Goal: Task Accomplishment & Management: Manage account settings

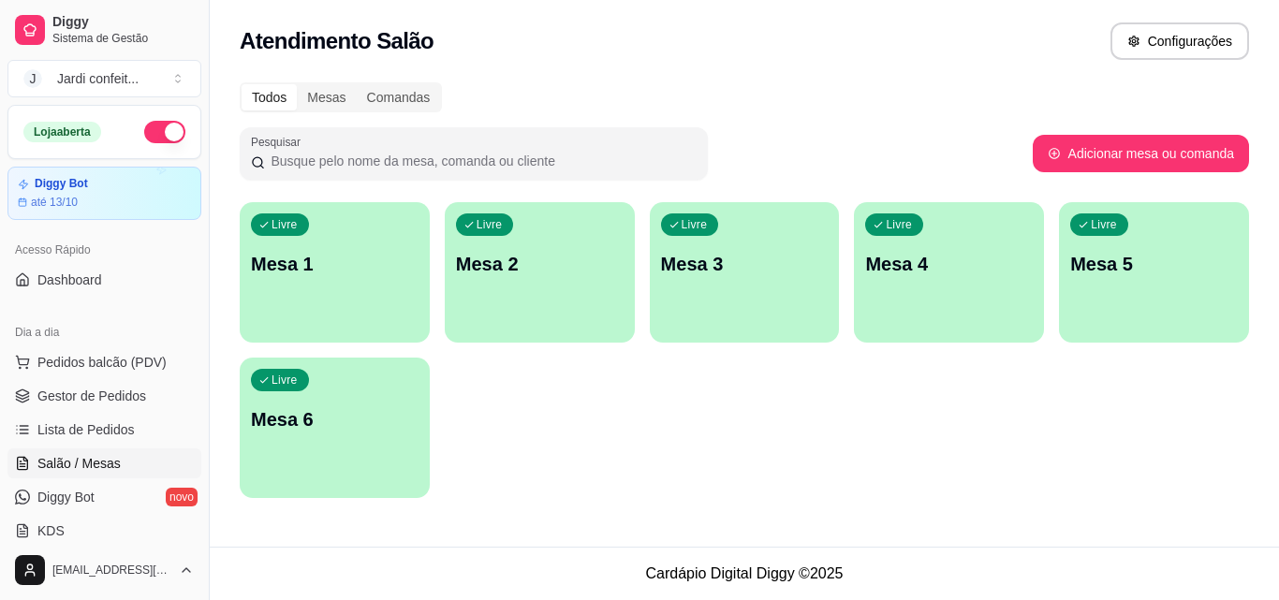
click at [293, 238] on div "Livre Mesa 1" at bounding box center [335, 261] width 190 height 118
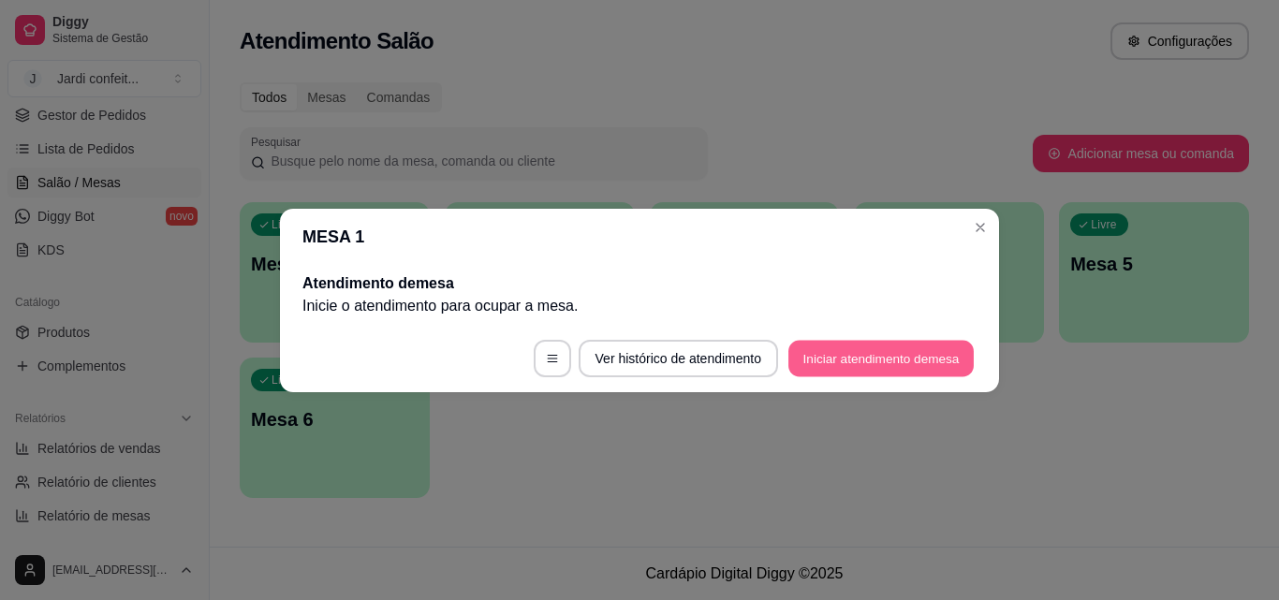
click at [873, 361] on button "Iniciar atendimento de mesa" at bounding box center [881, 358] width 185 height 37
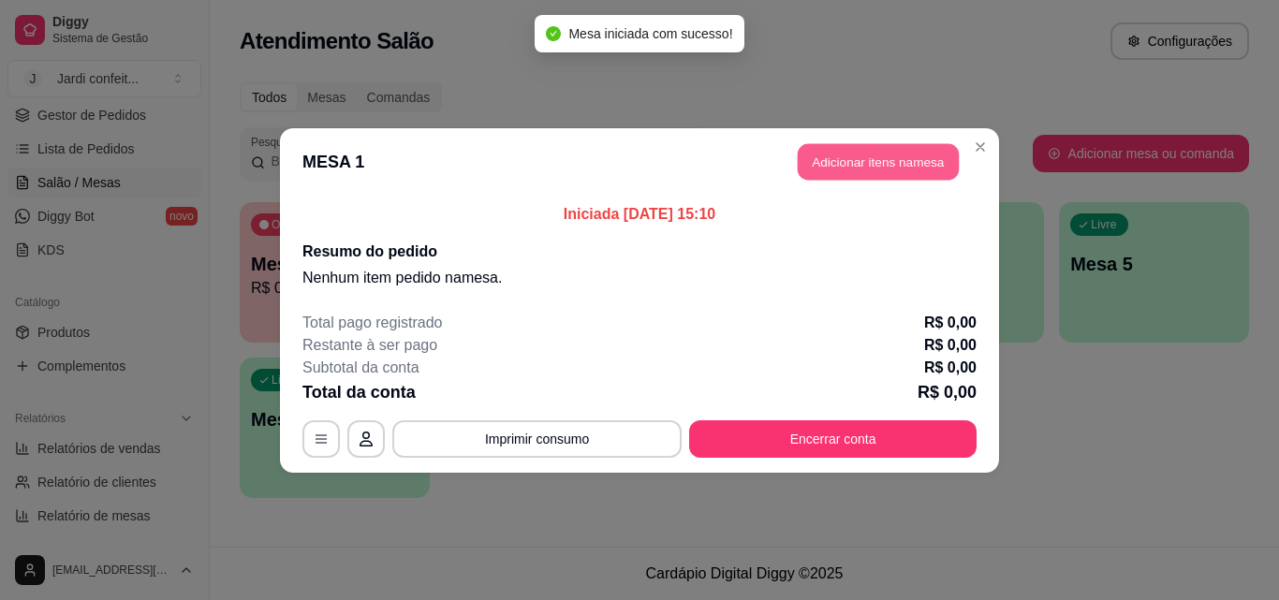
click at [901, 155] on button "Adicionar itens na mesa" at bounding box center [878, 161] width 161 height 37
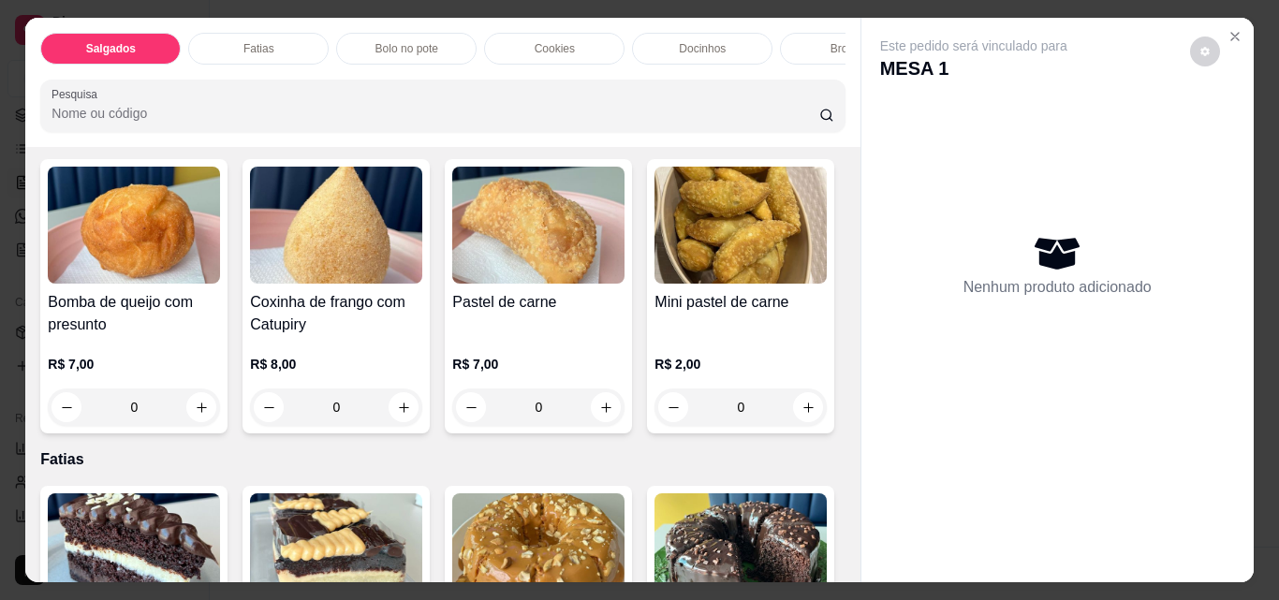
scroll to position [375, 0]
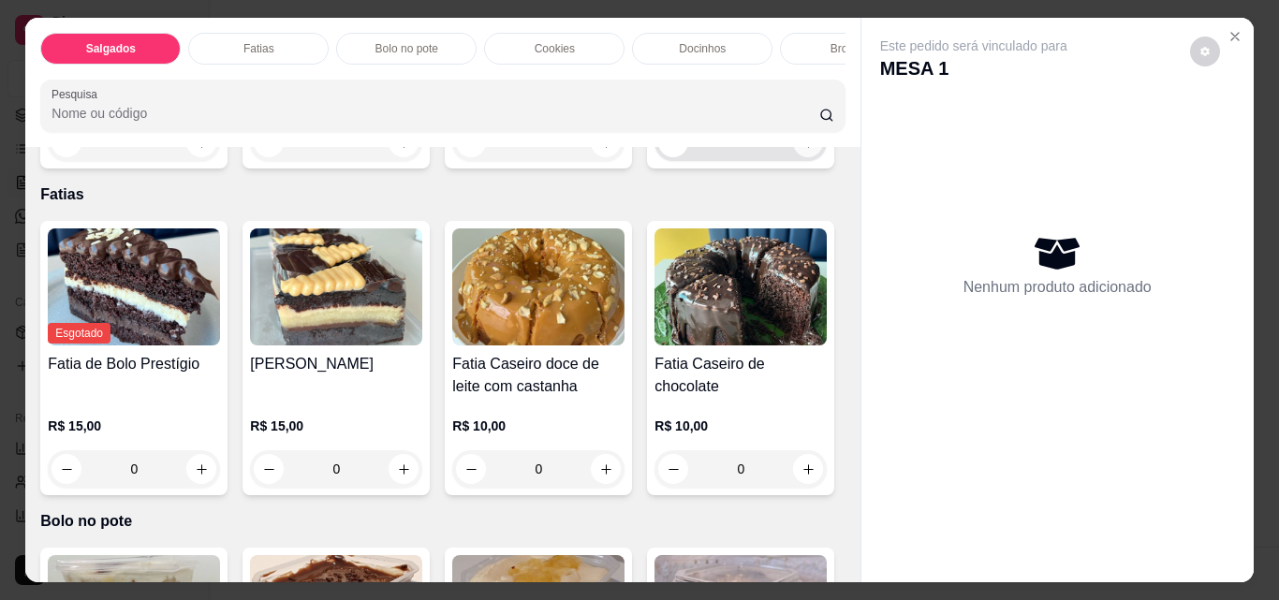
click at [802, 150] on icon "increase-product-quantity" at bounding box center [809, 143] width 14 height 14
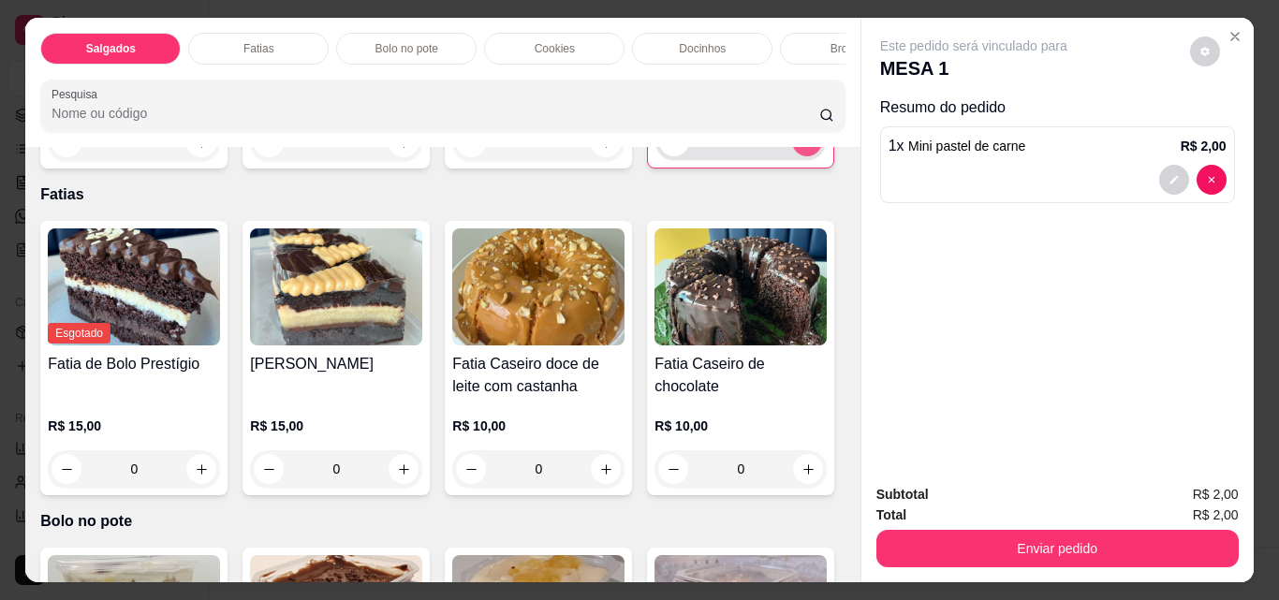
type input "1"
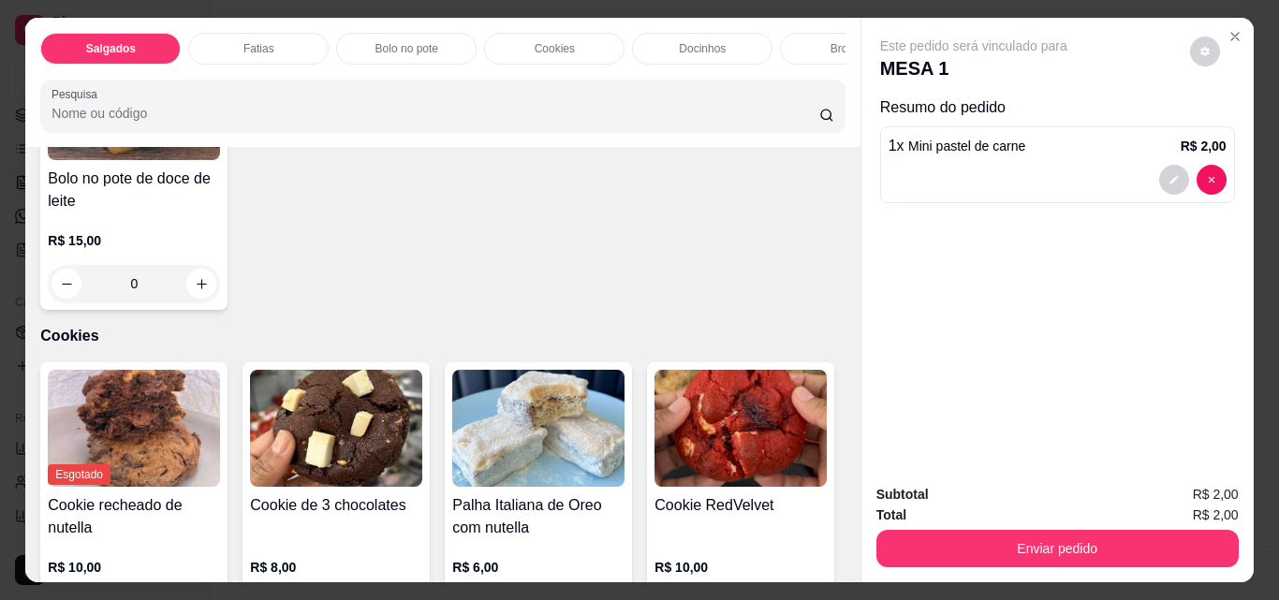
scroll to position [1311, 0]
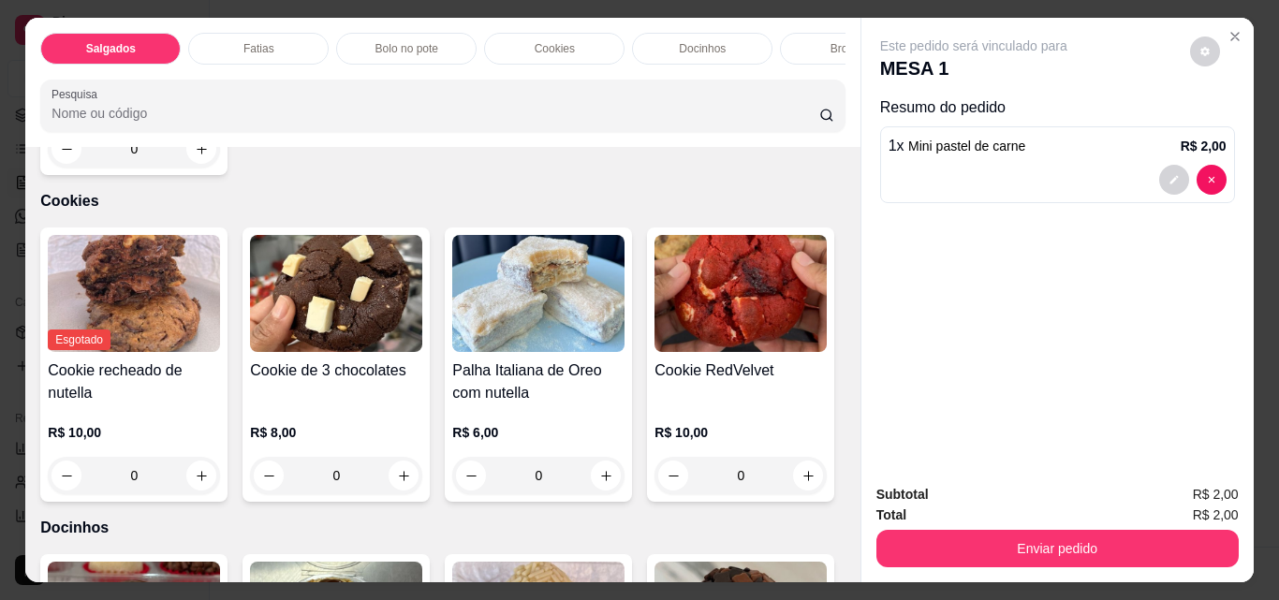
type input "1"
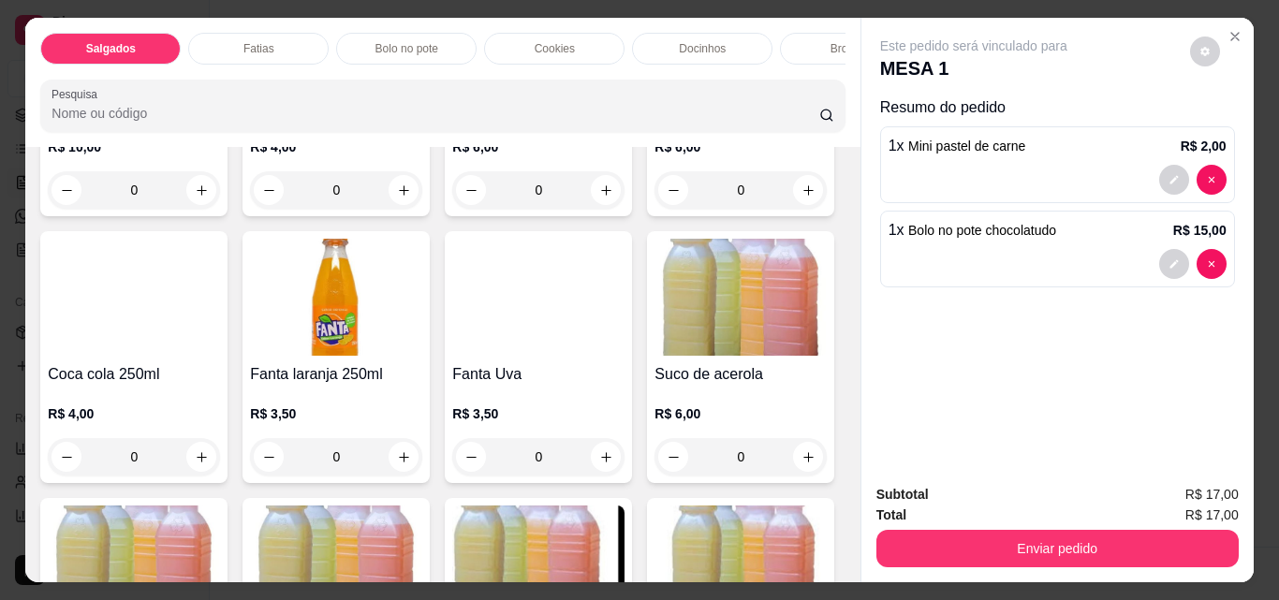
scroll to position [3559, 0]
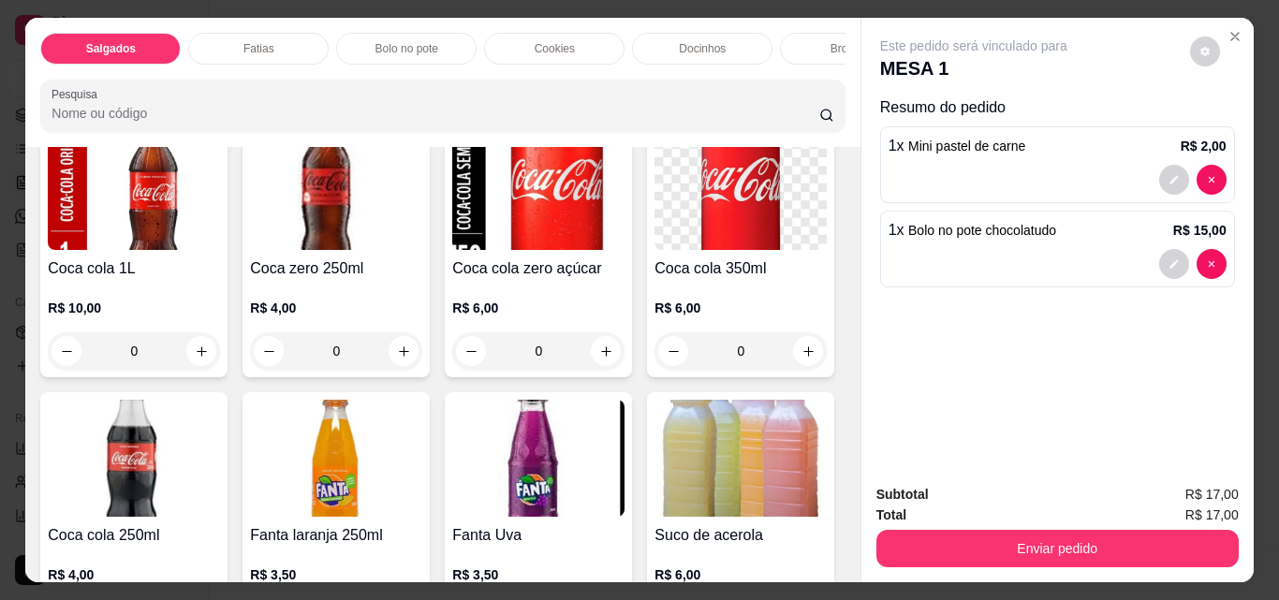
type input "1"
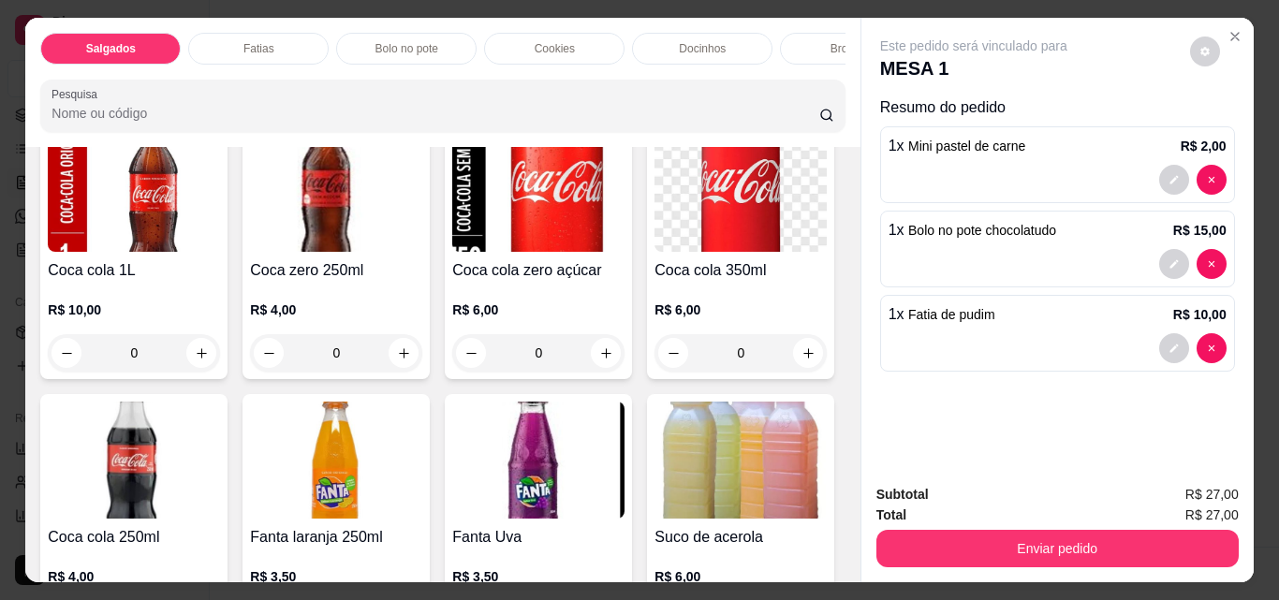
scroll to position [3560, 0]
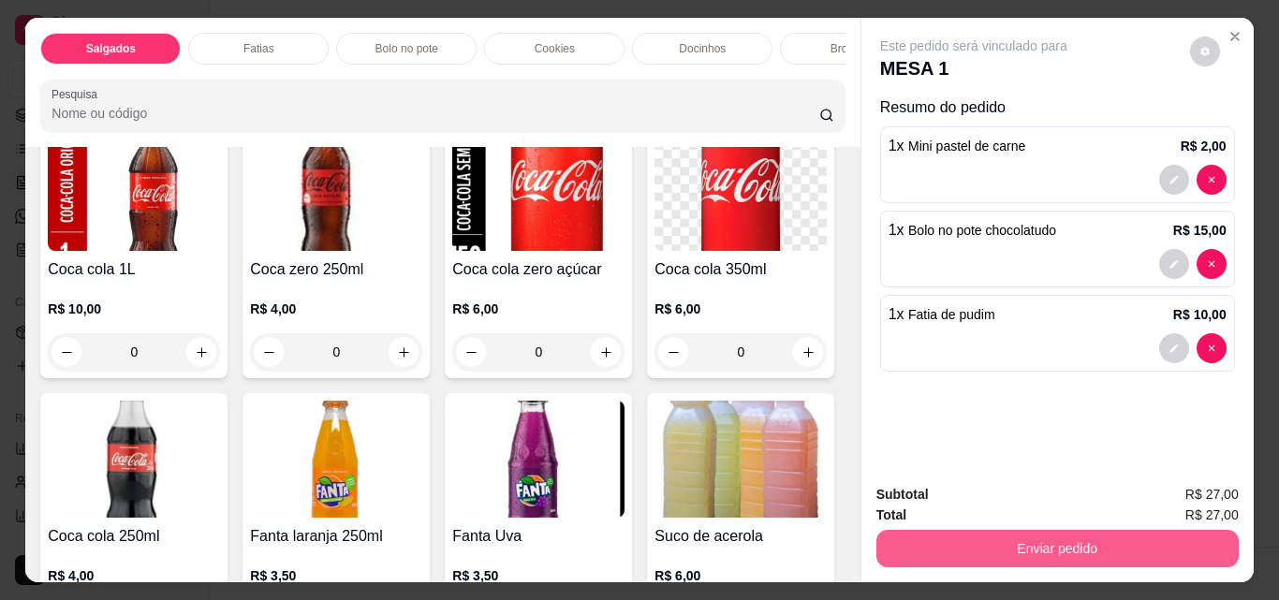
click at [998, 532] on button "Enviar pedido" at bounding box center [1058, 548] width 362 height 37
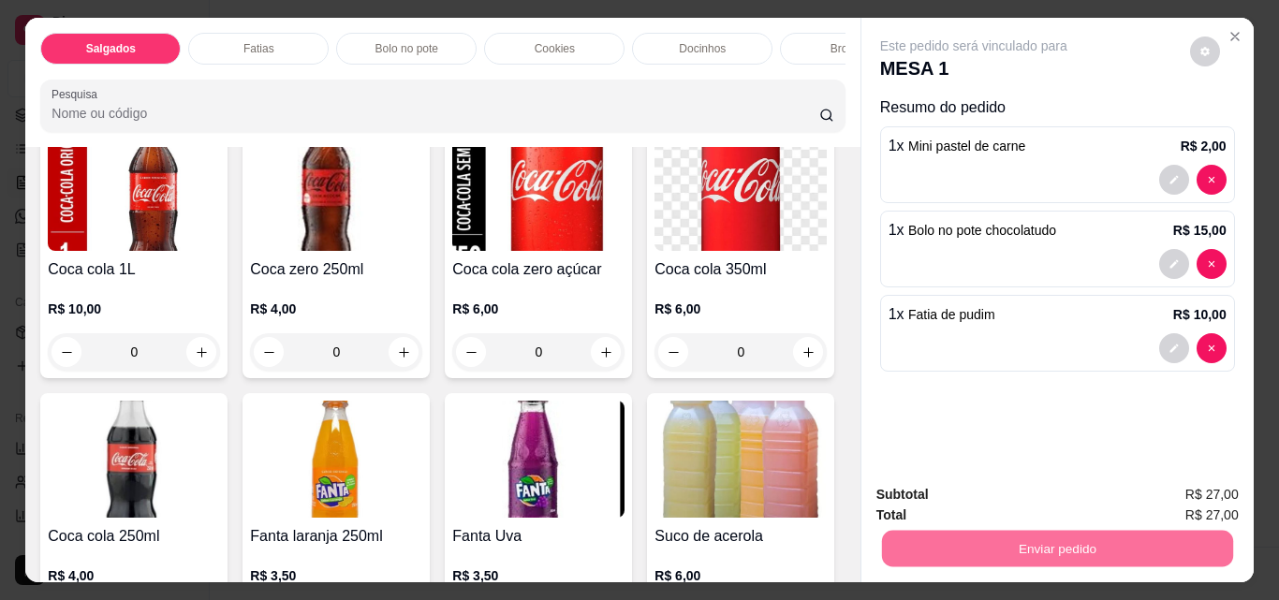
click at [1189, 486] on button "Enviar pedido" at bounding box center [1190, 496] width 106 height 36
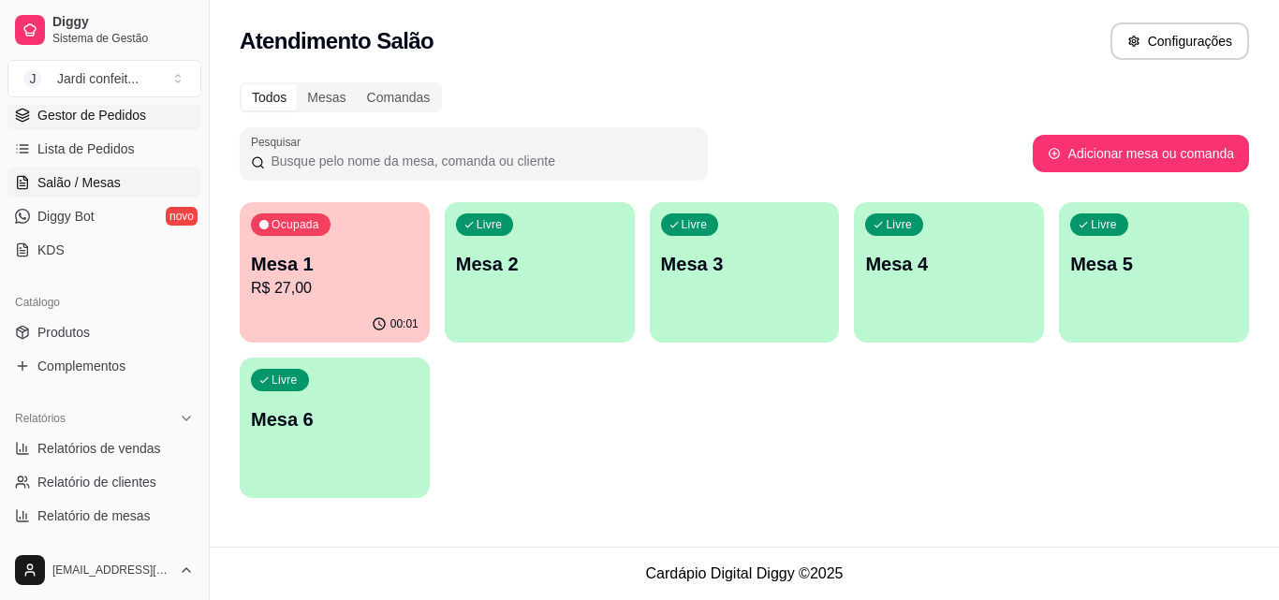
click at [104, 128] on link "Gestor de Pedidos" at bounding box center [104, 115] width 194 height 30
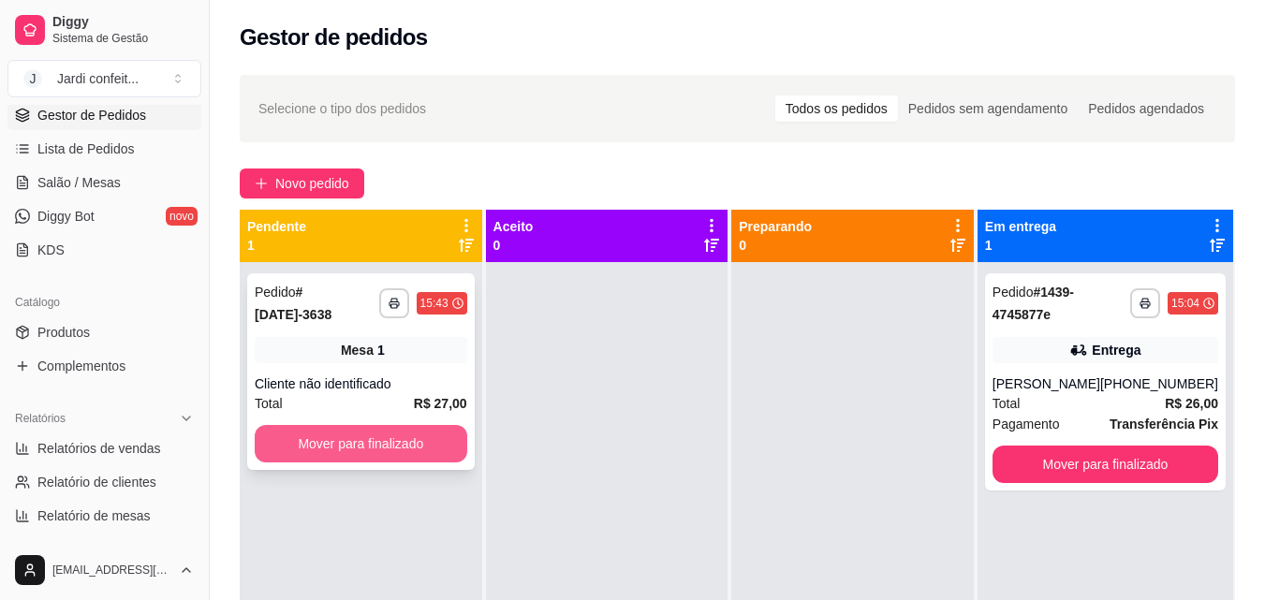
click at [405, 433] on button "Mover para finalizado" at bounding box center [361, 443] width 213 height 37
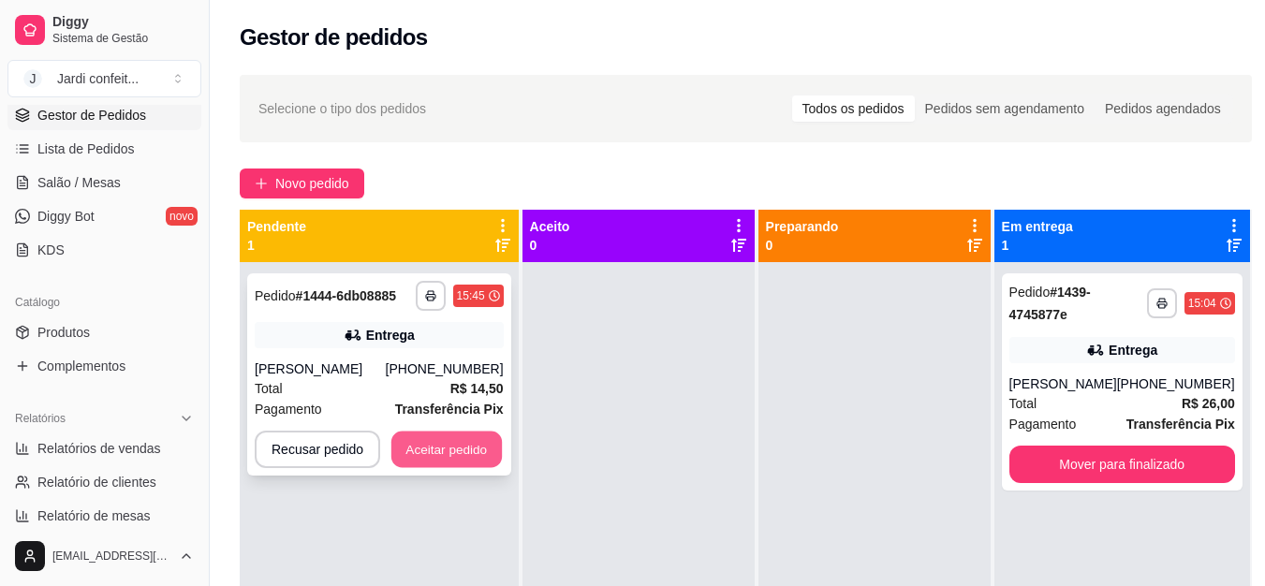
click at [445, 467] on button "Aceitar pedido" at bounding box center [447, 450] width 111 height 37
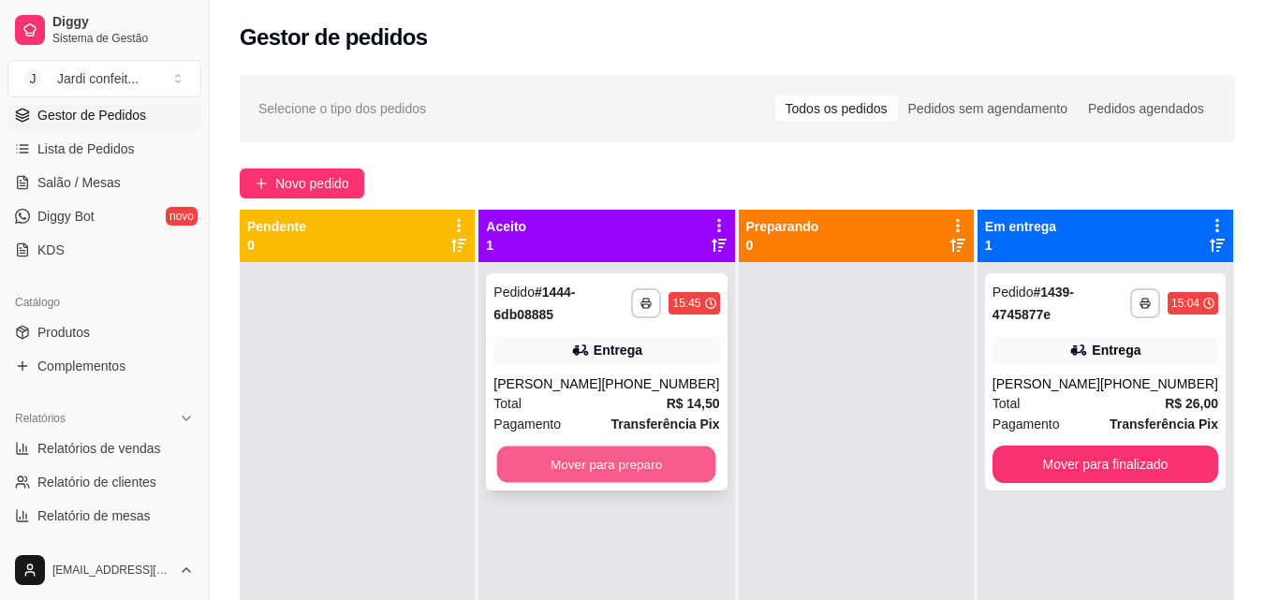
click at [597, 458] on button "Mover para preparo" at bounding box center [606, 465] width 219 height 37
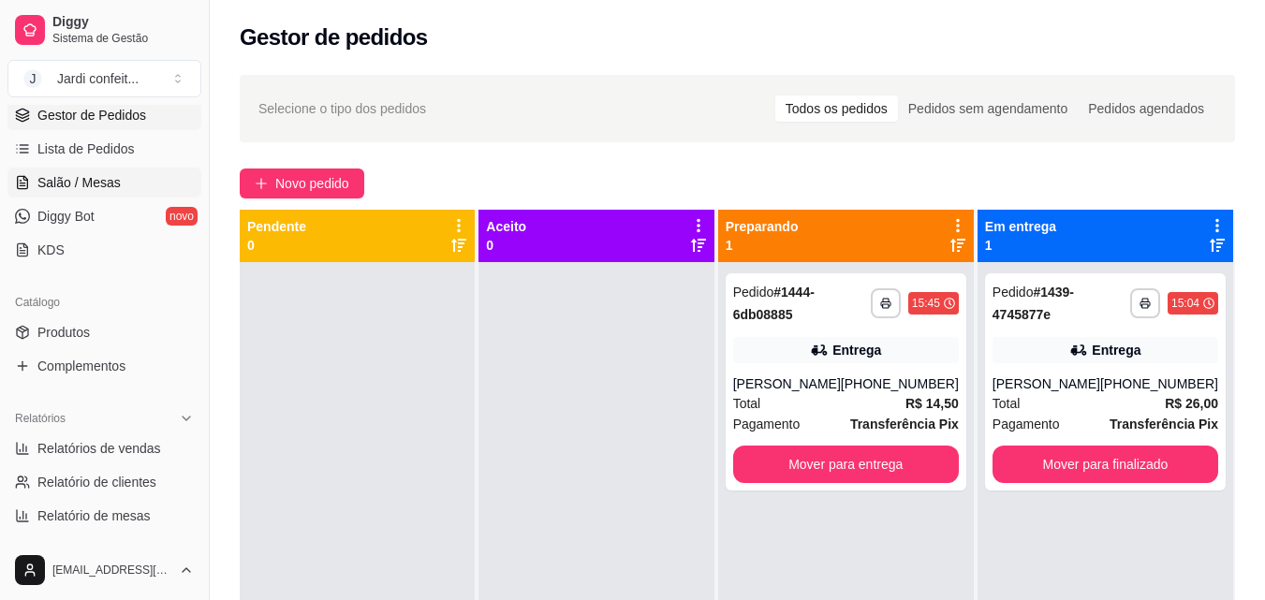
click at [100, 183] on span "Salão / Mesas" at bounding box center [78, 182] width 83 height 19
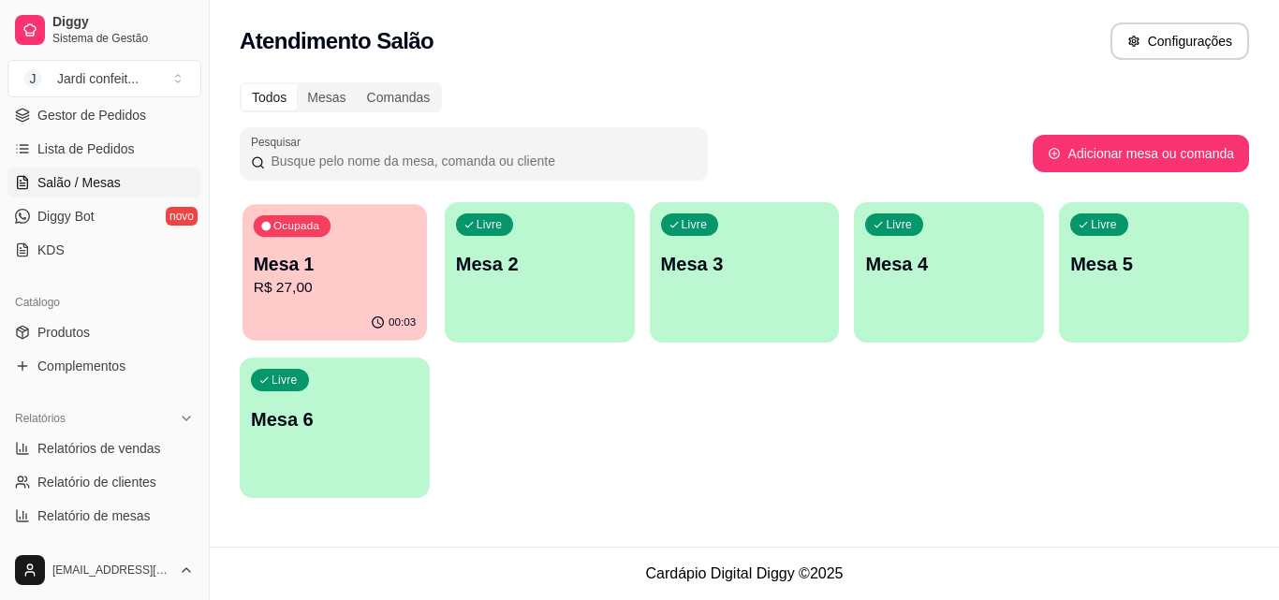
click at [261, 293] on p "R$ 27,00" at bounding box center [335, 288] width 162 height 22
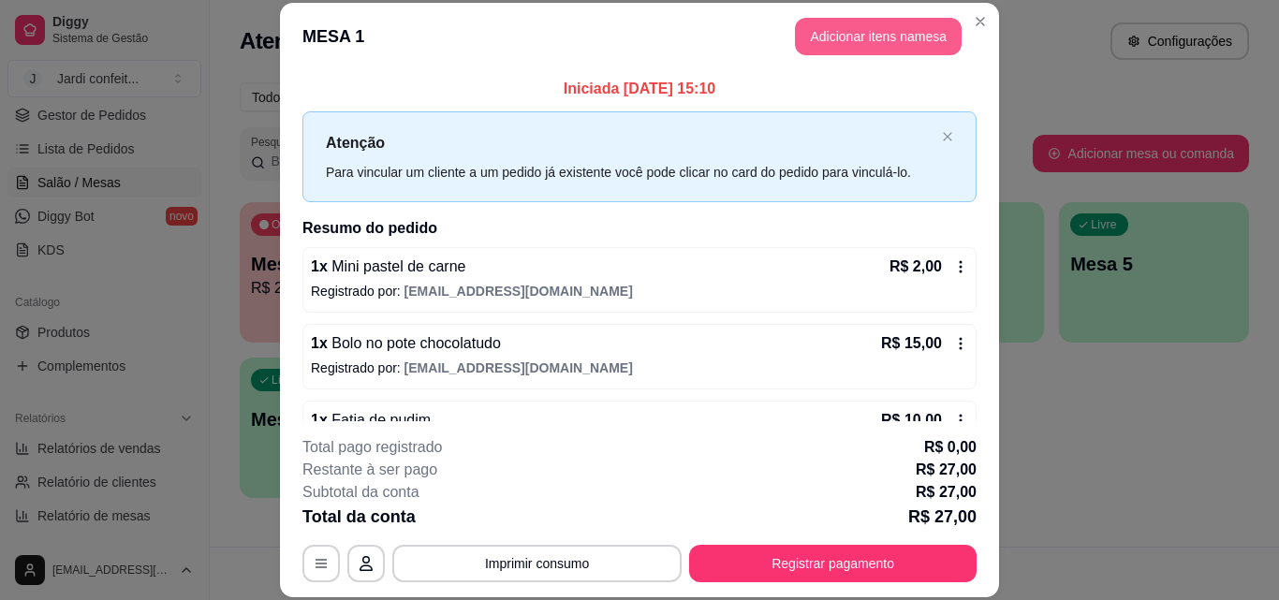
click at [841, 43] on button "Adicionar itens na mesa" at bounding box center [878, 36] width 167 height 37
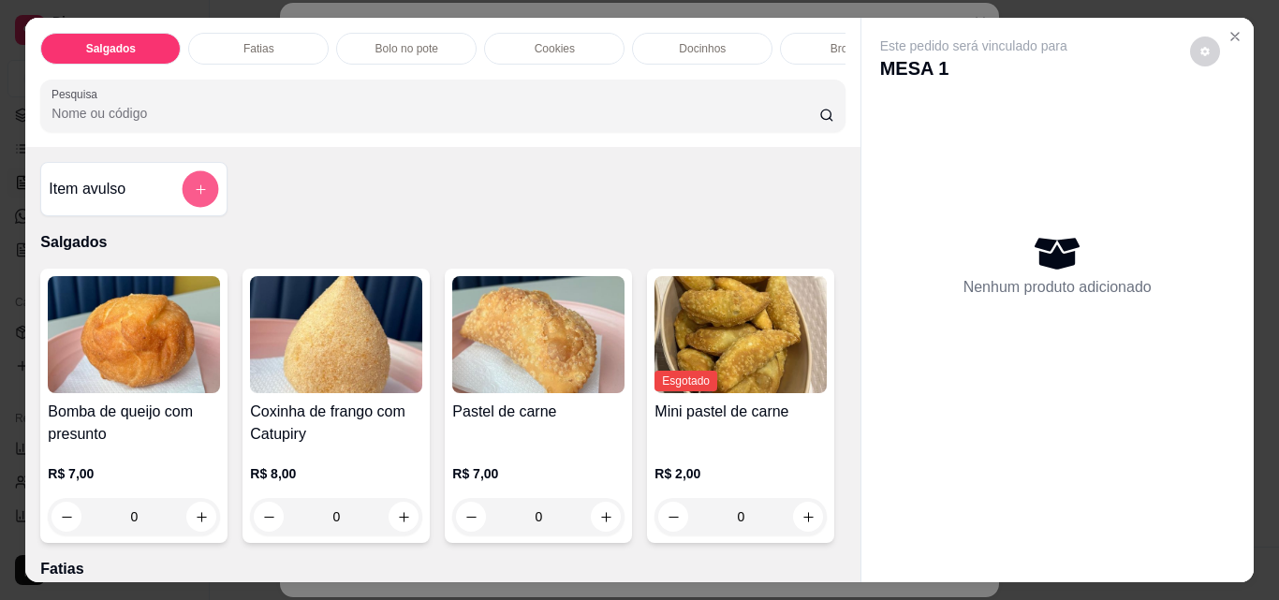
click at [188, 205] on button "add-separate-item" at bounding box center [201, 189] width 37 height 37
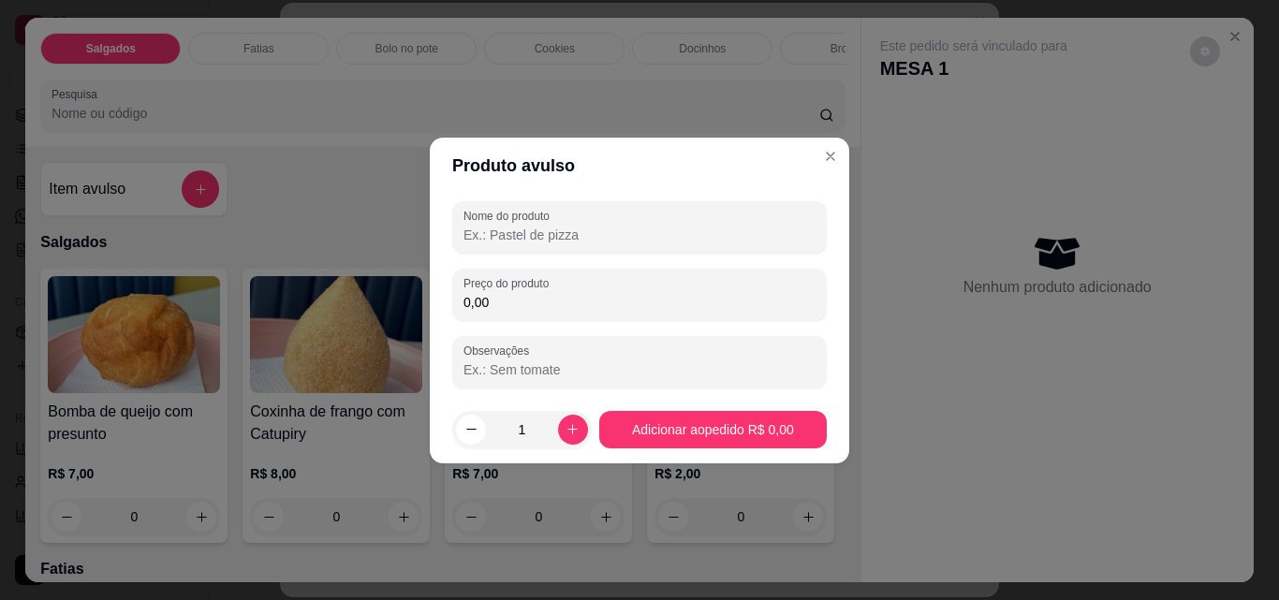
click at [642, 237] on input "Nome do produto" at bounding box center [640, 235] width 352 height 19
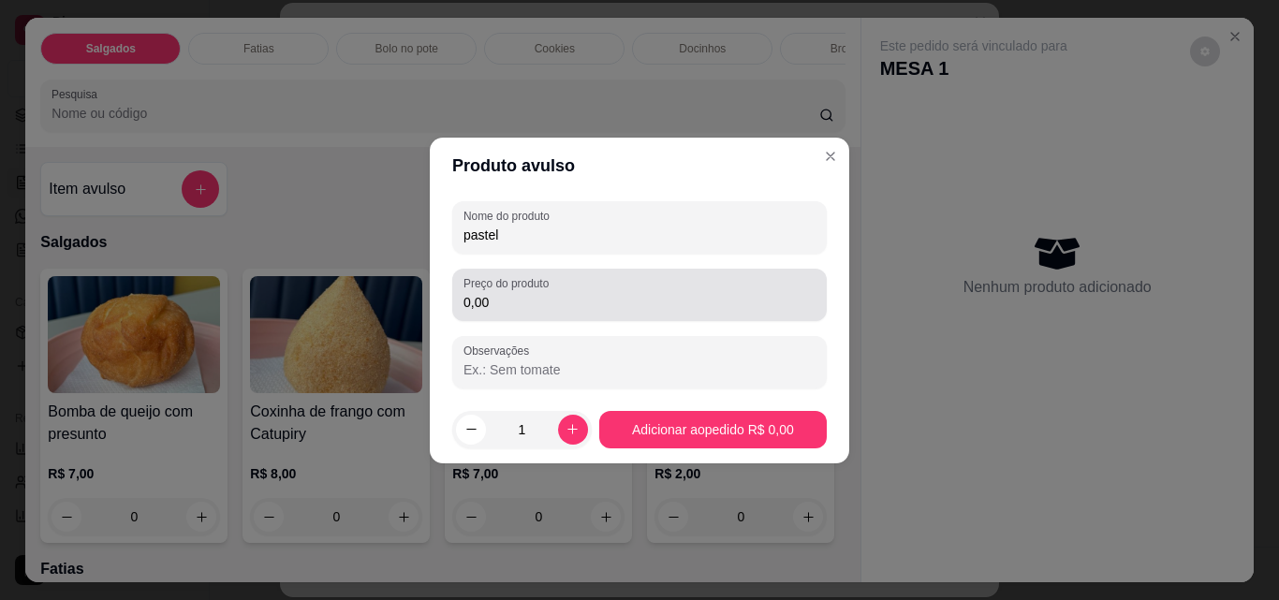
type input "pastel"
click at [610, 282] on div "0,00" at bounding box center [640, 294] width 352 height 37
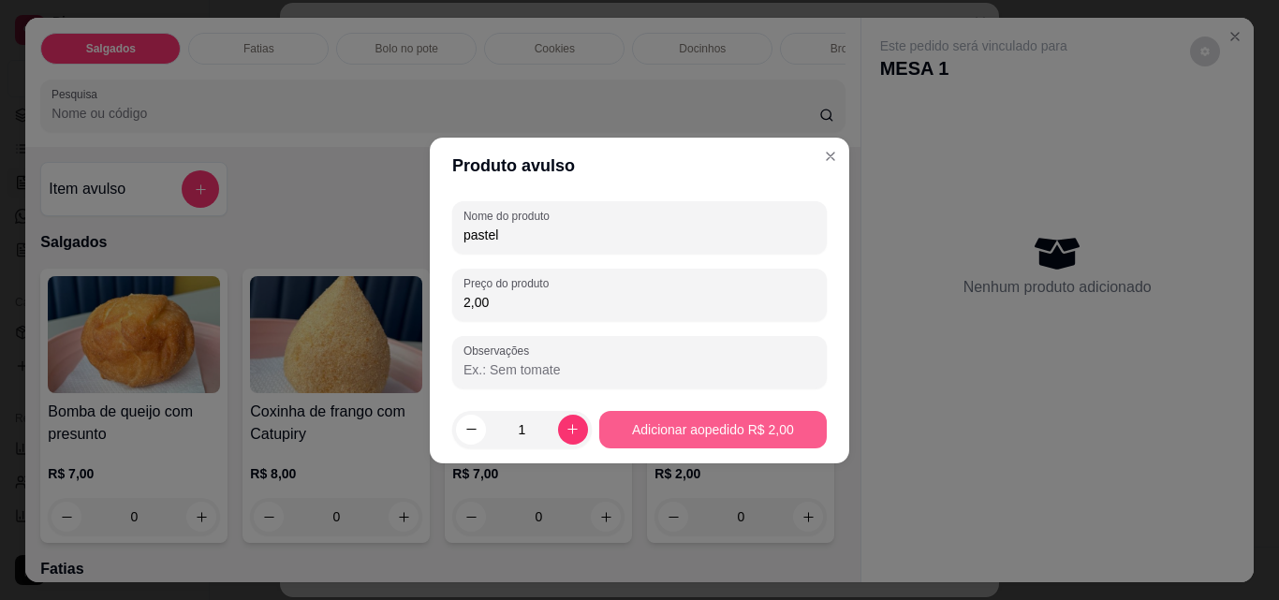
type input "2,00"
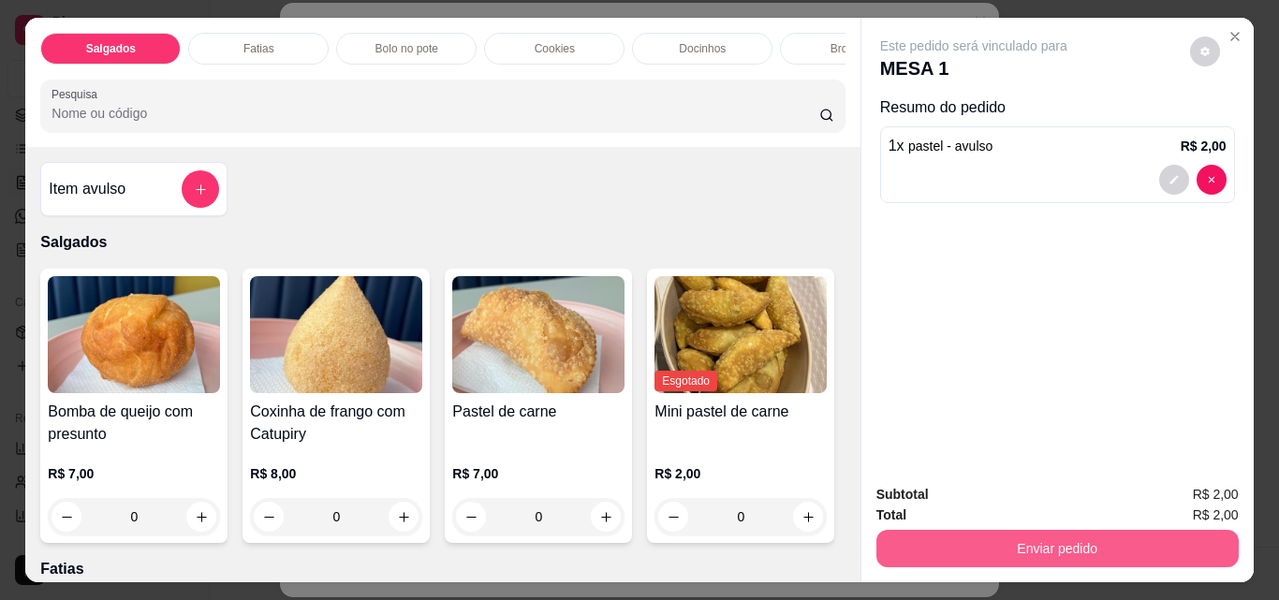
click at [1091, 549] on button "Enviar pedido" at bounding box center [1058, 548] width 362 height 37
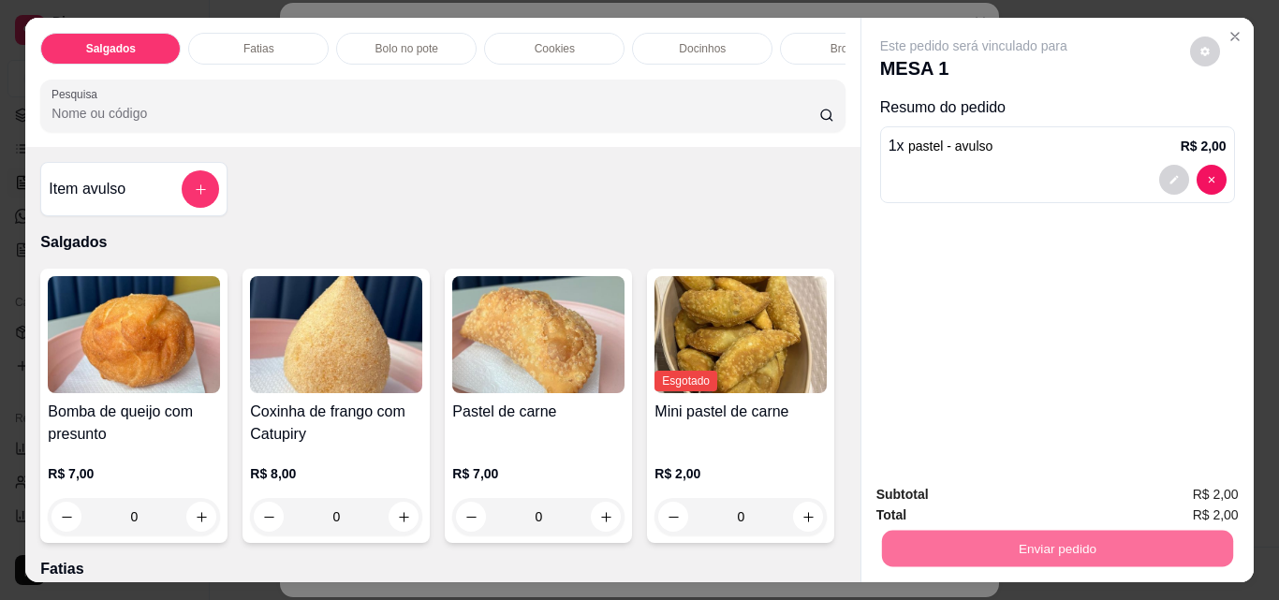
click at [1198, 485] on button "Enviar pedido" at bounding box center [1190, 496] width 106 height 36
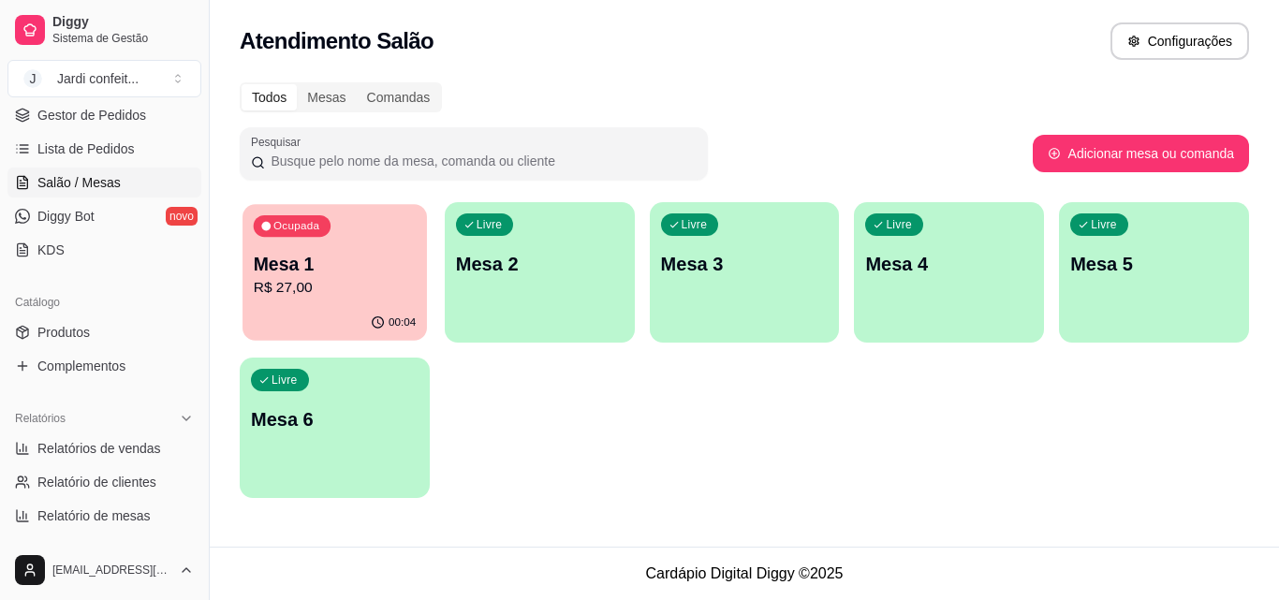
click at [403, 320] on p "00:04" at bounding box center [402, 323] width 27 height 15
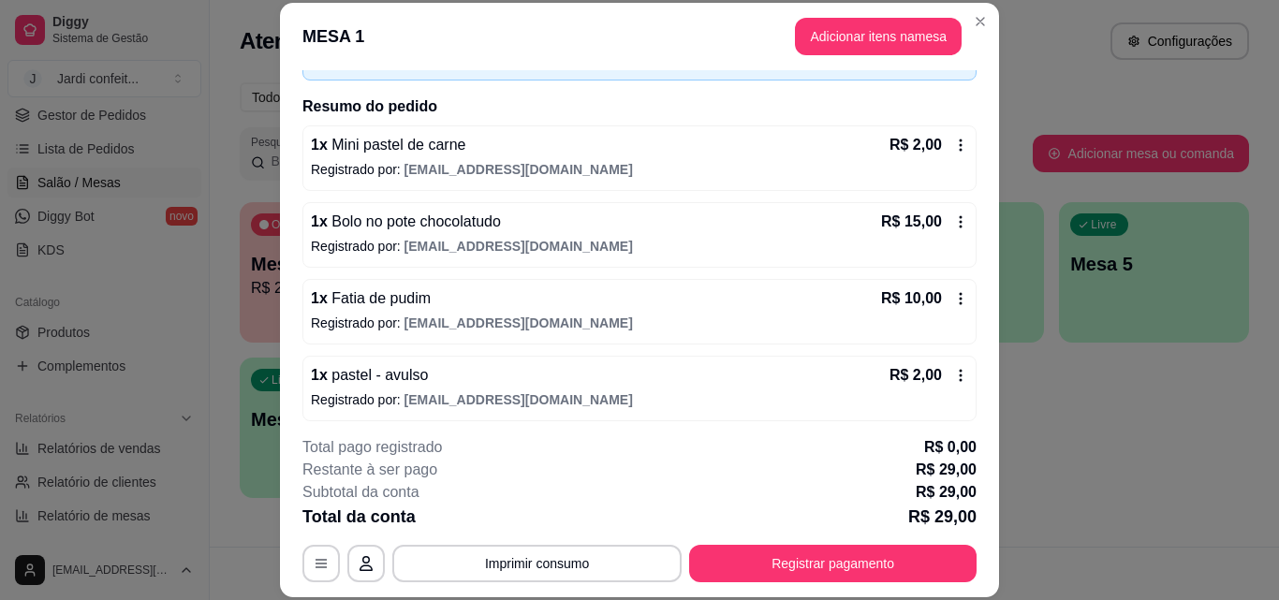
scroll to position [129, 0]
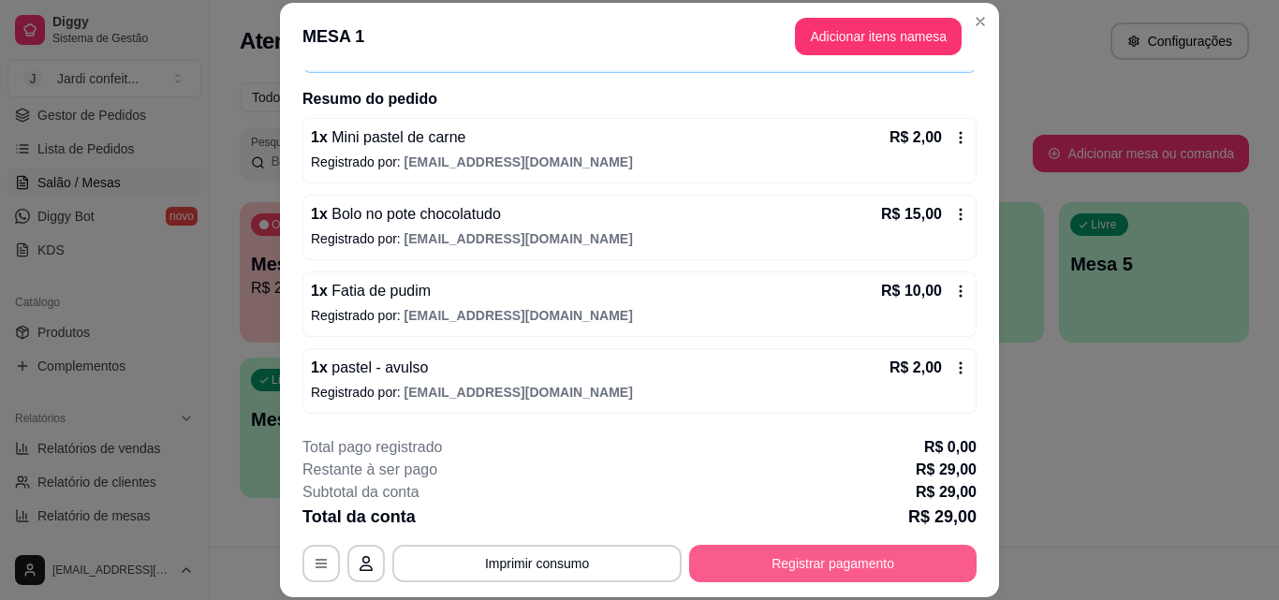
click at [820, 573] on button "Registrar pagamento" at bounding box center [833, 563] width 288 height 37
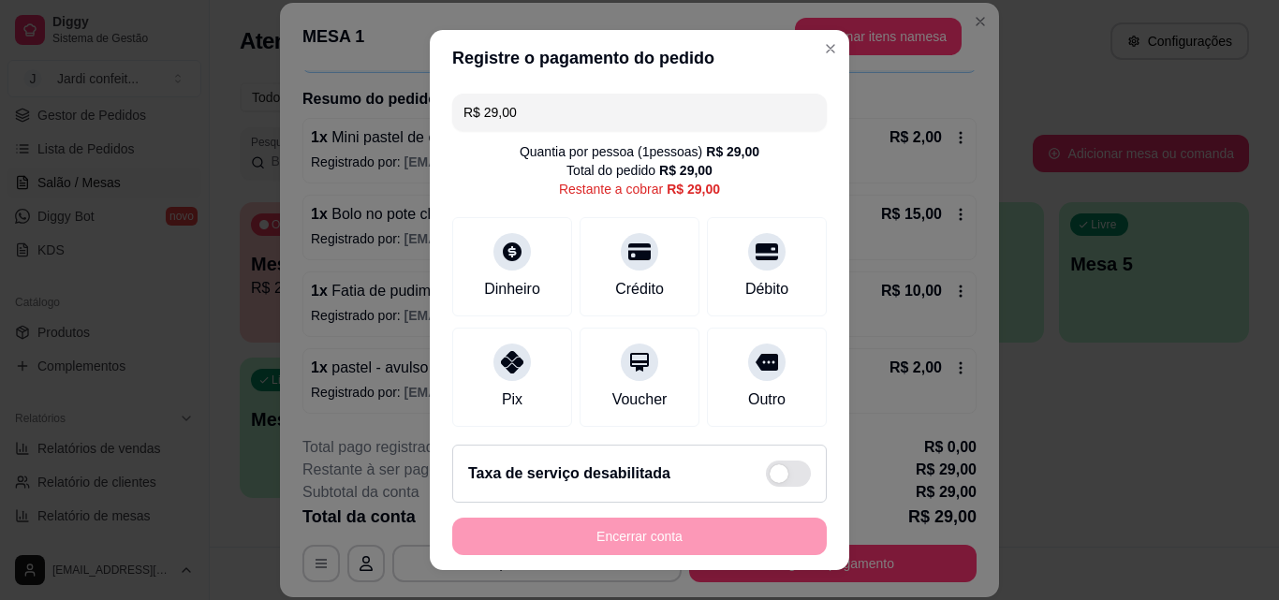
click at [618, 103] on input "R$ 29,00" at bounding box center [640, 112] width 352 height 37
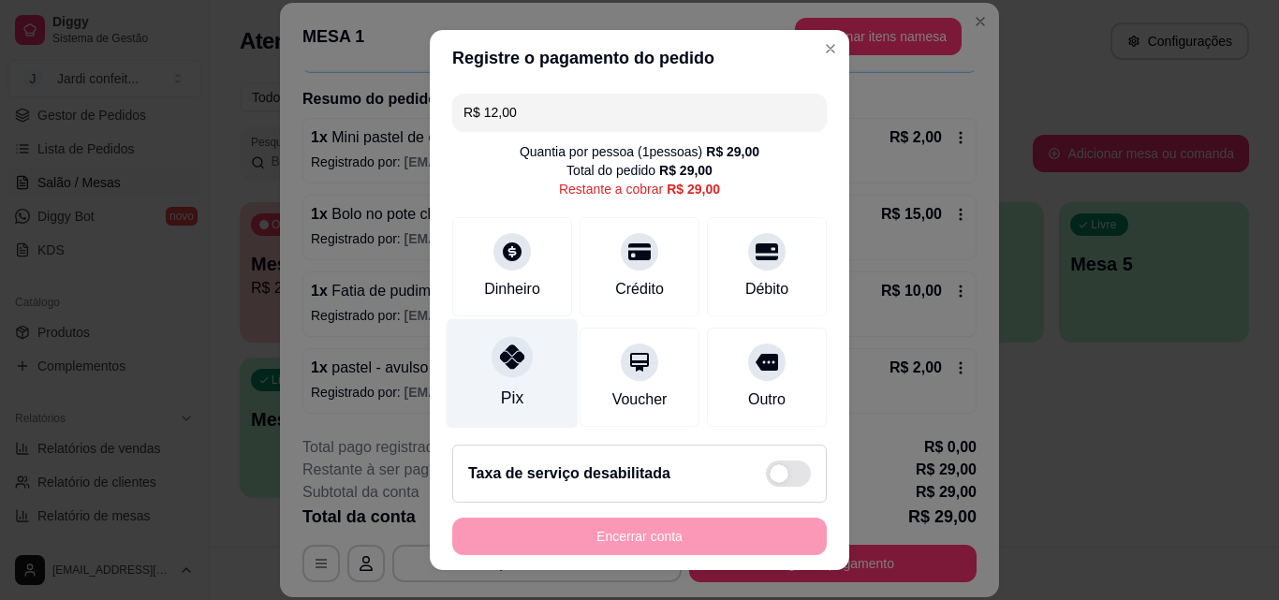
click at [495, 377] on div "Pix" at bounding box center [513, 374] width 132 height 110
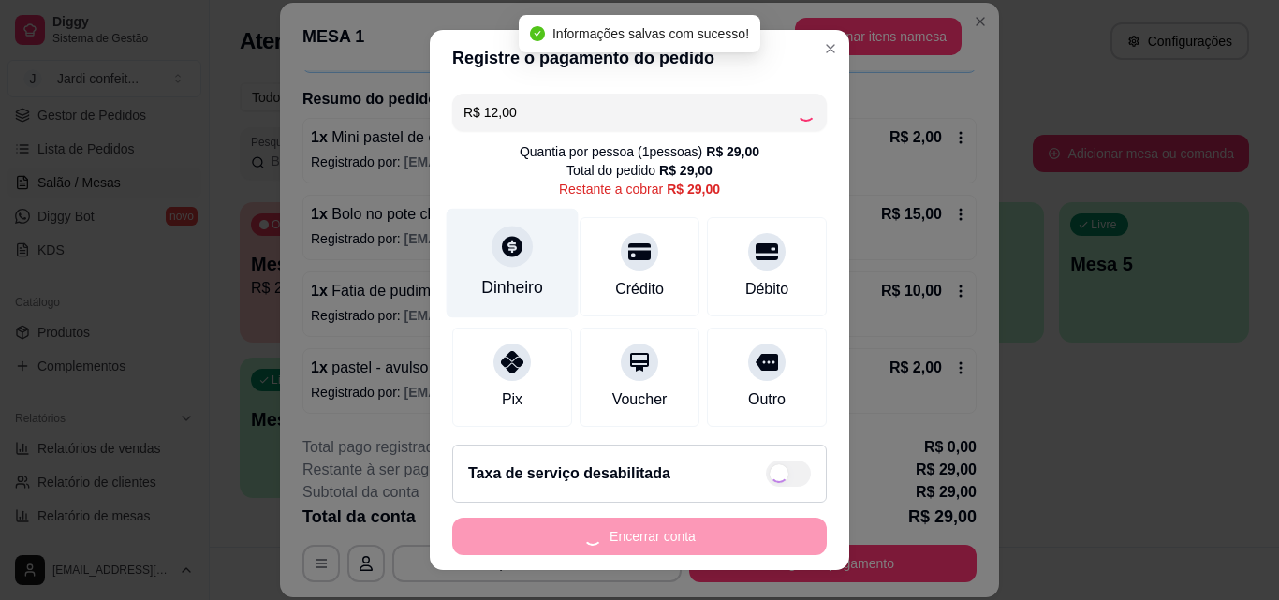
type input "R$ 17,00"
click at [524, 266] on div "Dinheiro" at bounding box center [513, 264] width 132 height 110
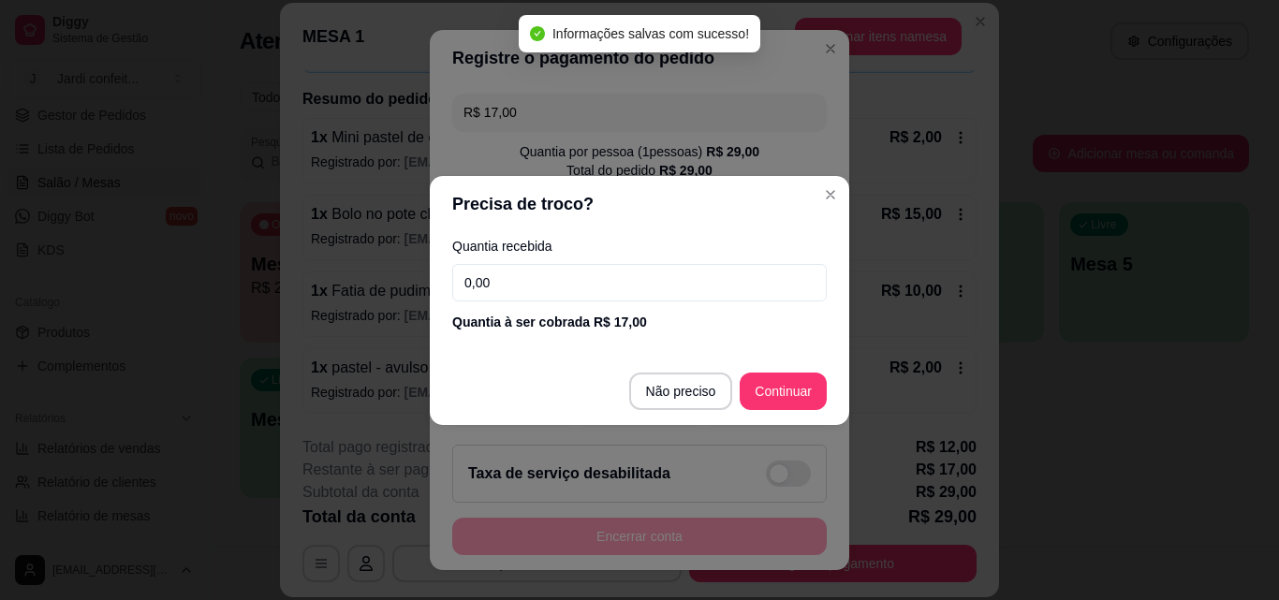
click at [558, 284] on input "0,00" at bounding box center [639, 282] width 375 height 37
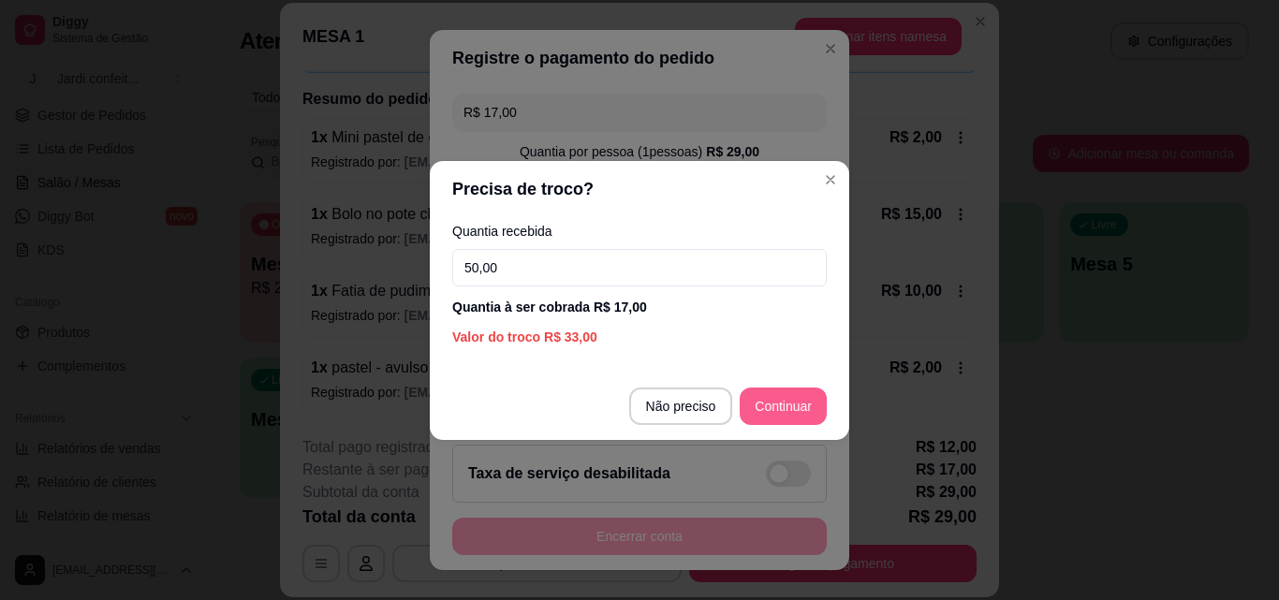
type input "50,00"
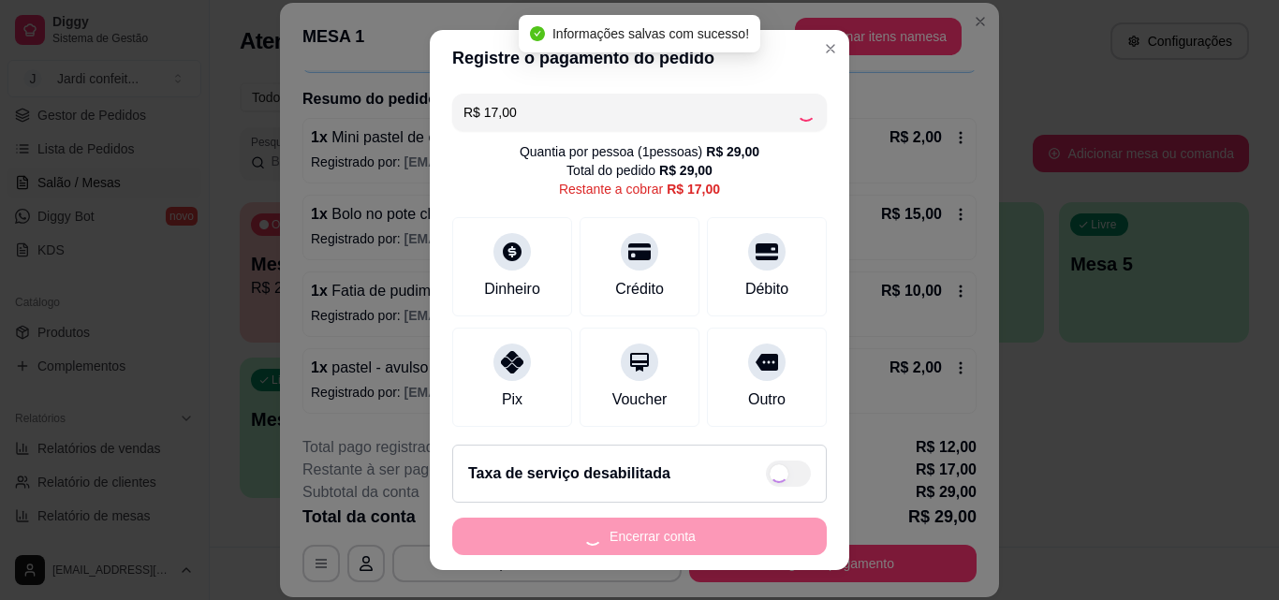
type input "R$ 0,00"
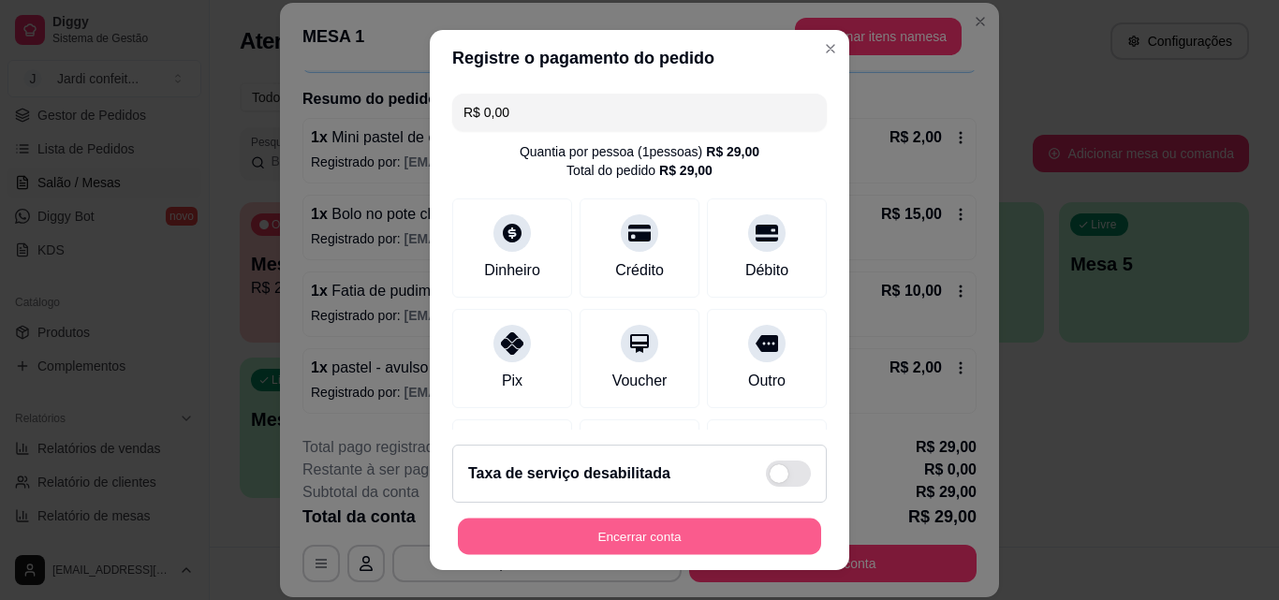
click at [676, 538] on button "Encerrar conta" at bounding box center [639, 537] width 363 height 37
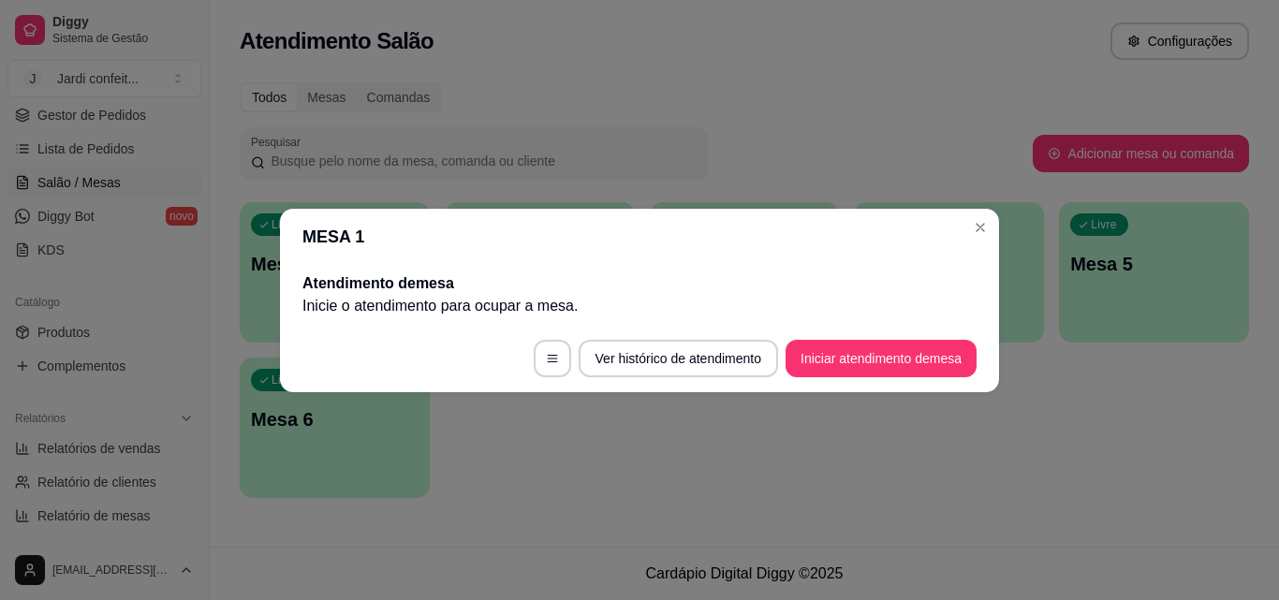
scroll to position [0, 0]
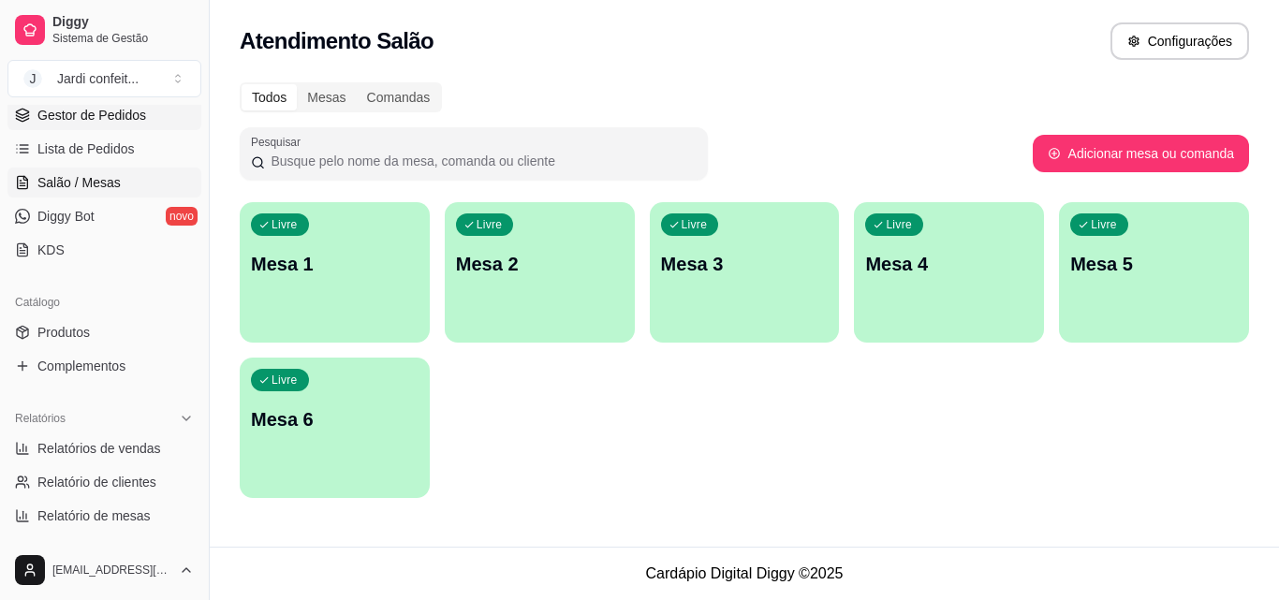
click at [111, 123] on span "Gestor de Pedidos" at bounding box center [91, 115] width 109 height 19
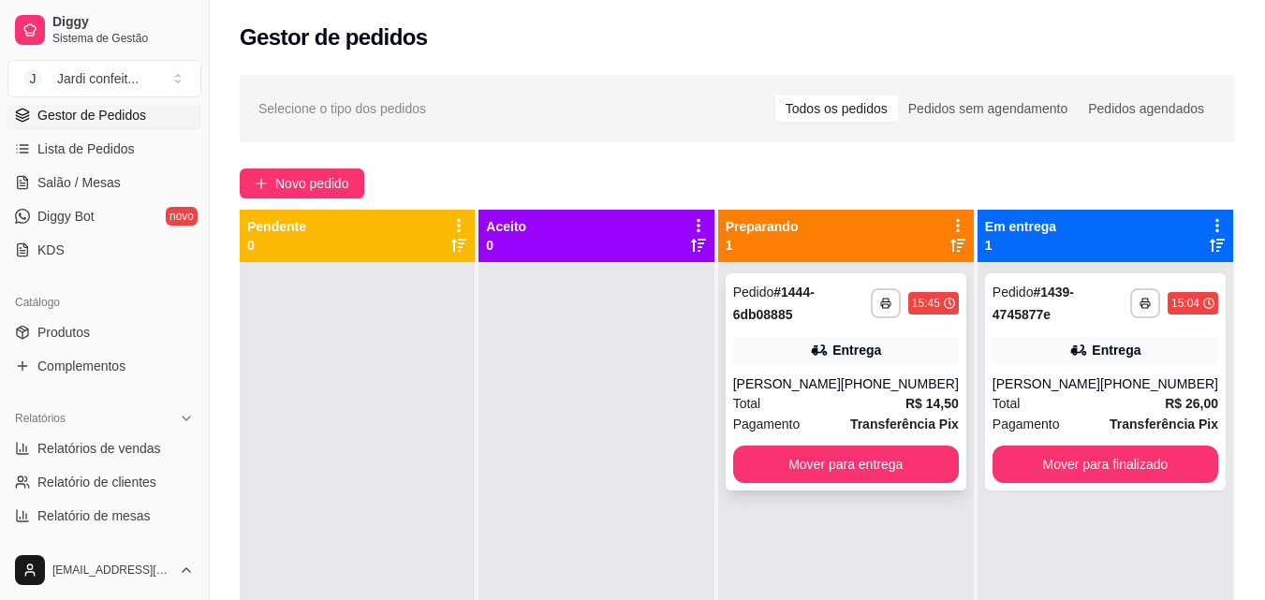
click at [814, 371] on div "**********" at bounding box center [846, 381] width 241 height 217
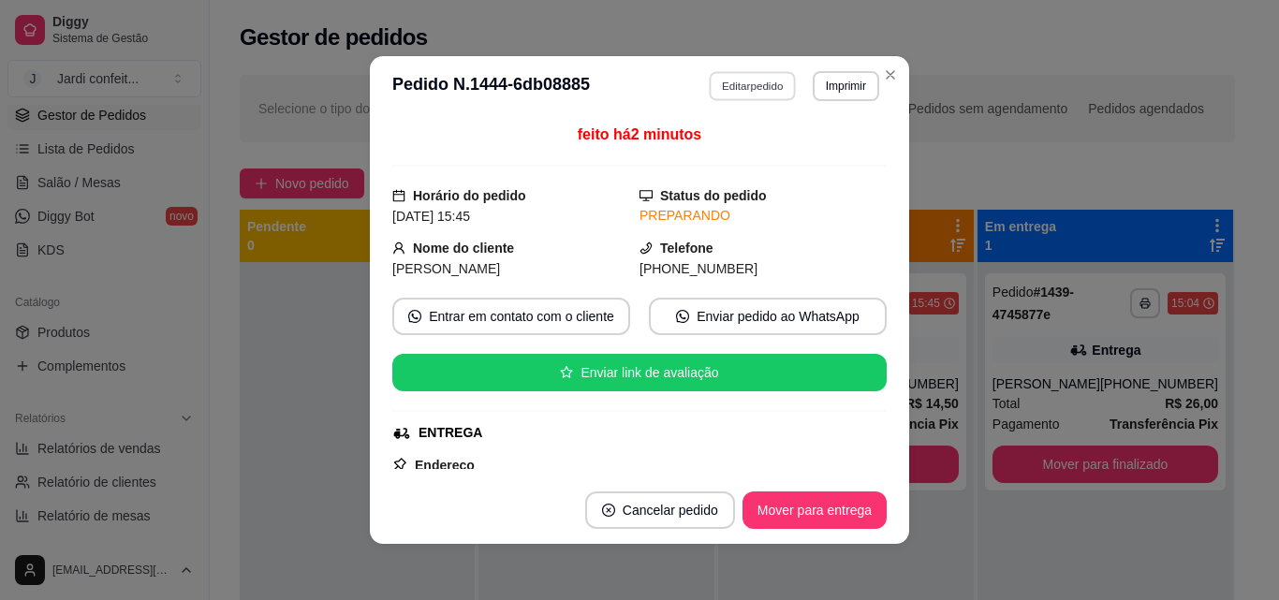
click at [725, 79] on button "Editar pedido" at bounding box center [753, 85] width 87 height 29
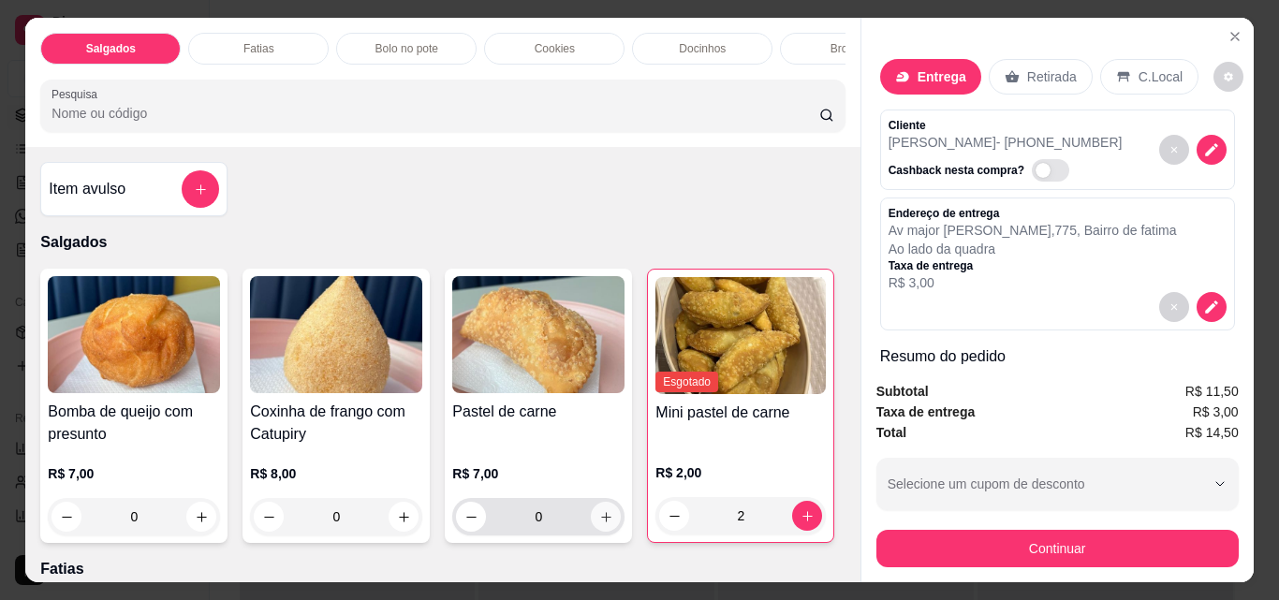
click at [599, 523] on icon "increase-product-quantity" at bounding box center [606, 517] width 14 height 14
type input "1"
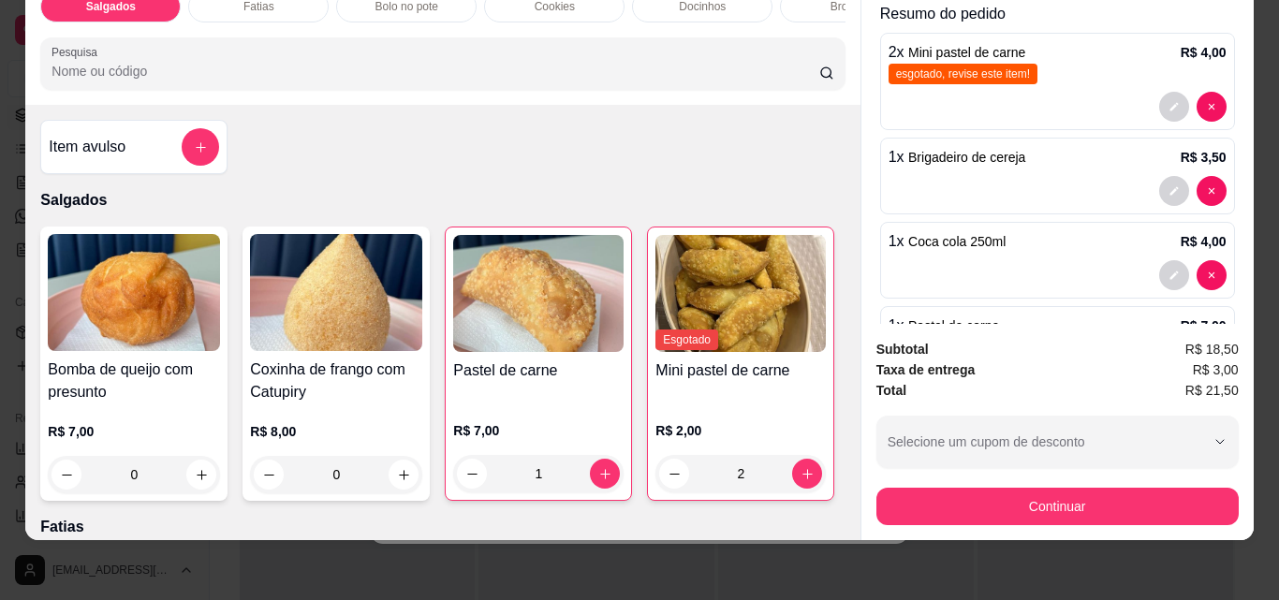
scroll to position [315, 0]
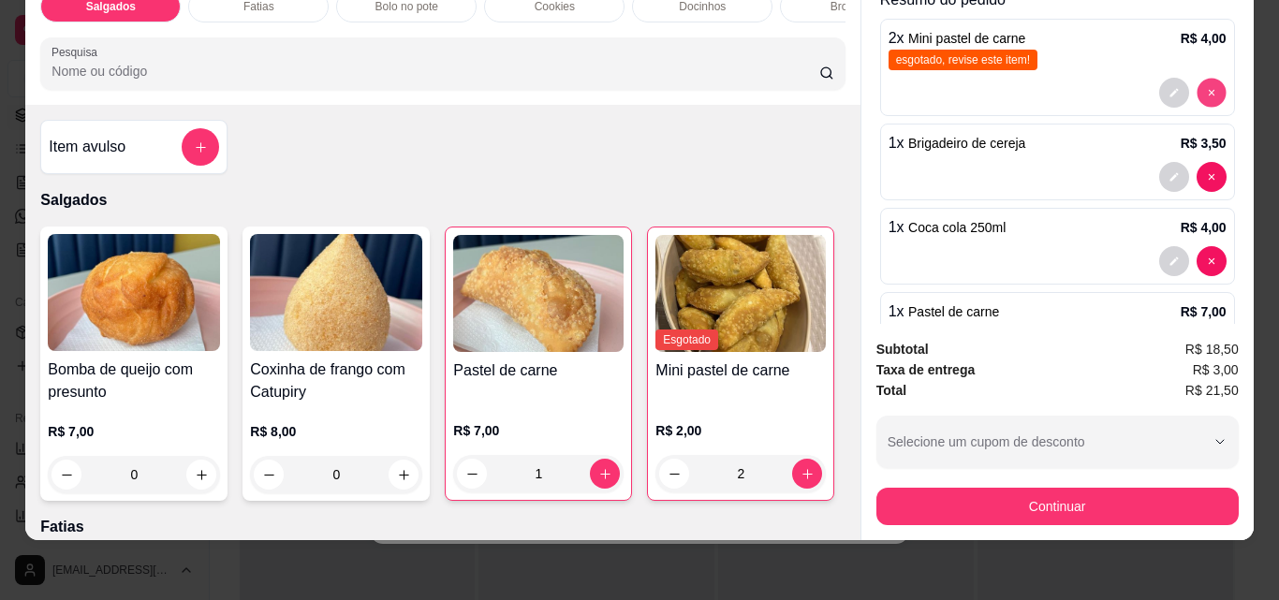
type input "0"
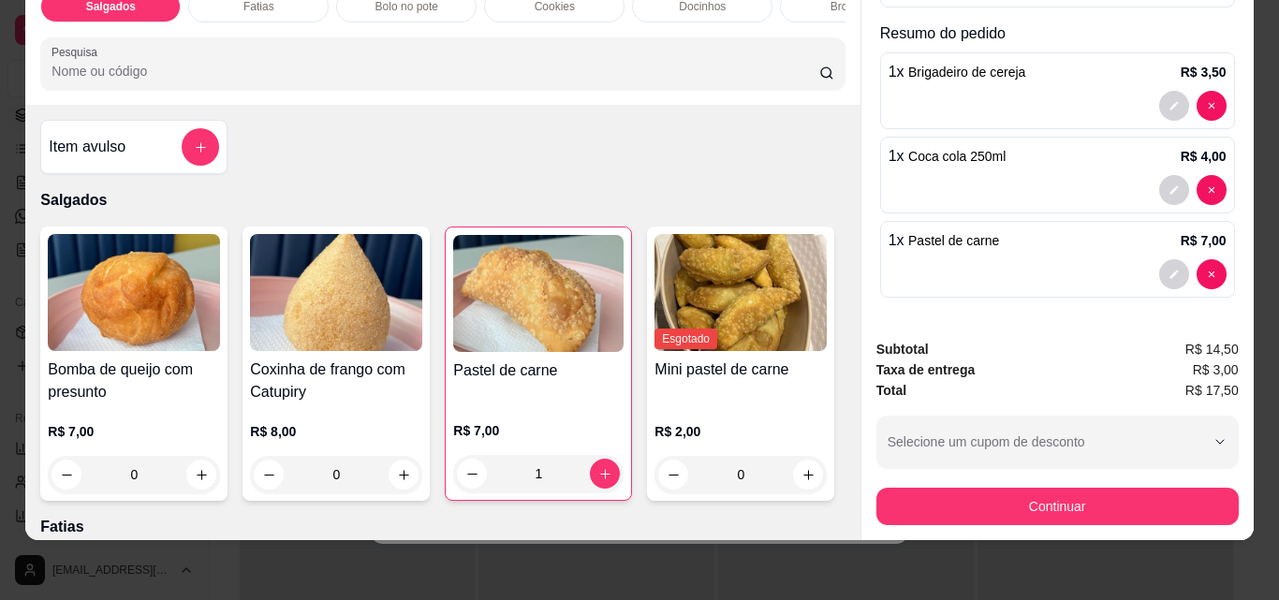
scroll to position [300, 0]
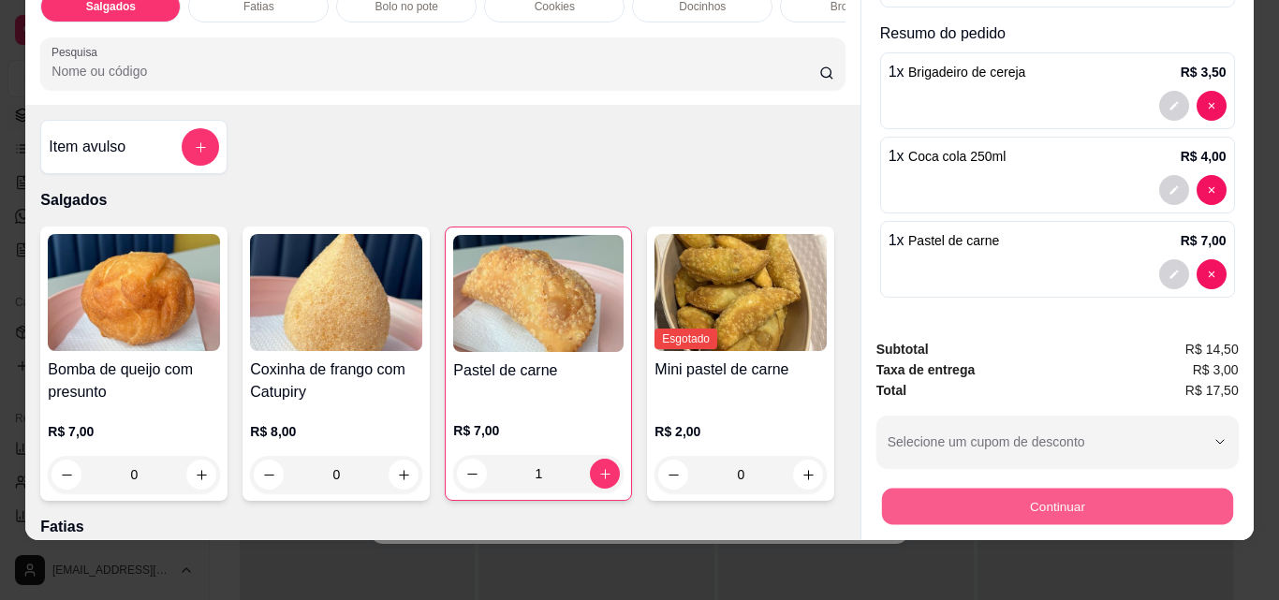
click at [1069, 490] on button "Continuar" at bounding box center [1056, 506] width 351 height 37
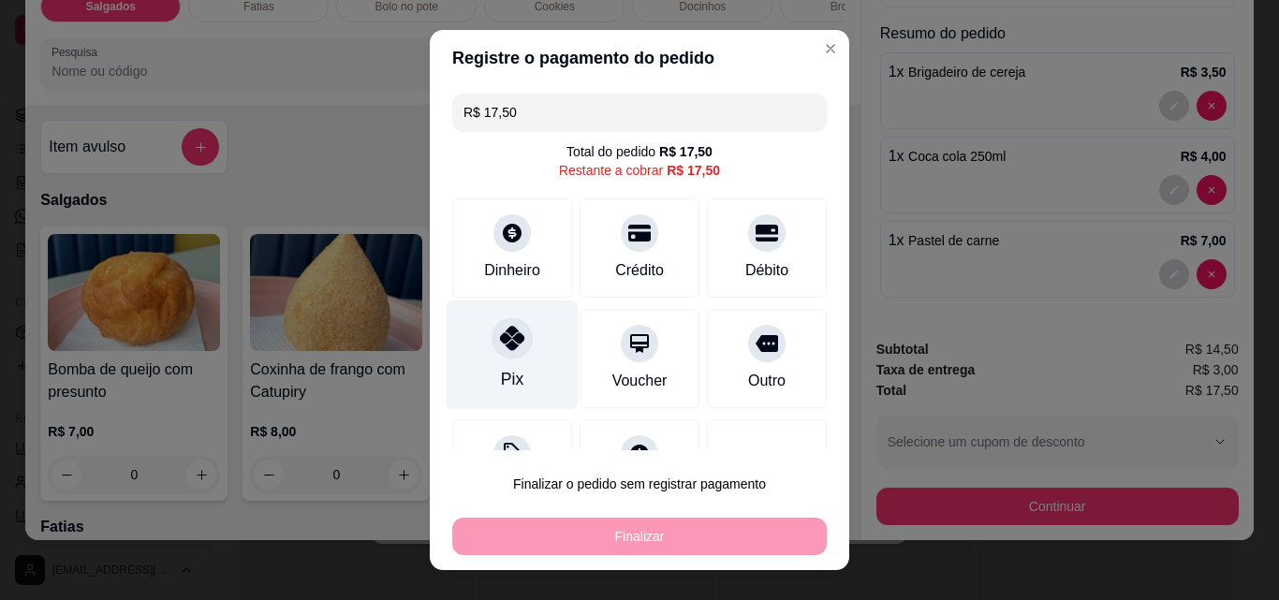
click at [512, 352] on div at bounding box center [512, 338] width 41 height 41
type input "R$ 0,00"
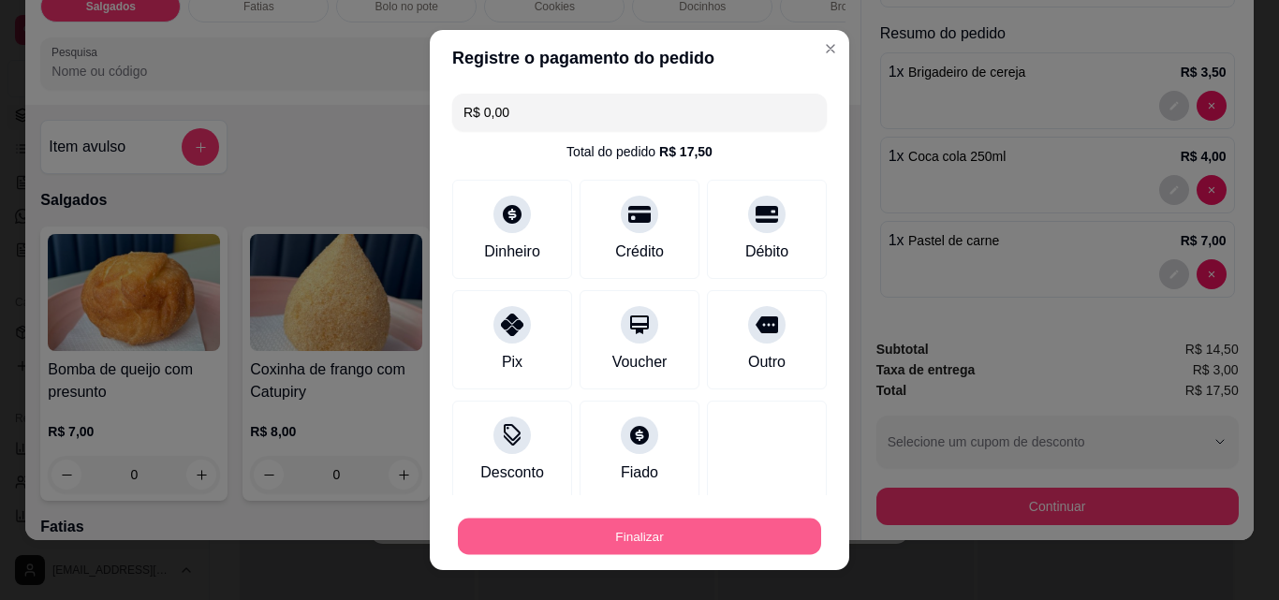
click at [686, 525] on button "Finalizar" at bounding box center [639, 537] width 363 height 37
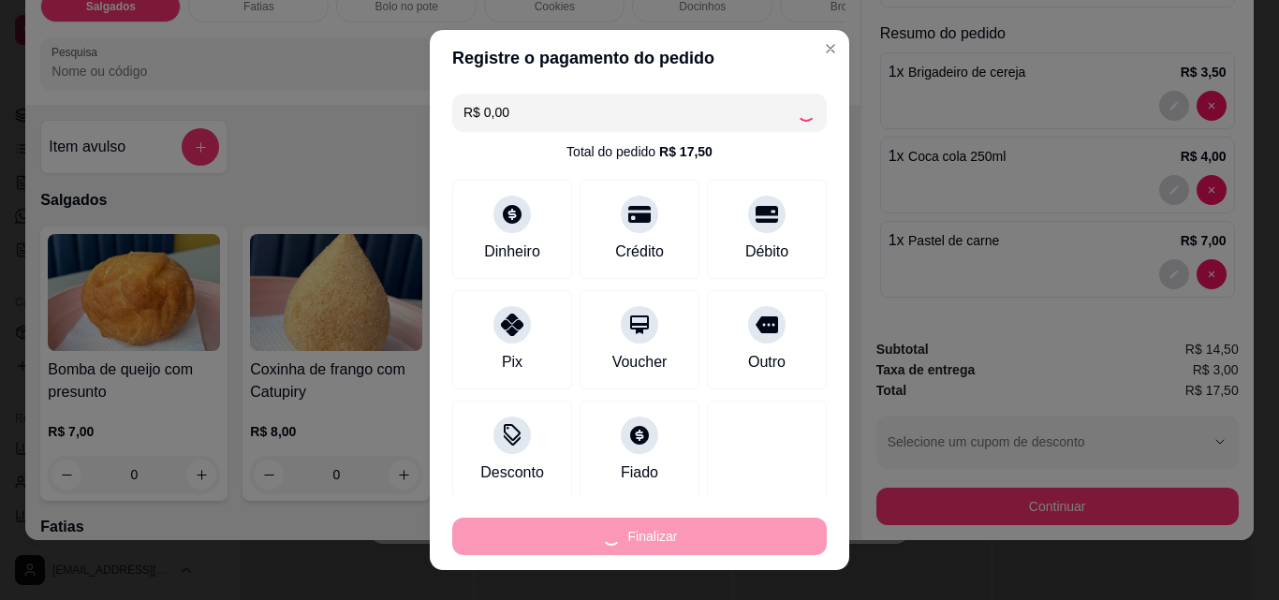
type input "0"
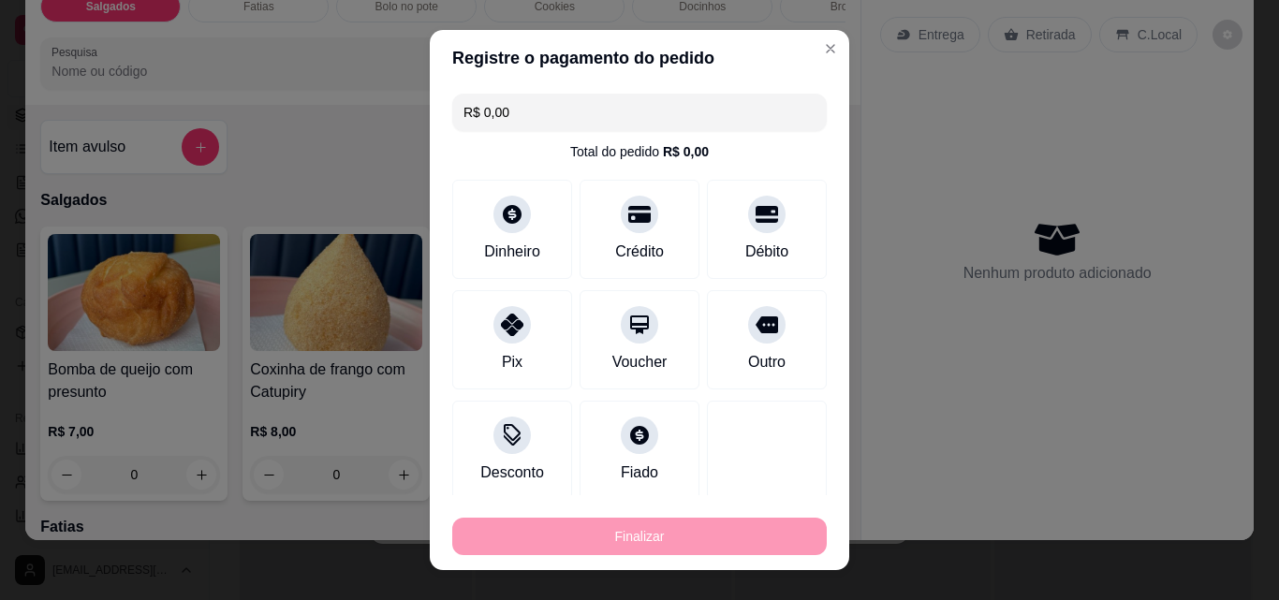
type input "-R$ 17,50"
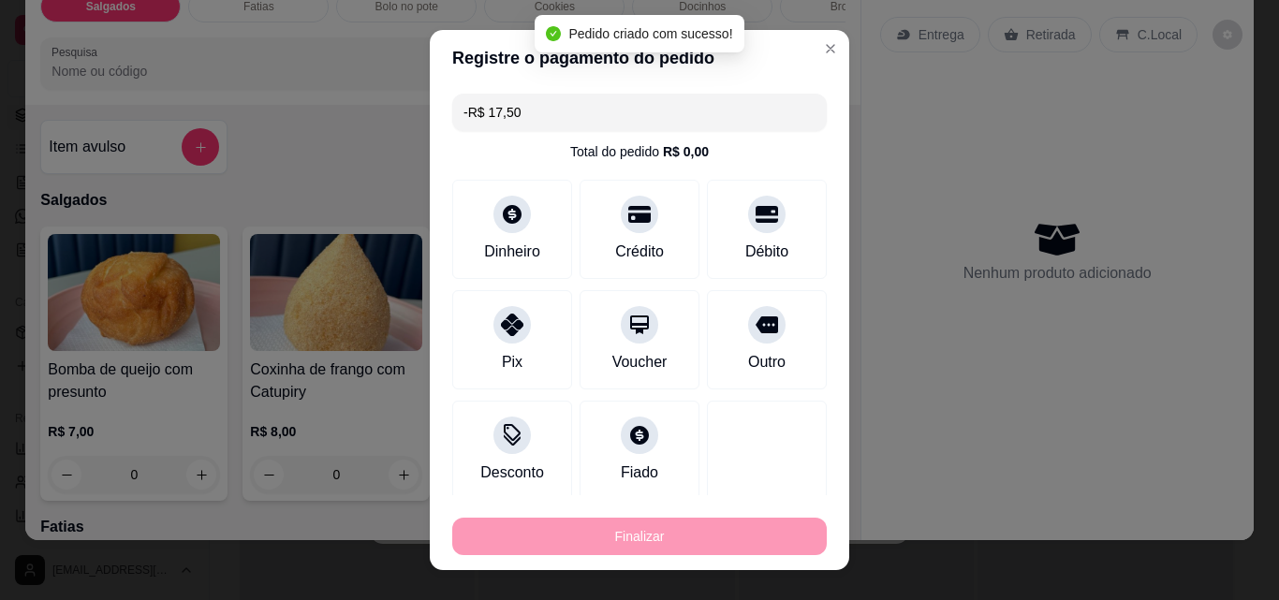
scroll to position [0, 0]
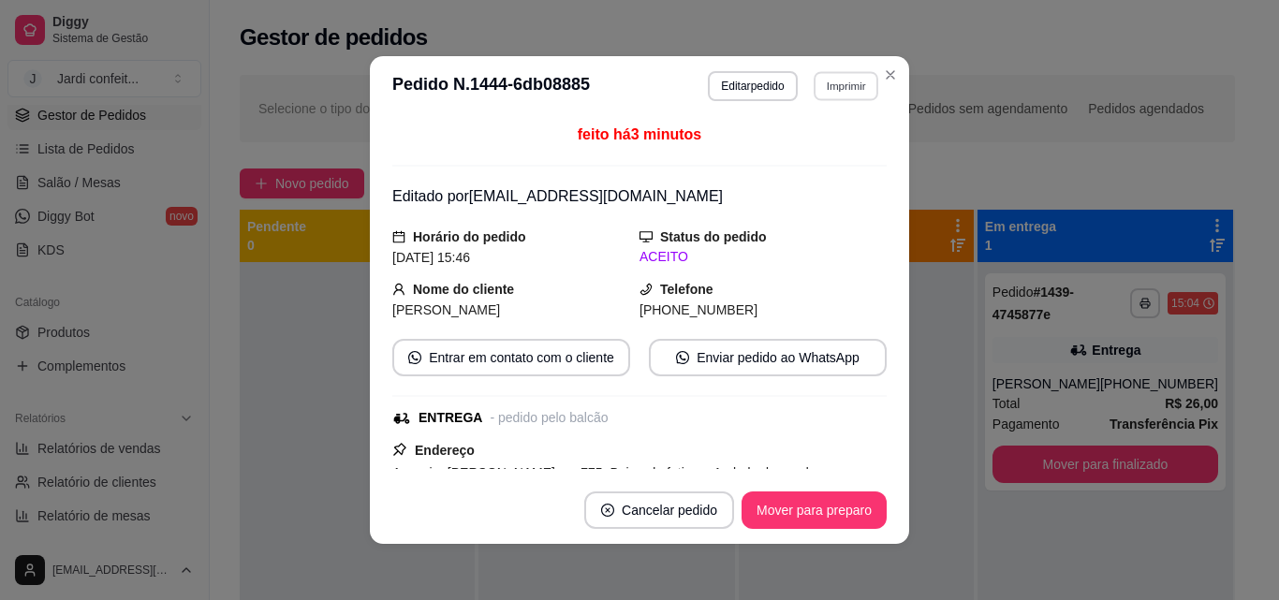
click at [856, 81] on button "Imprimir" at bounding box center [846, 85] width 65 height 29
click at [832, 160] on button "Impressora" at bounding box center [806, 152] width 136 height 30
click at [780, 511] on button "Mover para preparo" at bounding box center [814, 511] width 140 height 37
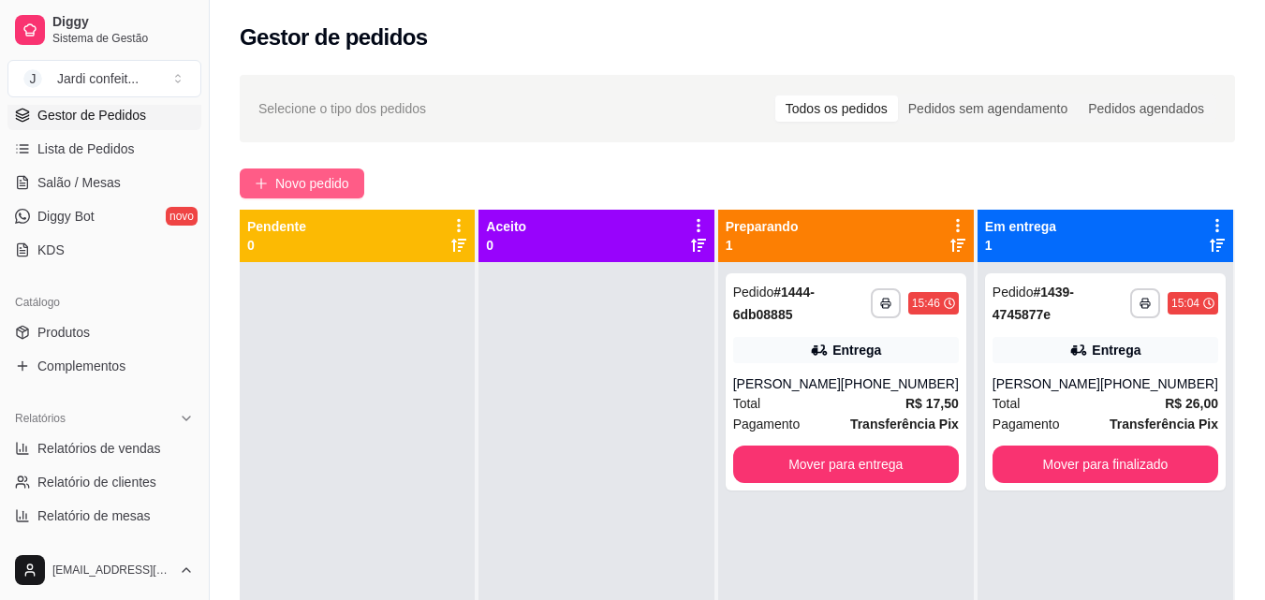
click at [301, 174] on span "Novo pedido" at bounding box center [312, 183] width 74 height 21
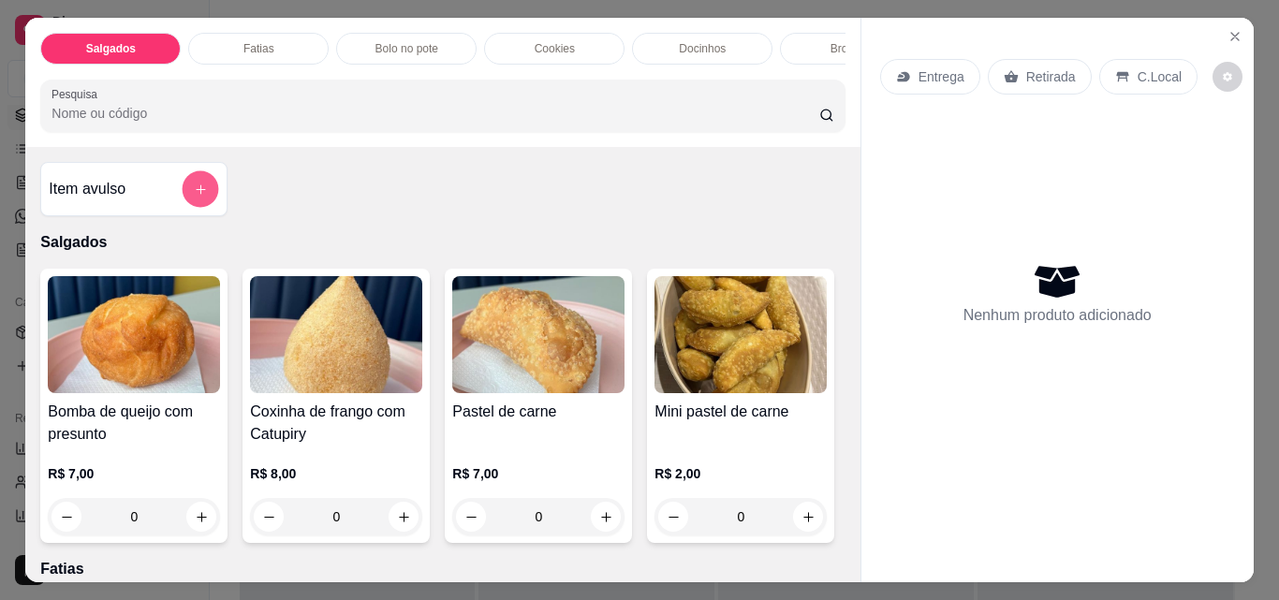
click at [194, 189] on icon "add-separate-item" at bounding box center [201, 190] width 14 height 14
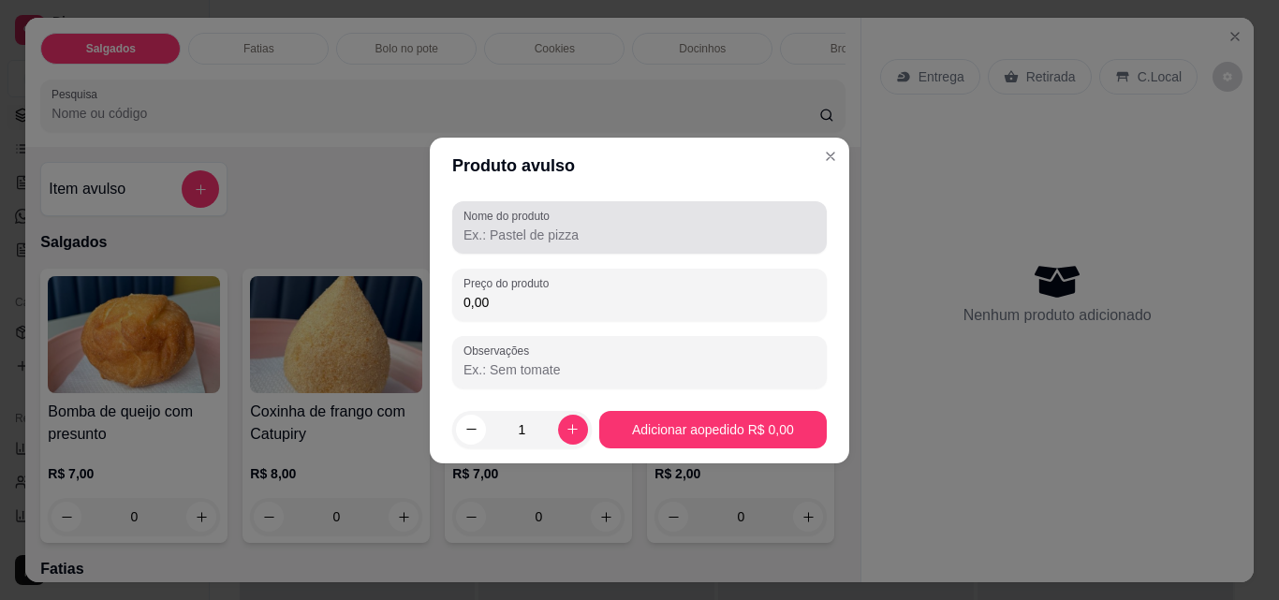
click at [490, 233] on input "Nome do produto" at bounding box center [640, 235] width 352 height 19
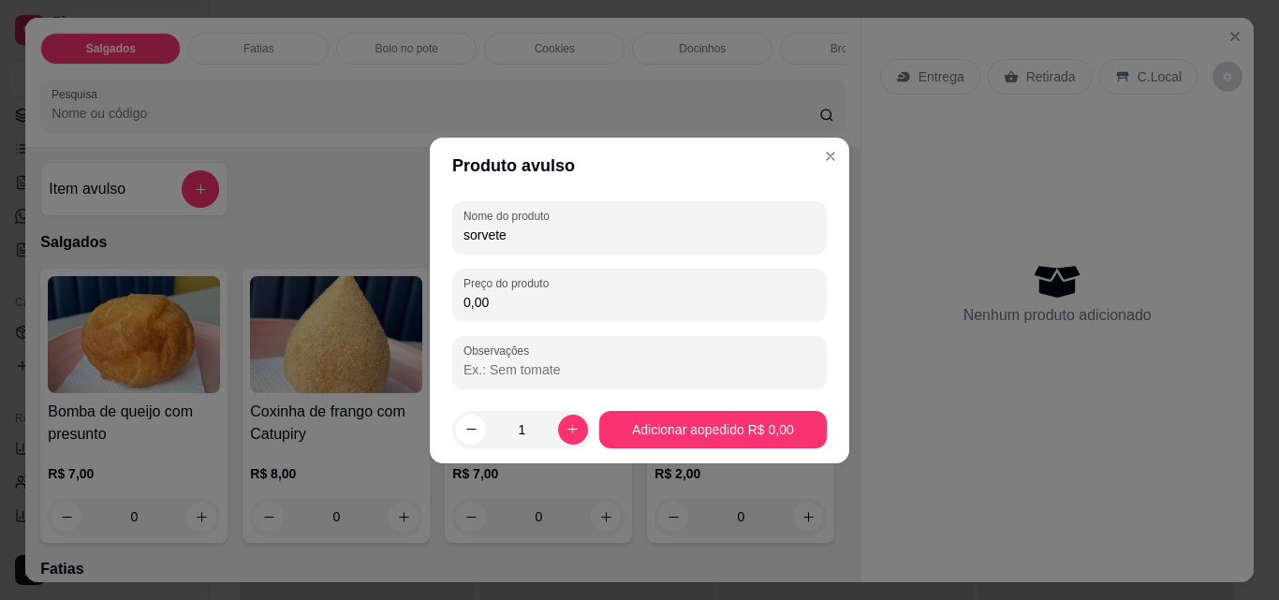
type input "sorvete"
click at [500, 303] on input "0,00" at bounding box center [640, 302] width 352 height 19
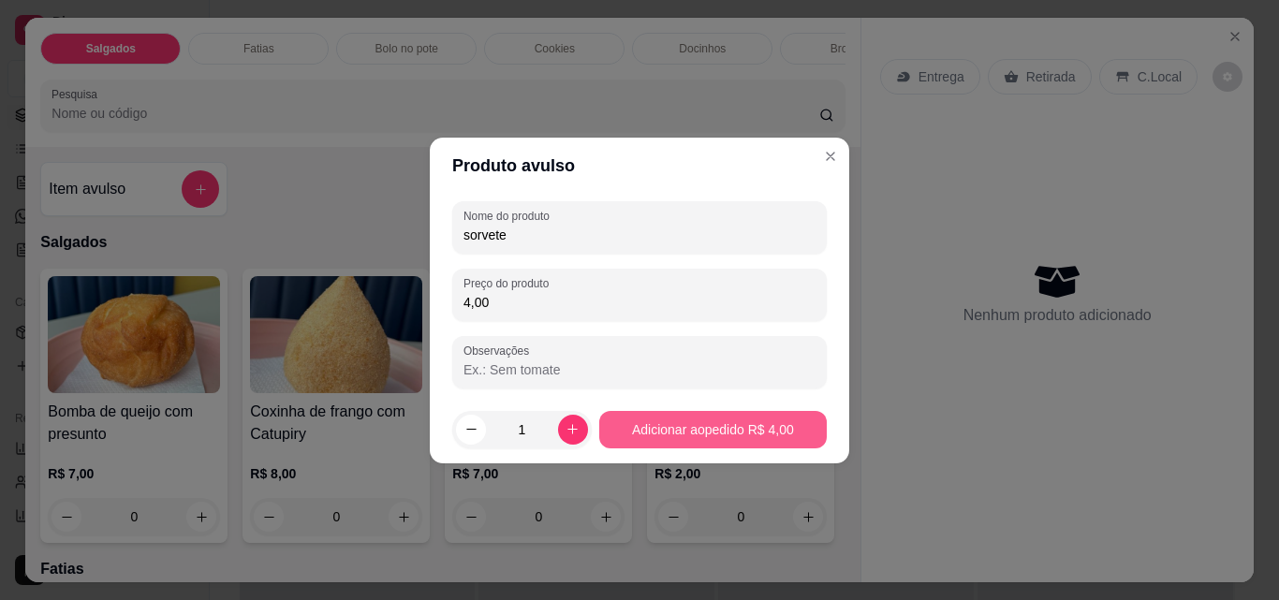
type input "4,00"
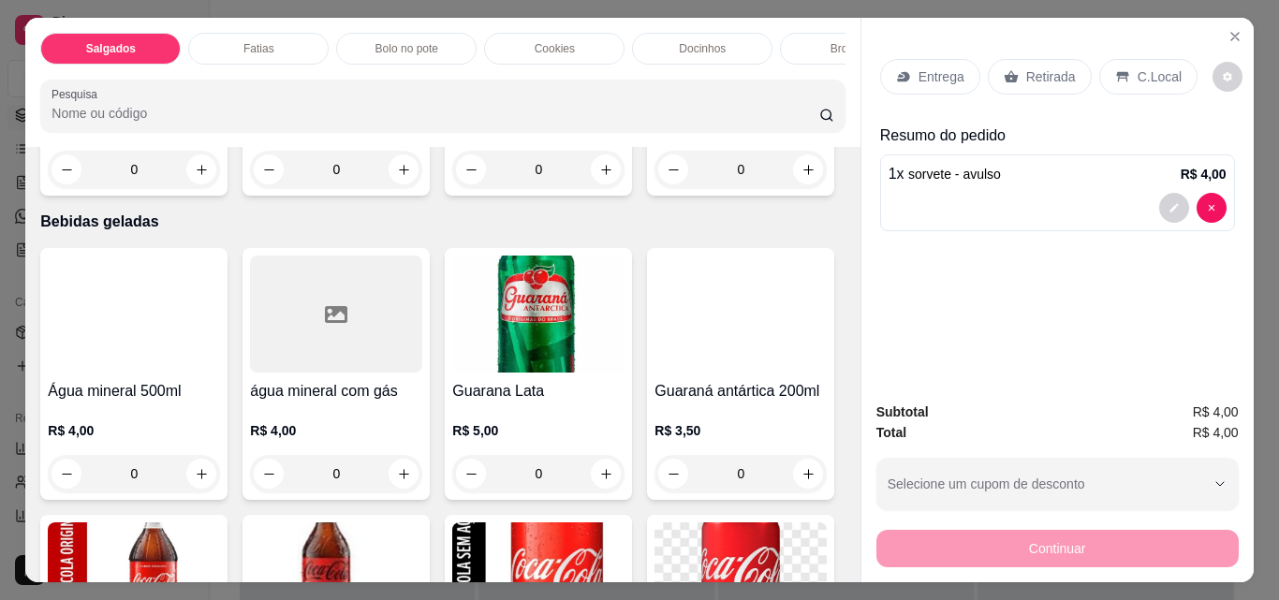
scroll to position [3057, 0]
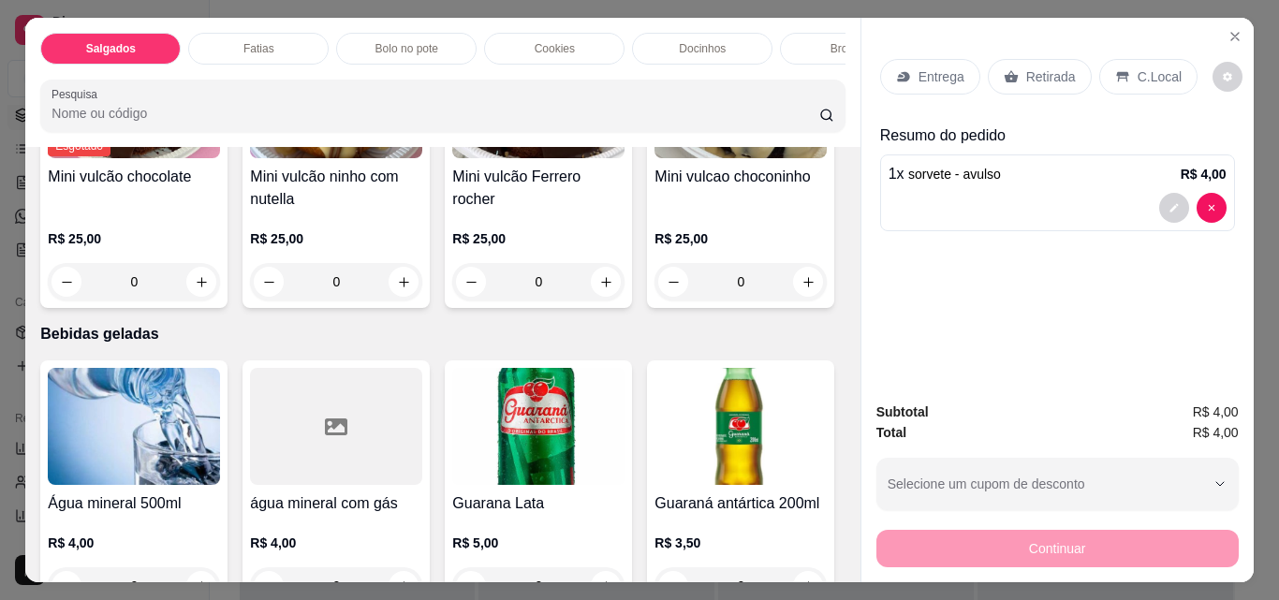
type input "1"
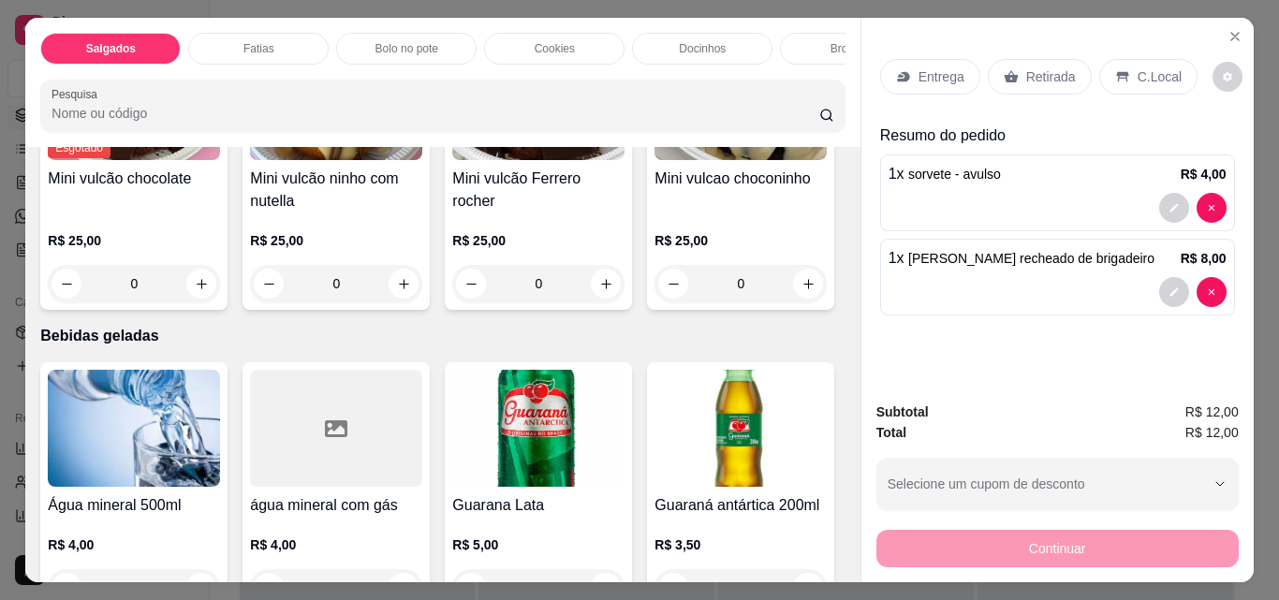
click at [1027, 74] on p "Retirada" at bounding box center [1052, 76] width 50 height 19
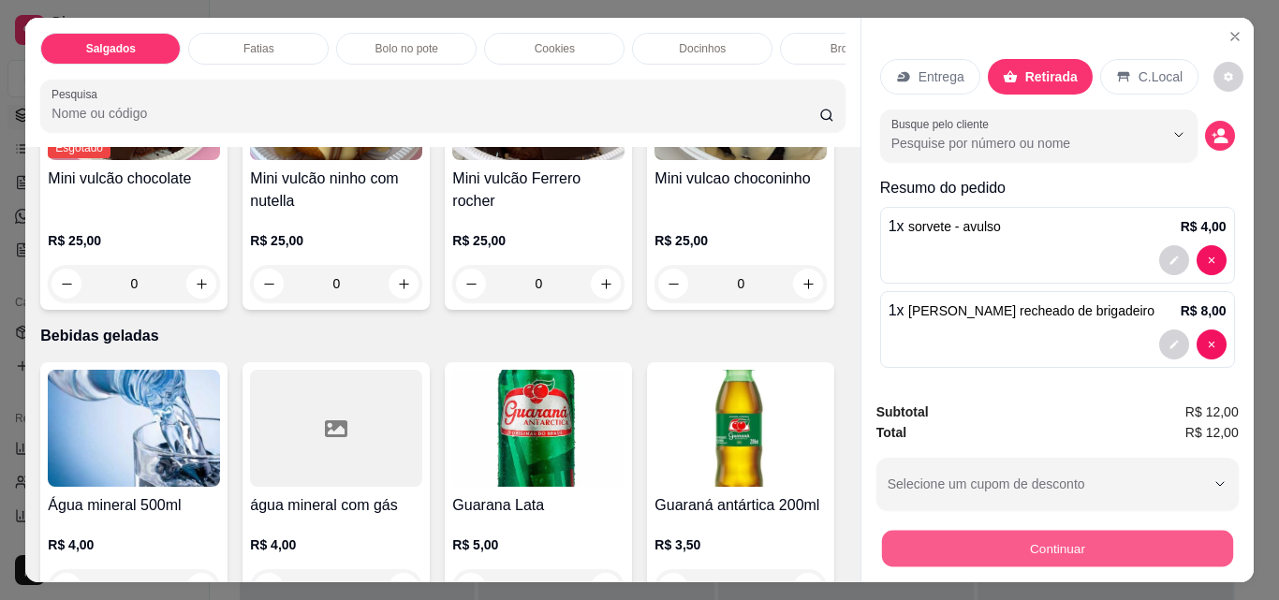
click at [1122, 543] on button "Continuar" at bounding box center [1056, 548] width 351 height 37
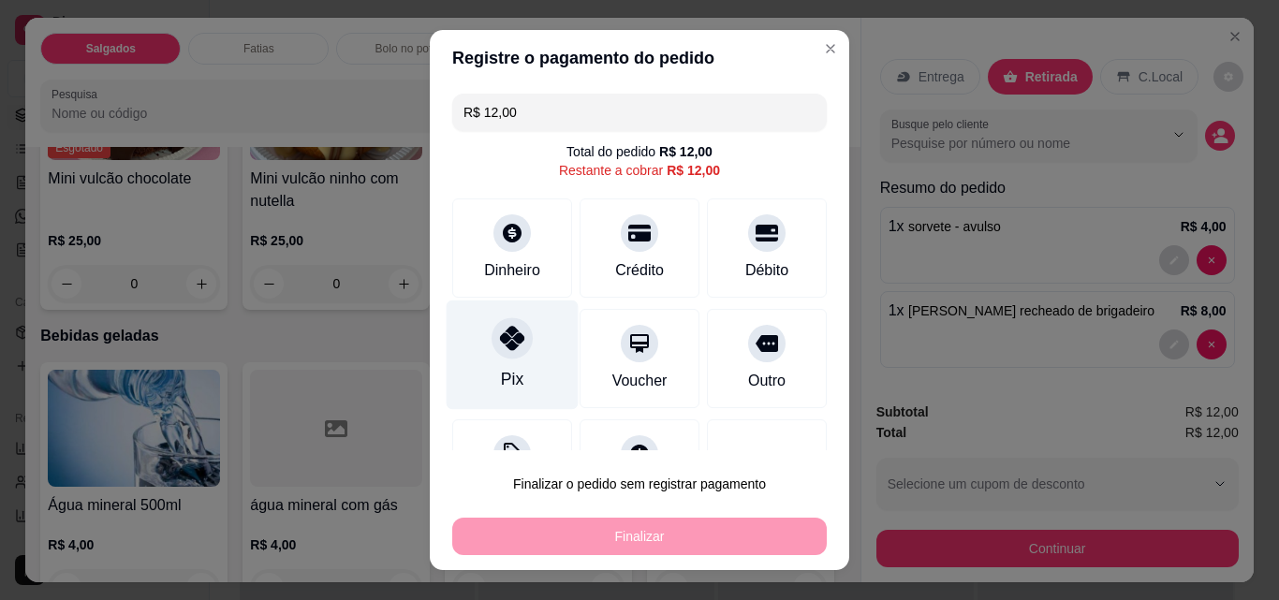
click at [476, 370] on div "Pix" at bounding box center [513, 356] width 132 height 110
type input "R$ 0,00"
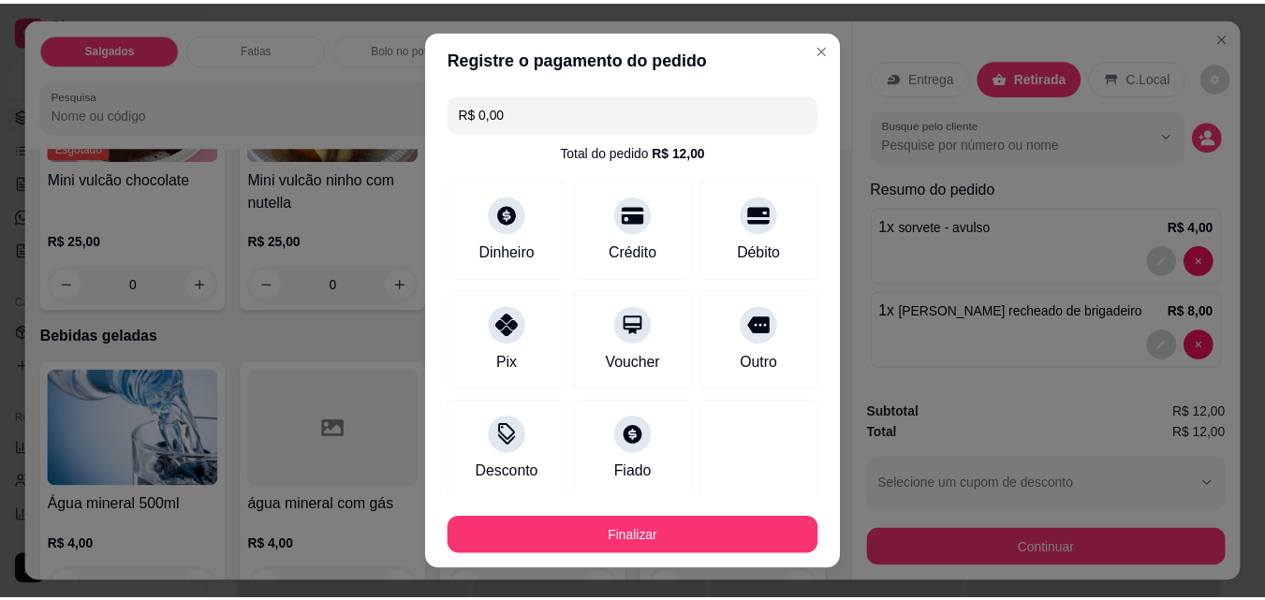
scroll to position [110, 0]
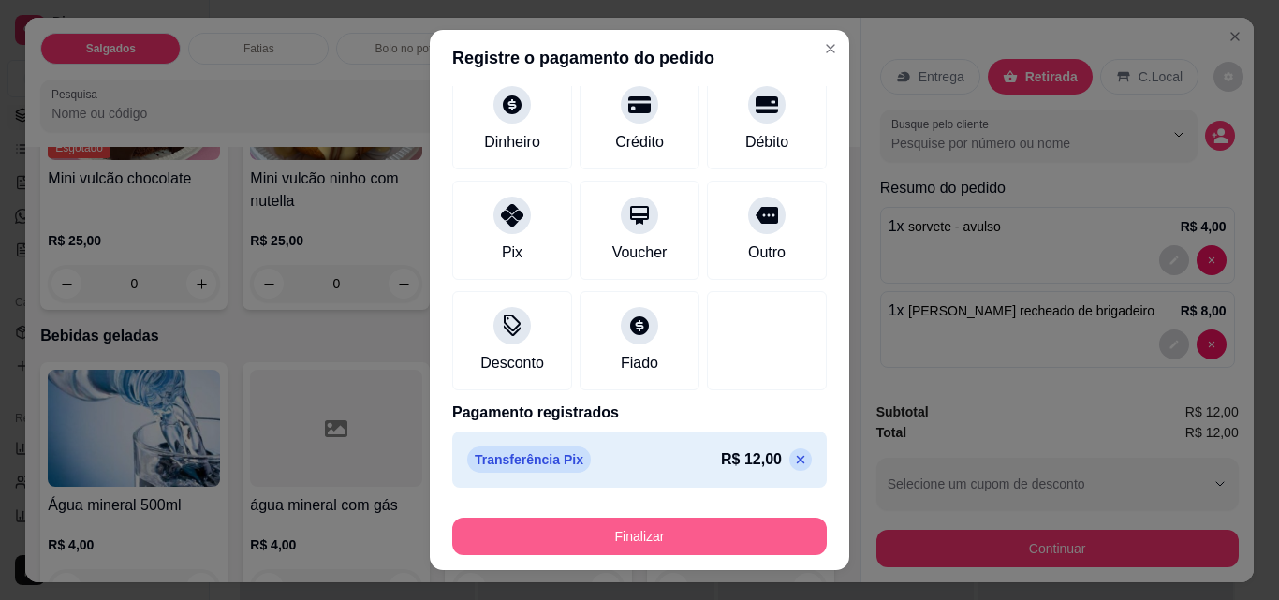
click at [674, 543] on button "Finalizar" at bounding box center [639, 536] width 375 height 37
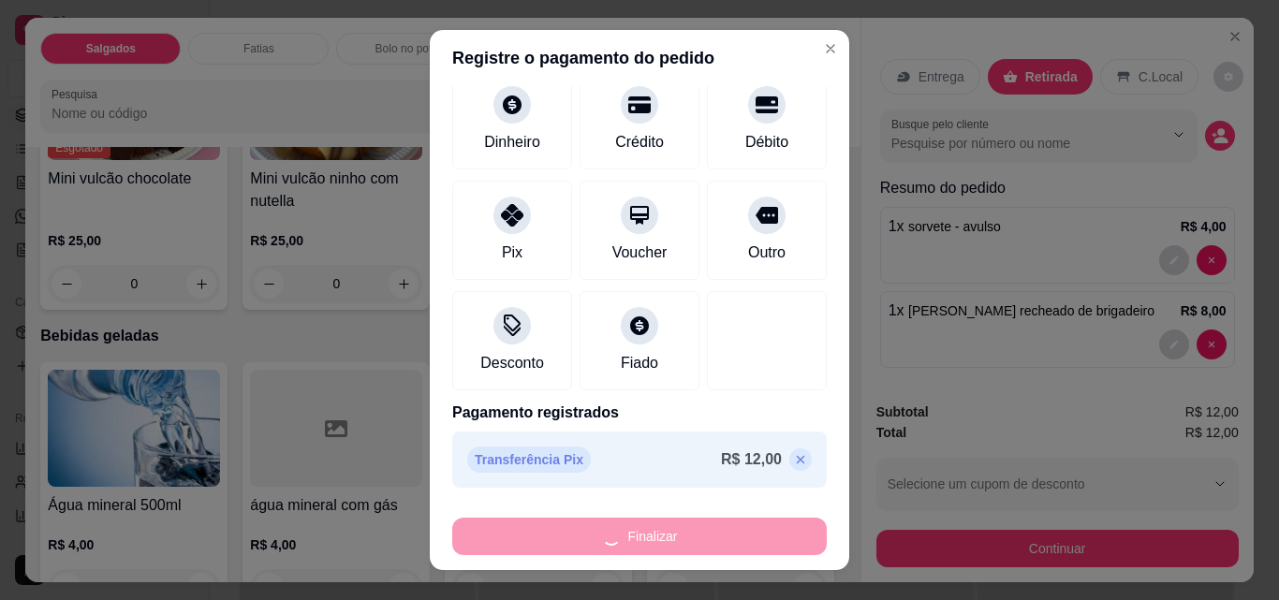
type input "0"
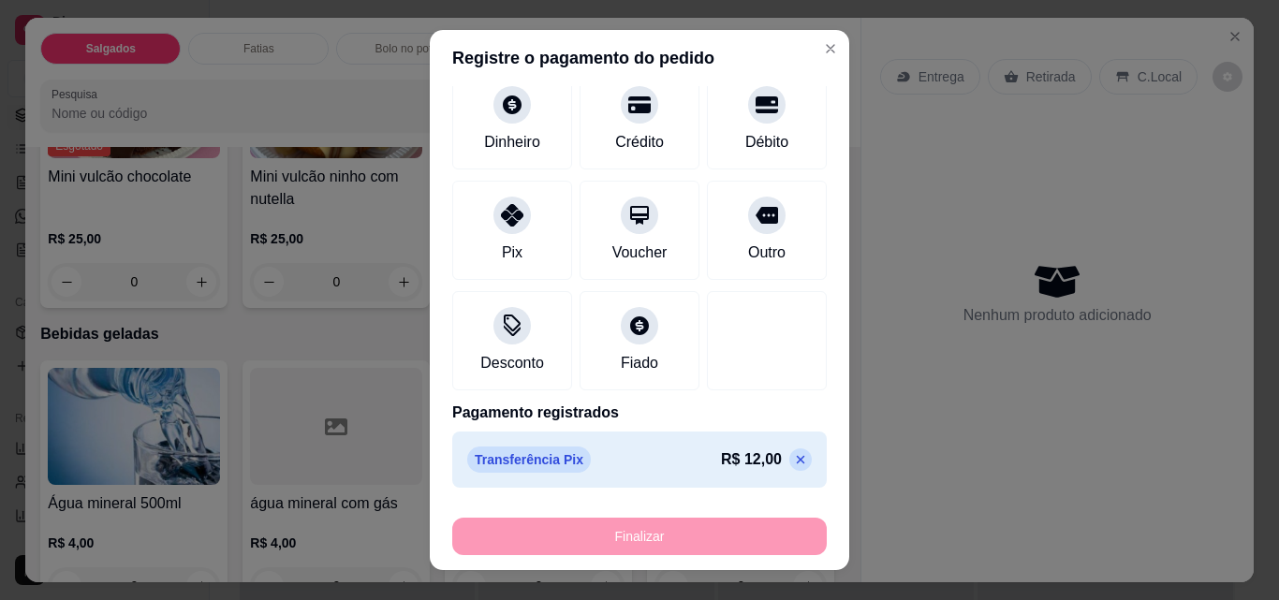
type input "-R$ 12,00"
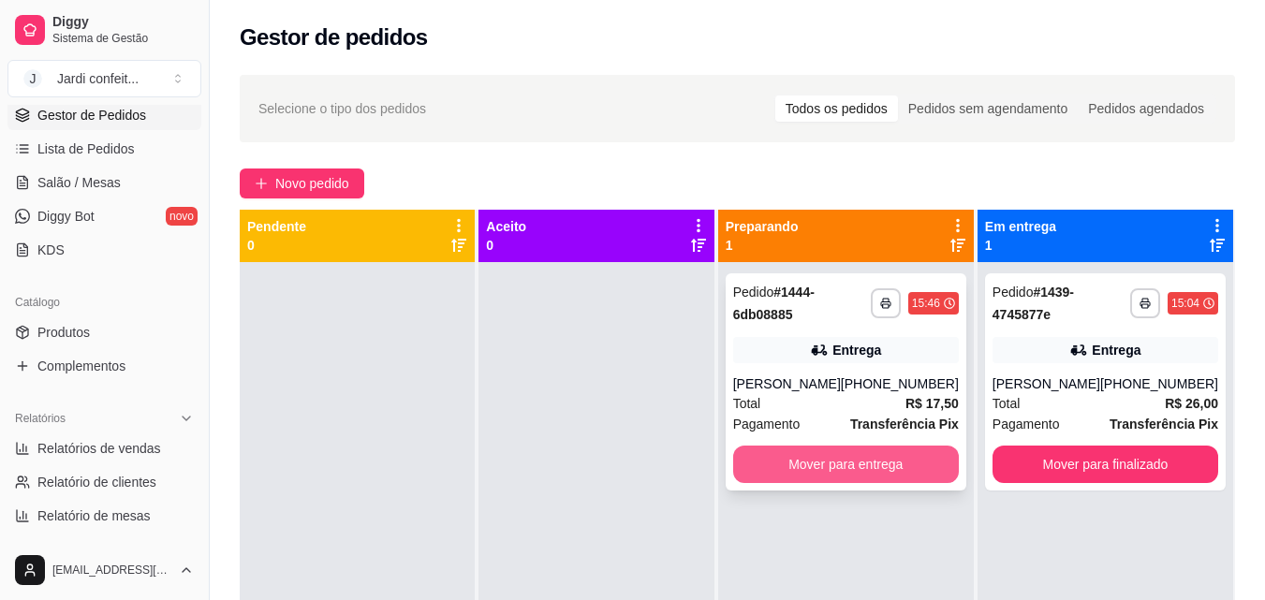
click at [850, 470] on button "Mover para entrega" at bounding box center [846, 464] width 226 height 37
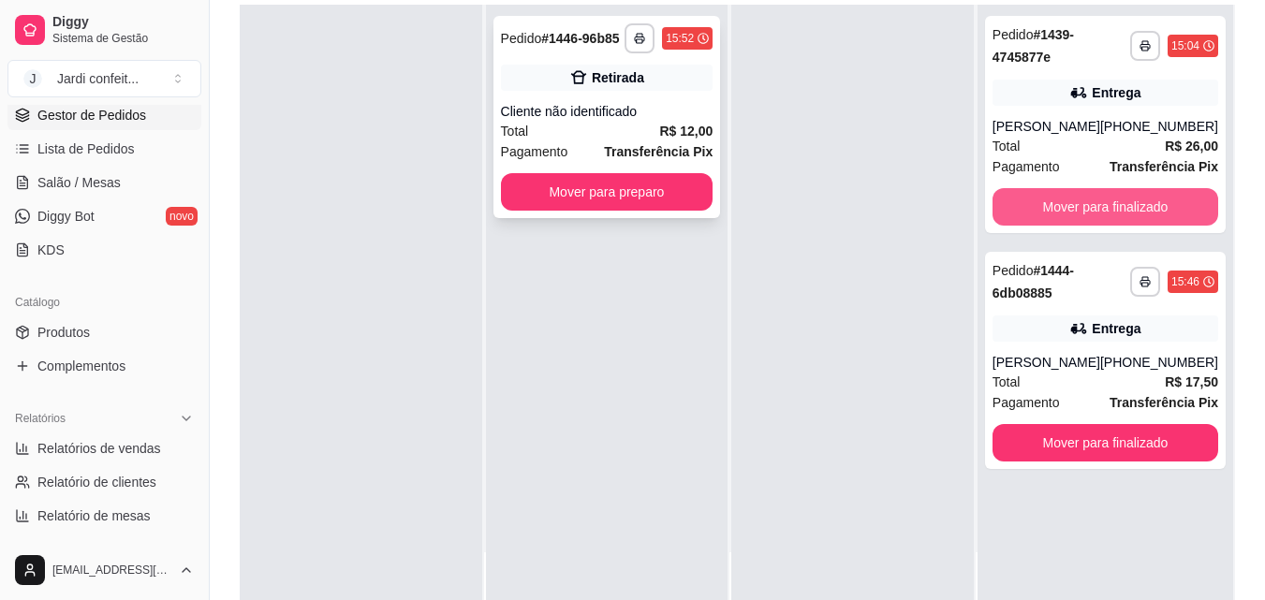
scroll to position [281, 0]
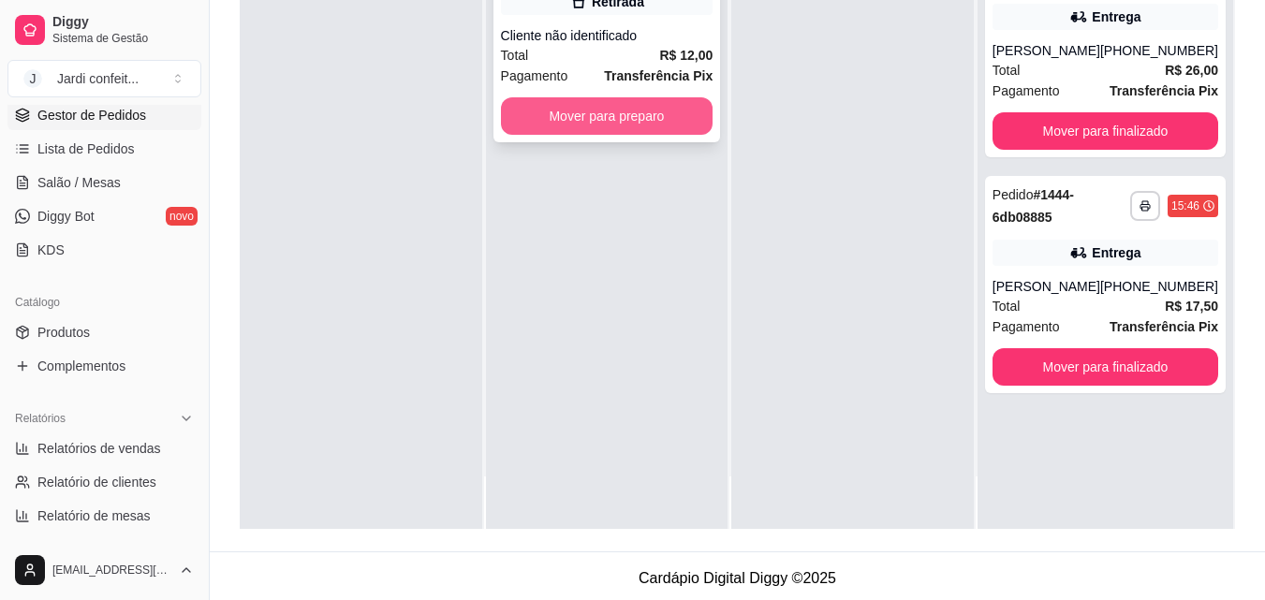
click at [547, 103] on button "Mover para preparo" at bounding box center [607, 115] width 213 height 37
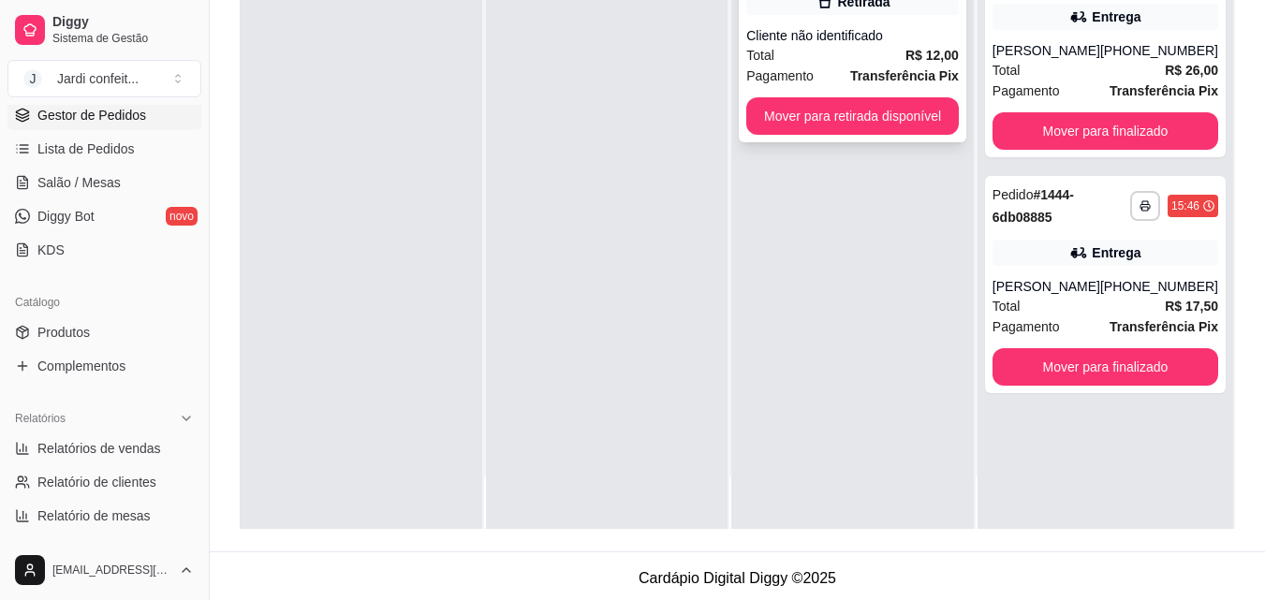
click at [742, 111] on div "**********" at bounding box center [853, 41] width 228 height 202
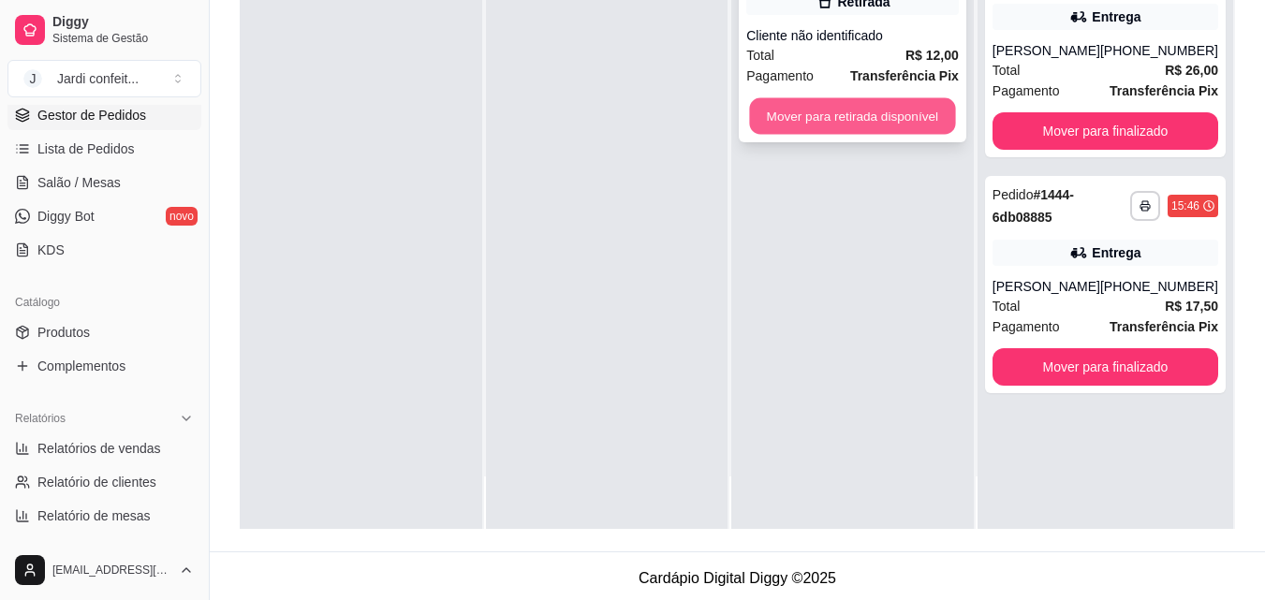
click at [935, 117] on button "Mover para retirada disponível" at bounding box center [853, 116] width 206 height 37
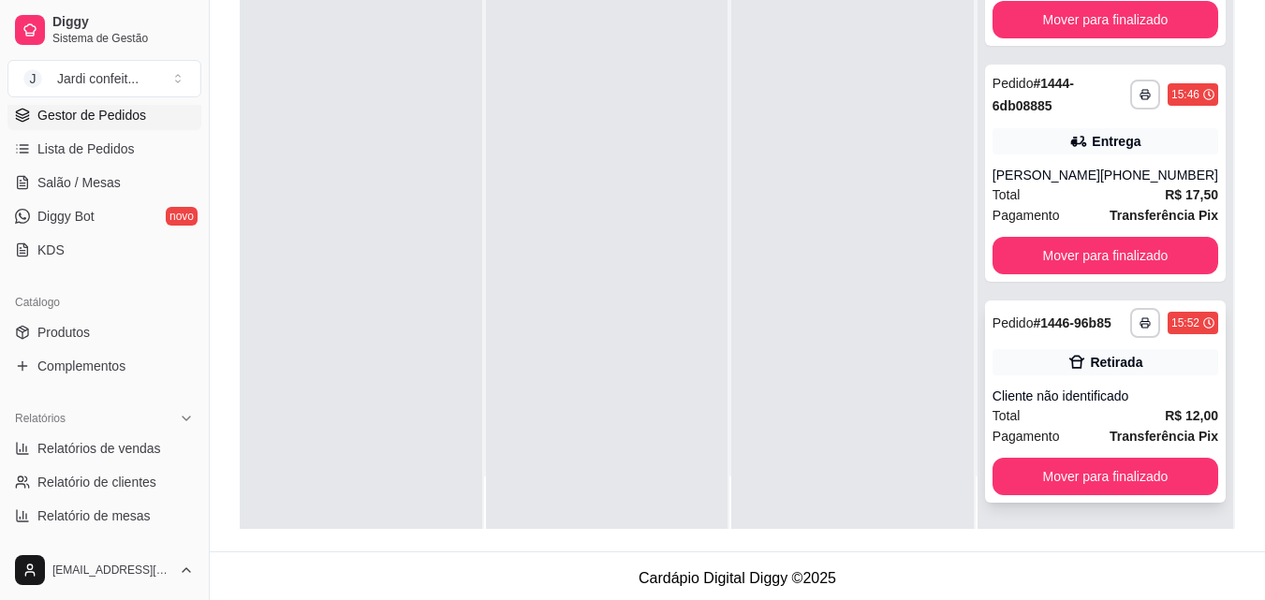
scroll to position [286, 0]
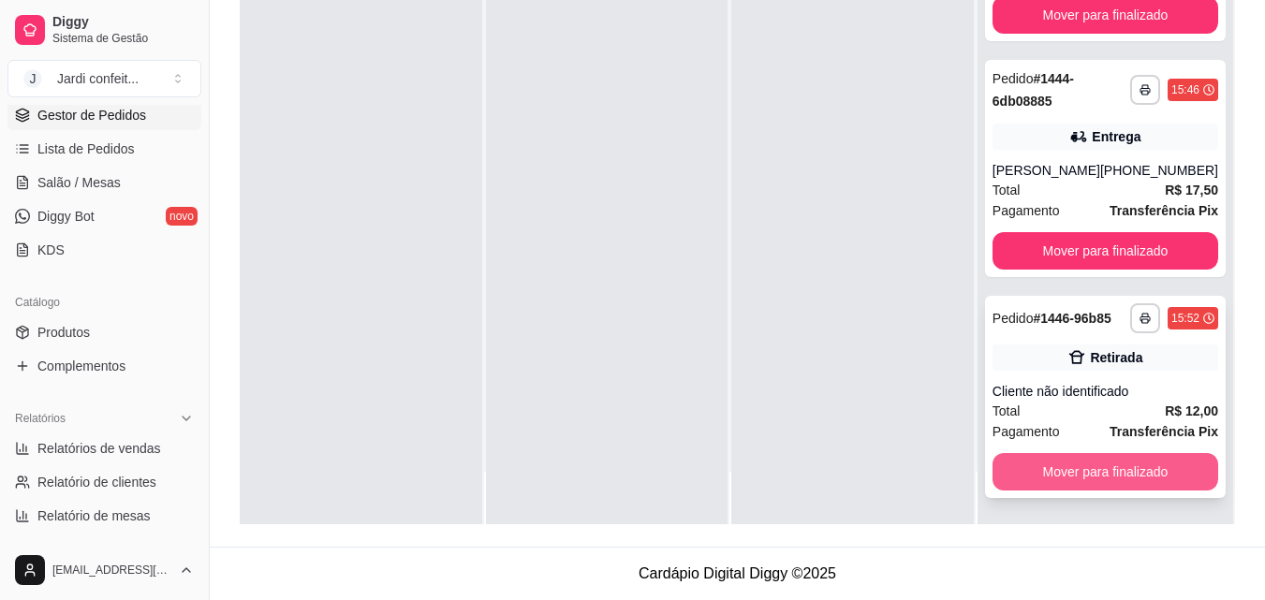
click at [1042, 483] on button "Mover para finalizado" at bounding box center [1106, 471] width 226 height 37
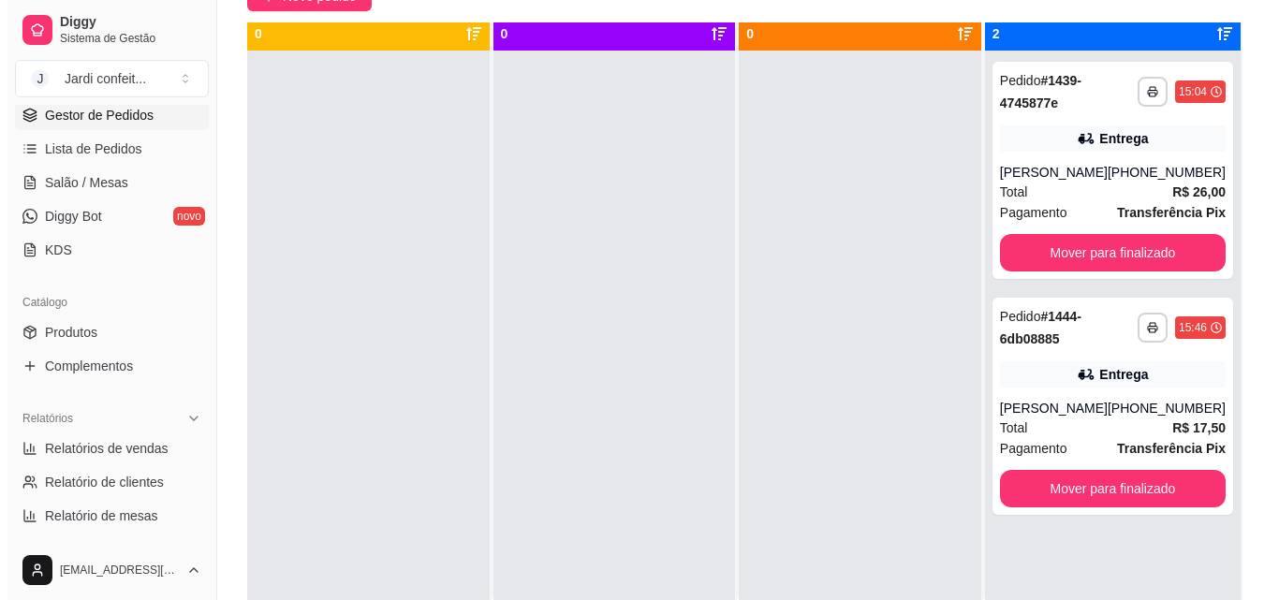
scroll to position [0, 0]
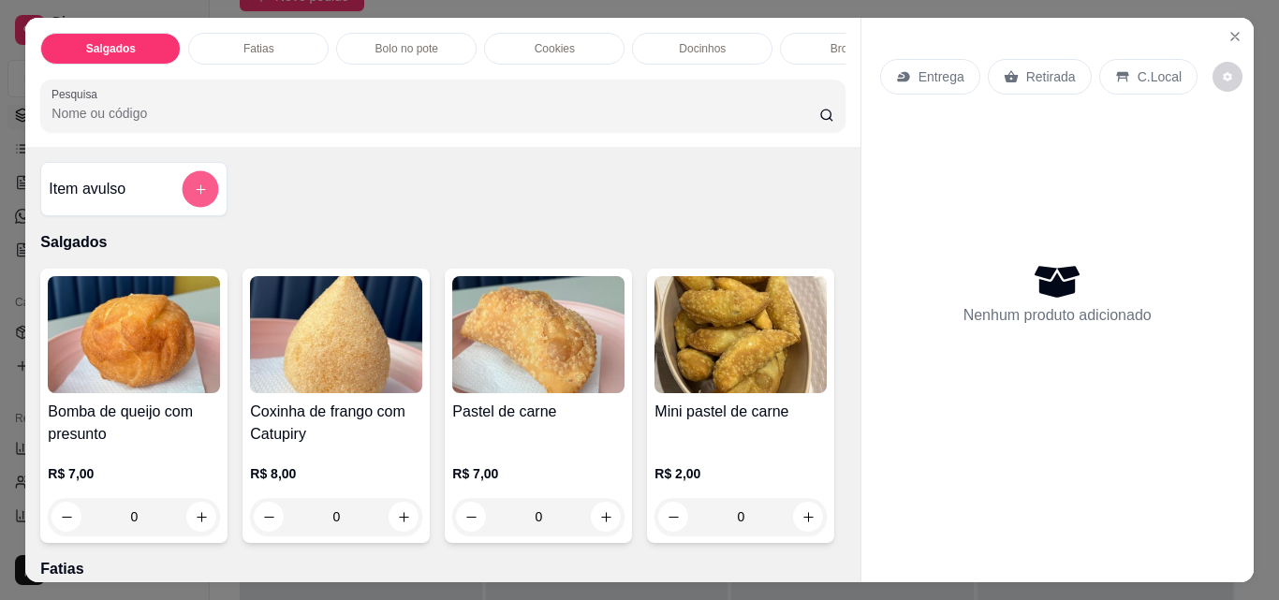
click at [185, 201] on button "add-separate-item" at bounding box center [201, 189] width 37 height 37
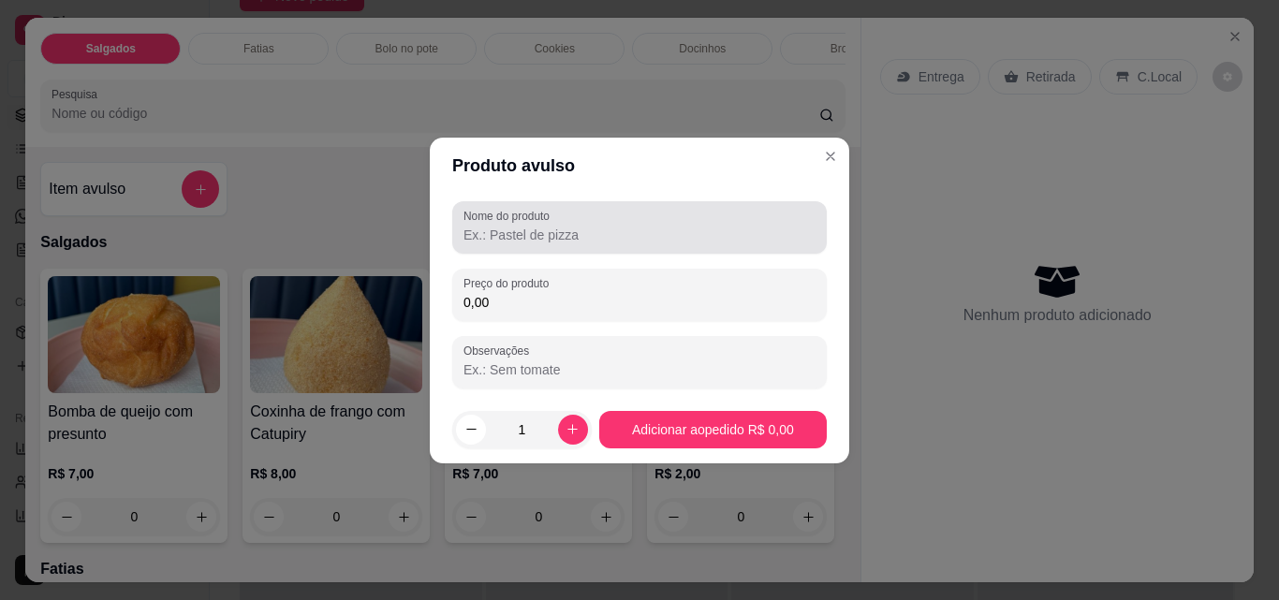
click at [565, 238] on input "Nome do produto" at bounding box center [640, 235] width 352 height 19
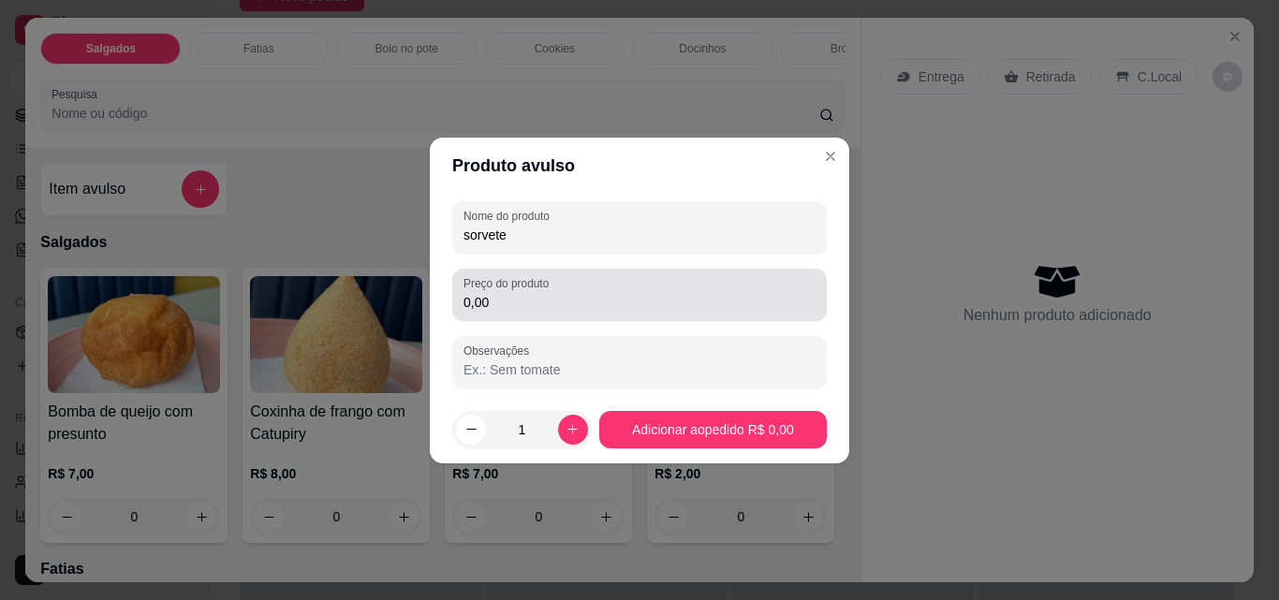
type input "sorvete"
click at [696, 317] on div "Preço do produto 0,00" at bounding box center [639, 295] width 375 height 52
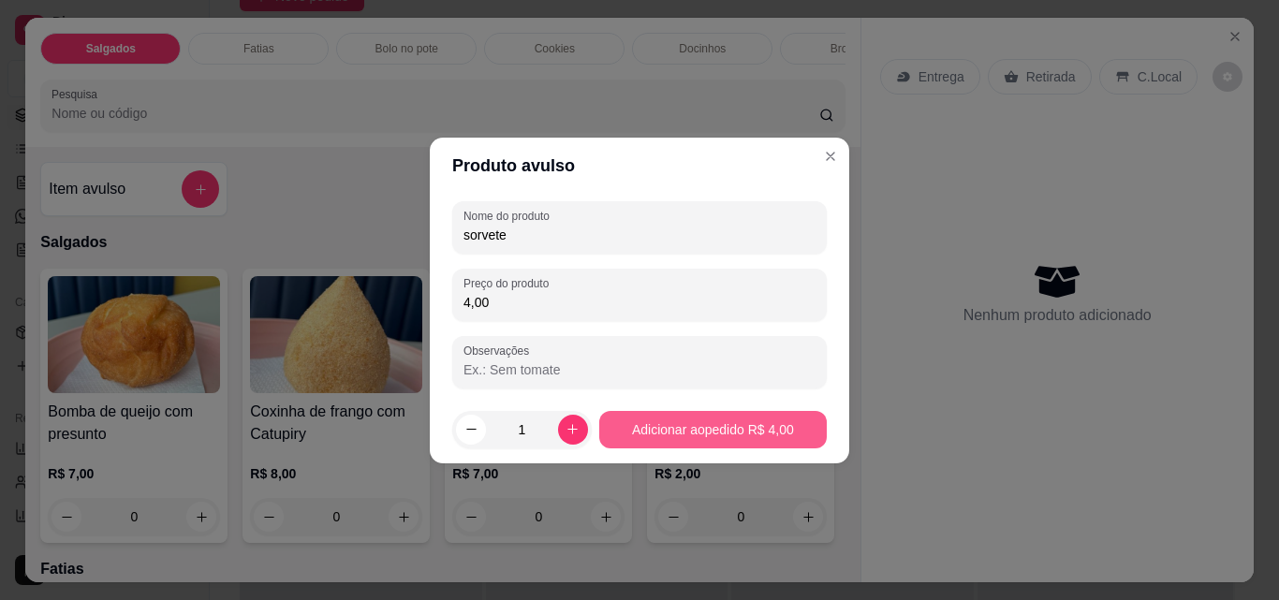
type input "4,00"
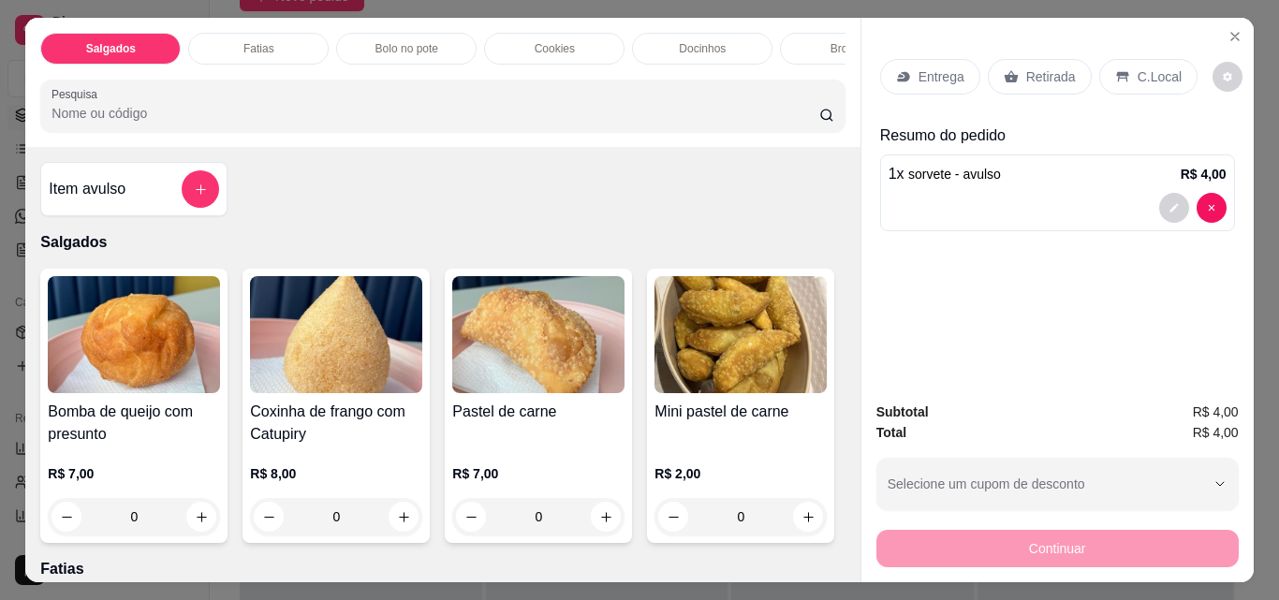
click at [1061, 81] on div "Retirada" at bounding box center [1040, 77] width 104 height 36
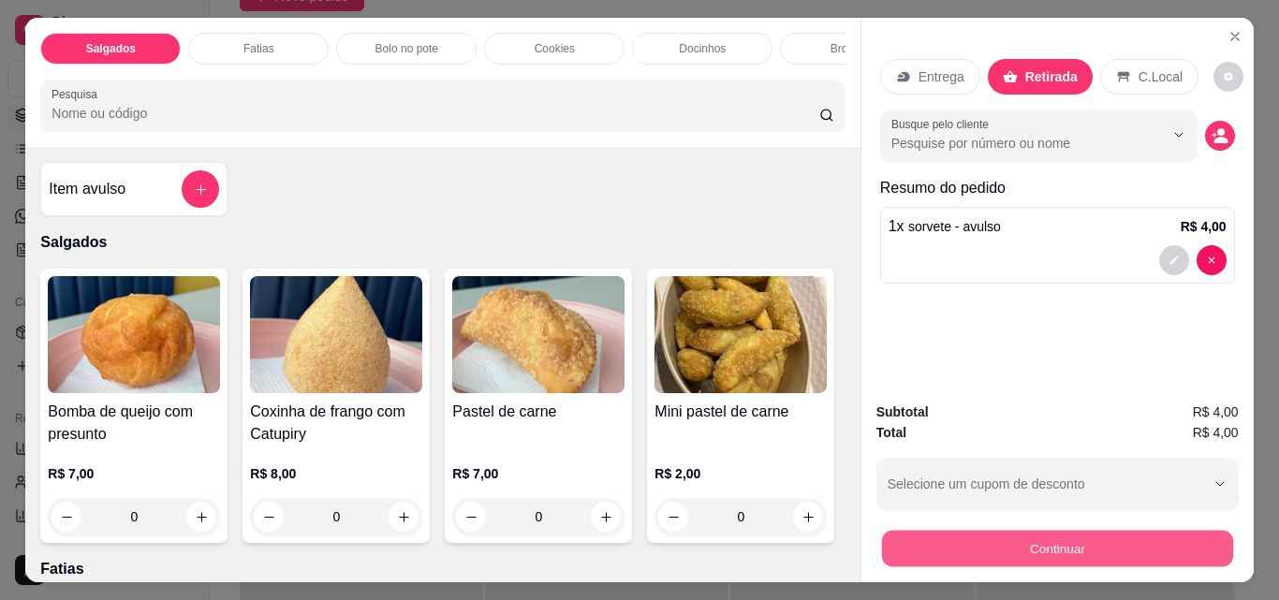
click at [1053, 534] on button "Continuar" at bounding box center [1056, 548] width 351 height 37
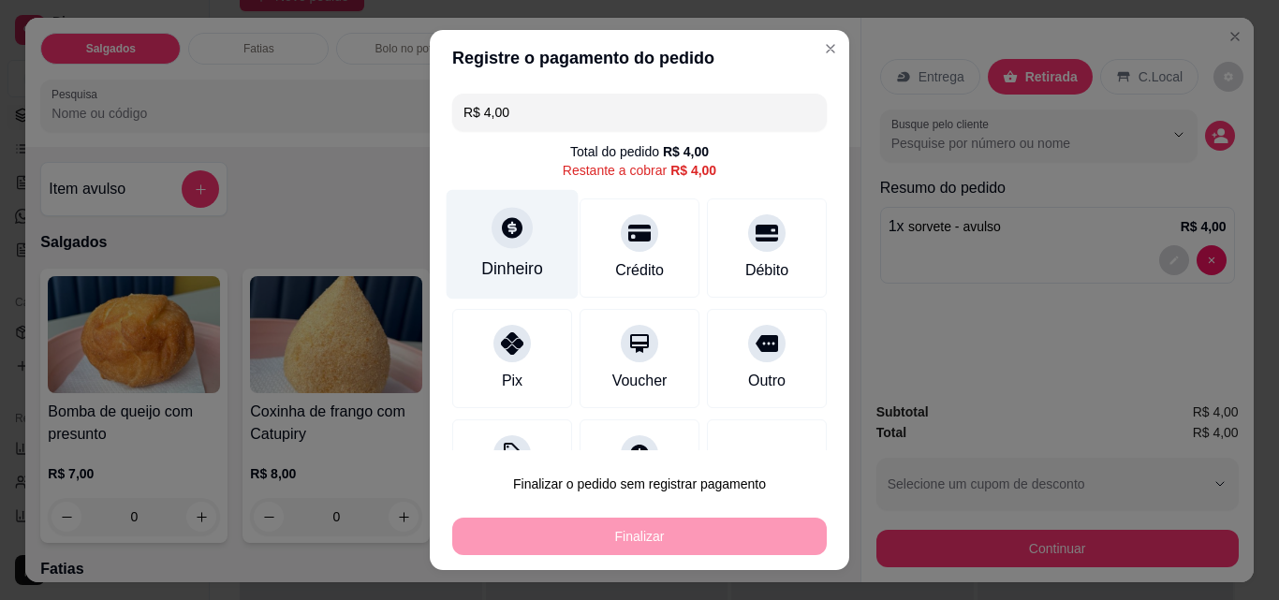
click at [518, 264] on div "Dinheiro" at bounding box center [512, 269] width 62 height 24
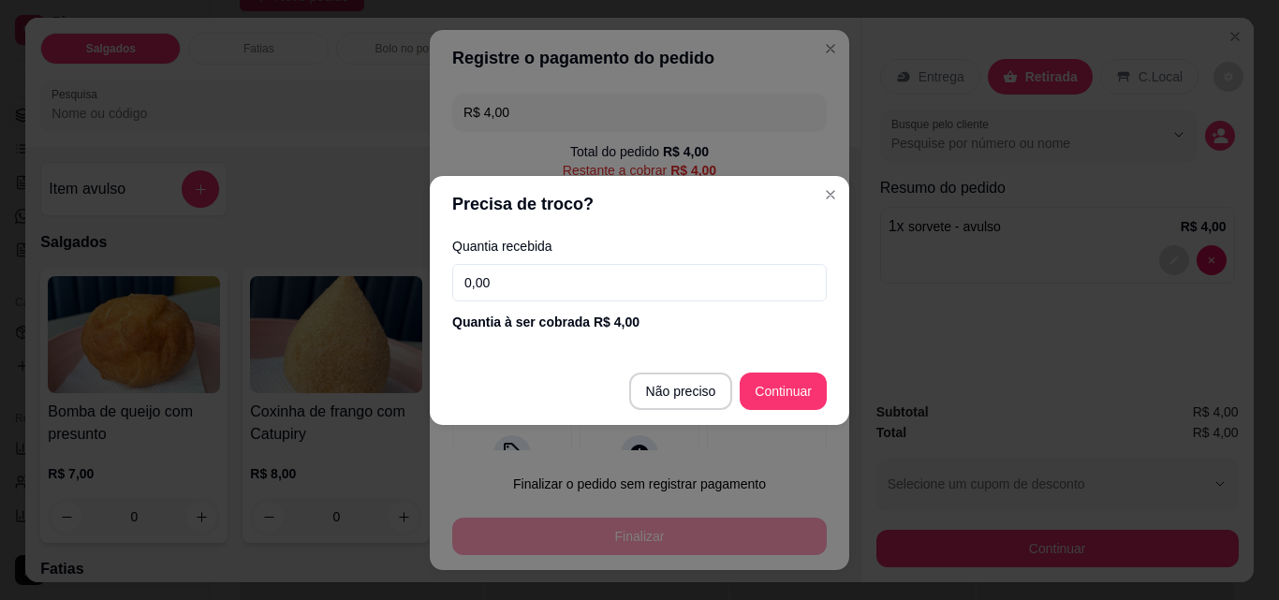
click at [617, 289] on input "0,00" at bounding box center [639, 282] width 375 height 37
type input "4,00"
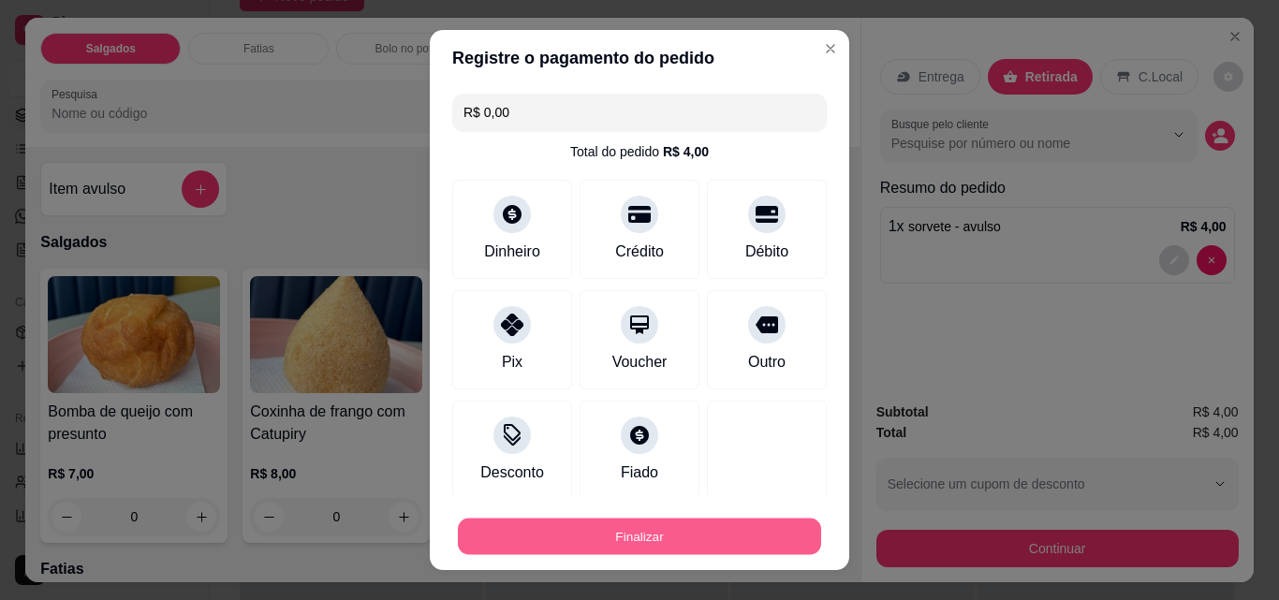
click at [664, 528] on button "Finalizar" at bounding box center [639, 537] width 363 height 37
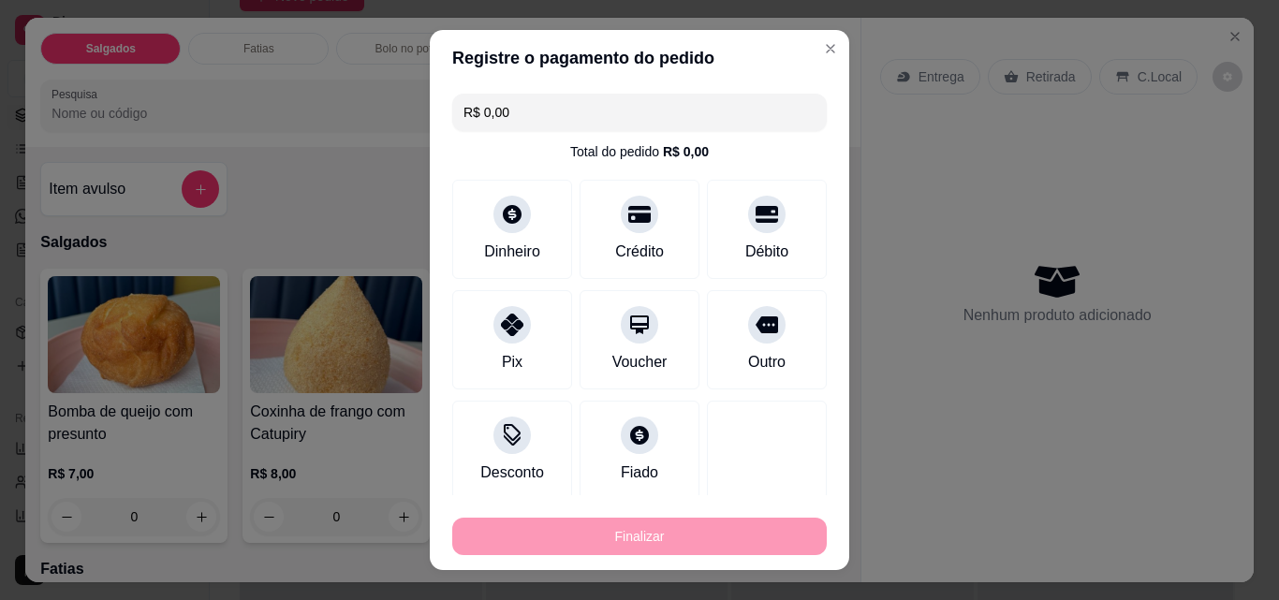
type input "-R$ 4,00"
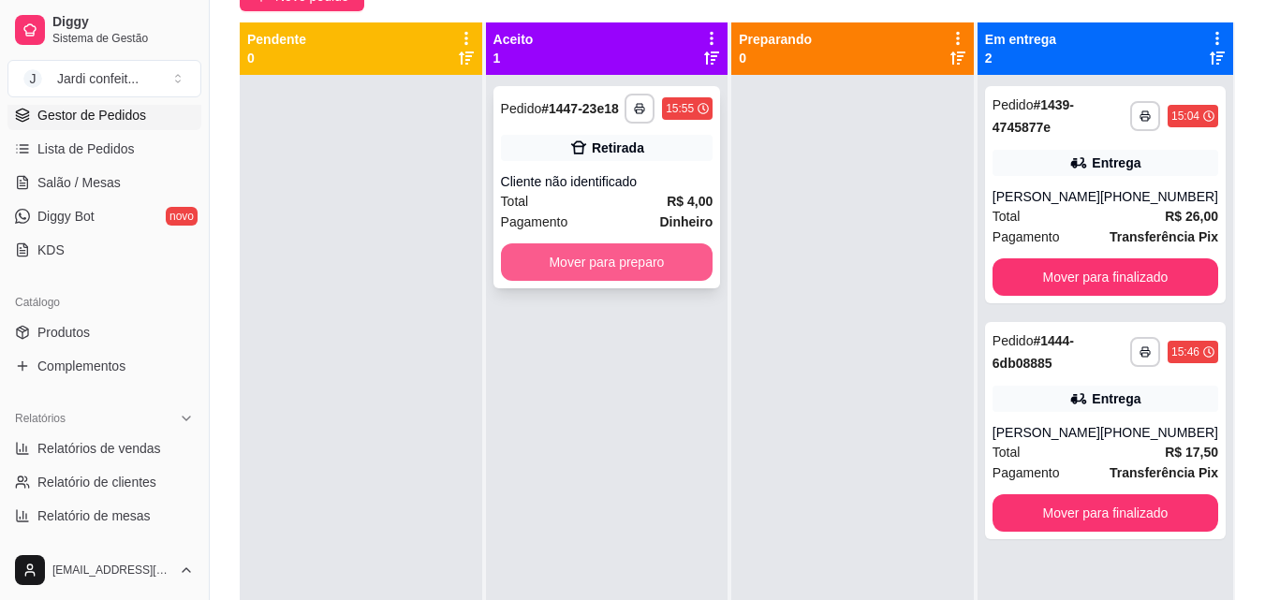
click at [685, 256] on button "Mover para preparo" at bounding box center [607, 262] width 213 height 37
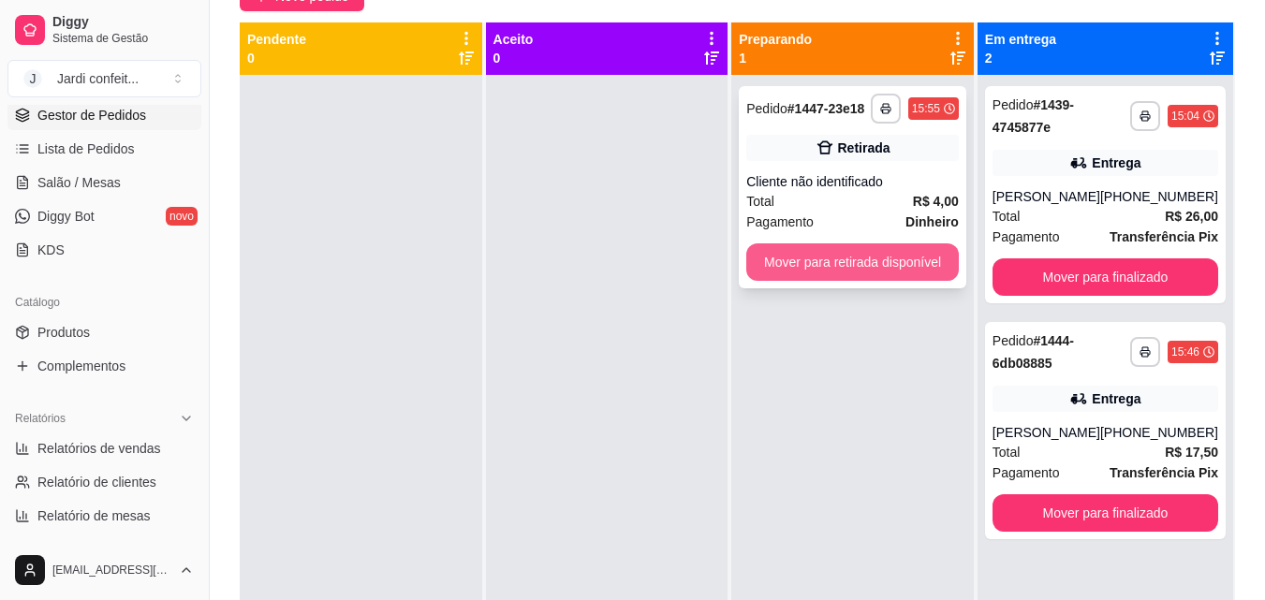
click at [871, 265] on button "Mover para retirada disponível" at bounding box center [852, 262] width 213 height 37
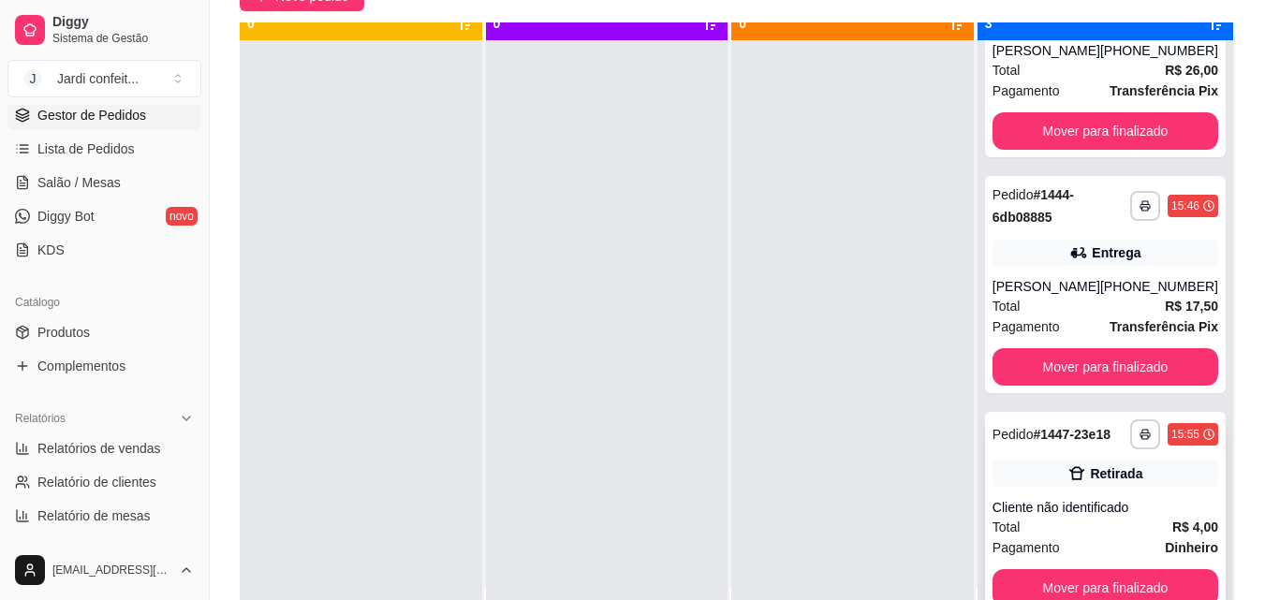
scroll to position [52, 0]
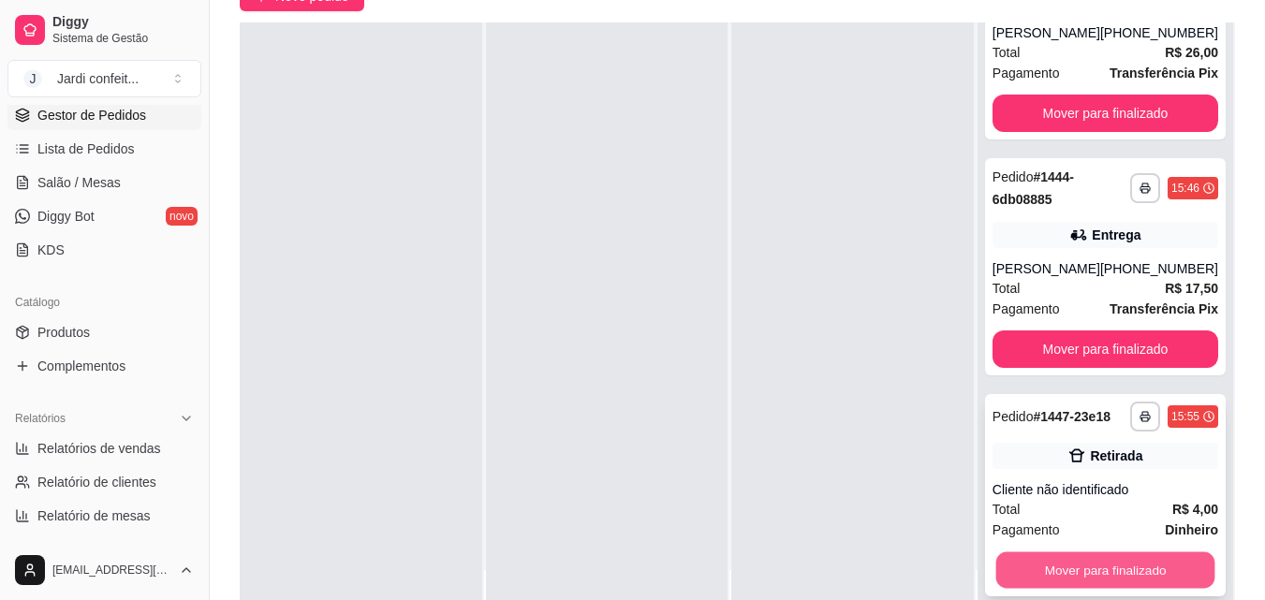
click at [1117, 576] on button "Mover para finalizado" at bounding box center [1105, 571] width 219 height 37
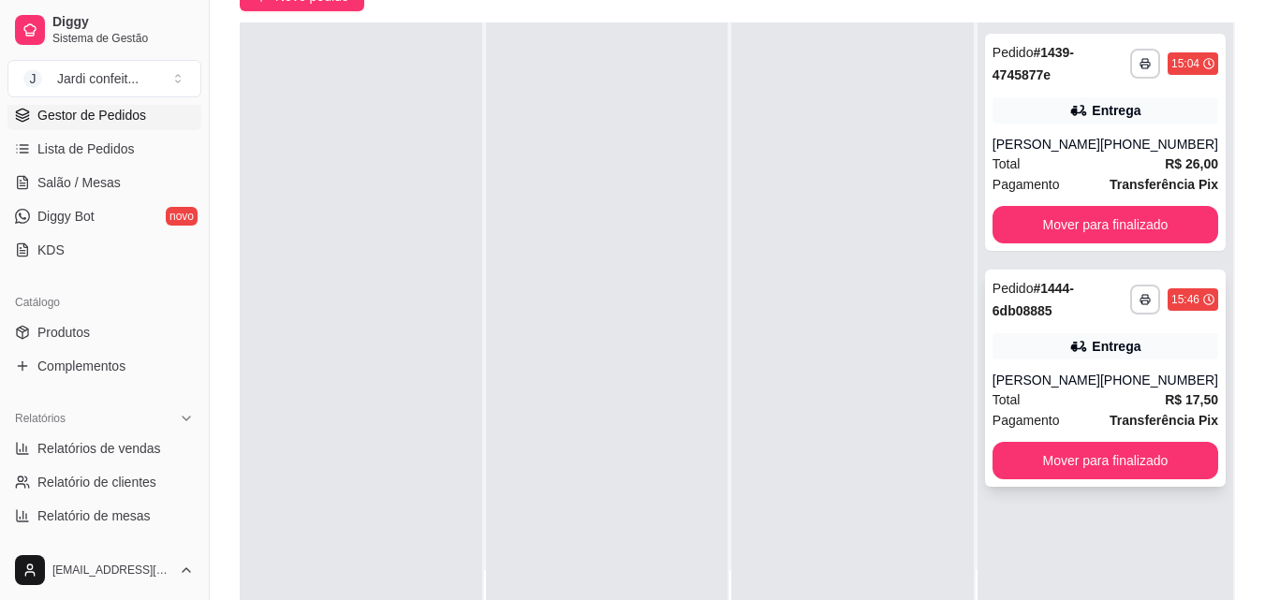
scroll to position [0, 0]
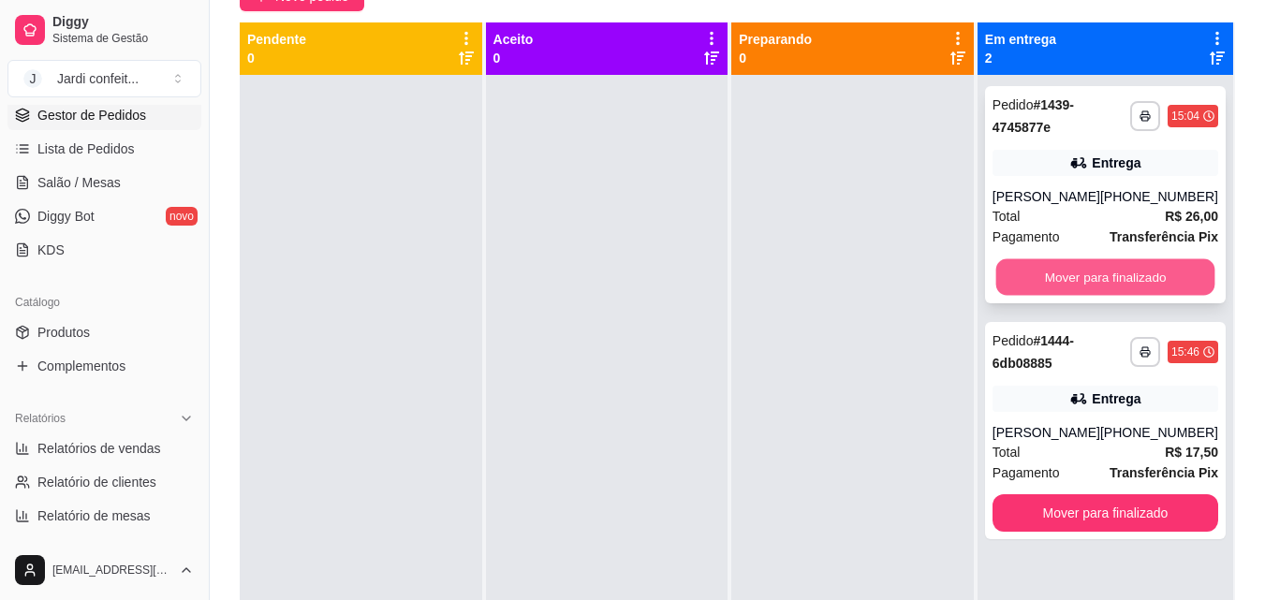
click at [1084, 278] on button "Mover para finalizado" at bounding box center [1105, 277] width 219 height 37
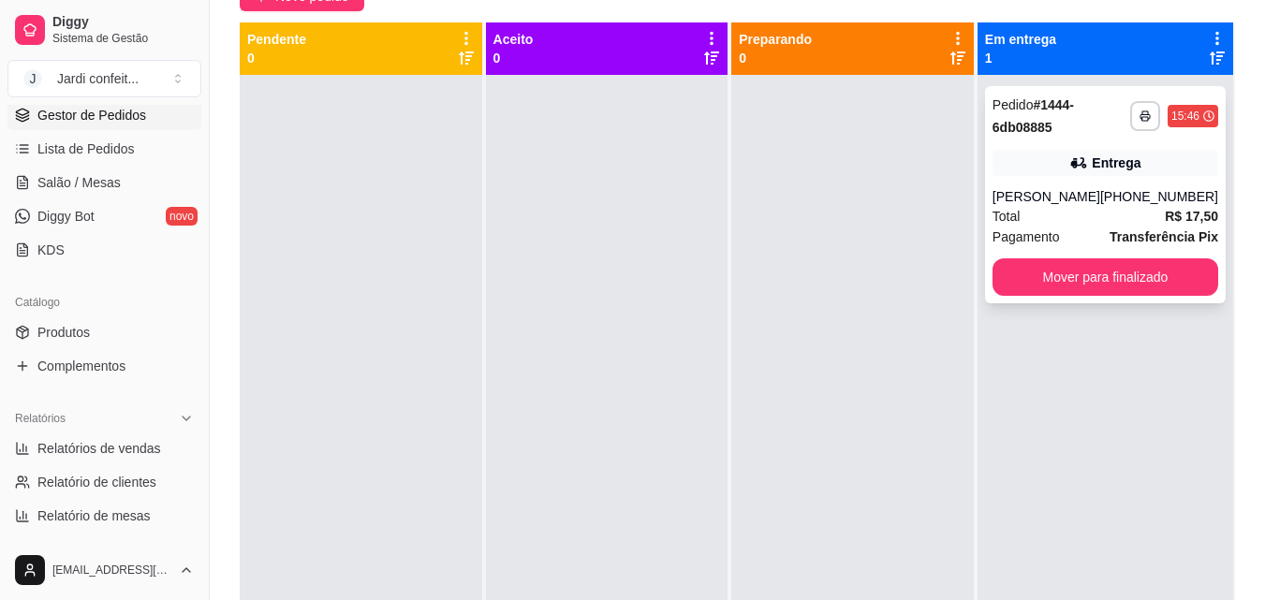
click at [1114, 164] on div "Entrega" at bounding box center [1116, 163] width 49 height 19
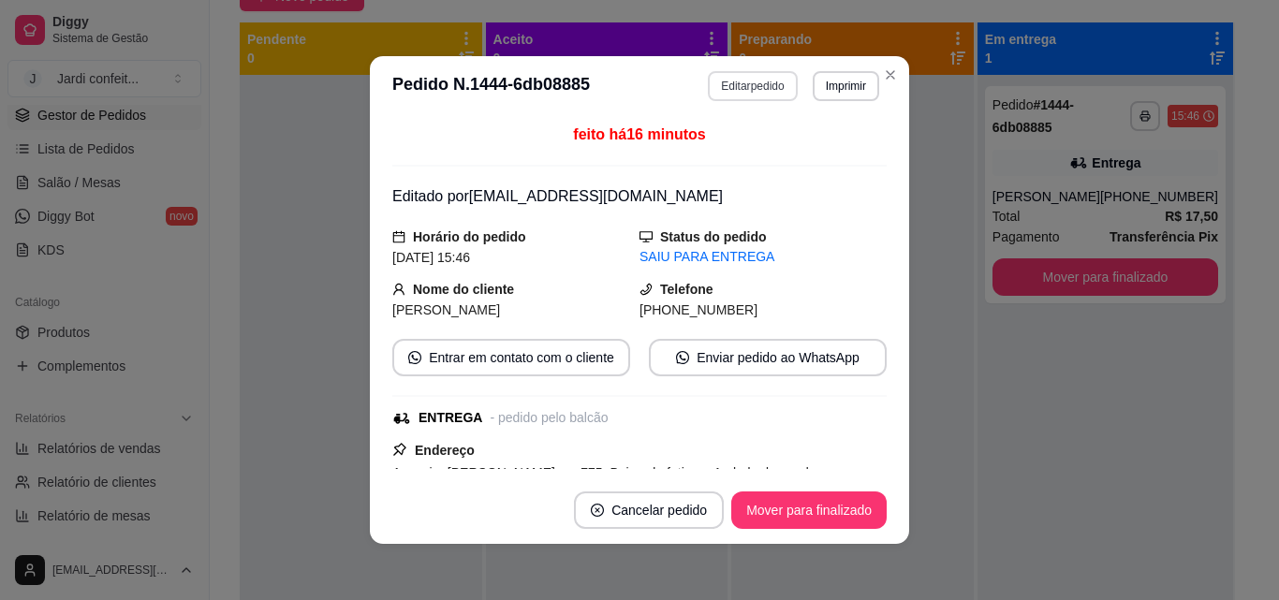
click at [726, 75] on button "Editar pedido" at bounding box center [752, 86] width 89 height 30
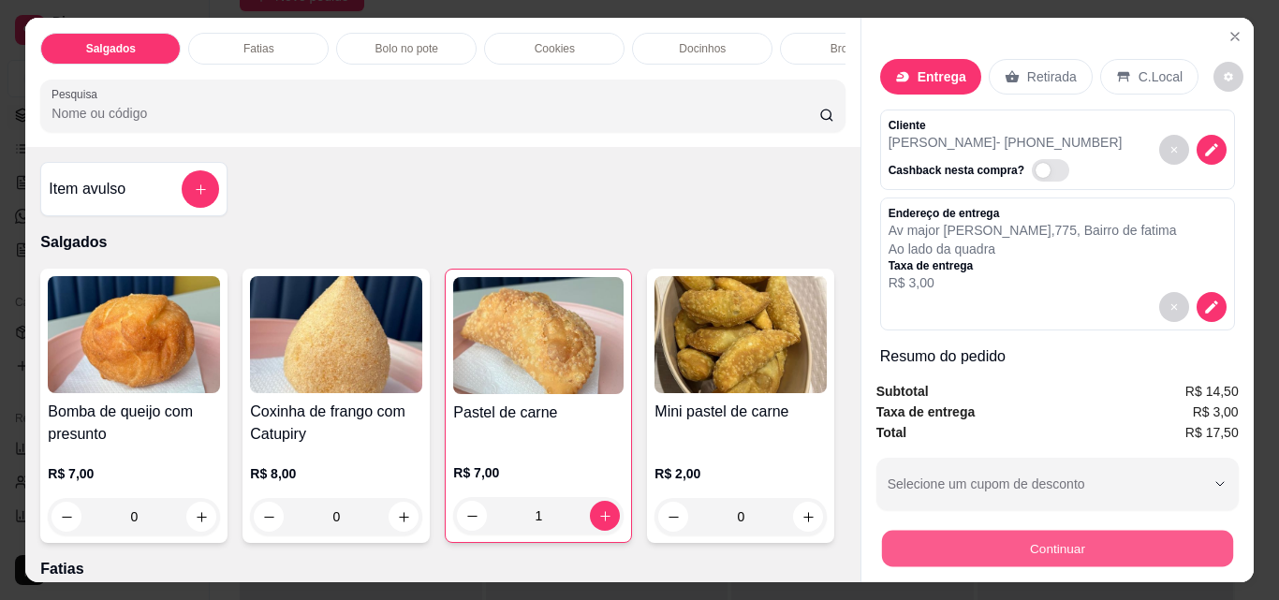
click at [1049, 539] on button "Continuar" at bounding box center [1056, 548] width 351 height 37
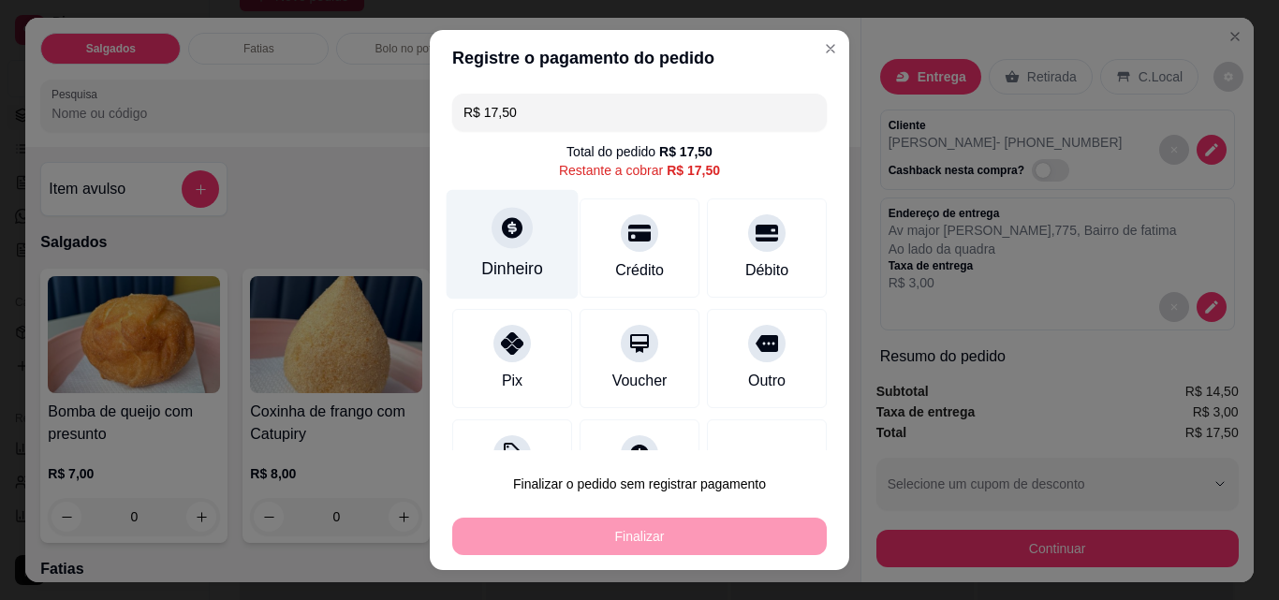
click at [491, 252] on div "Dinheiro" at bounding box center [513, 245] width 132 height 110
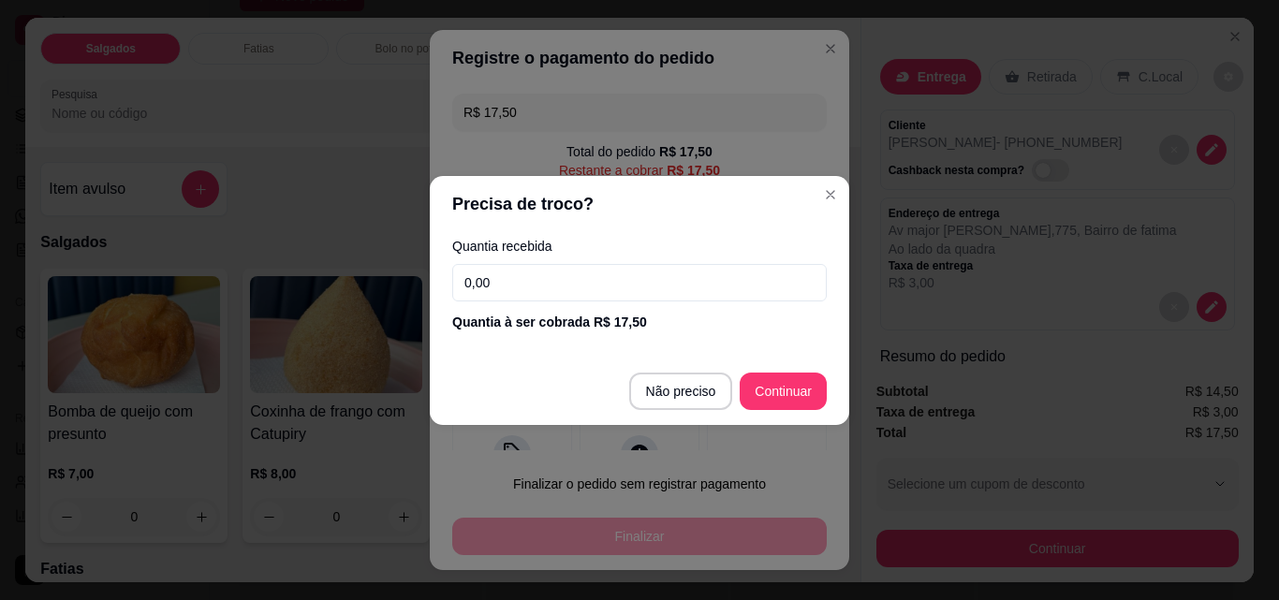
click at [548, 267] on input "0,00" at bounding box center [639, 282] width 375 height 37
type input "17,50"
type input "R$ 0,00"
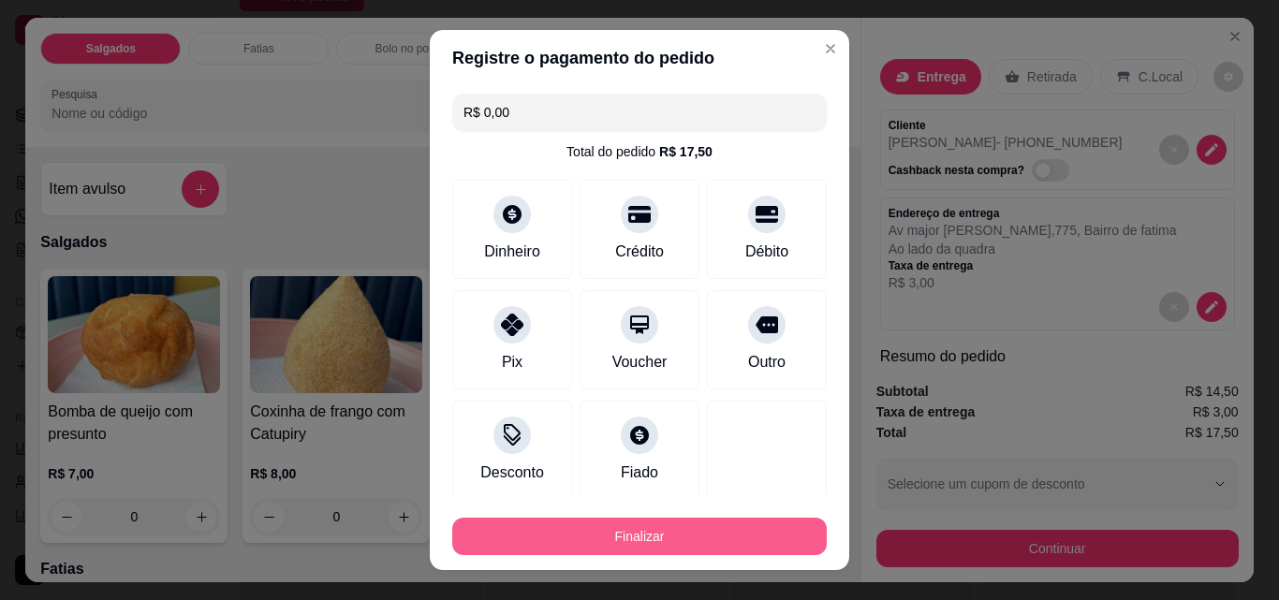
click at [783, 538] on button "Finalizar" at bounding box center [639, 536] width 375 height 37
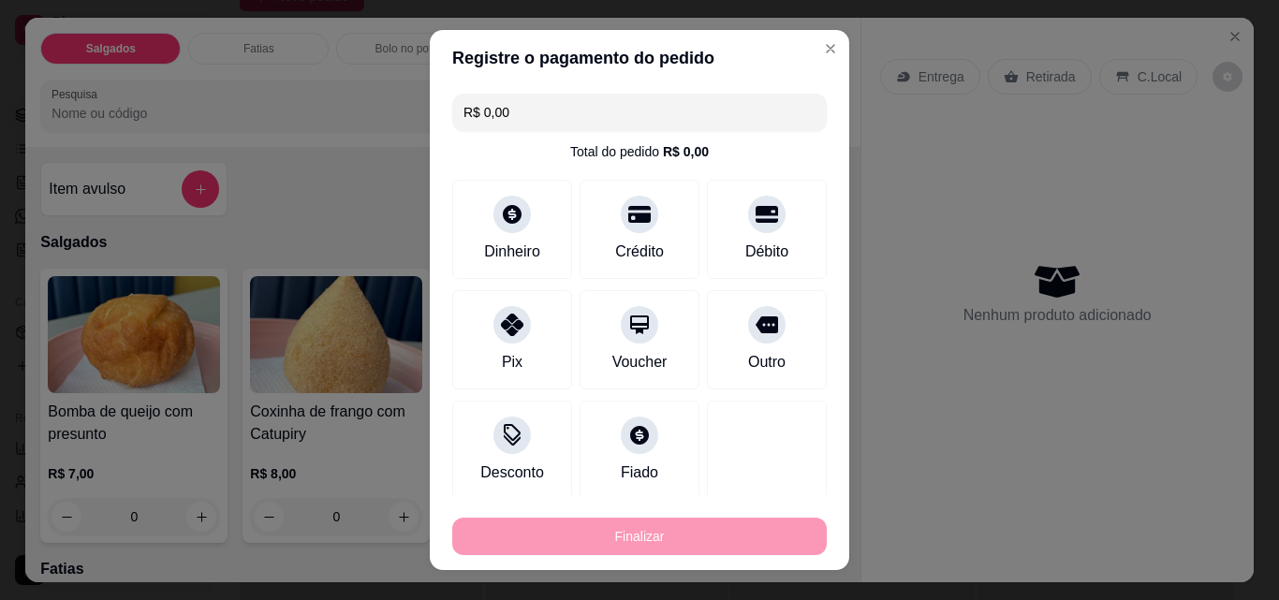
type input "0"
type input "-R$ 17,50"
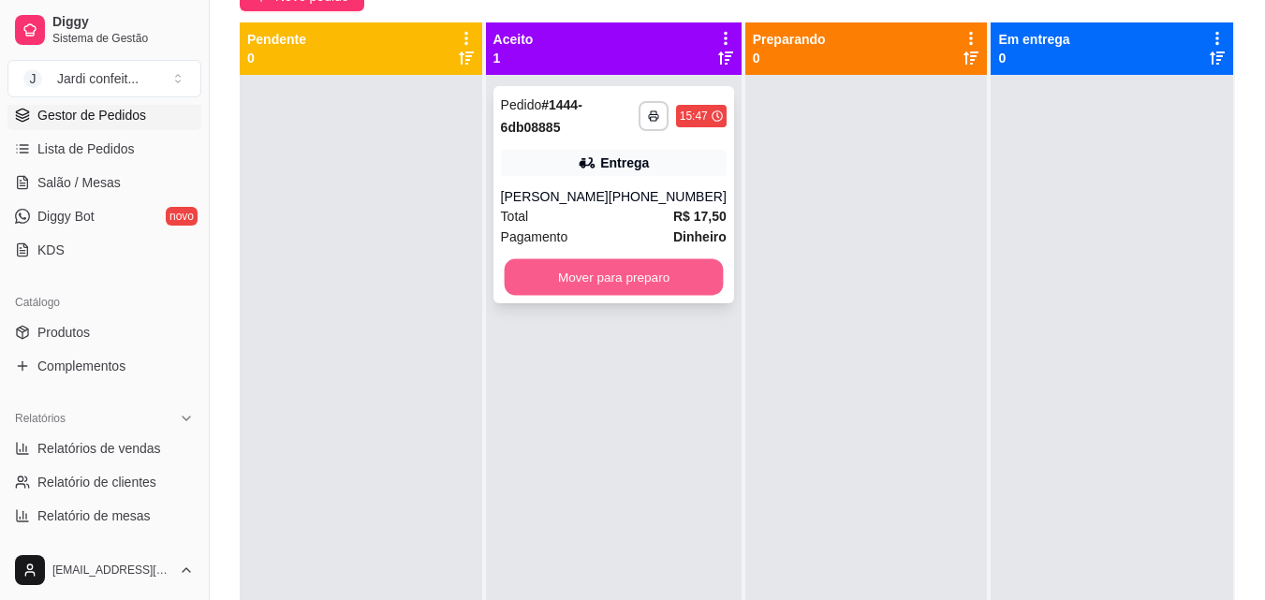
click at [645, 266] on button "Mover para preparo" at bounding box center [613, 277] width 219 height 37
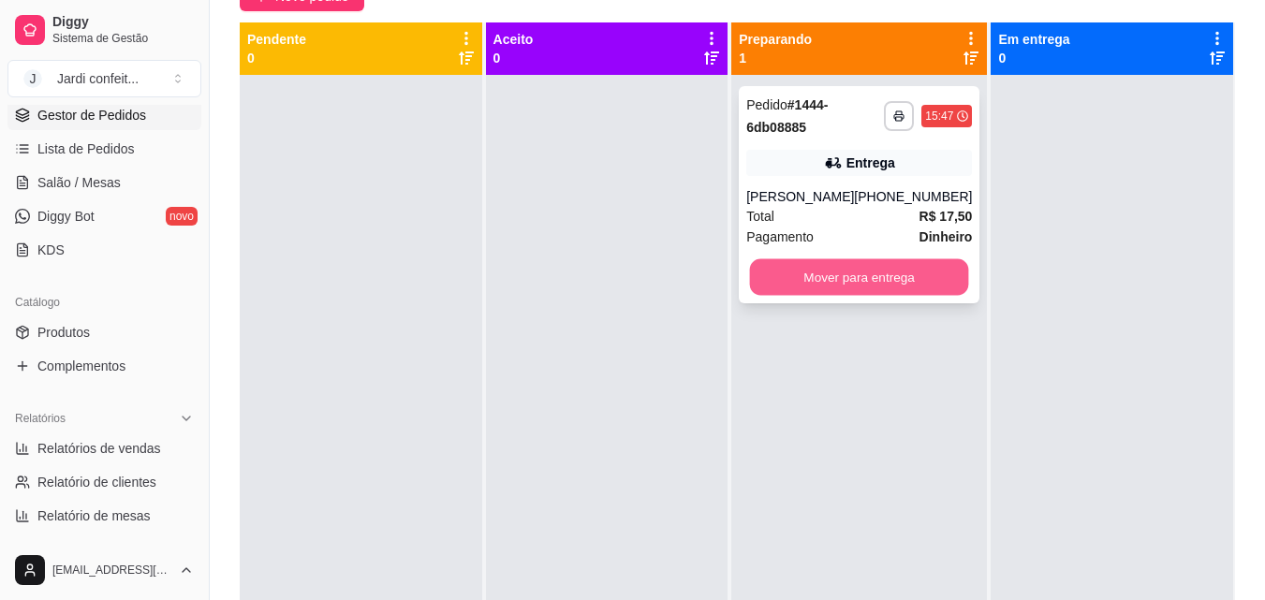
click at [825, 282] on button "Mover para entrega" at bounding box center [859, 277] width 219 height 37
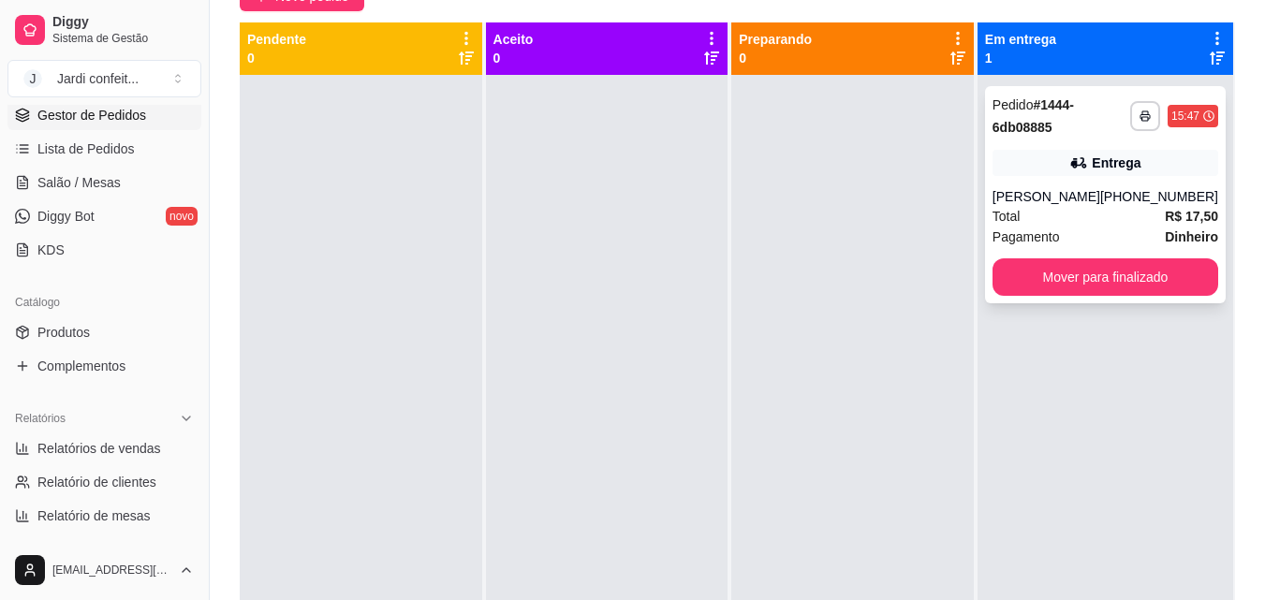
click at [1052, 297] on div "**********" at bounding box center [1105, 194] width 241 height 217
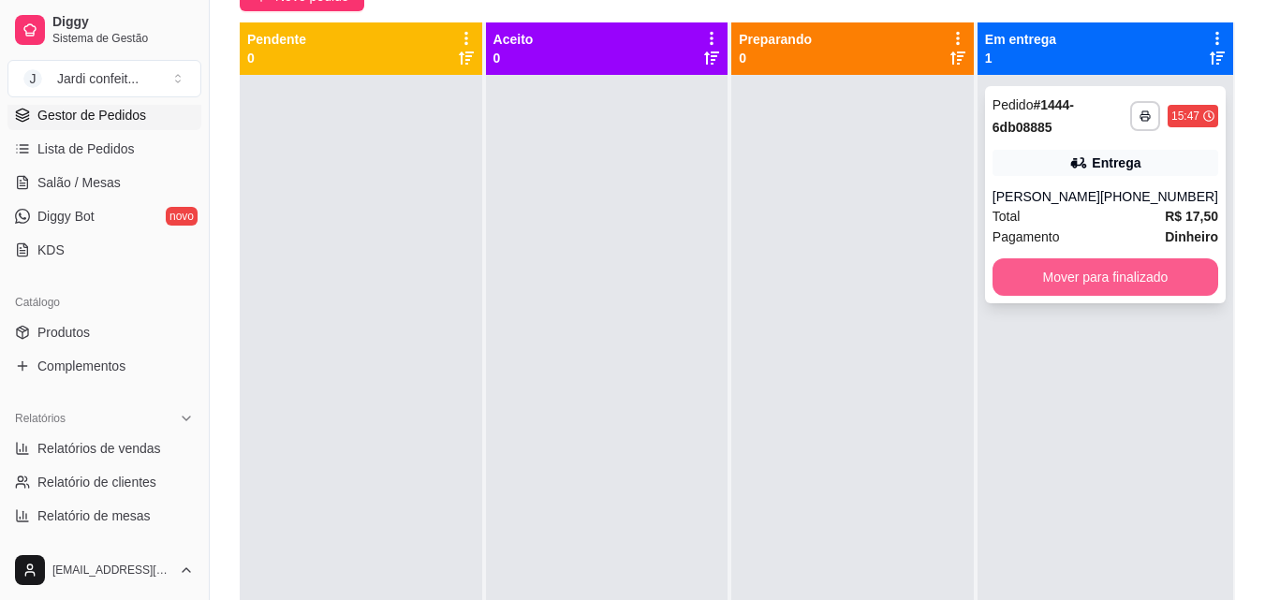
click at [1052, 269] on button "Mover para finalizado" at bounding box center [1106, 277] width 226 height 37
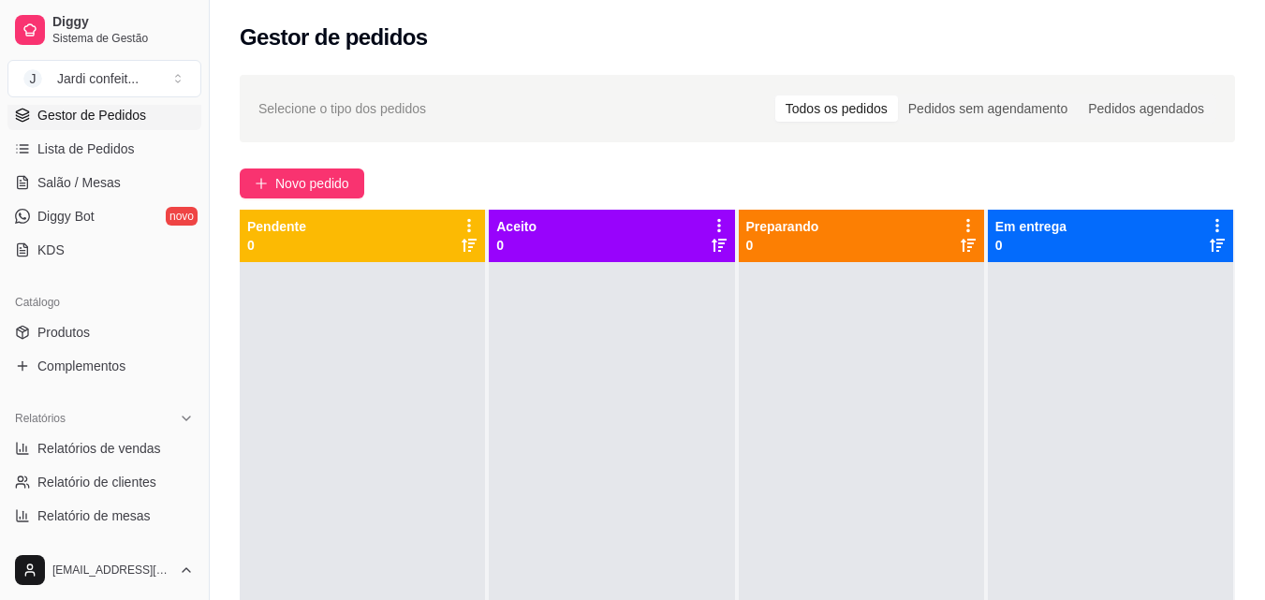
drag, startPoint x: 820, startPoint y: 142, endPoint x: 601, endPoint y: 199, distance: 225.4
click at [679, 185] on div "Selecione o tipo dos pedidos Todos os pedidos Pedidos sem agendamento Pedidos a…" at bounding box center [738, 448] width 1056 height 769
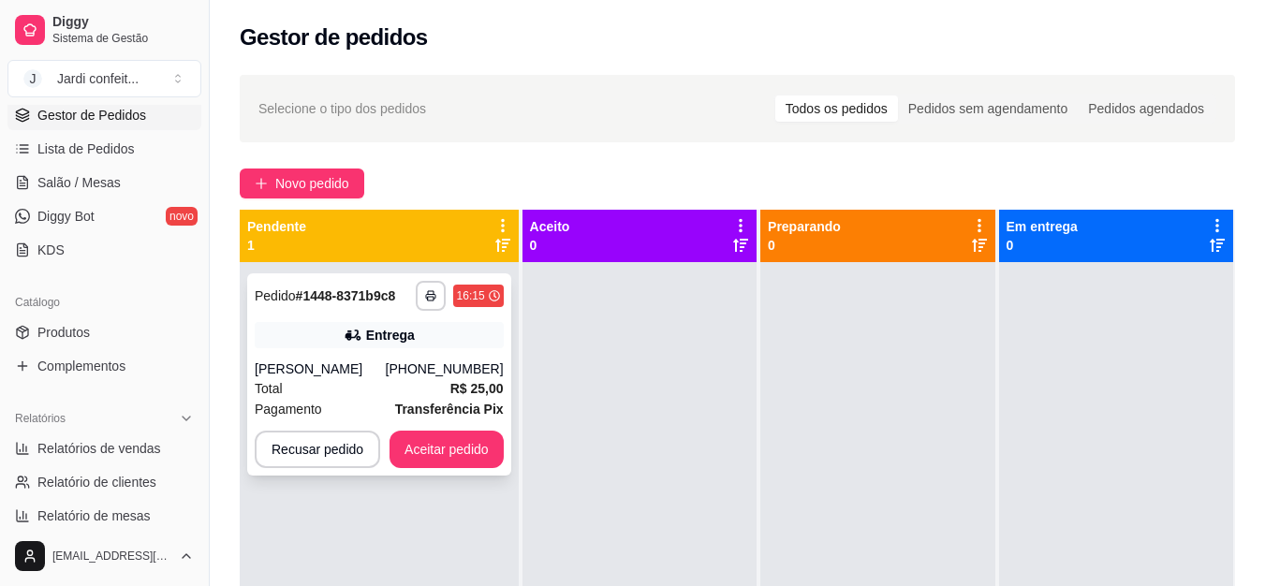
click at [349, 354] on div "**********" at bounding box center [379, 374] width 264 height 202
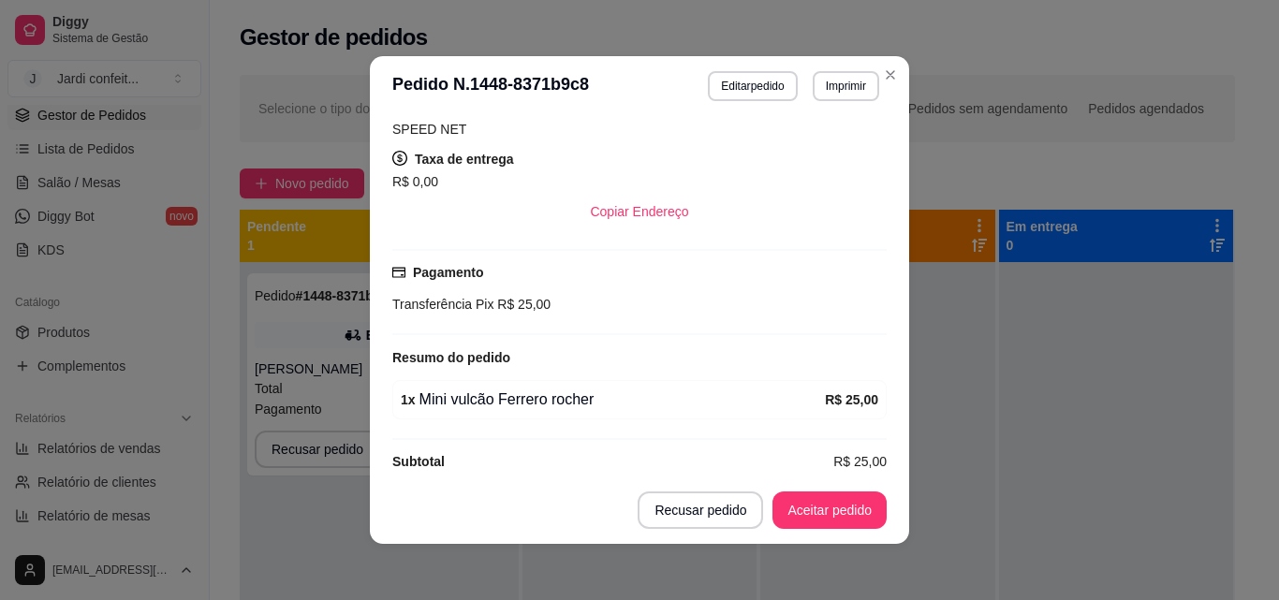
scroll to position [382, 0]
click at [783, 500] on button "Aceitar pedido" at bounding box center [830, 510] width 114 height 37
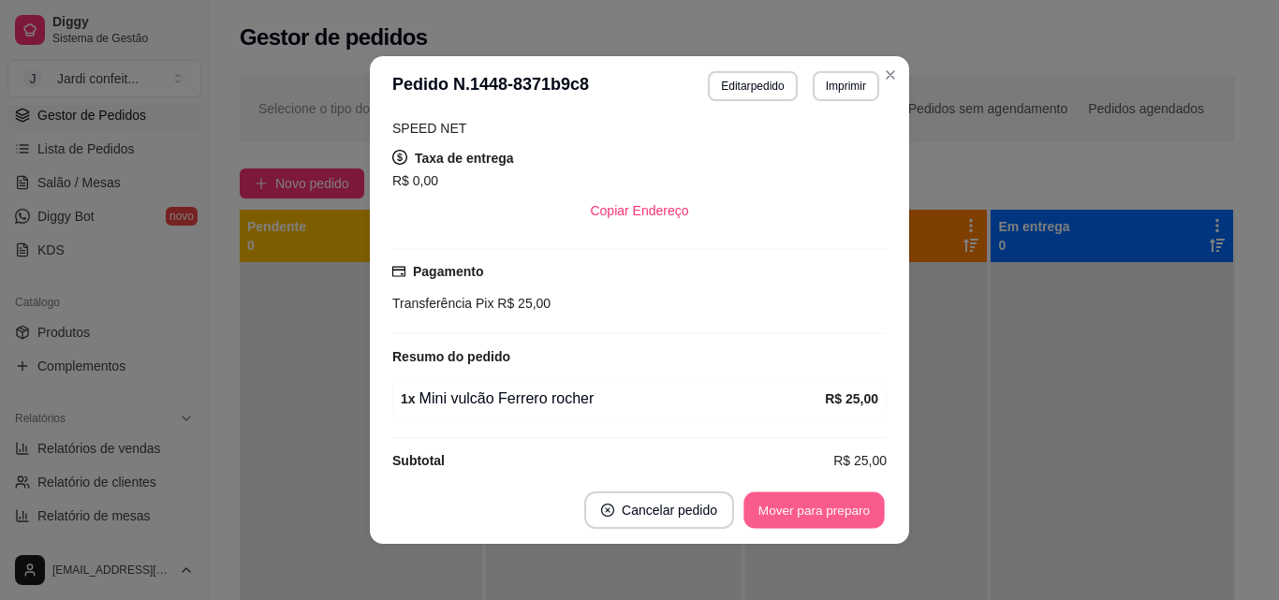
click at [866, 501] on button "Mover para preparo" at bounding box center [814, 511] width 140 height 37
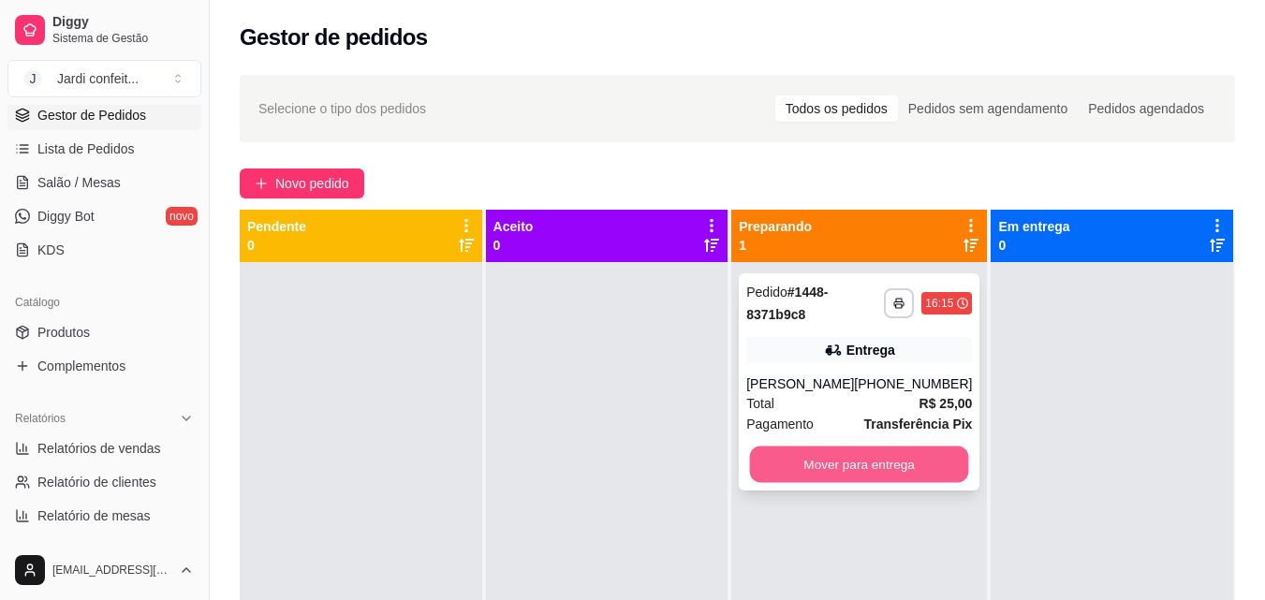
click at [947, 458] on button "Mover para entrega" at bounding box center [859, 465] width 219 height 37
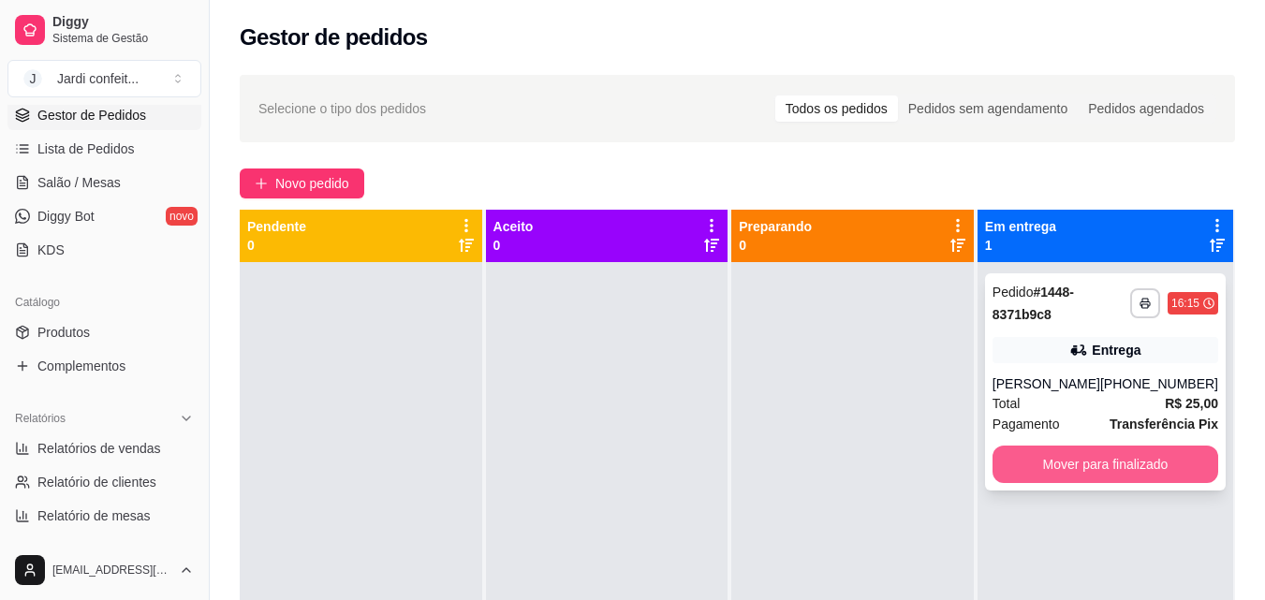
click at [1145, 470] on button "Mover para finalizado" at bounding box center [1106, 464] width 226 height 37
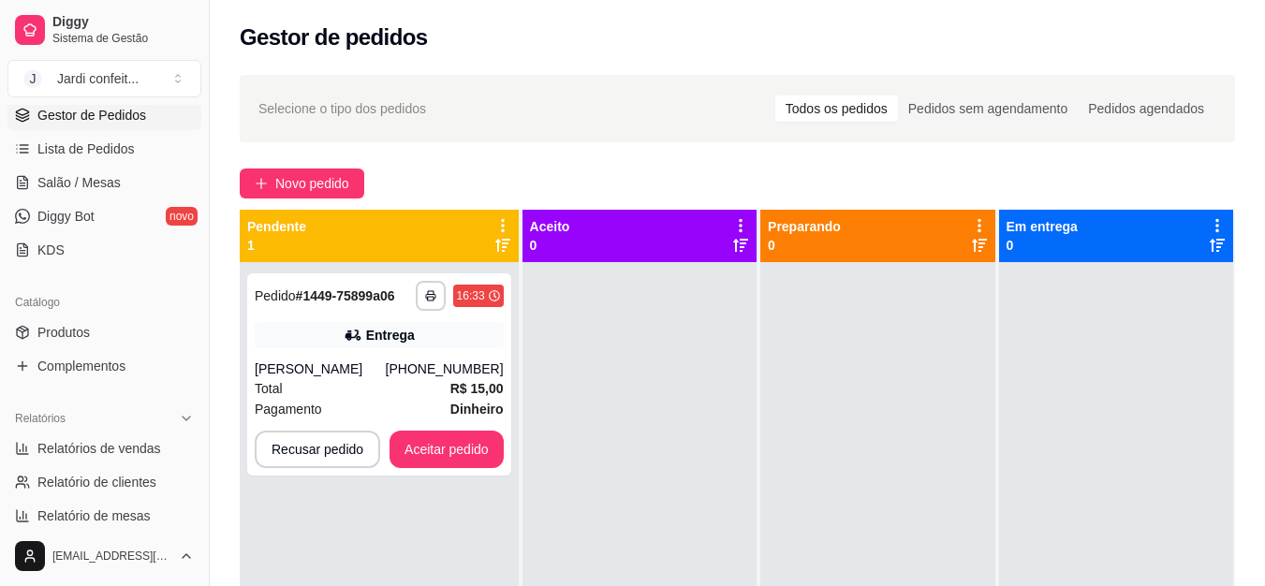
click at [865, 253] on div "Preparando 0" at bounding box center [877, 235] width 219 height 37
click at [482, 459] on button "Aceitar pedido" at bounding box center [447, 450] width 111 height 37
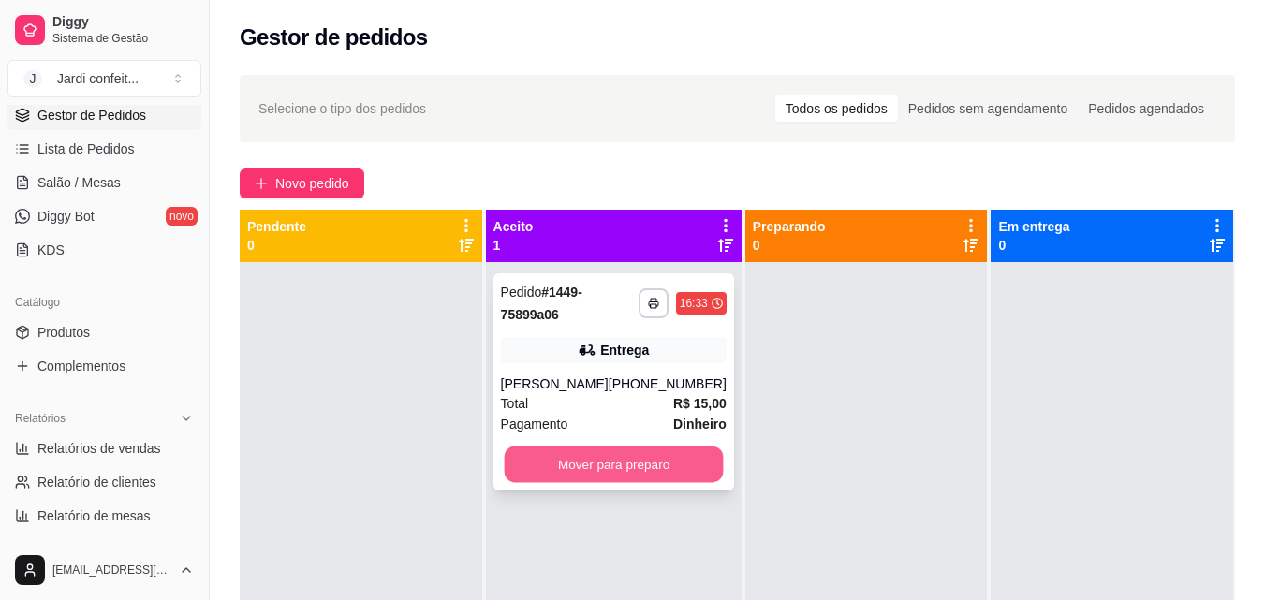
click at [587, 460] on button "Mover para preparo" at bounding box center [613, 465] width 219 height 37
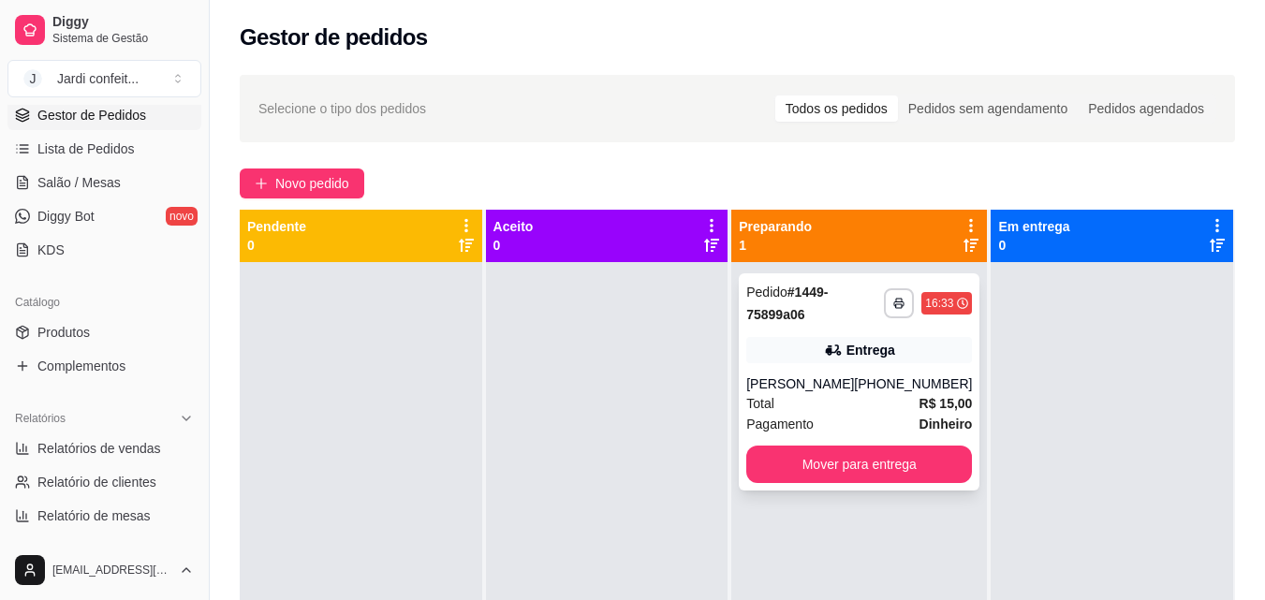
click at [836, 384] on div "[PERSON_NAME]" at bounding box center [800, 384] width 108 height 19
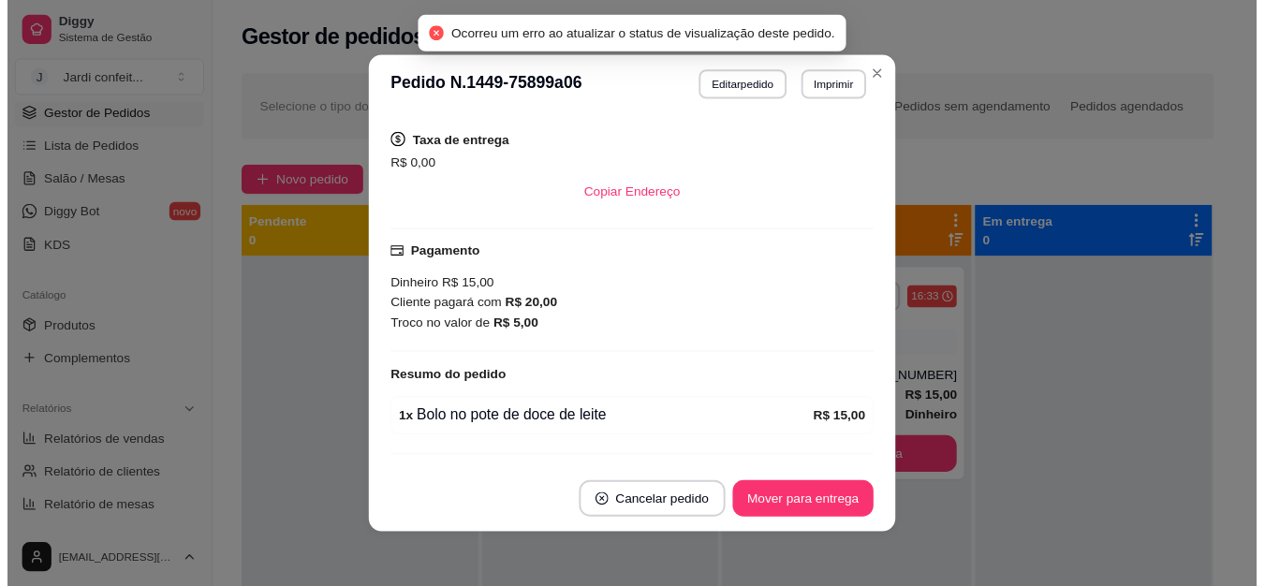
scroll to position [423, 0]
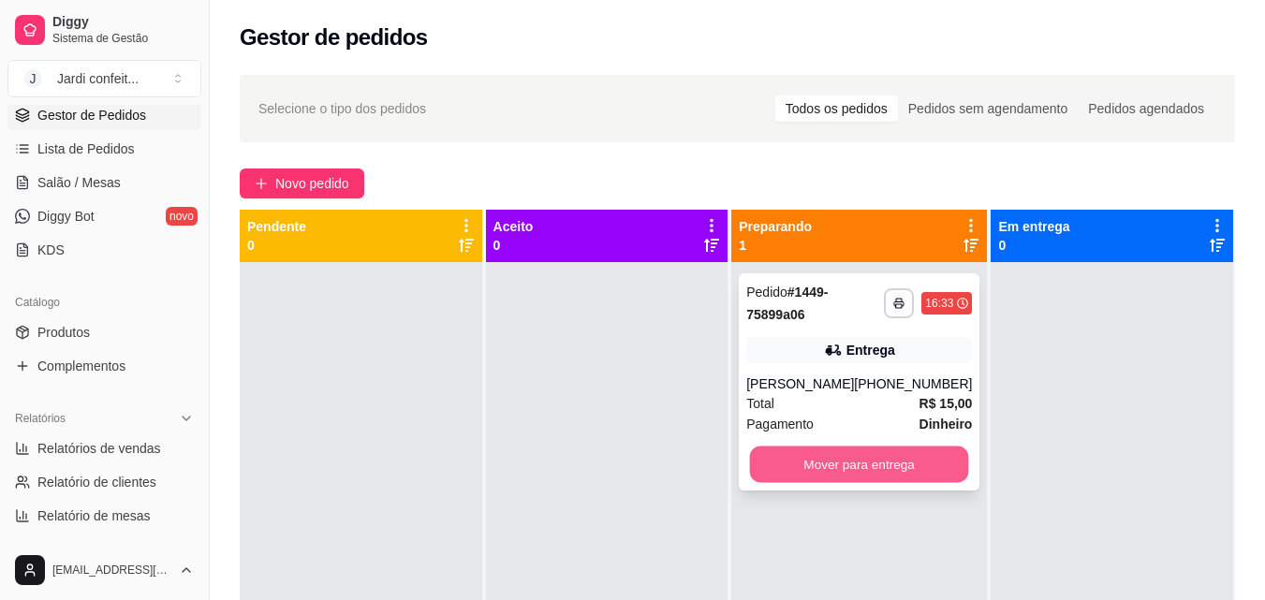
click at [813, 458] on button "Mover para entrega" at bounding box center [859, 465] width 219 height 37
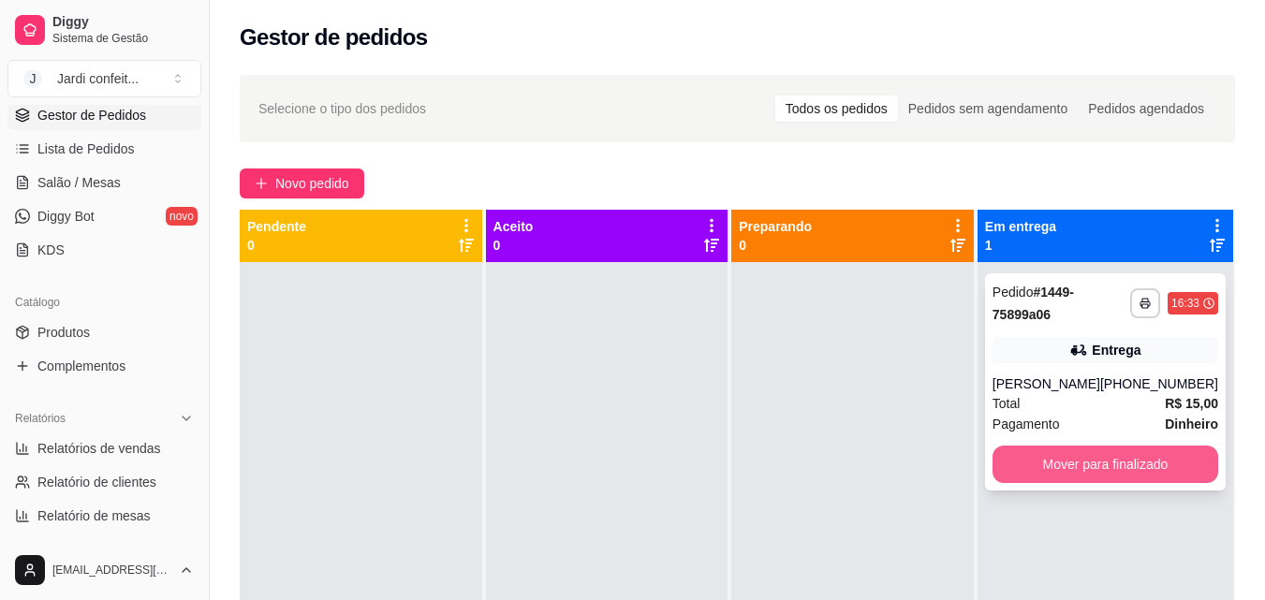
click at [1083, 470] on button "Mover para finalizado" at bounding box center [1106, 464] width 226 height 37
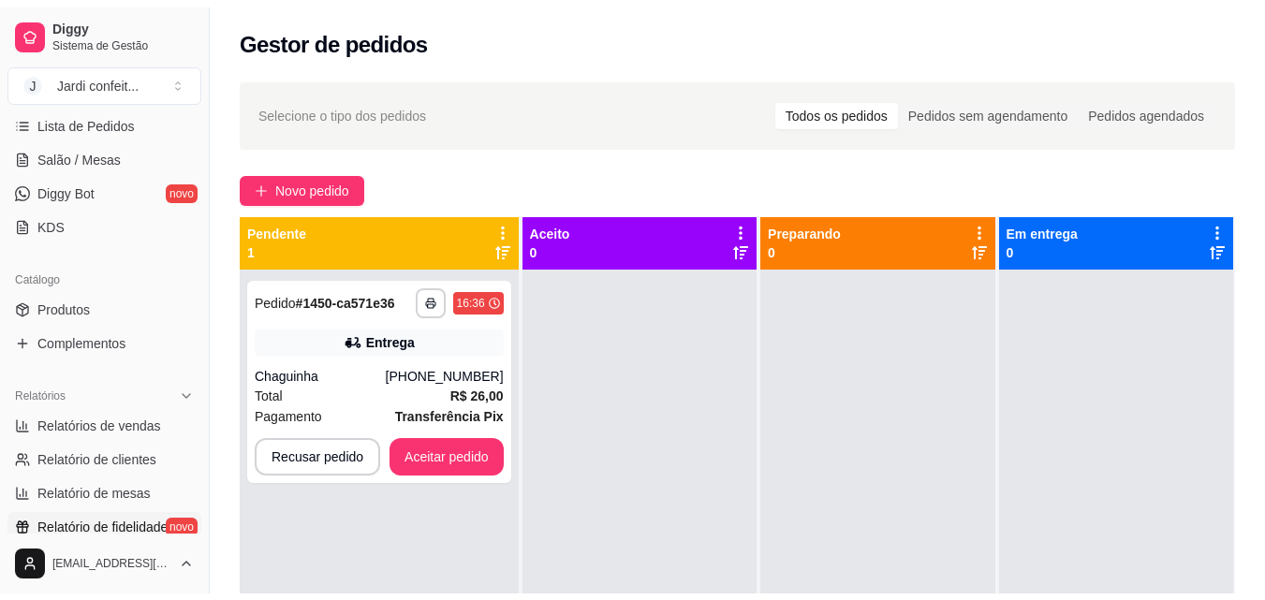
scroll to position [281, 0]
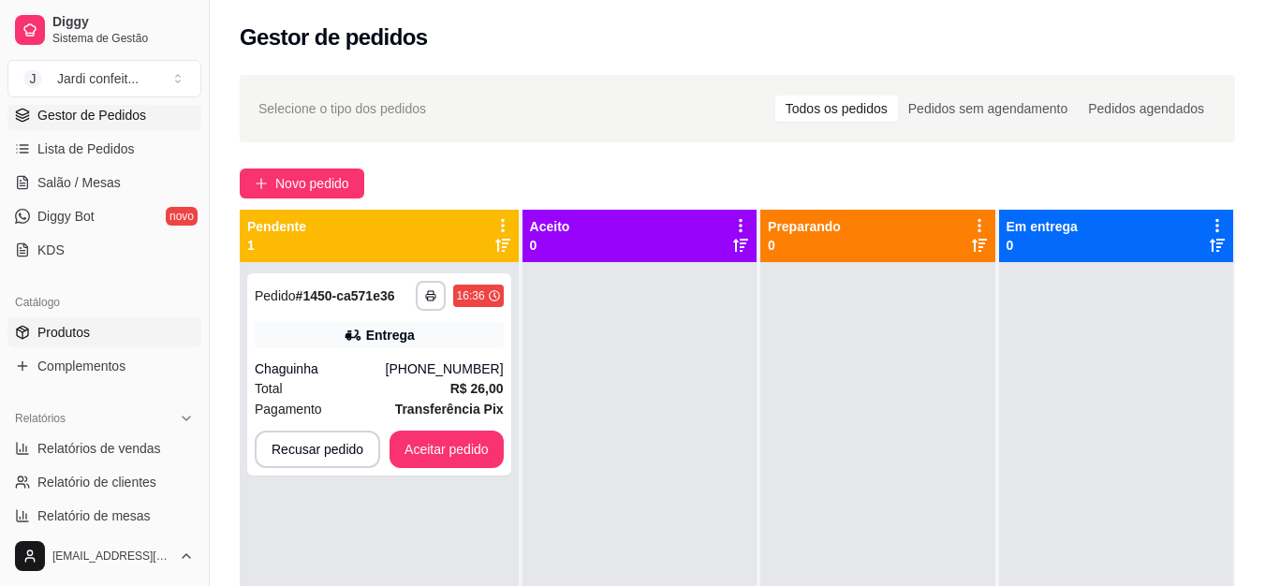
click at [102, 335] on link "Produtos" at bounding box center [104, 333] width 194 height 30
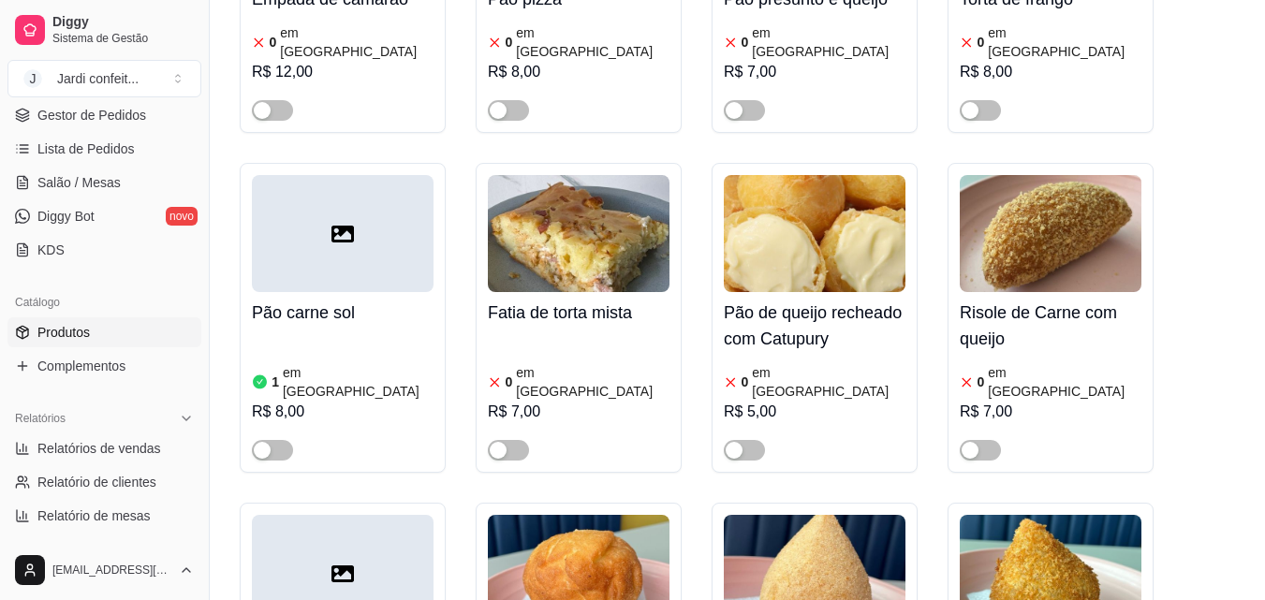
scroll to position [1218, 0]
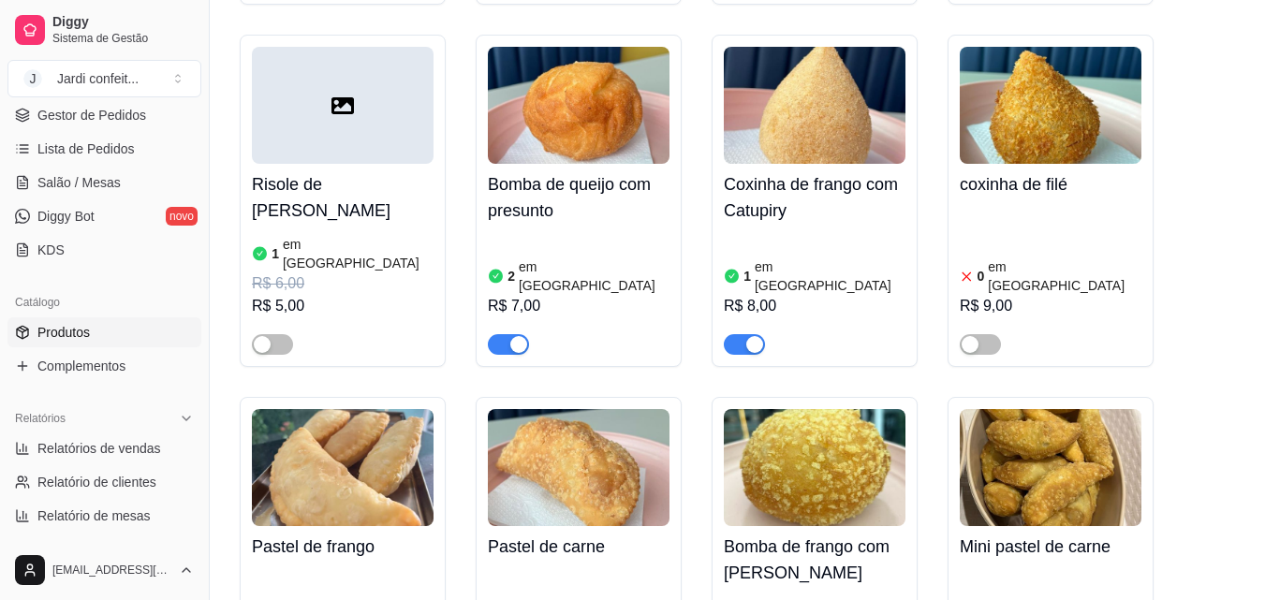
drag, startPoint x: 1039, startPoint y: 500, endPoint x: 1034, endPoint y: 516, distance: 16.6
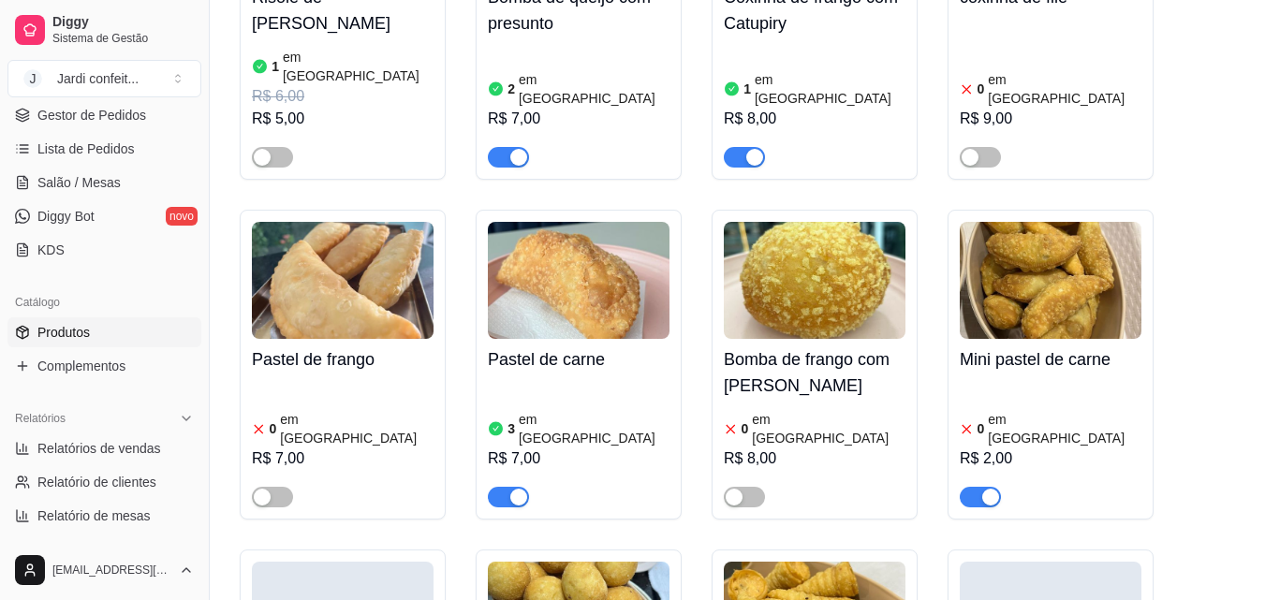
click at [988, 489] on div "button" at bounding box center [991, 497] width 17 height 17
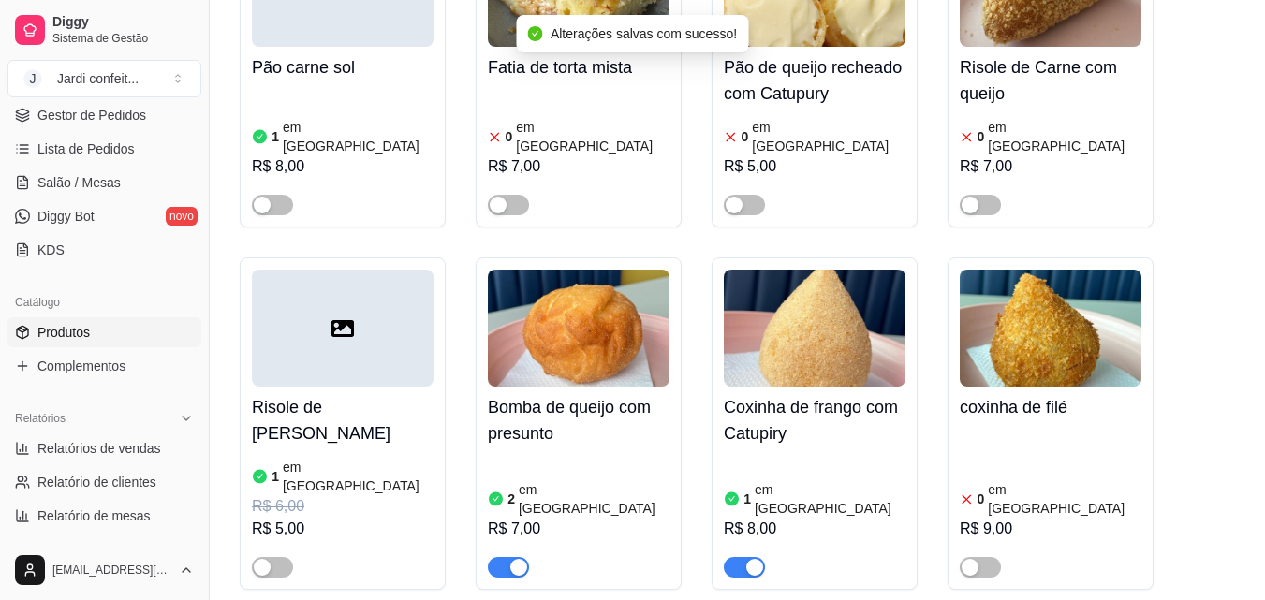
scroll to position [937, 0]
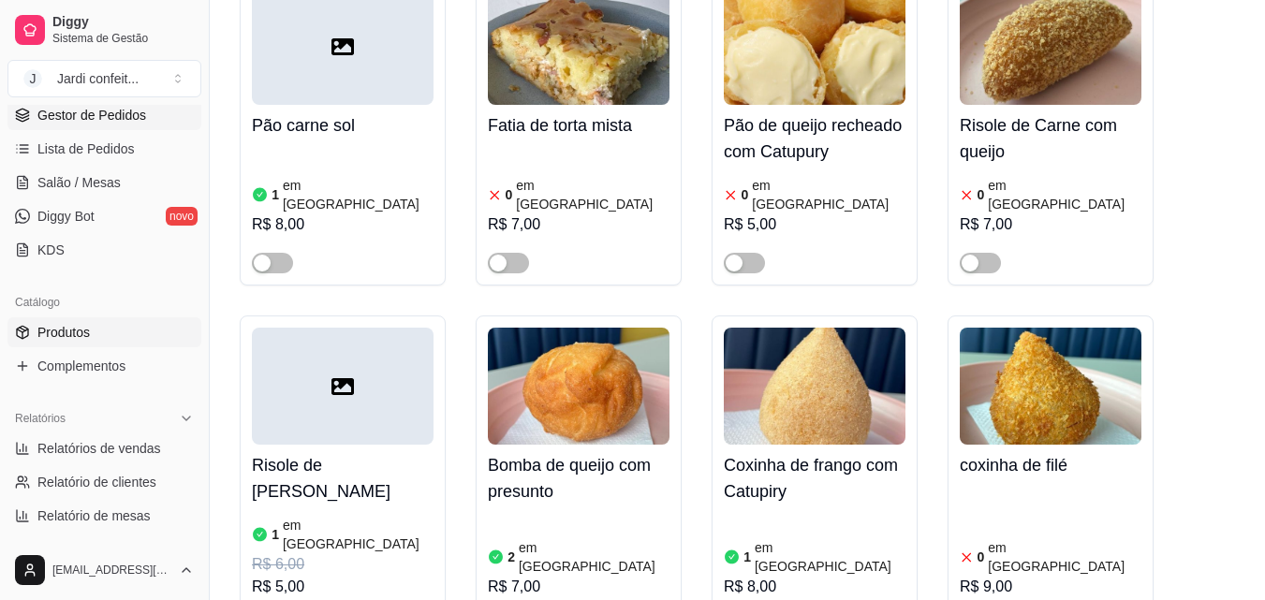
click at [84, 123] on span "Gestor de Pedidos" at bounding box center [91, 115] width 109 height 19
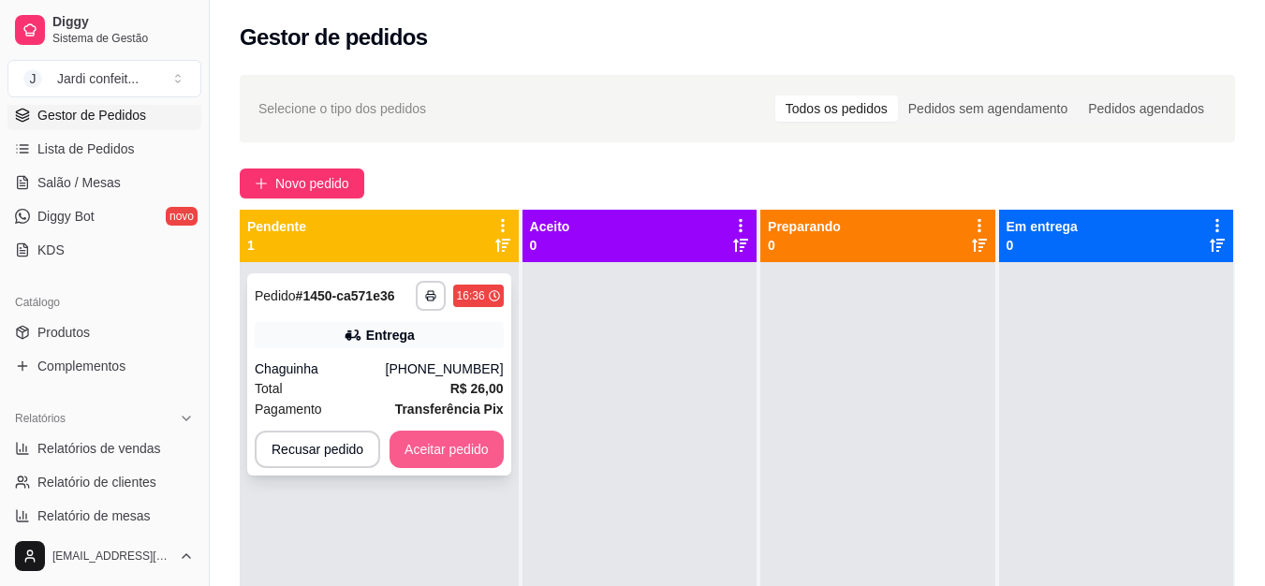
click at [451, 453] on button "Aceitar pedido" at bounding box center [447, 449] width 114 height 37
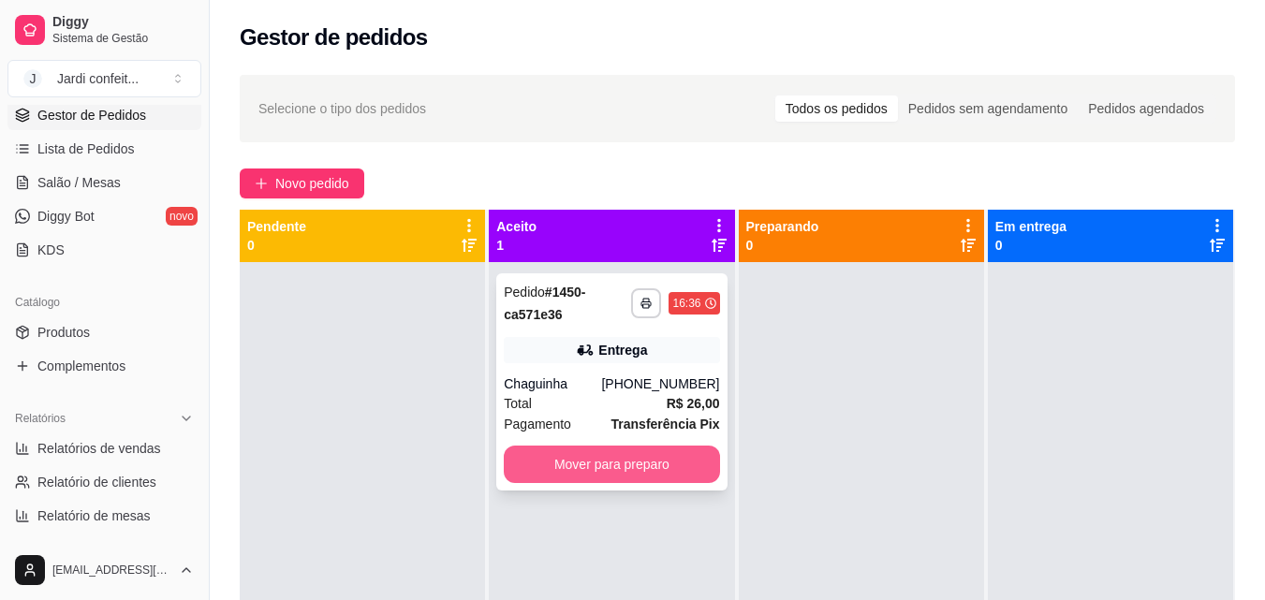
click at [599, 467] on button "Mover para preparo" at bounding box center [611, 464] width 215 height 37
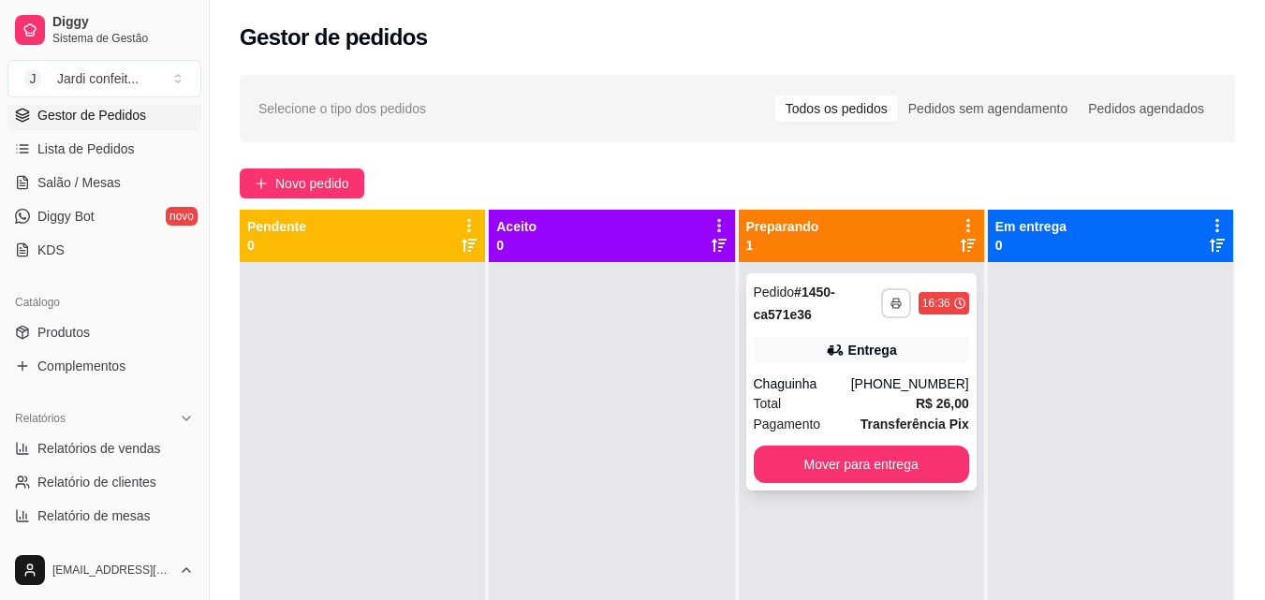
click at [896, 307] on button "button" at bounding box center [896, 303] width 30 height 30
click at [830, 371] on button "Impressora" at bounding box center [836, 368] width 131 height 29
click at [824, 470] on button "Mover para entrega" at bounding box center [861, 465] width 209 height 37
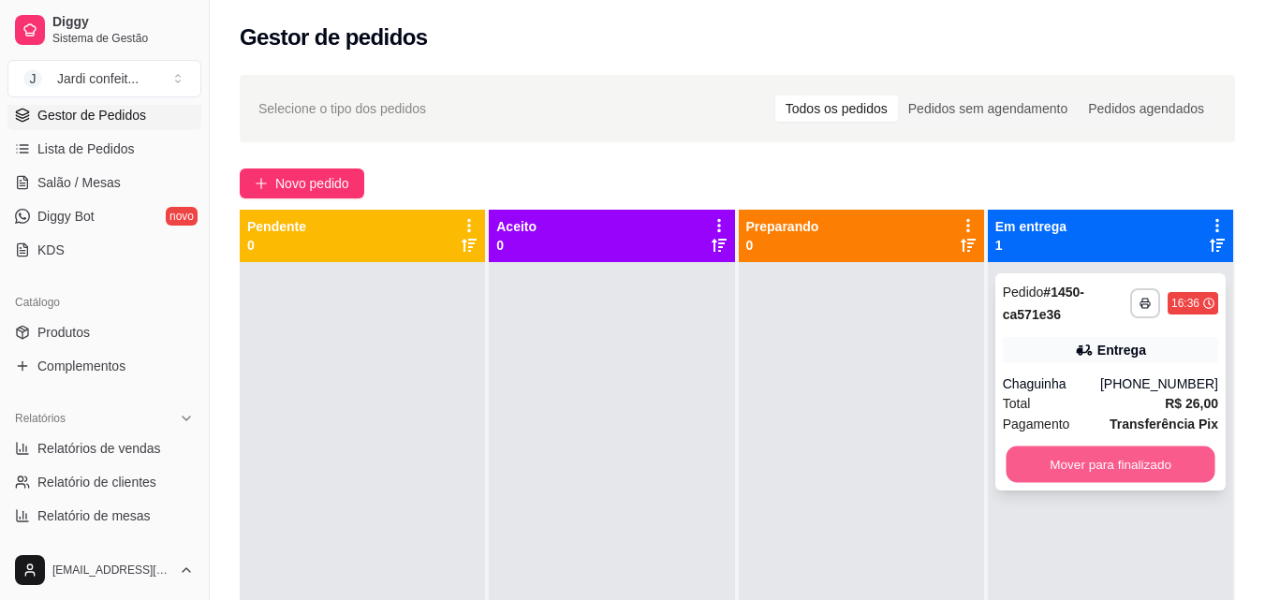
click at [1095, 462] on button "Mover para finalizado" at bounding box center [1110, 465] width 209 height 37
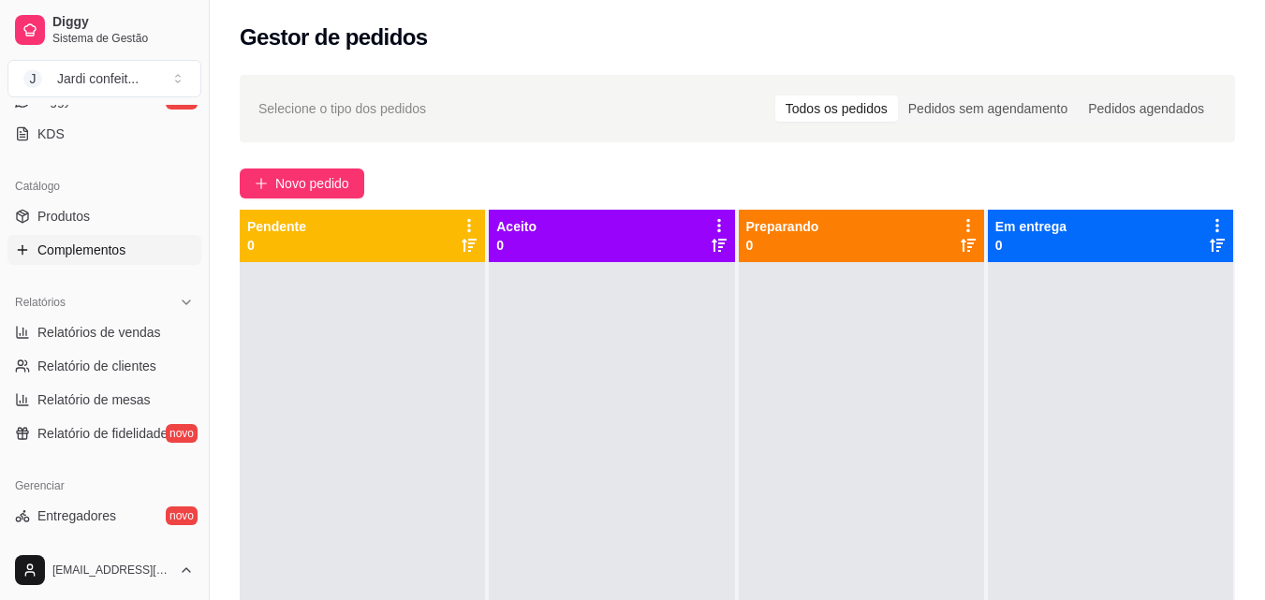
scroll to position [562, 0]
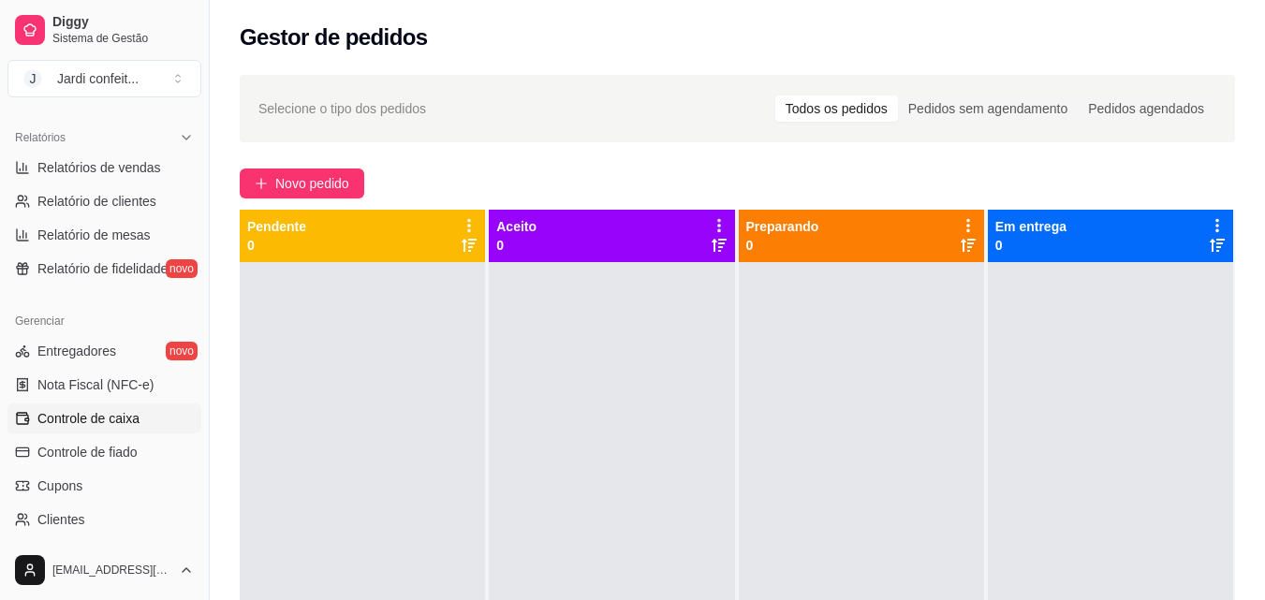
click at [143, 424] on link "Controle de caixa" at bounding box center [104, 419] width 194 height 30
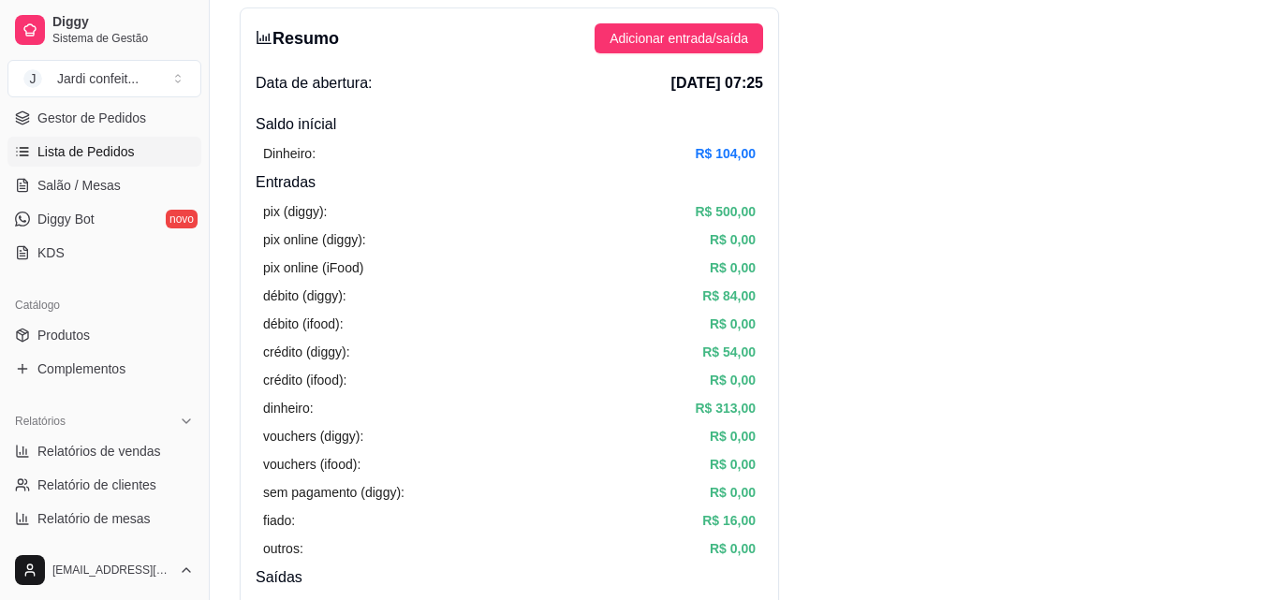
scroll to position [94, 0]
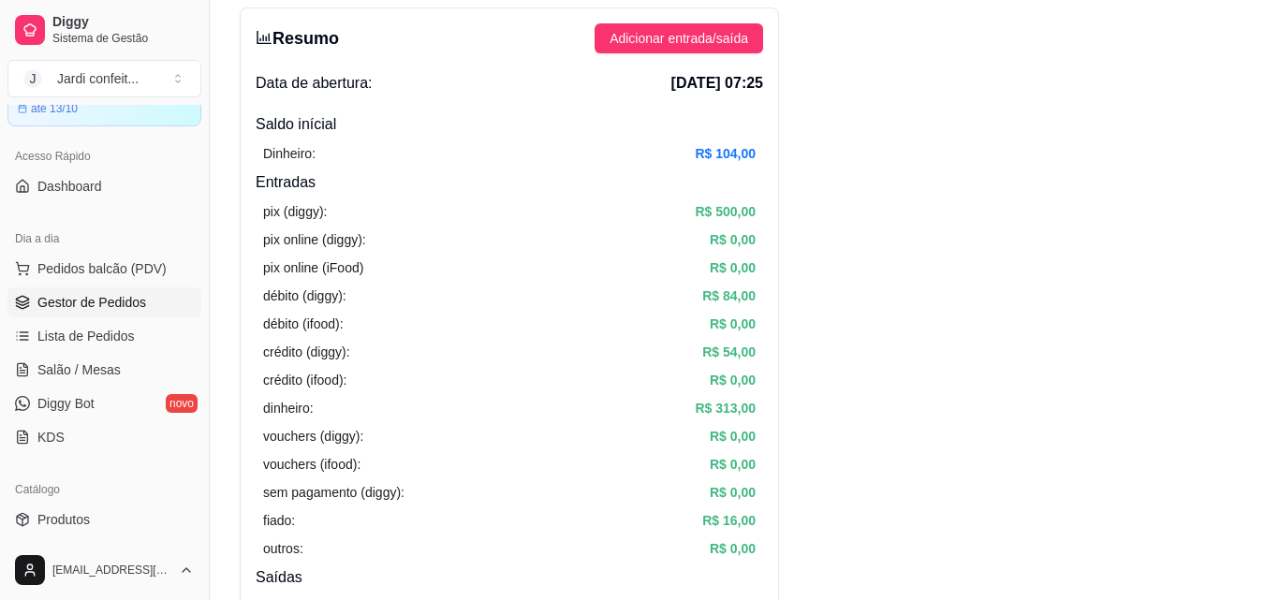
click at [106, 305] on span "Gestor de Pedidos" at bounding box center [91, 302] width 109 height 19
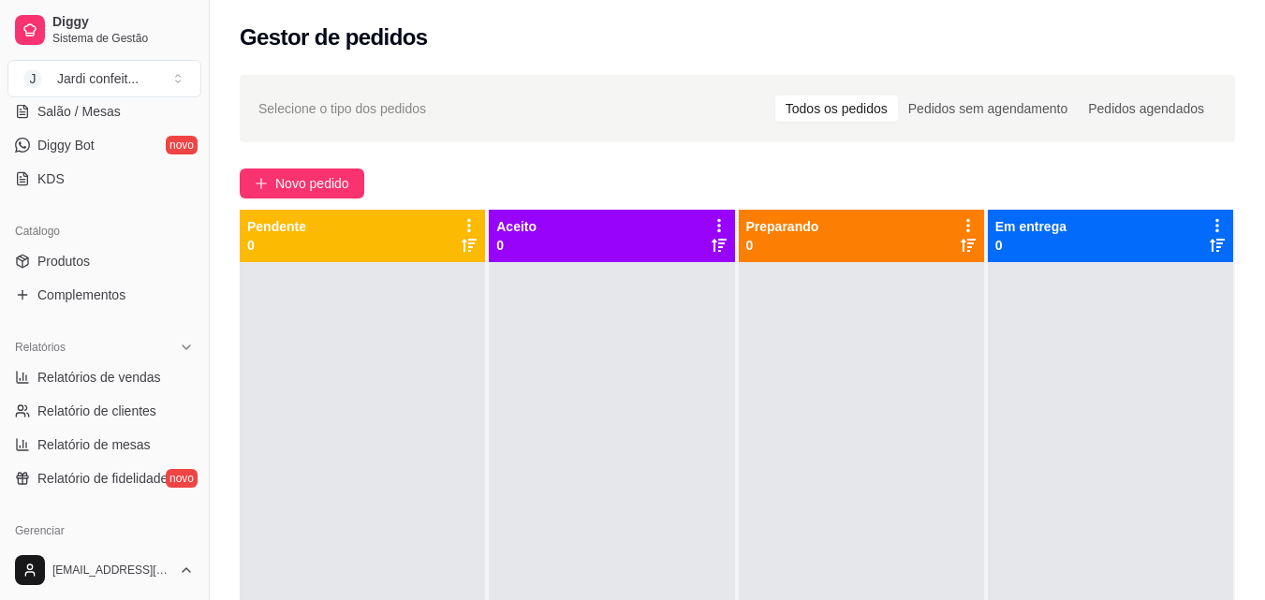
scroll to position [468, 0]
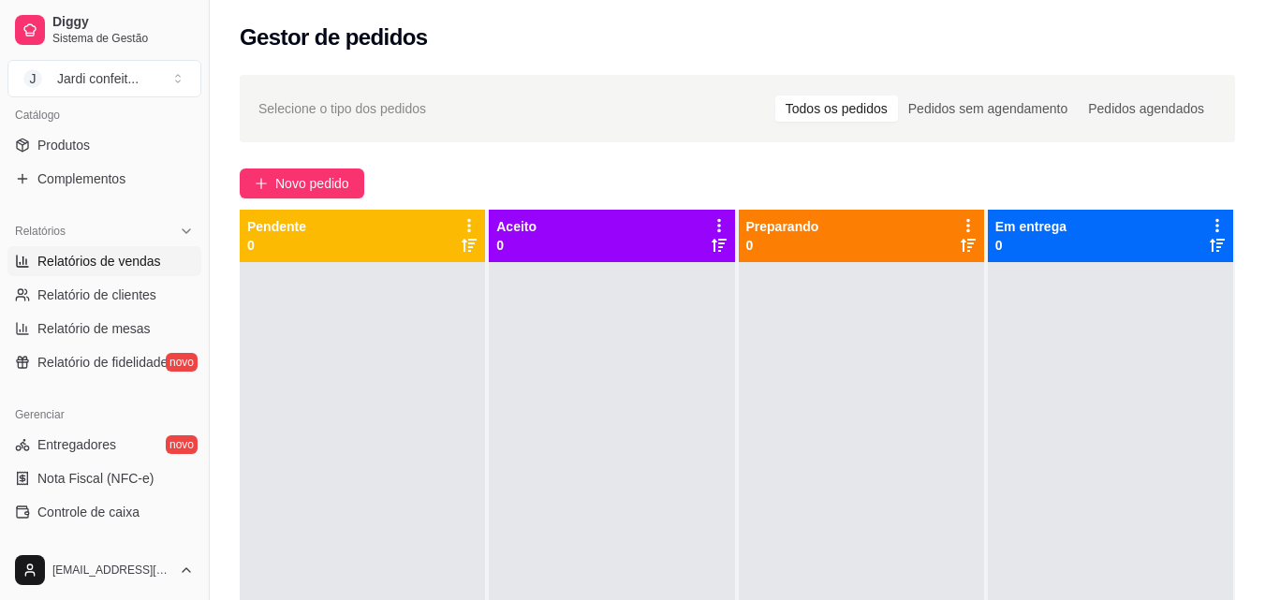
click at [147, 269] on span "Relatórios de vendas" at bounding box center [99, 261] width 124 height 19
select select "ALL"
select select "0"
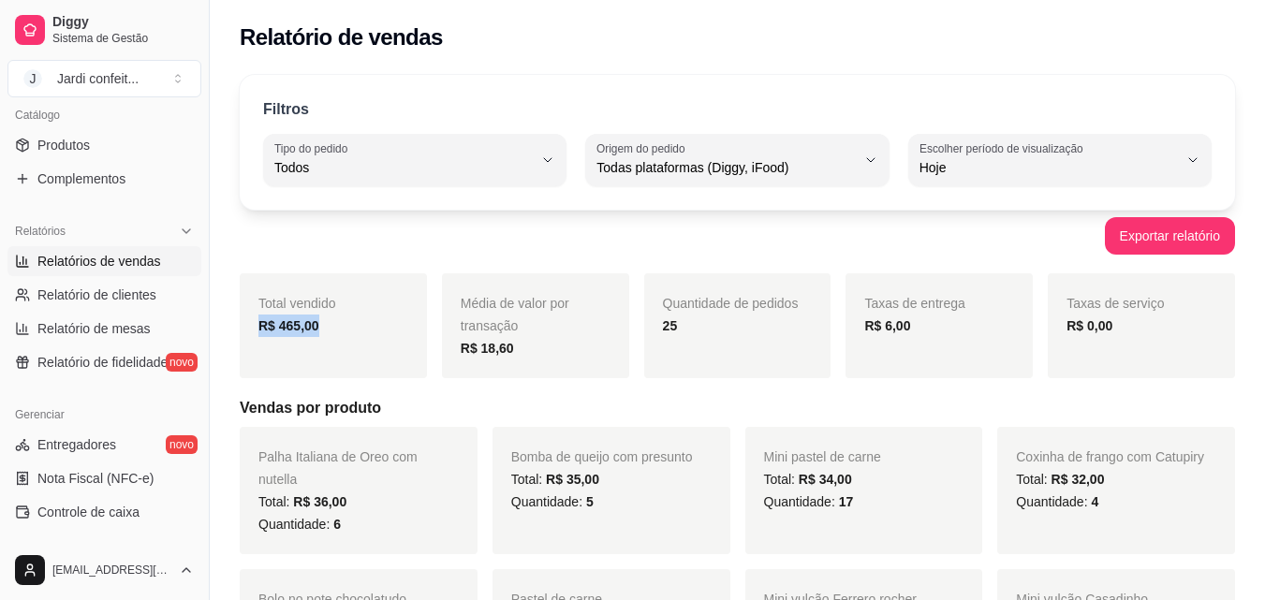
drag, startPoint x: 353, startPoint y: 325, endPoint x: 244, endPoint y: 342, distance: 110.9
click at [244, 342] on div "Total vendido R$ 465,00" at bounding box center [333, 325] width 187 height 105
click at [434, 204] on div "Filtros ALL Tipo do pedido Todos Entrega Retirada Mesa Consumo local Tipo do pe…" at bounding box center [738, 142] width 996 height 135
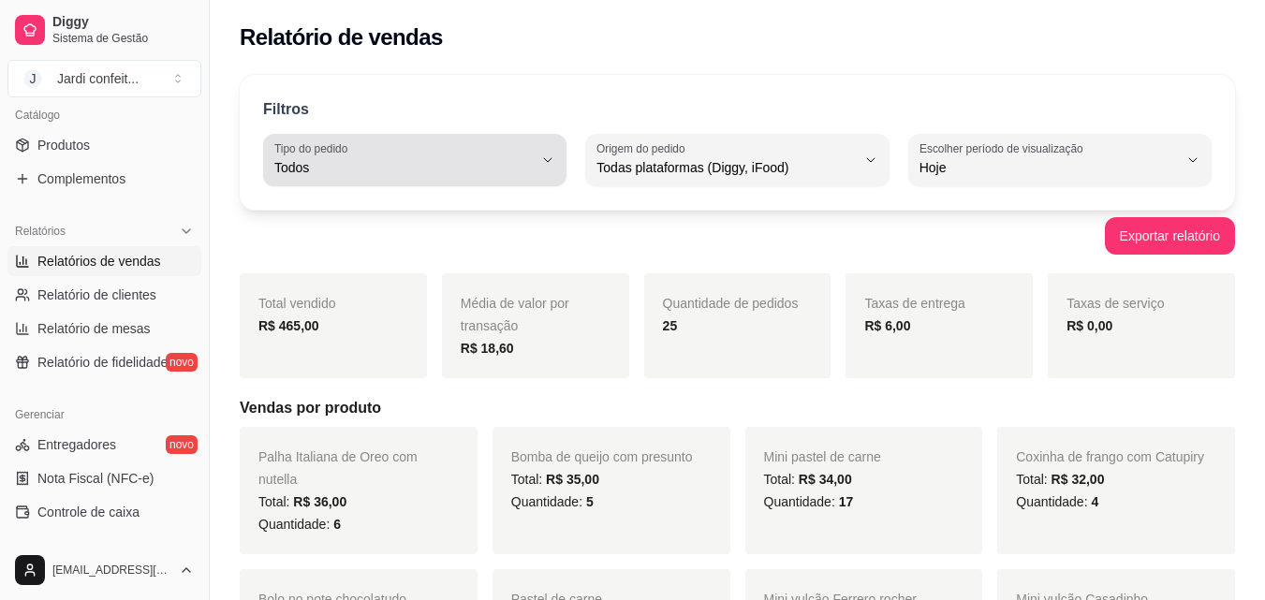
click at [473, 167] on span "Todos" at bounding box center [403, 167] width 259 height 19
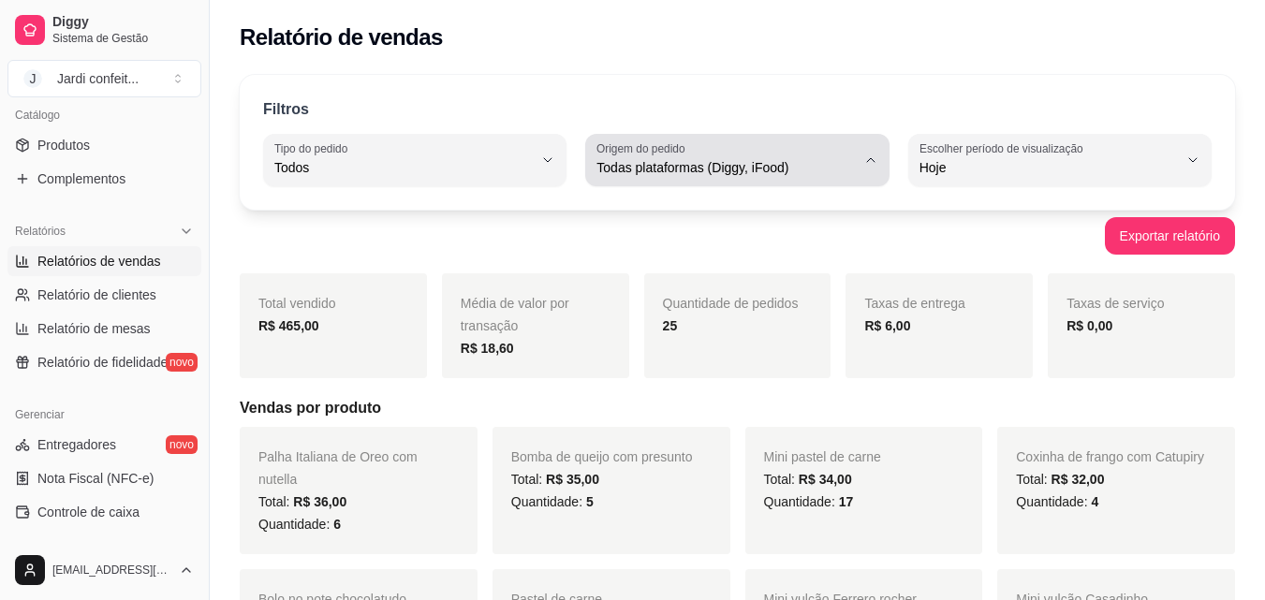
click at [618, 165] on span "Todas plataformas (Diggy, iFood)" at bounding box center [726, 167] width 259 height 19
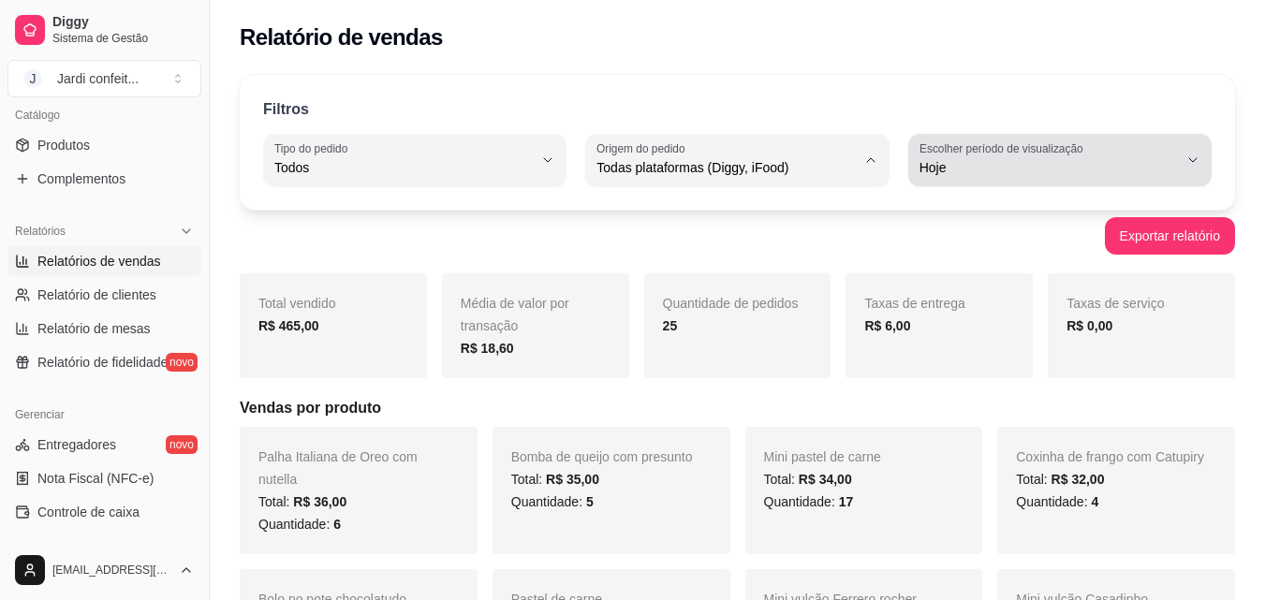
click at [957, 161] on span "Hoje" at bounding box center [1049, 167] width 259 height 19
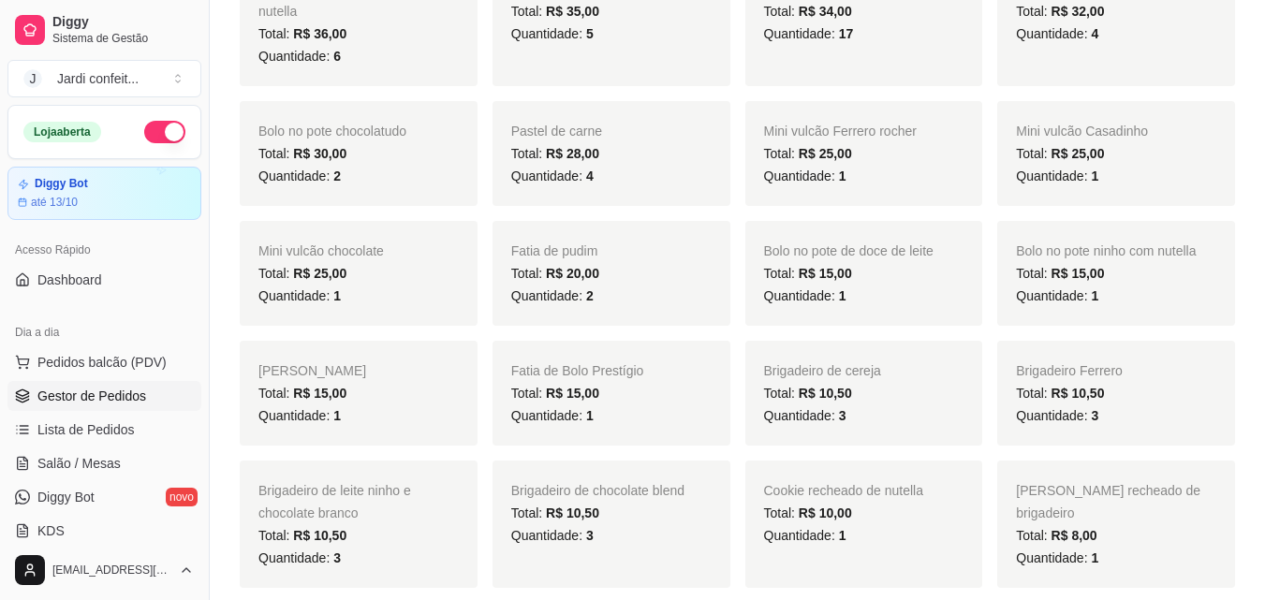
click at [134, 400] on span "Gestor de Pedidos" at bounding box center [91, 396] width 109 height 19
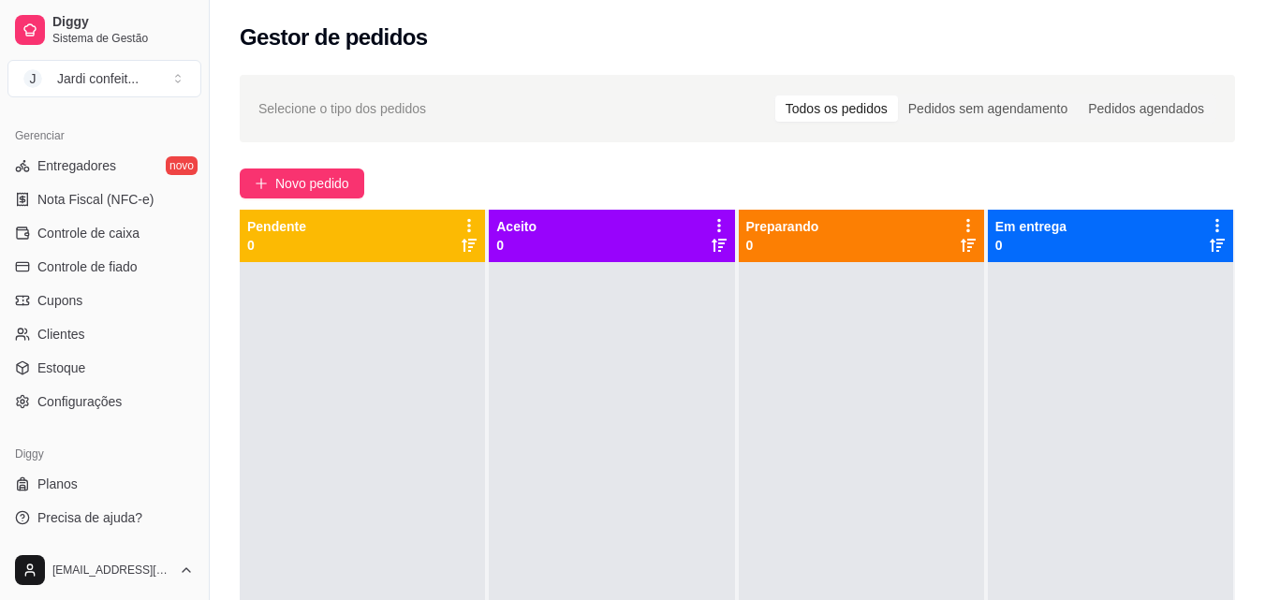
scroll to position [187, 0]
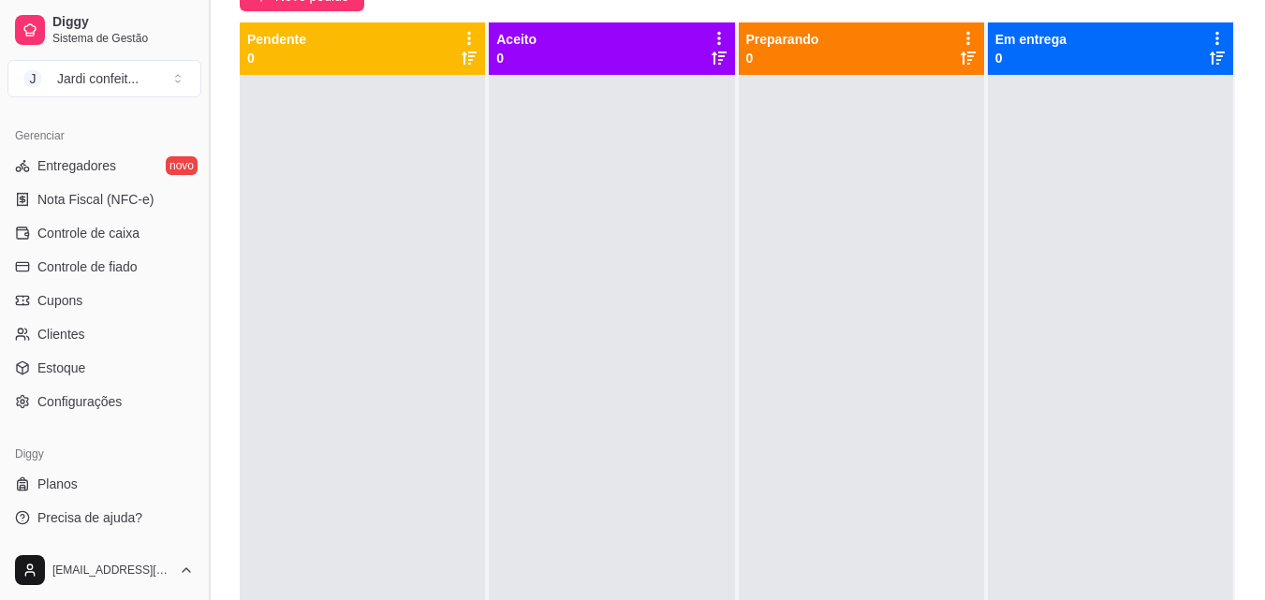
click at [207, 395] on button "Toggle Sidebar" at bounding box center [208, 300] width 15 height 600
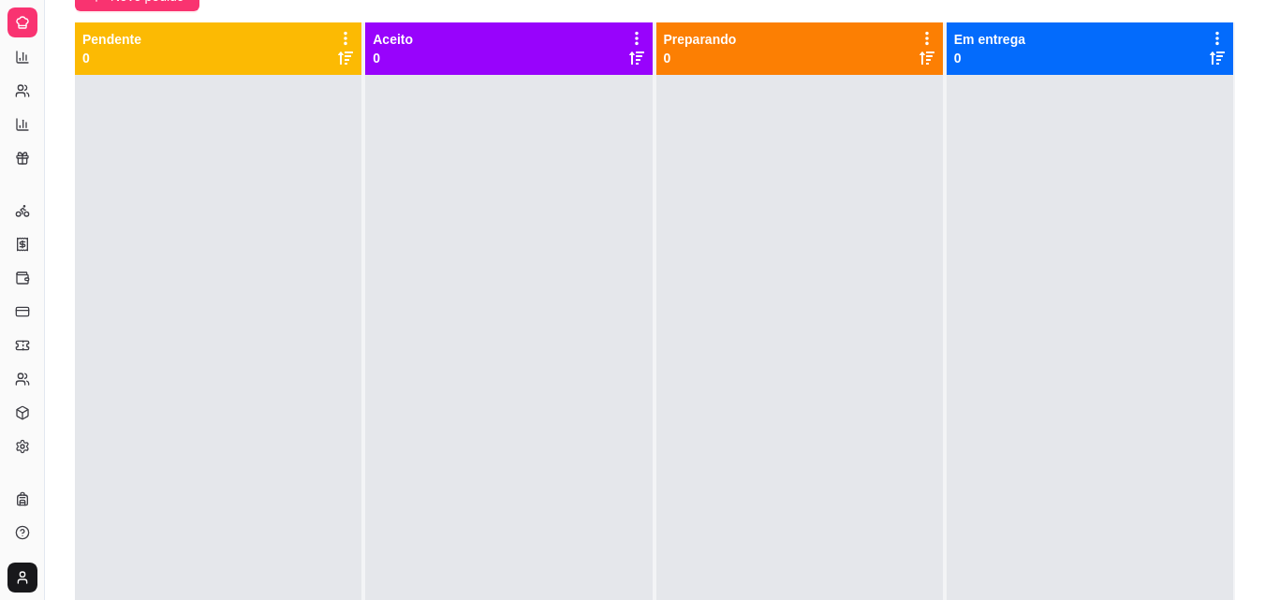
scroll to position [370, 0]
click at [78, 278] on div at bounding box center [218, 375] width 287 height 600
click at [75, 278] on div at bounding box center [218, 375] width 287 height 600
click at [48, 122] on button "Toggle Sidebar" at bounding box center [44, 300] width 15 height 600
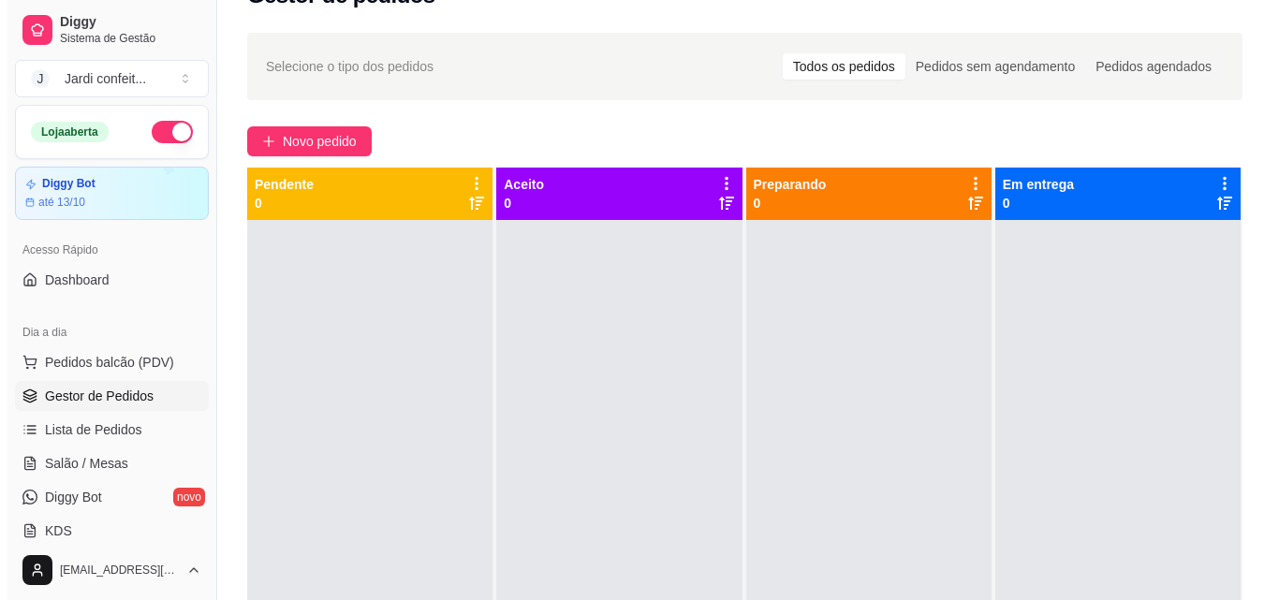
scroll to position [0, 0]
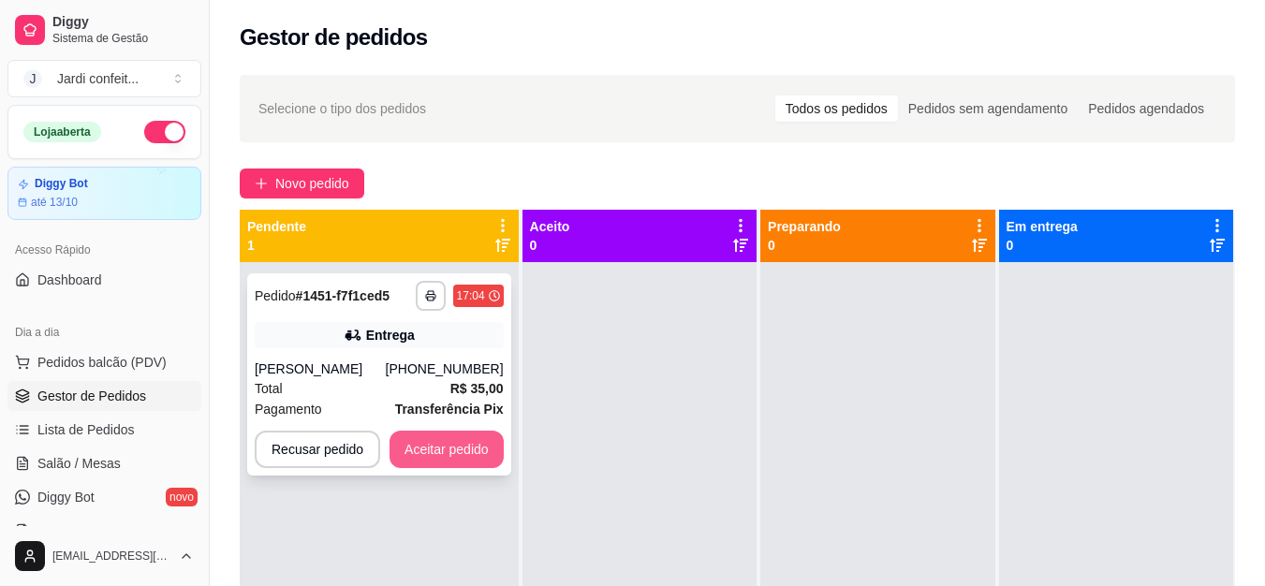
click at [461, 457] on button "Aceitar pedido" at bounding box center [447, 449] width 114 height 37
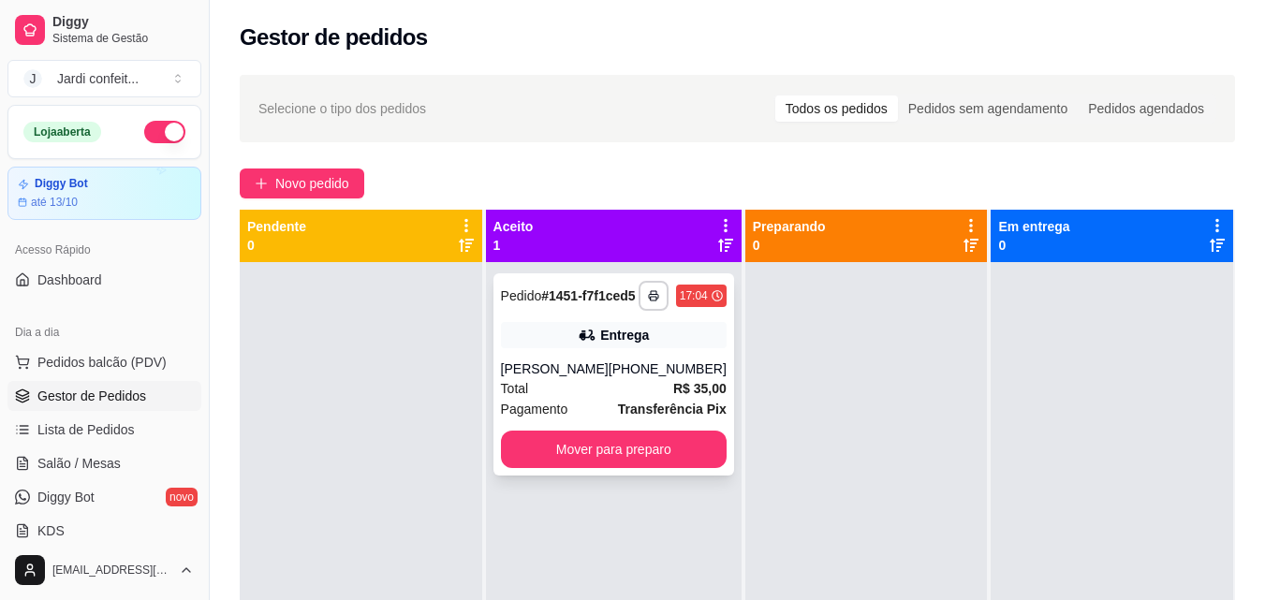
click at [610, 399] on div "Total R$ 35,00" at bounding box center [614, 388] width 226 height 21
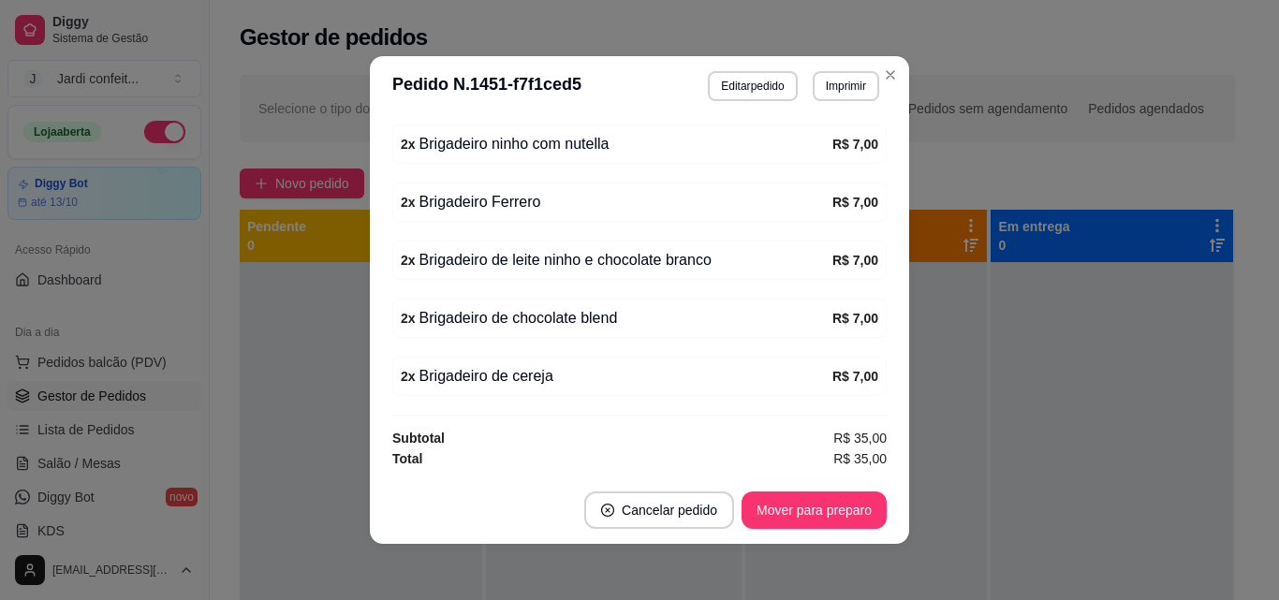
scroll to position [4, 0]
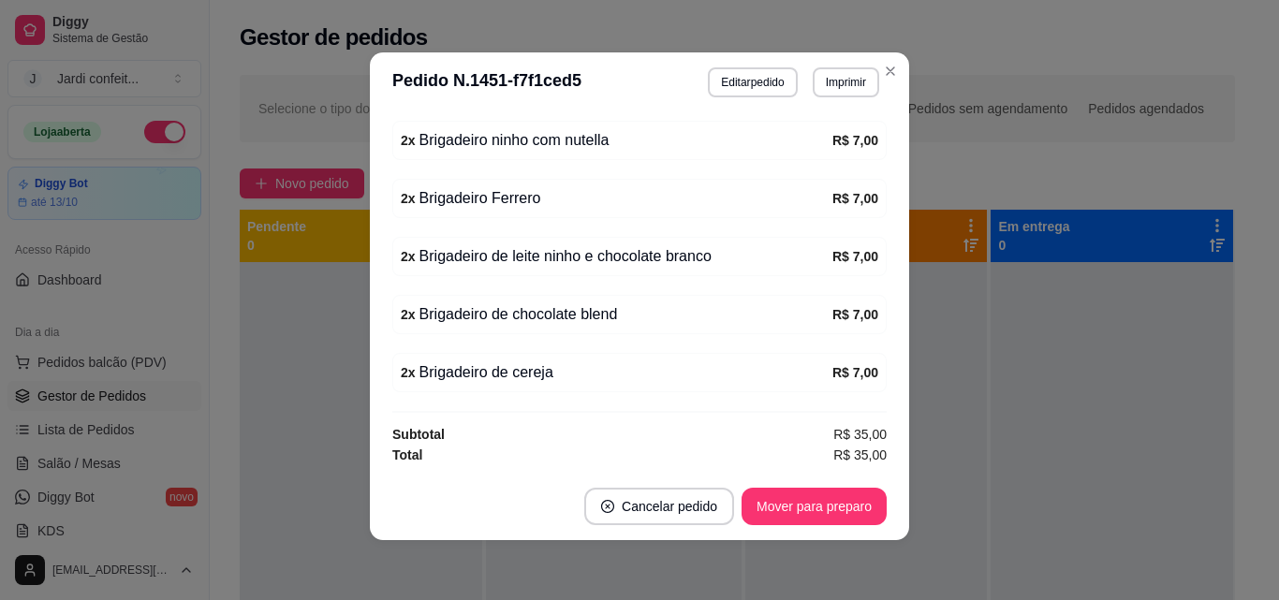
click at [807, 487] on footer "Cancelar pedido Mover para preparo" at bounding box center [639, 506] width 539 height 67
click at [809, 488] on button "Mover para preparo" at bounding box center [814, 506] width 145 height 37
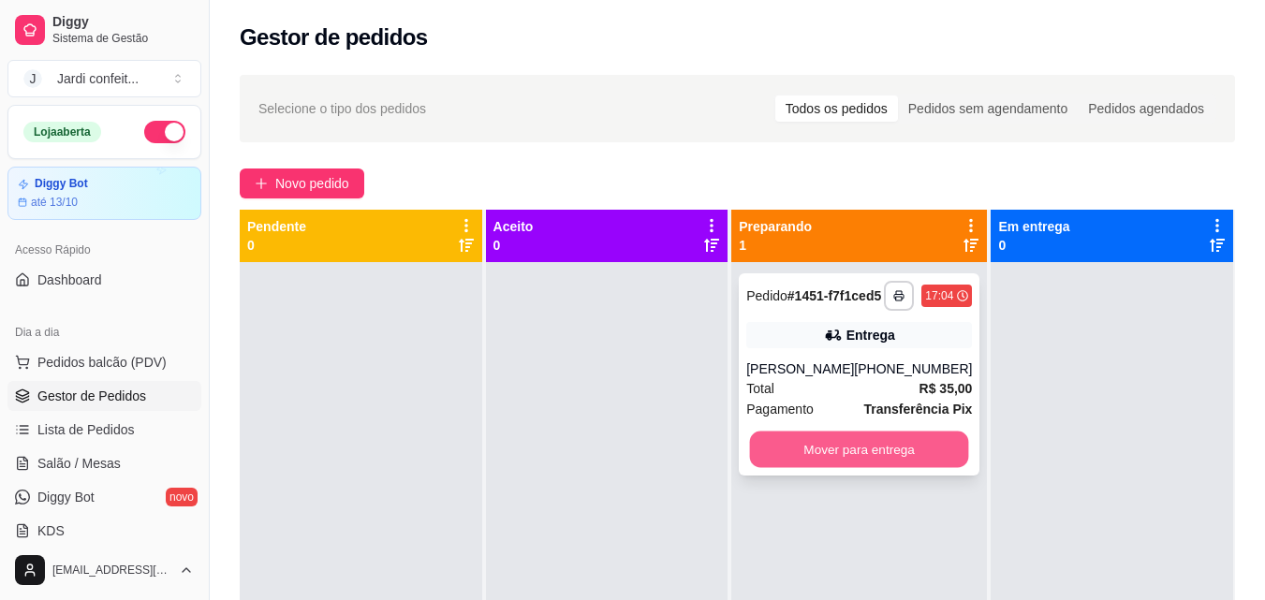
click at [806, 461] on button "Mover para entrega" at bounding box center [859, 450] width 219 height 37
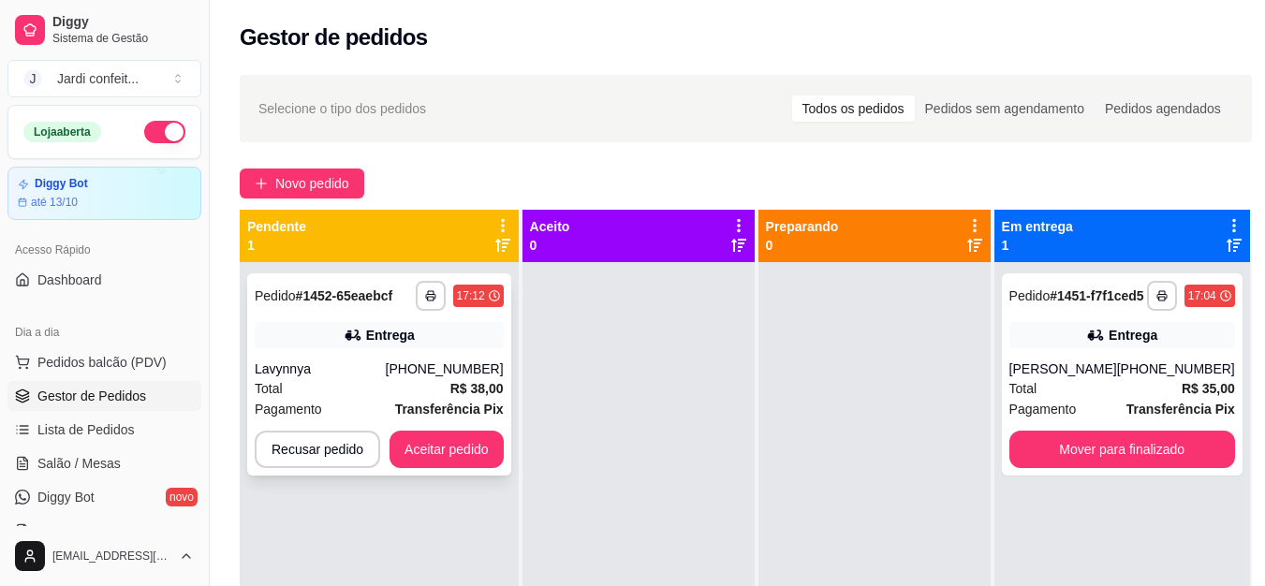
click at [451, 388] on strong "R$ 38,00" at bounding box center [477, 388] width 53 height 15
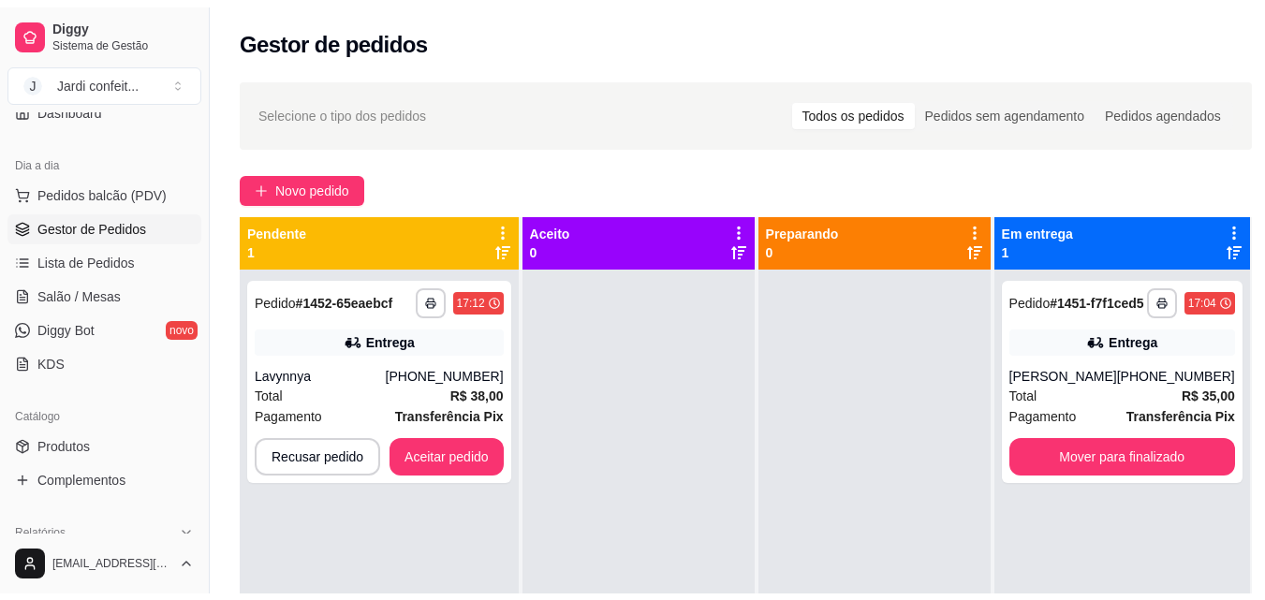
scroll to position [281, 0]
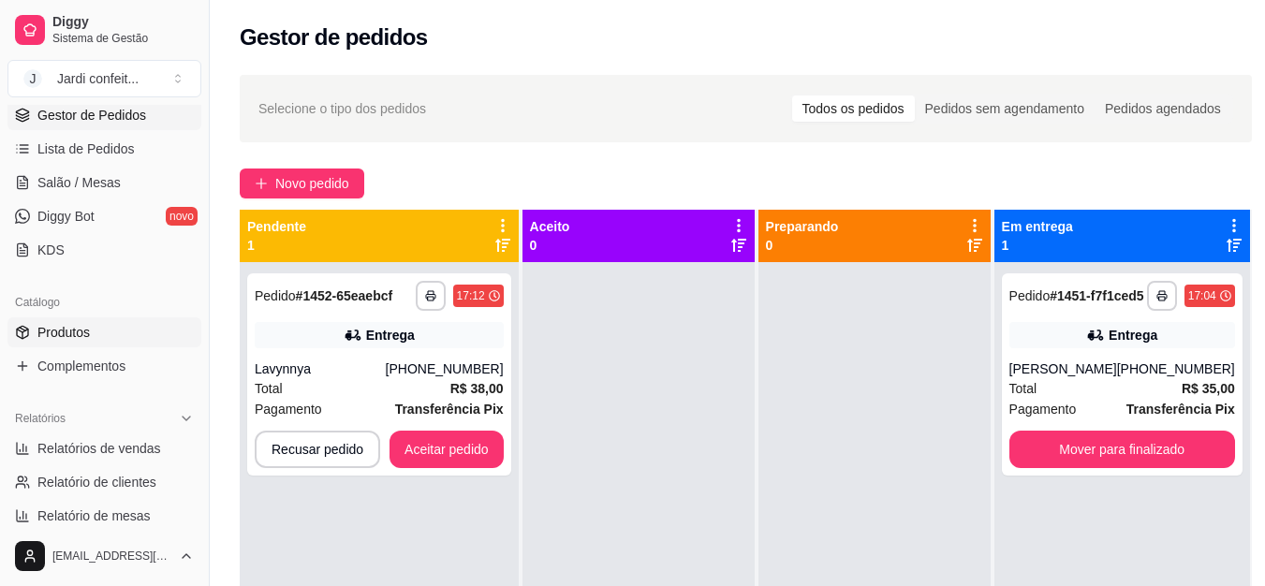
click at [93, 341] on link "Produtos" at bounding box center [104, 333] width 194 height 30
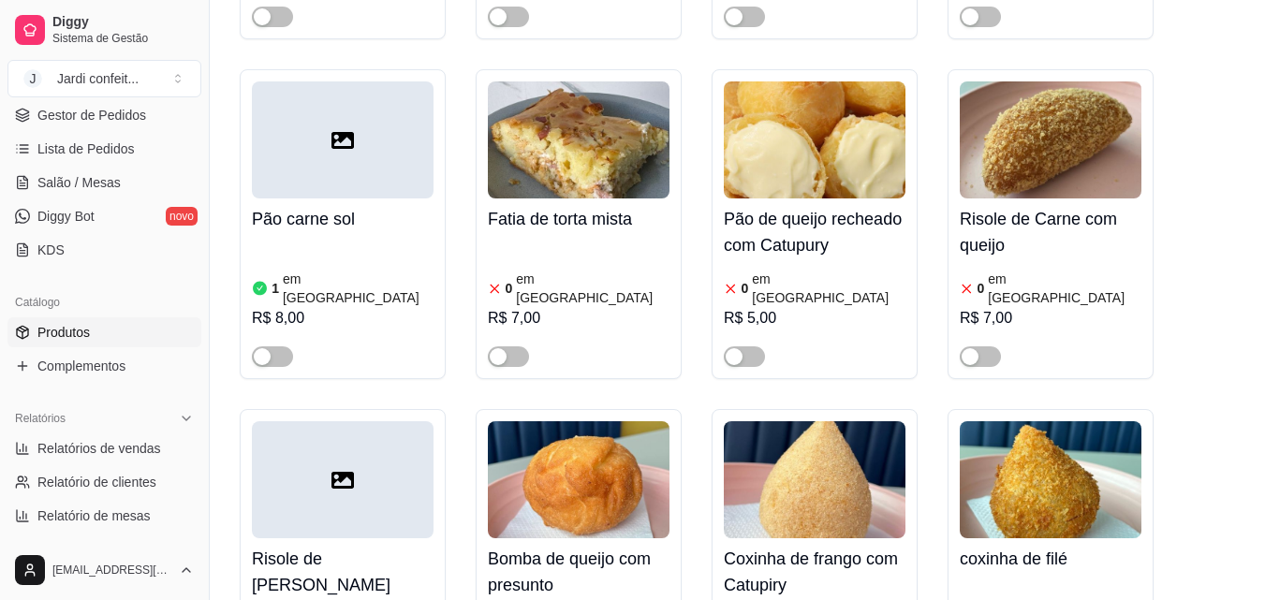
scroll to position [1030, 0]
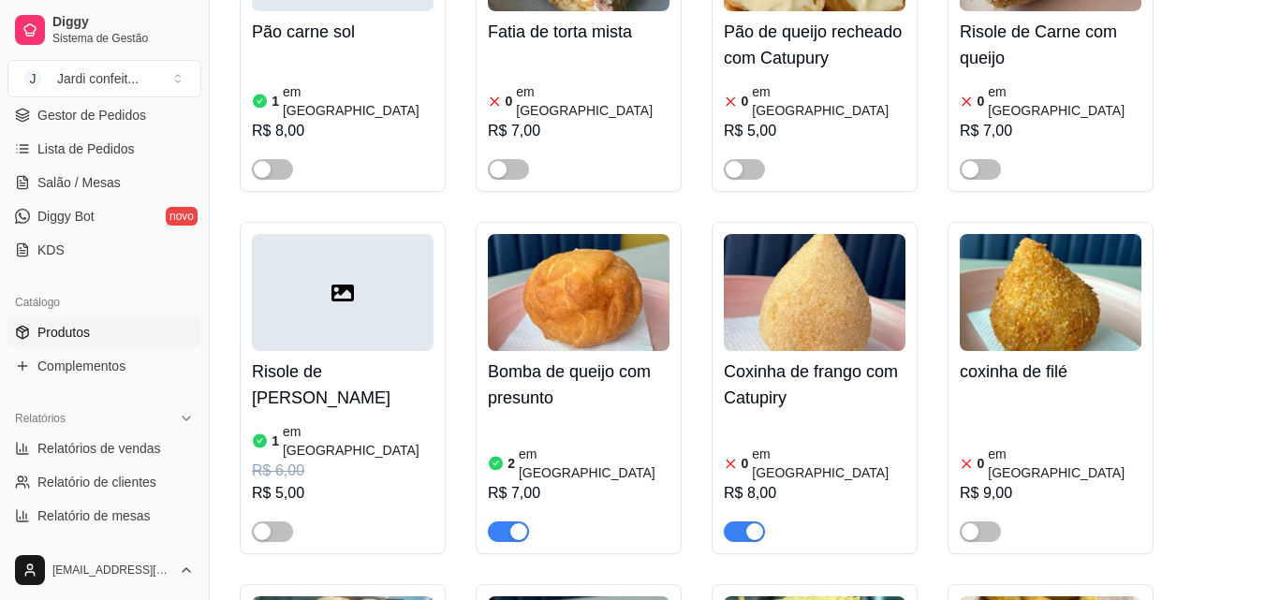
click at [544, 288] on img at bounding box center [579, 292] width 182 height 117
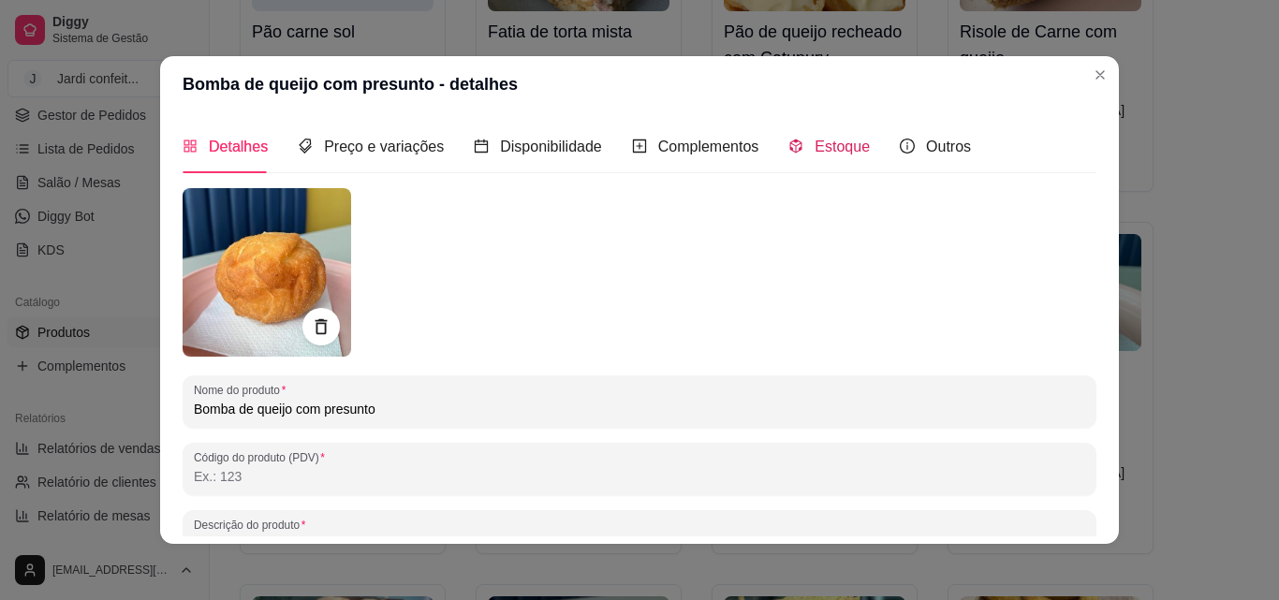
click at [814, 158] on div "Estoque" at bounding box center [829, 146] width 81 height 23
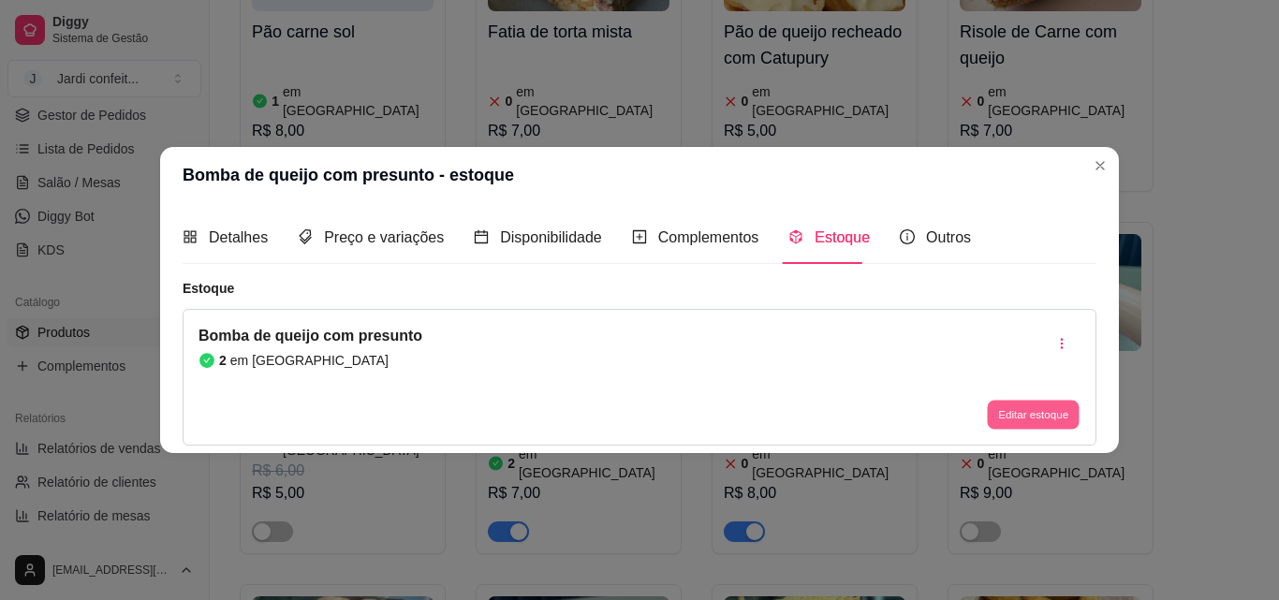
click at [1011, 412] on button "Editar estoque" at bounding box center [1033, 415] width 92 height 29
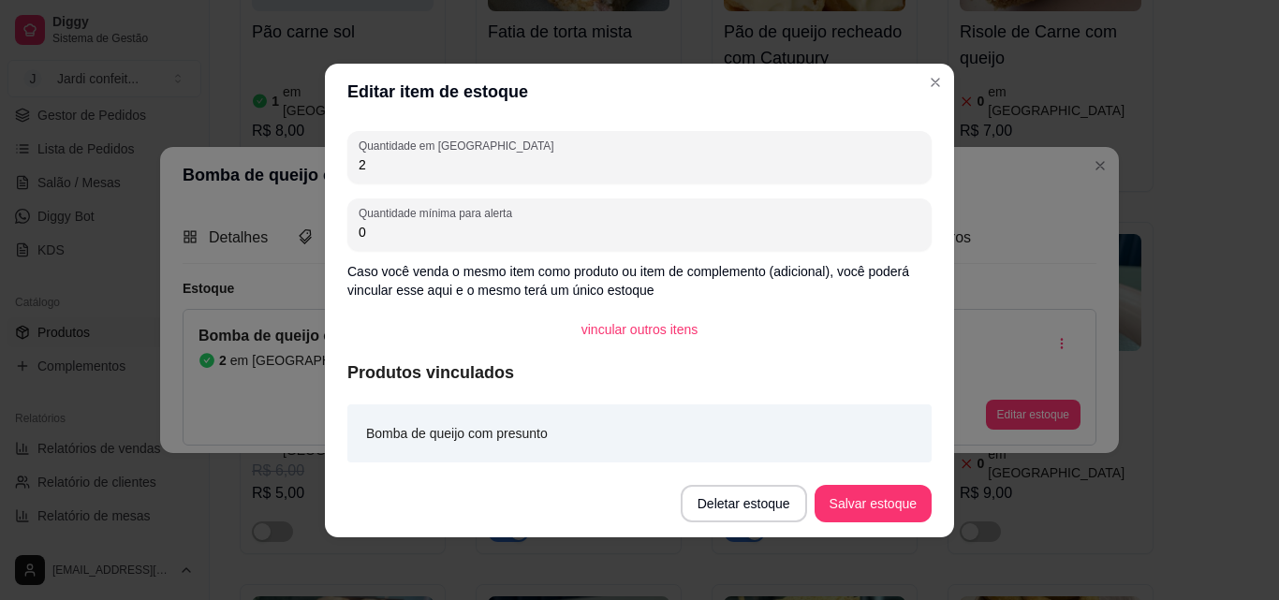
drag, startPoint x: 435, startPoint y: 167, endPoint x: 333, endPoint y: 178, distance: 101.8
click at [333, 178] on div "Quantidade em estoque 2 Quantidade mínima para alerta 0 Caso você venda o mesmo…" at bounding box center [639, 295] width 629 height 350
type input "1"
click at [829, 495] on button "Salvar estoque" at bounding box center [873, 503] width 114 height 37
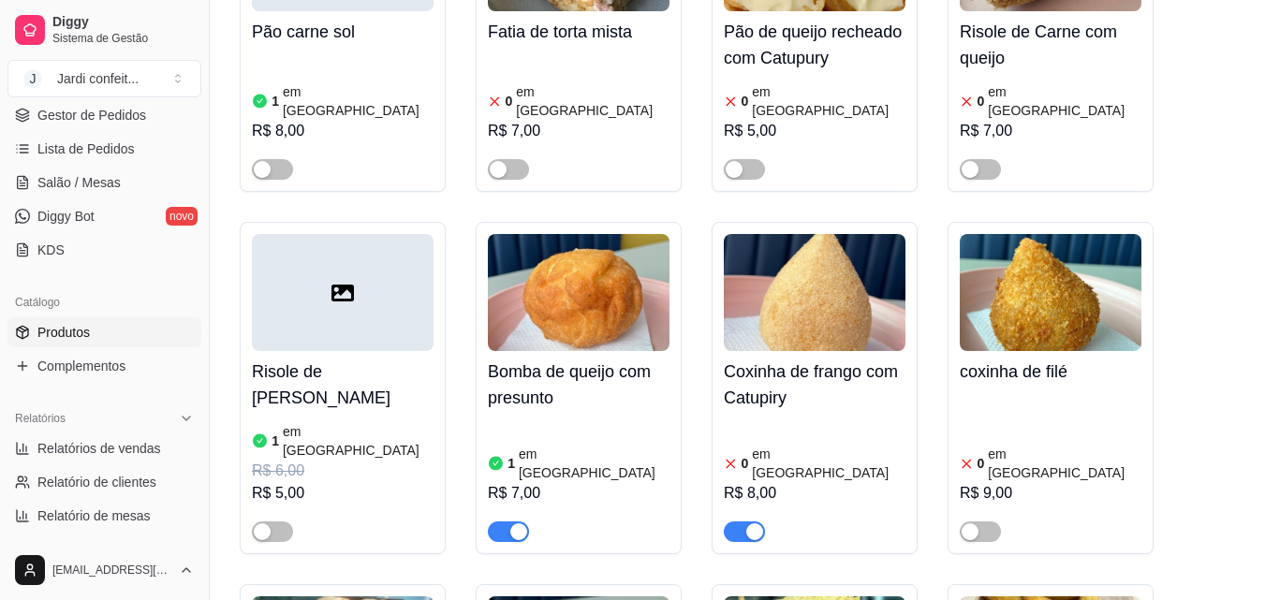
click at [735, 522] on span "button" at bounding box center [744, 532] width 41 height 21
click at [504, 522] on span "button" at bounding box center [508, 532] width 41 height 21
click at [106, 231] on link "Diggy Bot novo" at bounding box center [104, 216] width 194 height 30
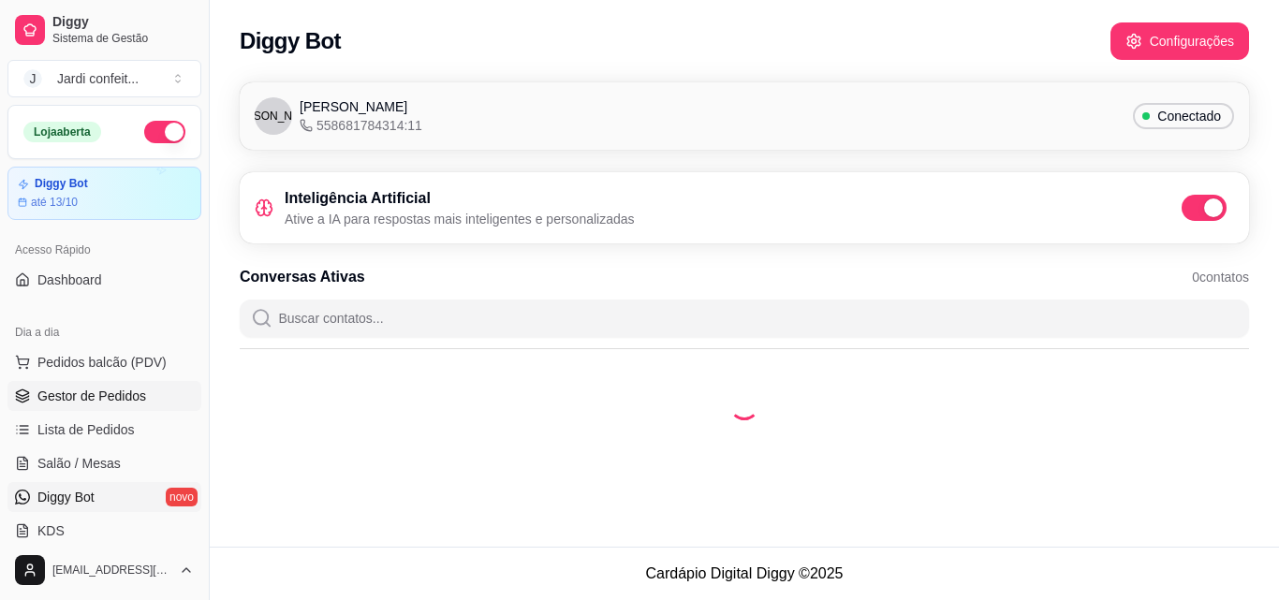
click at [111, 399] on span "Gestor de Pedidos" at bounding box center [91, 396] width 109 height 19
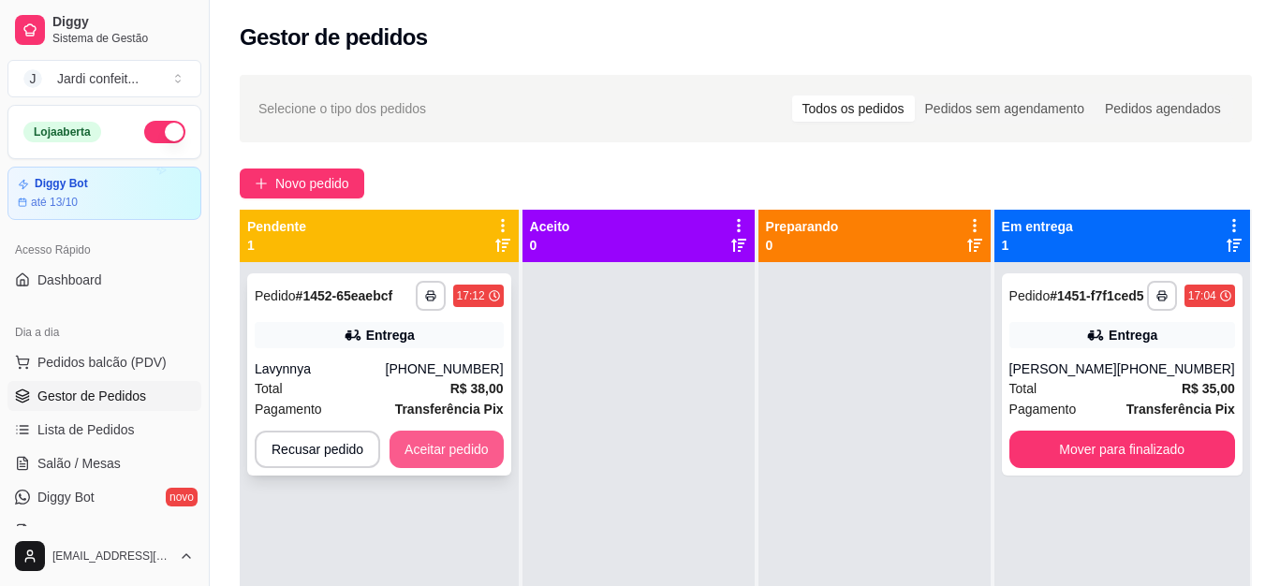
click at [453, 449] on button "Aceitar pedido" at bounding box center [447, 449] width 114 height 37
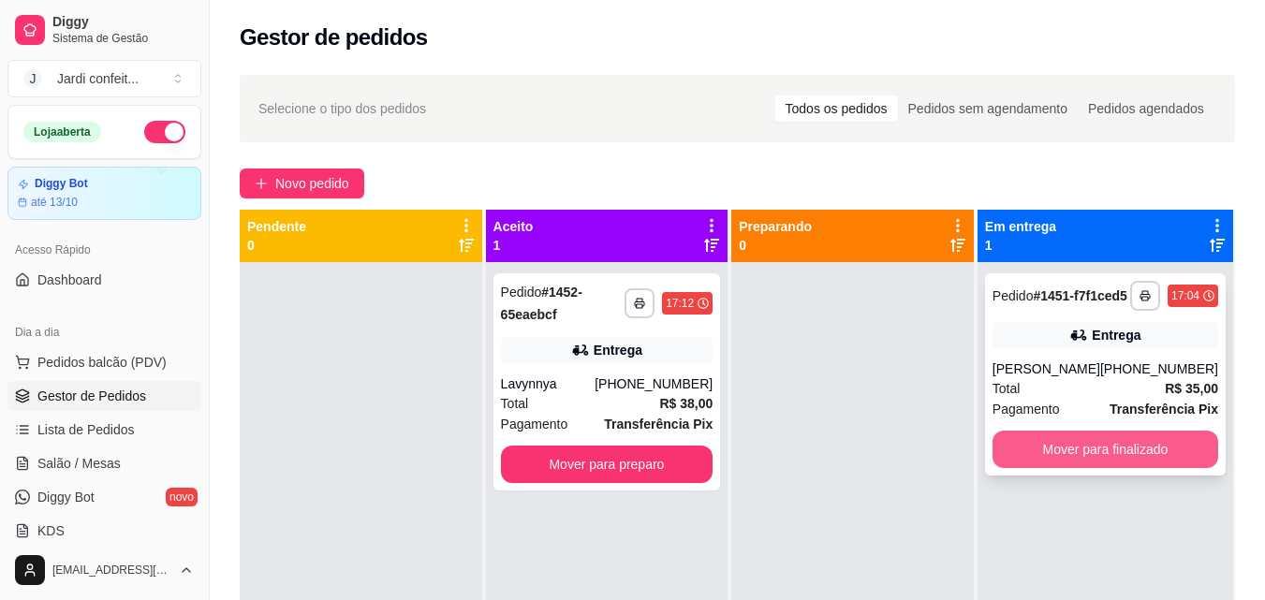
click at [1184, 459] on button "Mover para finalizado" at bounding box center [1106, 449] width 226 height 37
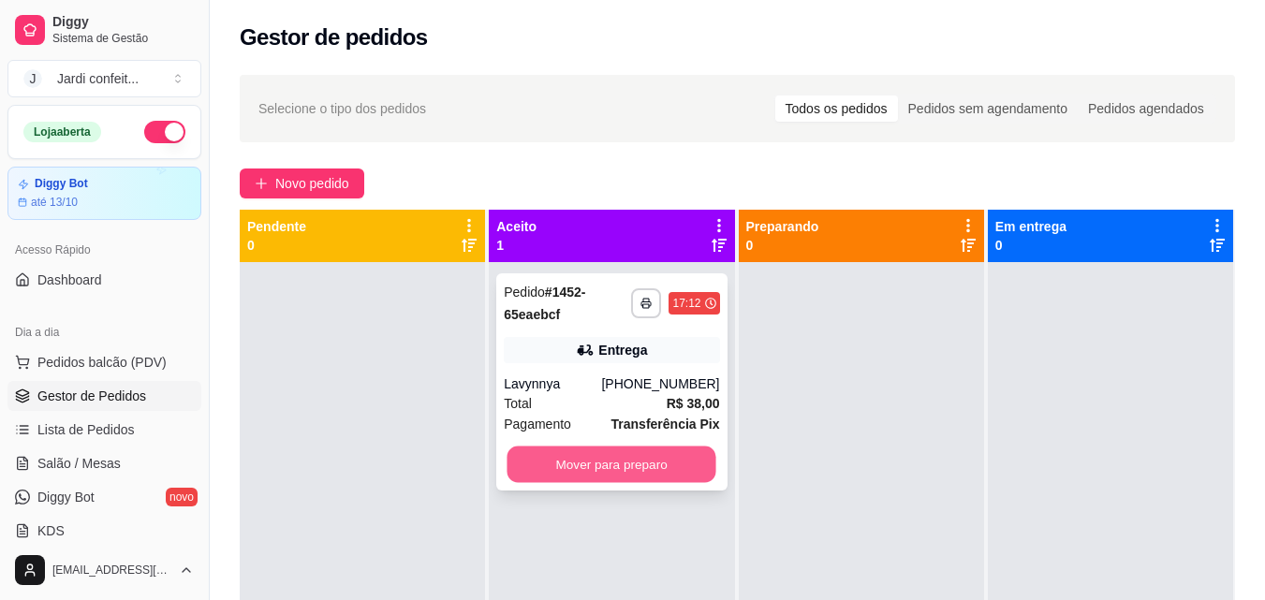
click at [673, 480] on button "Mover para preparo" at bounding box center [612, 465] width 209 height 37
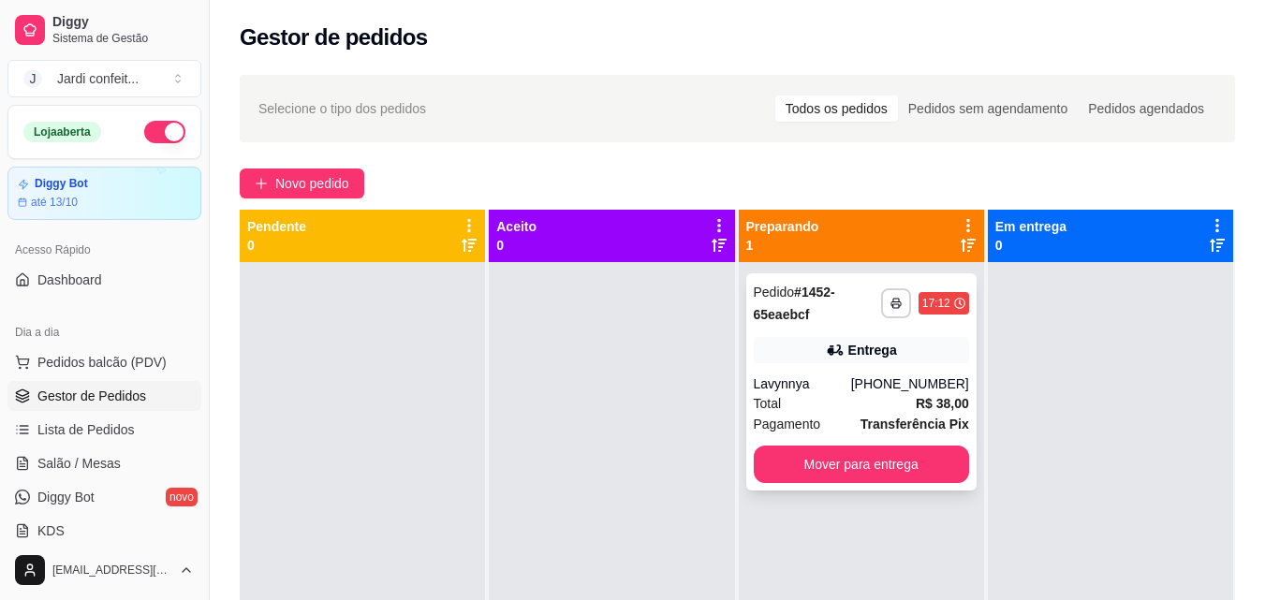
click at [932, 359] on div "Entrega" at bounding box center [861, 350] width 215 height 26
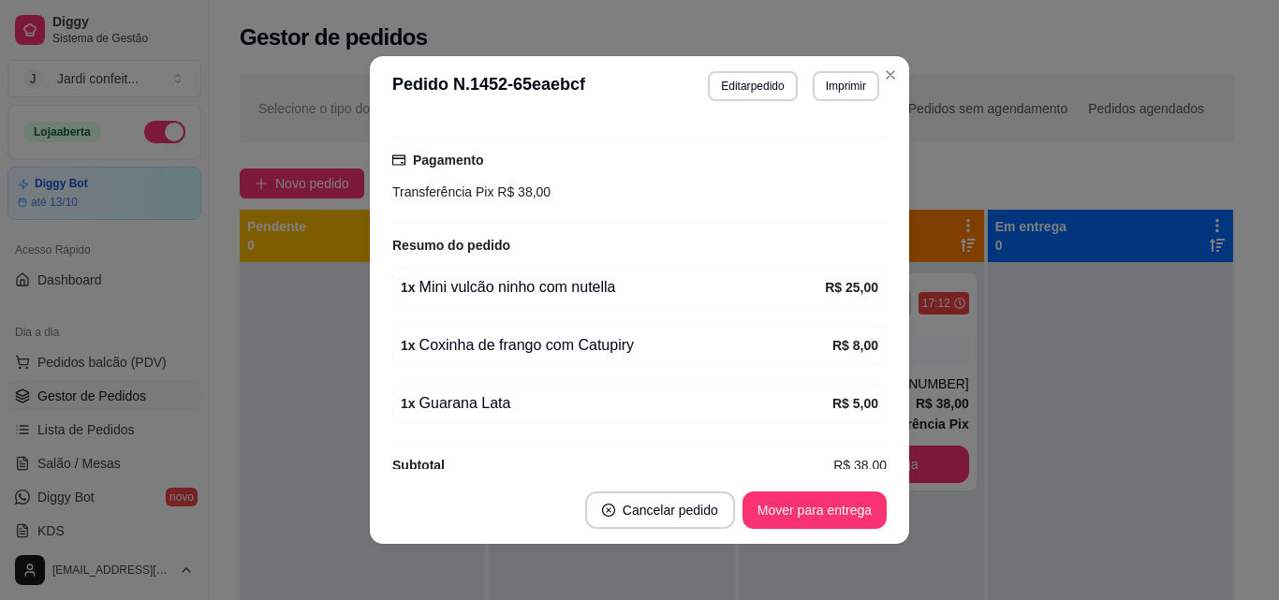
scroll to position [498, 0]
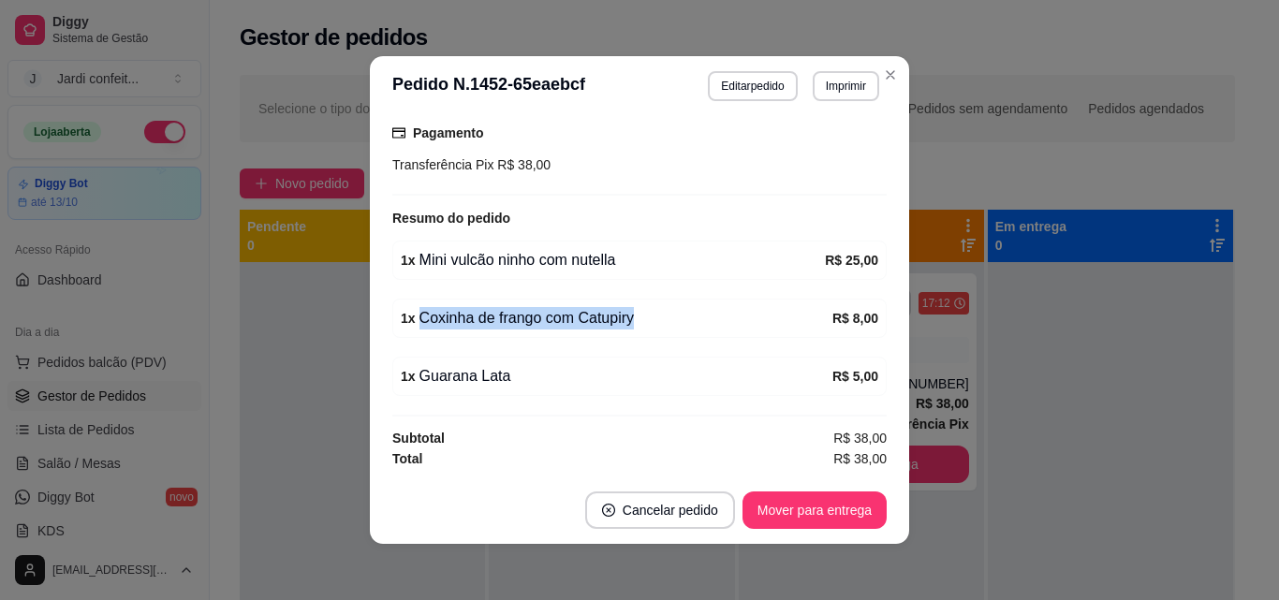
drag, startPoint x: 626, startPoint y: 321, endPoint x: 757, endPoint y: 330, distance: 131.4
click at [757, 330] on div "1 x Coxinha de frango com Catupiry R$ 8,00" at bounding box center [639, 318] width 495 height 39
click at [762, 330] on div "1 x Coxinha de frango com Catupiry R$ 8,00" at bounding box center [639, 318] width 495 height 39
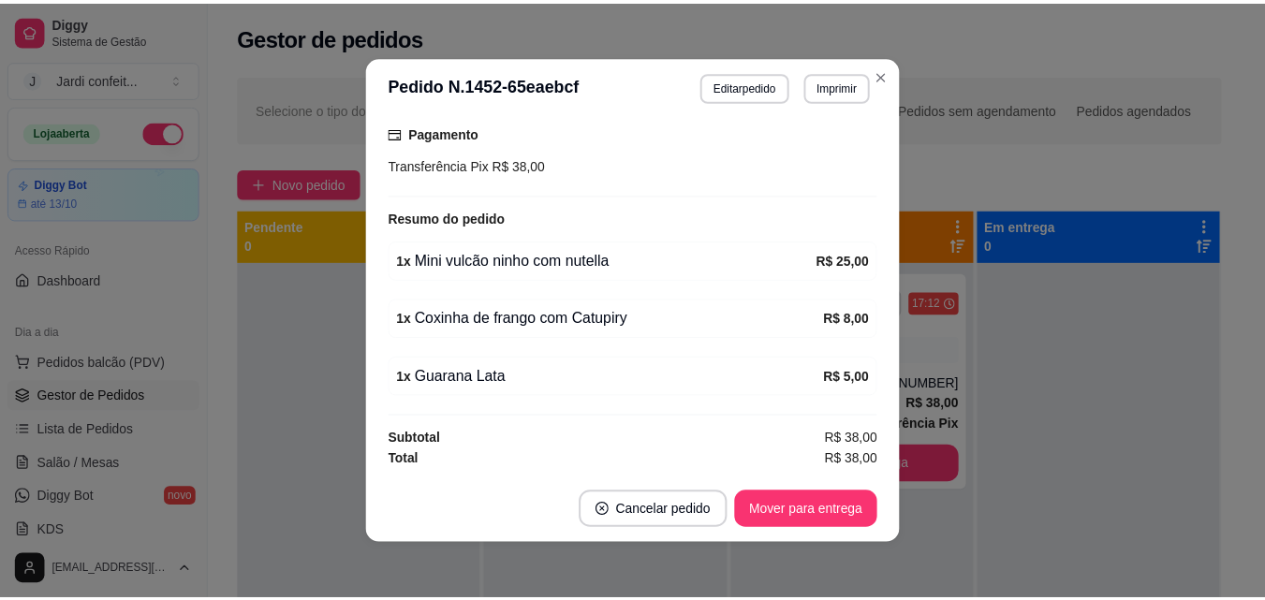
scroll to position [4, 0]
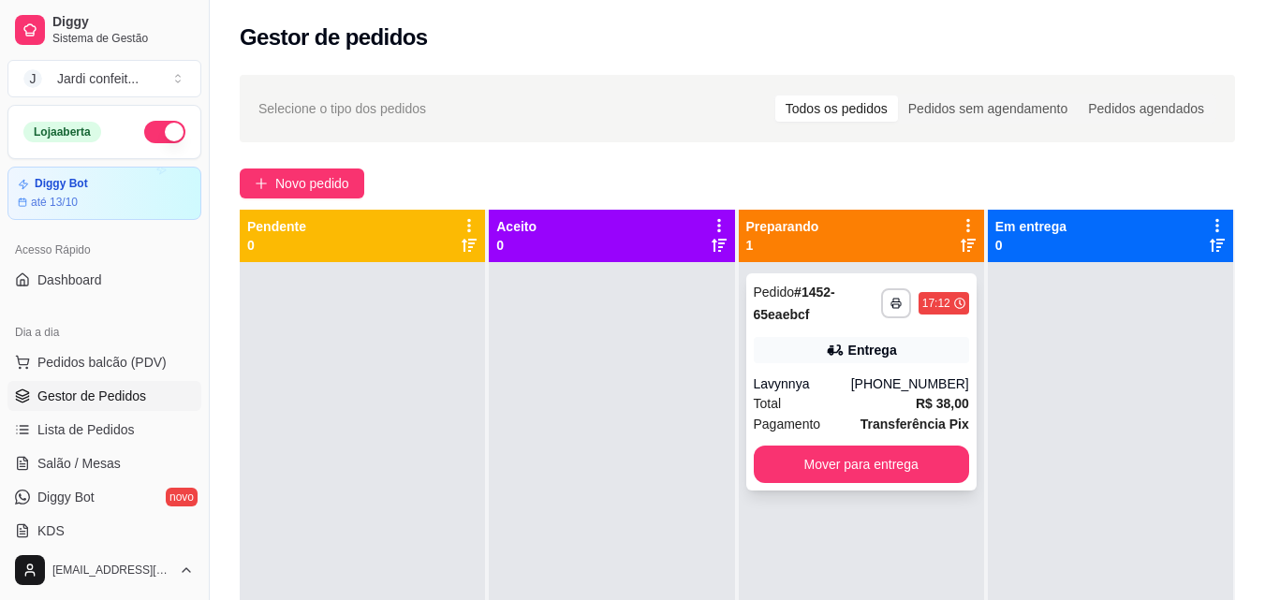
click at [916, 463] on button "Mover para entrega" at bounding box center [861, 464] width 215 height 37
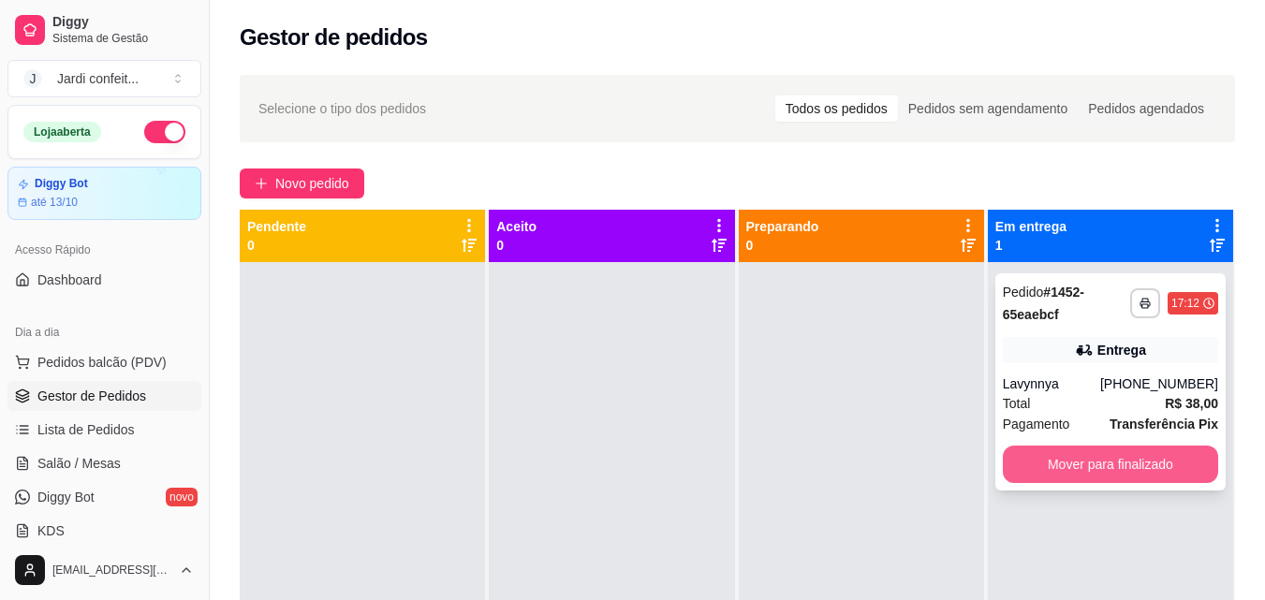
click at [1072, 469] on button "Mover para finalizado" at bounding box center [1110, 464] width 215 height 37
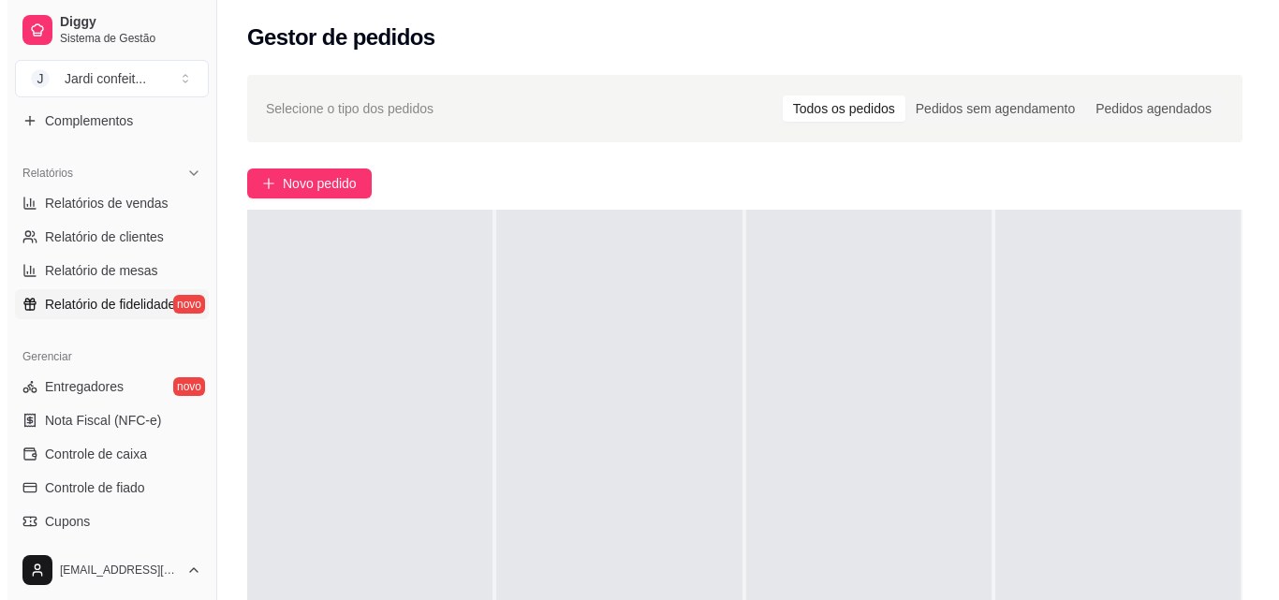
scroll to position [562, 0]
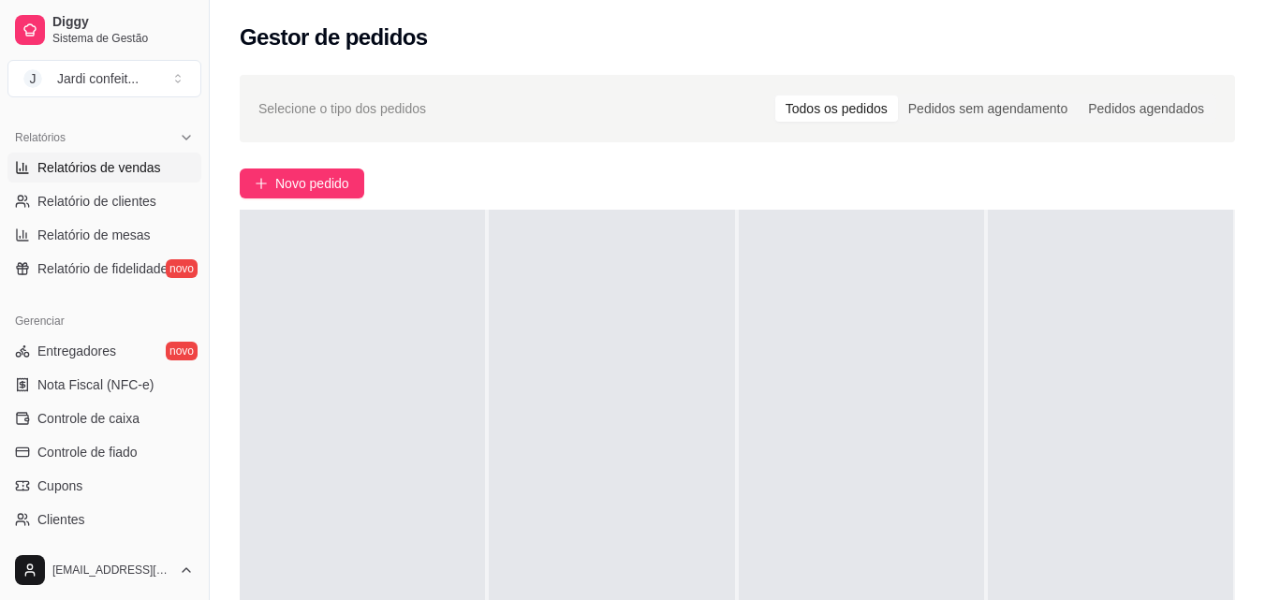
click at [118, 172] on span "Relatórios de vendas" at bounding box center [99, 167] width 124 height 19
select select "ALL"
select select "0"
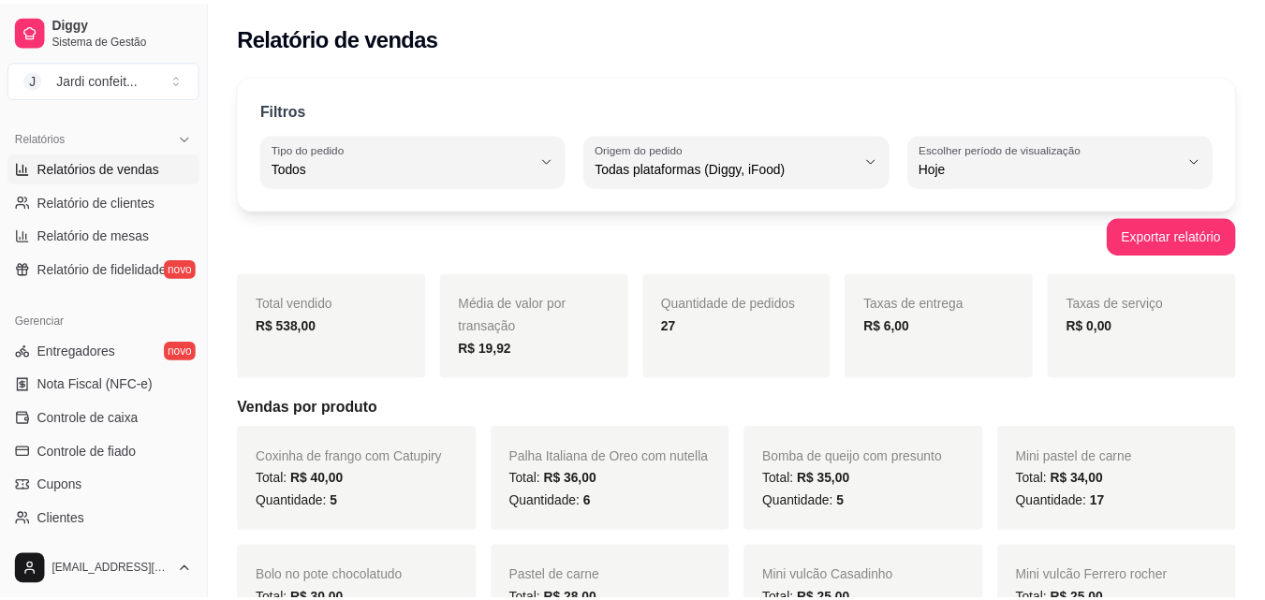
scroll to position [94, 0]
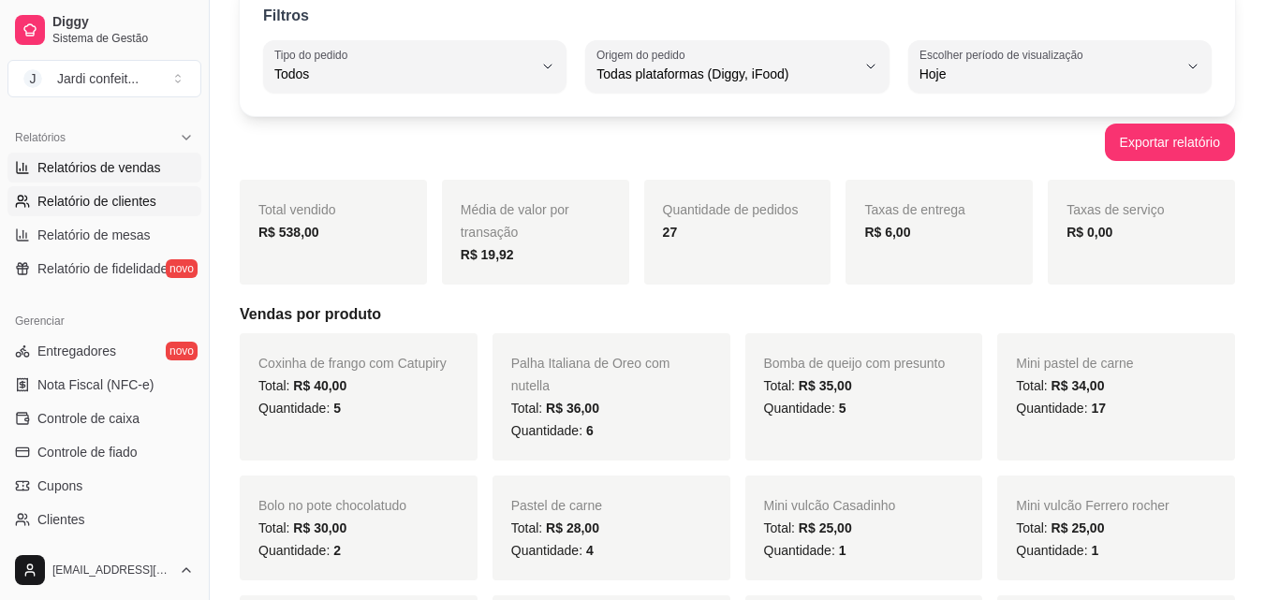
click at [126, 205] on span "Relatório de clientes" at bounding box center [96, 201] width 119 height 19
select select "30"
select select "HIGHEST_TOTAL_SPENT_WITH_ORDERS"
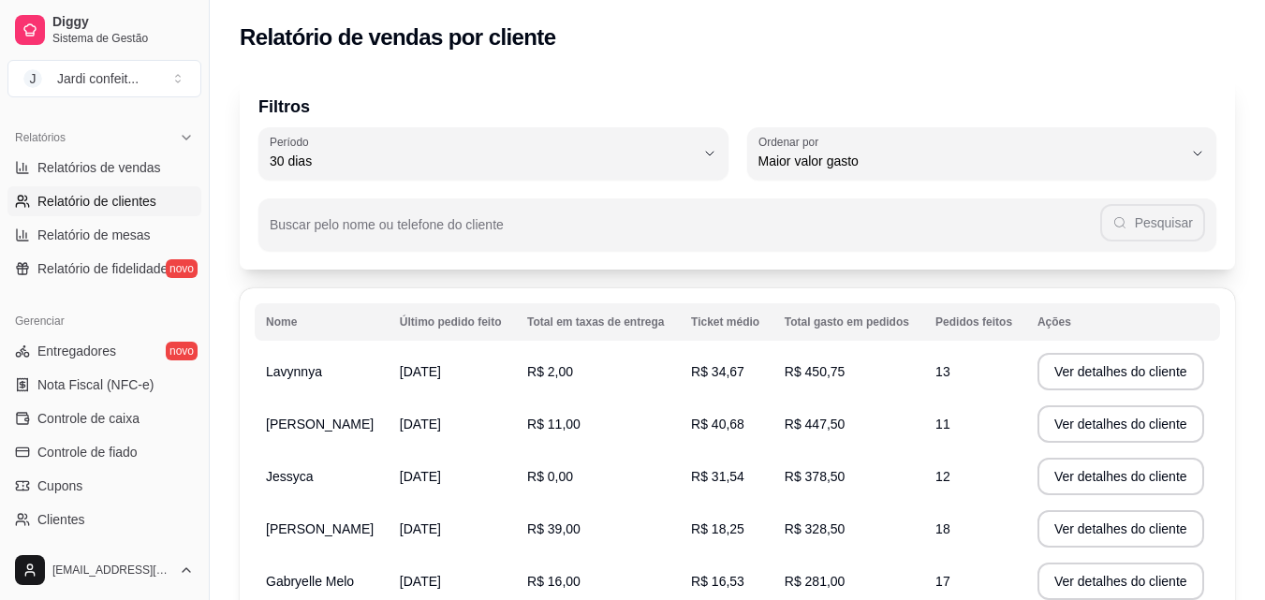
scroll to position [187, 0]
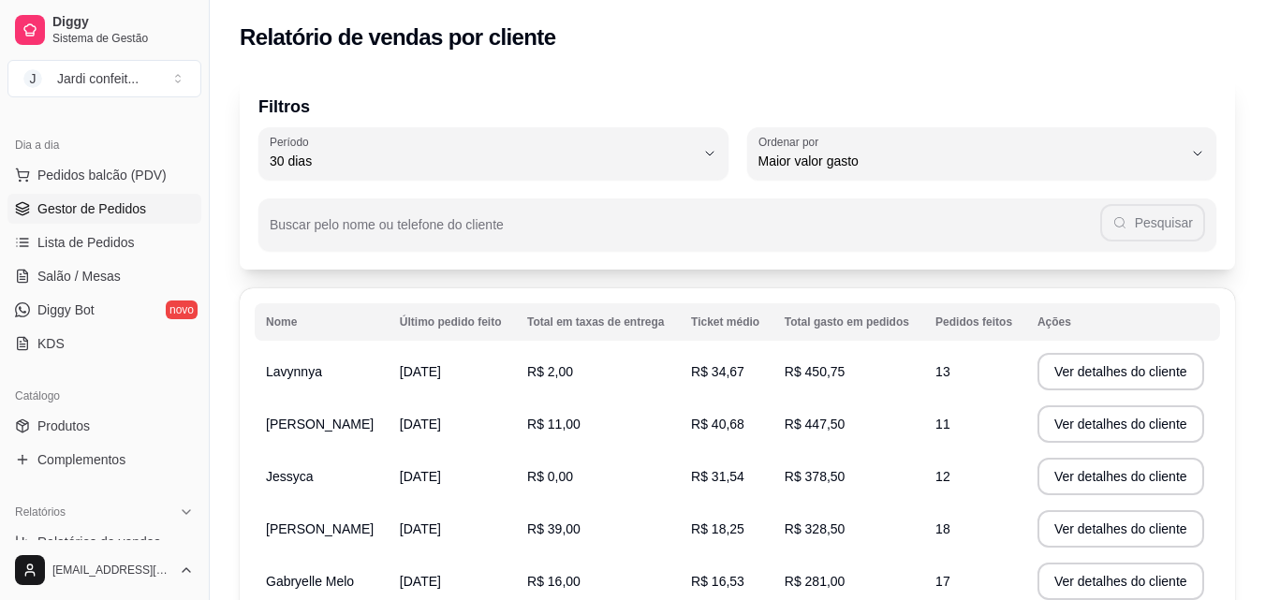
click at [39, 198] on link "Gestor de Pedidos" at bounding box center [104, 209] width 194 height 30
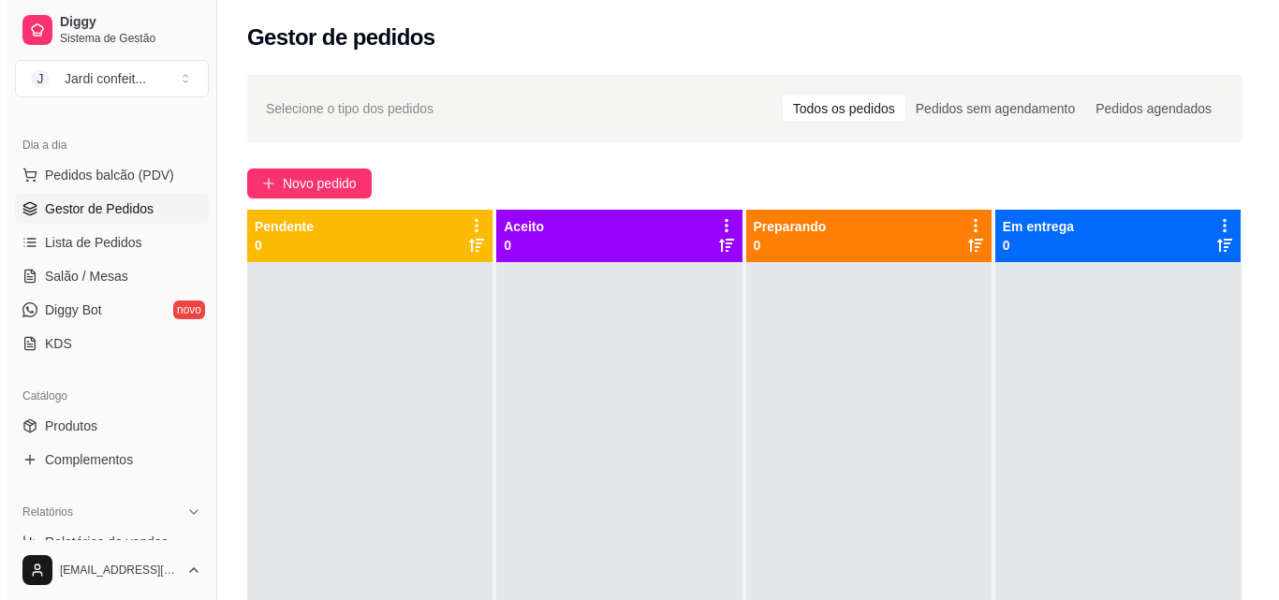
scroll to position [568, 0]
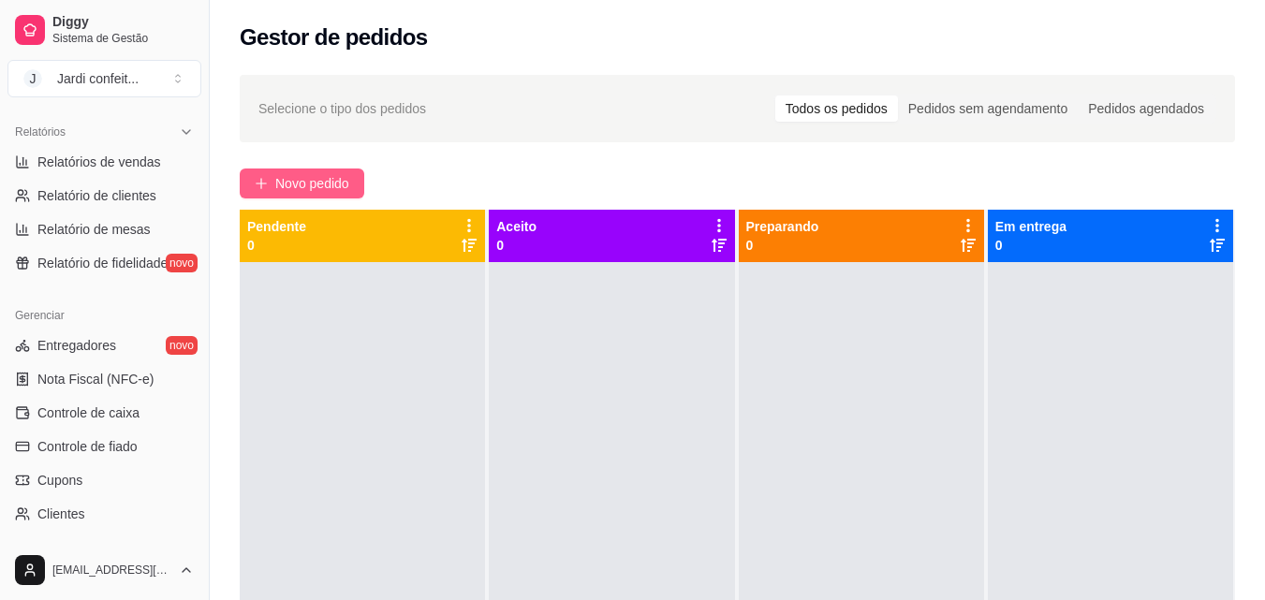
click at [299, 186] on span "Novo pedido" at bounding box center [312, 183] width 74 height 21
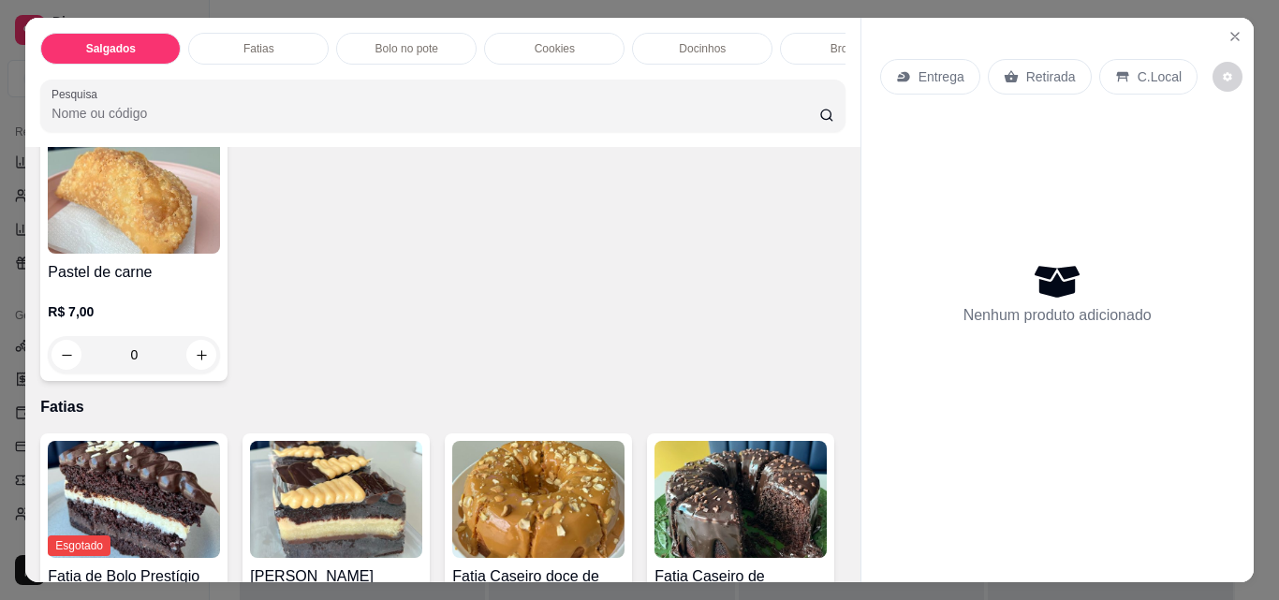
scroll to position [187, 0]
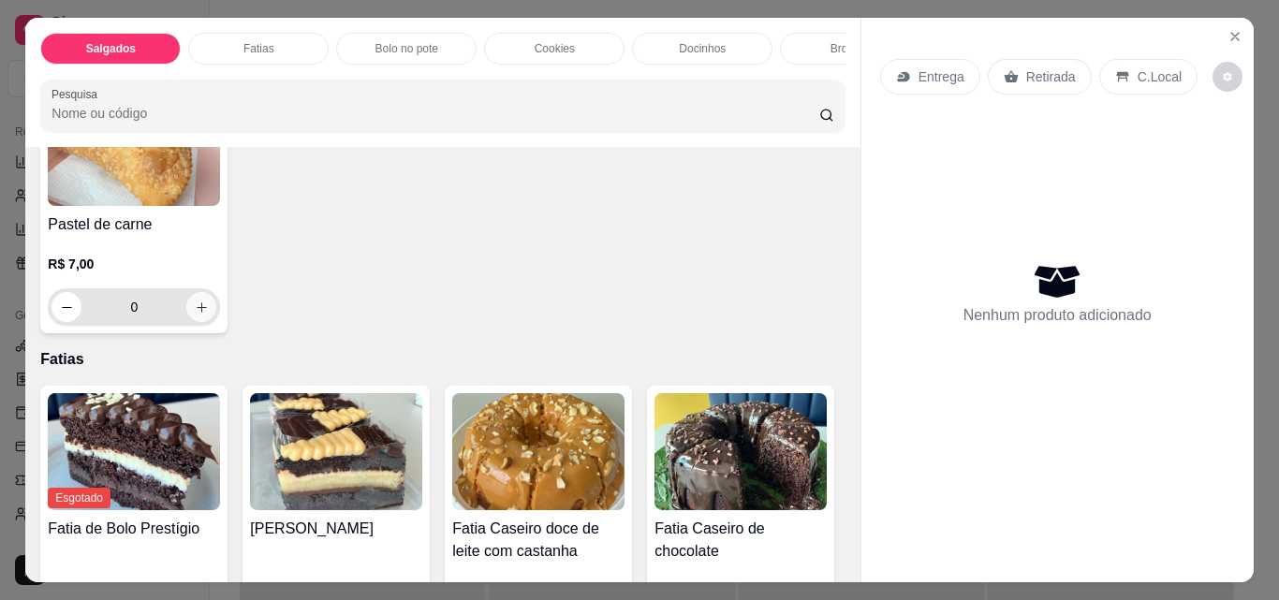
click at [195, 315] on icon "increase-product-quantity" at bounding box center [202, 308] width 14 height 14
type input "1"
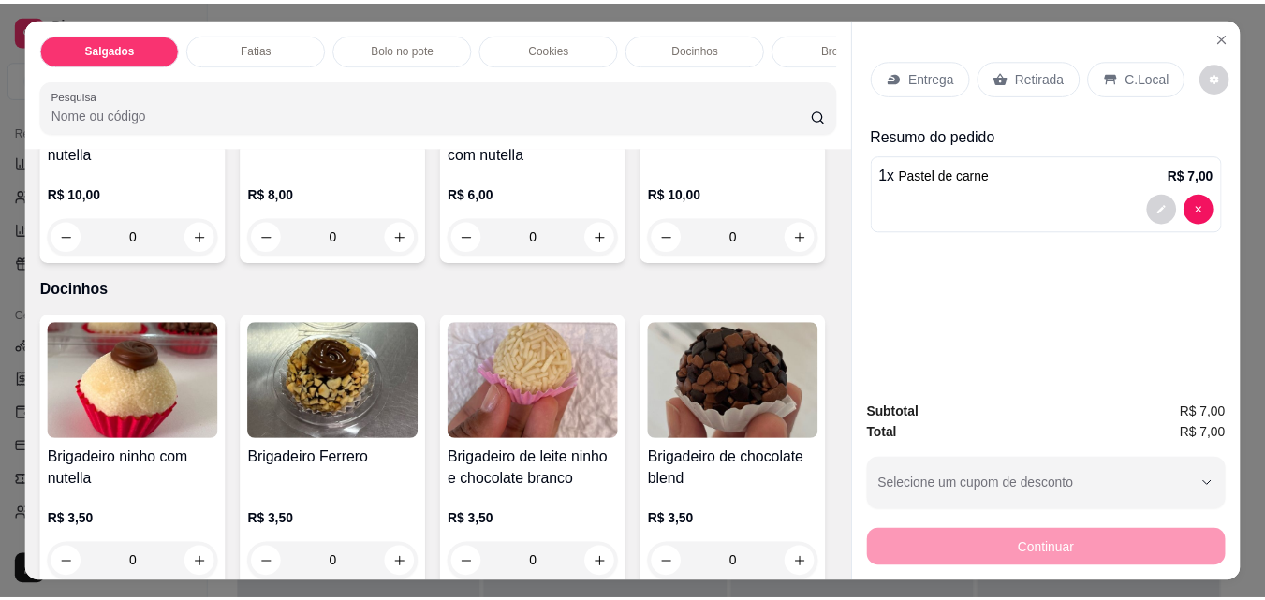
scroll to position [1593, 0]
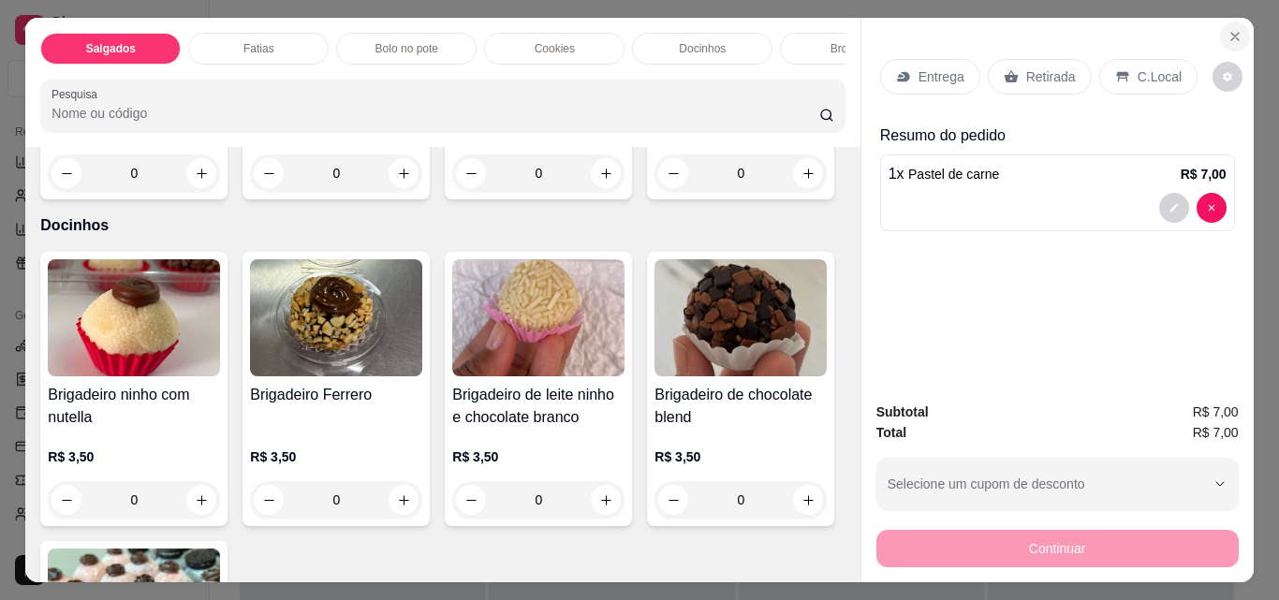
click at [1221, 37] on button "Close" at bounding box center [1235, 37] width 30 height 30
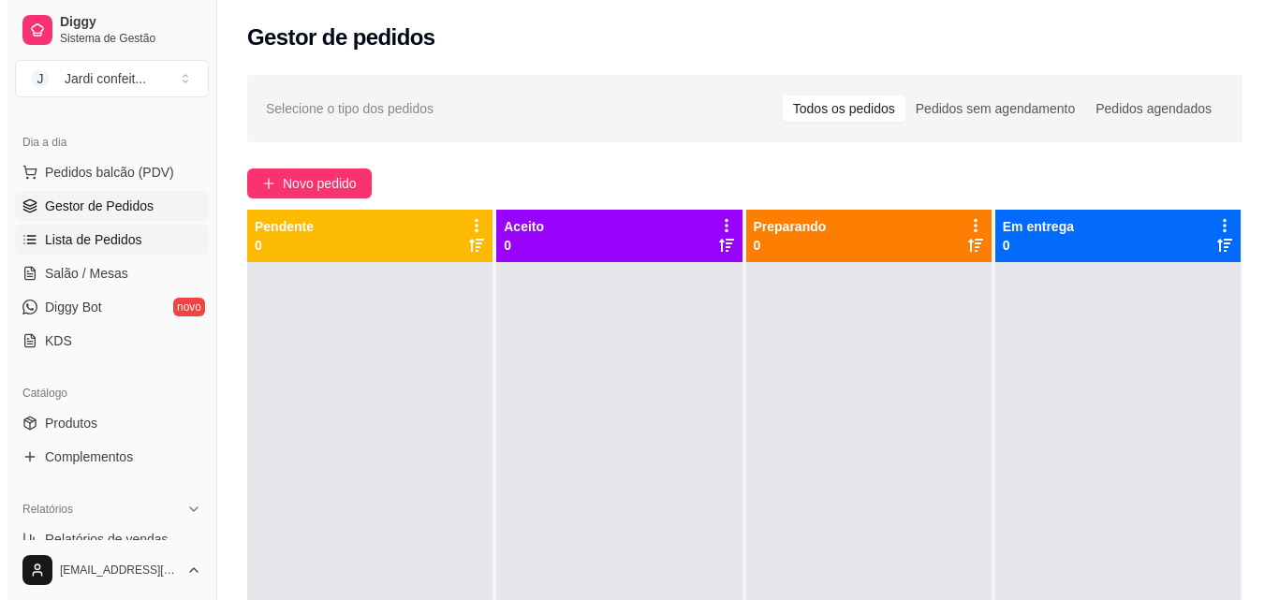
scroll to position [99, 0]
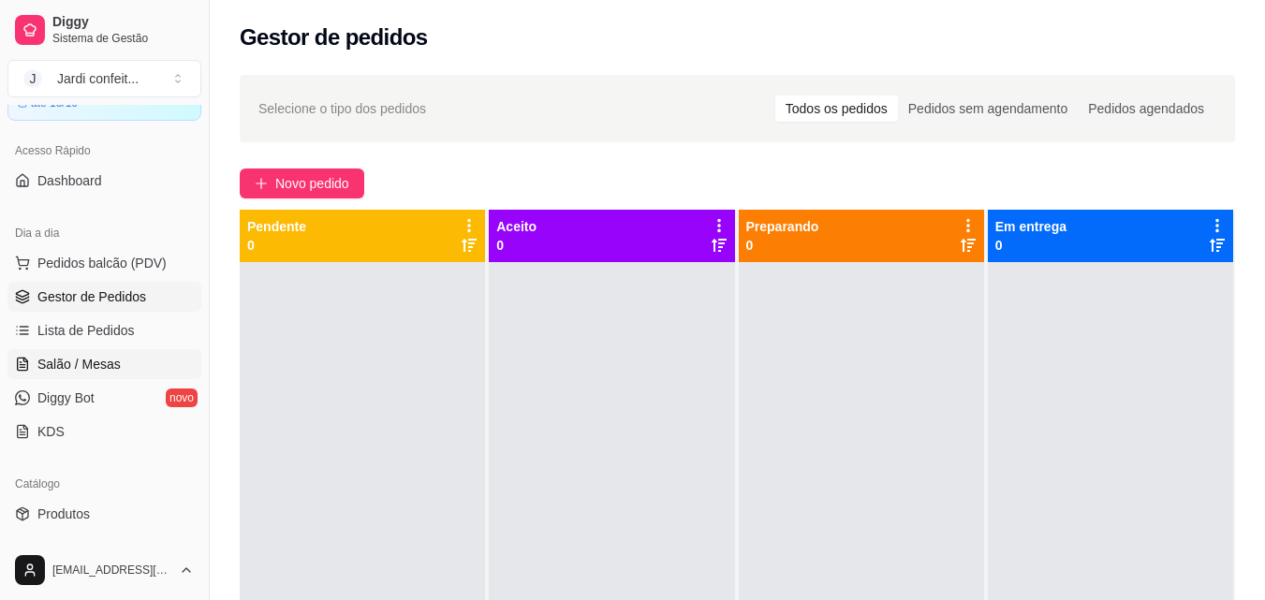
click at [71, 364] on span "Salão / Mesas" at bounding box center [78, 364] width 83 height 19
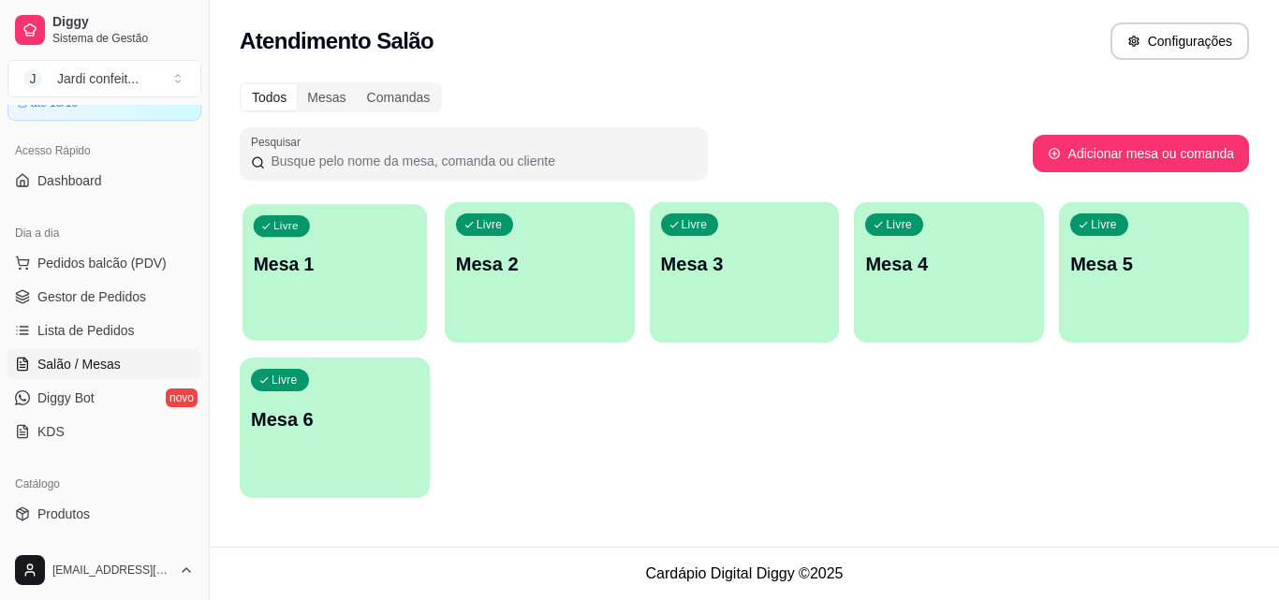
click at [333, 288] on div "Livre Mesa 1" at bounding box center [335, 261] width 185 height 114
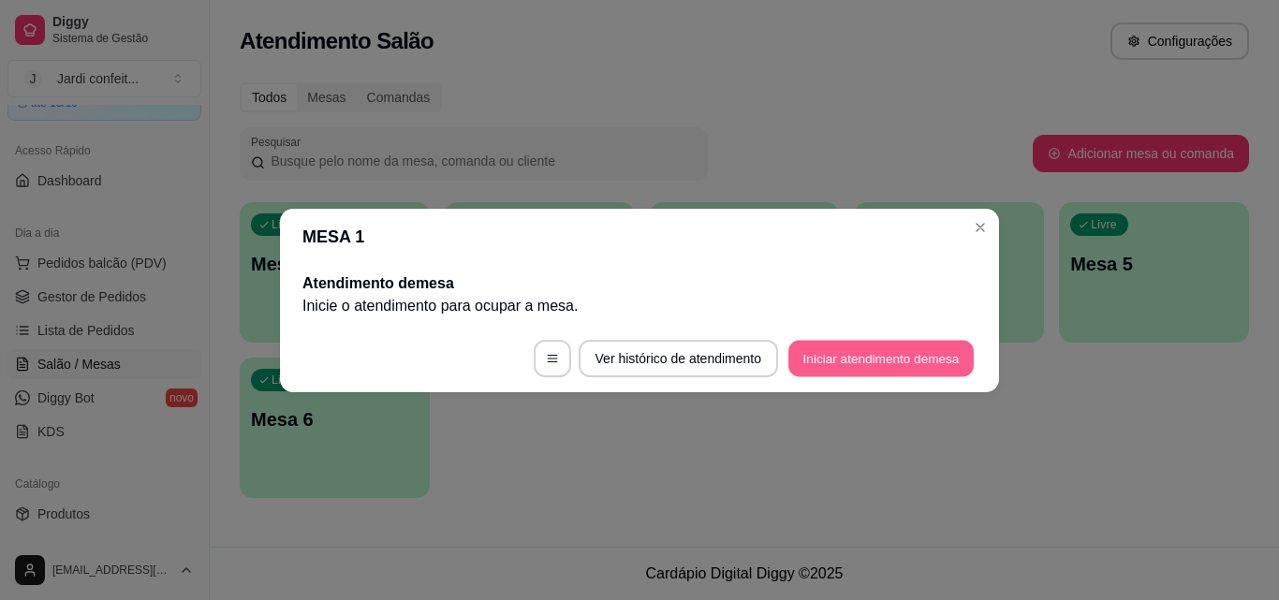
click at [882, 365] on button "Iniciar atendimento de mesa" at bounding box center [881, 358] width 185 height 37
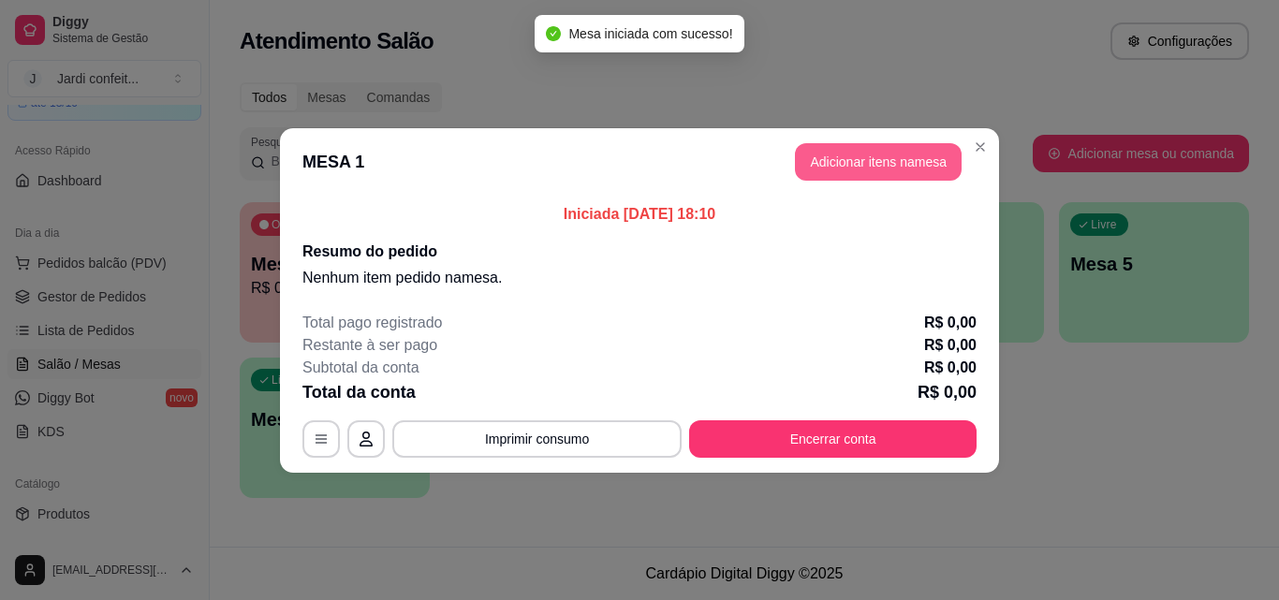
click at [871, 163] on button "Adicionar itens na mesa" at bounding box center [878, 161] width 167 height 37
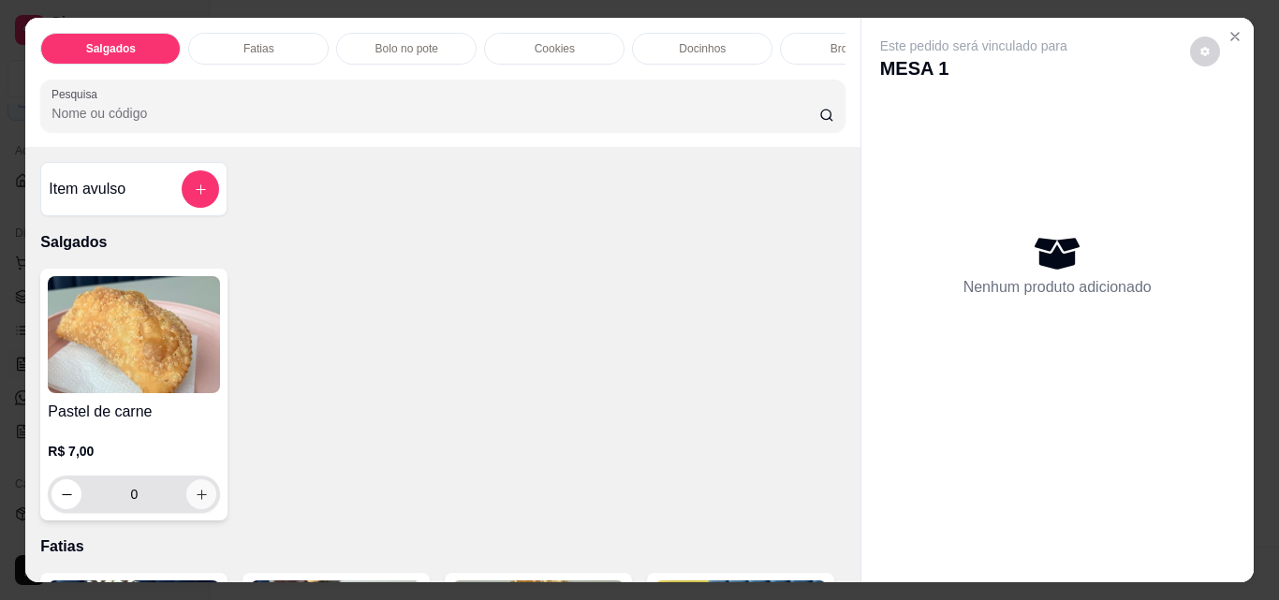
click at [186, 502] on button "increase-product-quantity" at bounding box center [201, 495] width 30 height 30
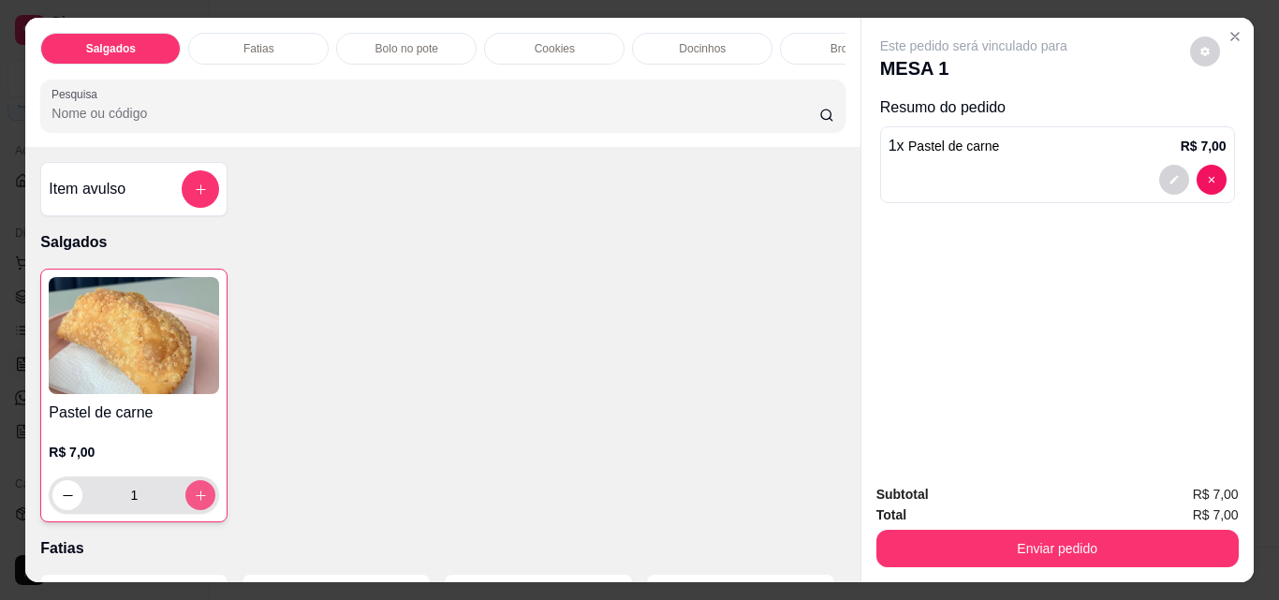
type input "1"
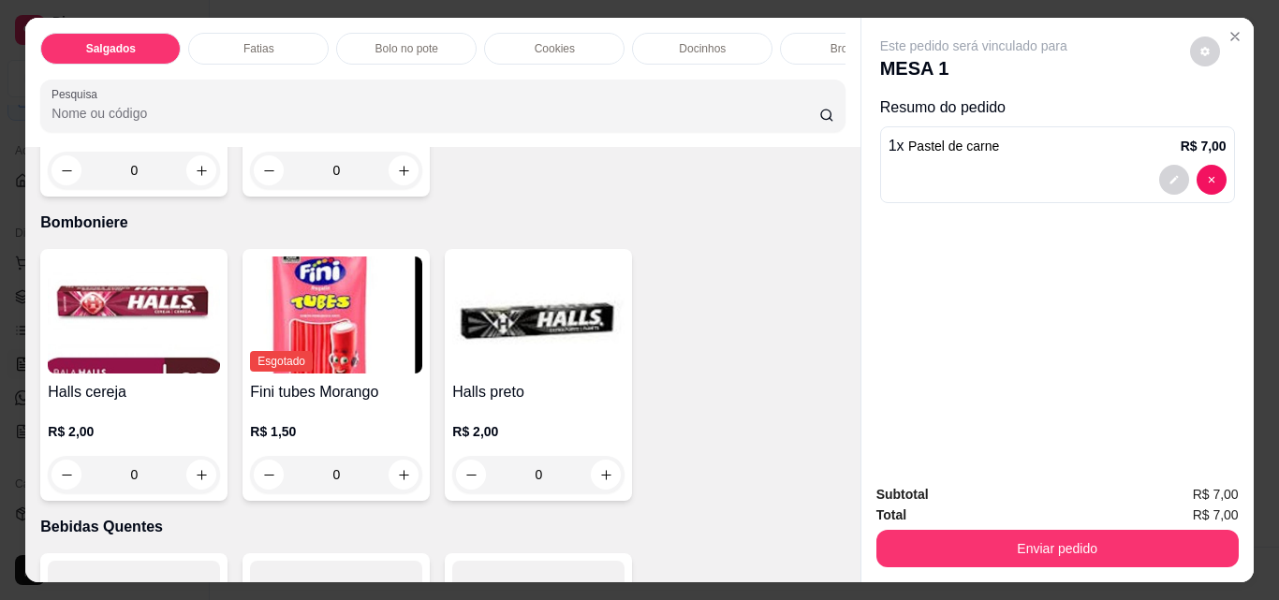
scroll to position [4589, 0]
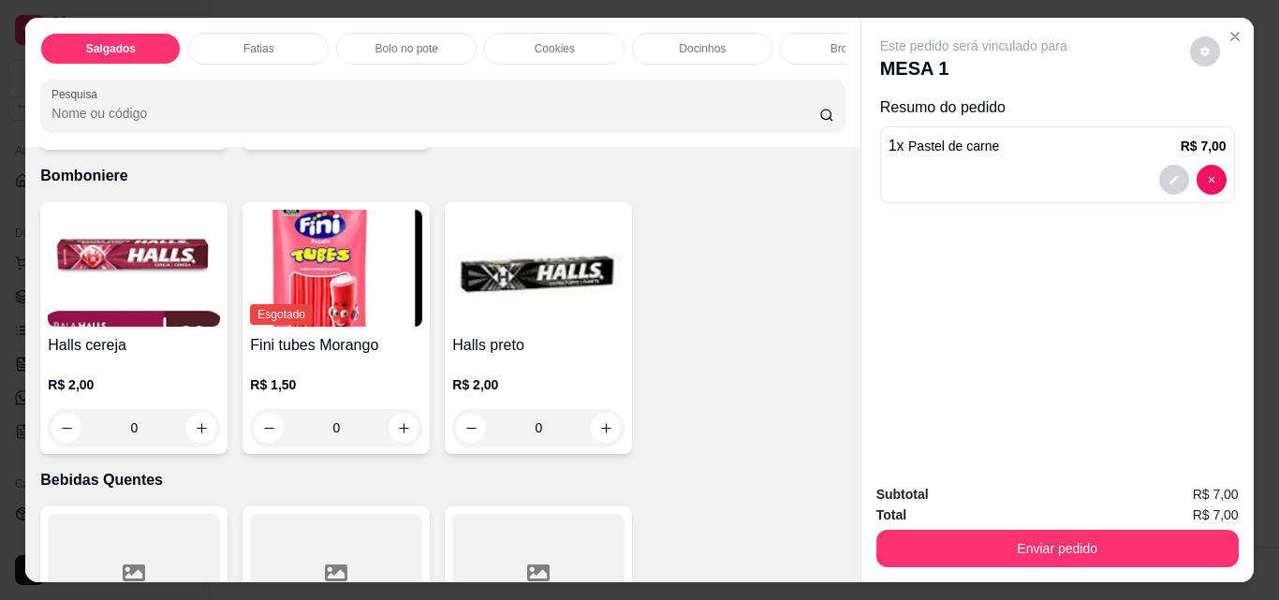
type input "1"
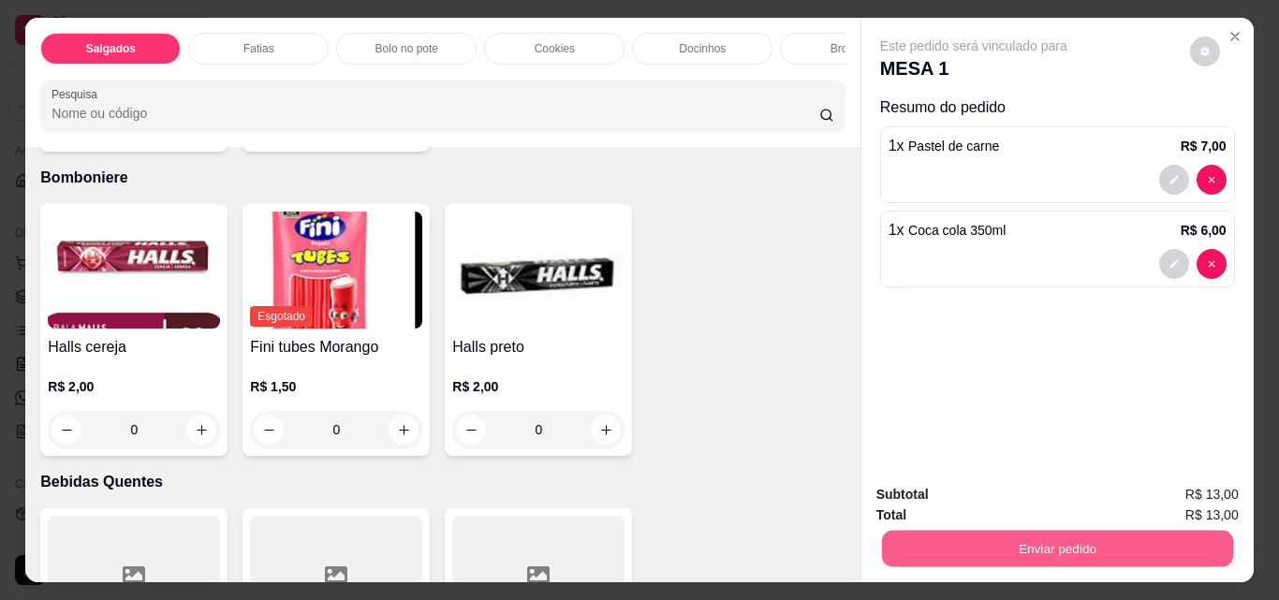
click at [979, 553] on button "Enviar pedido" at bounding box center [1056, 548] width 351 height 37
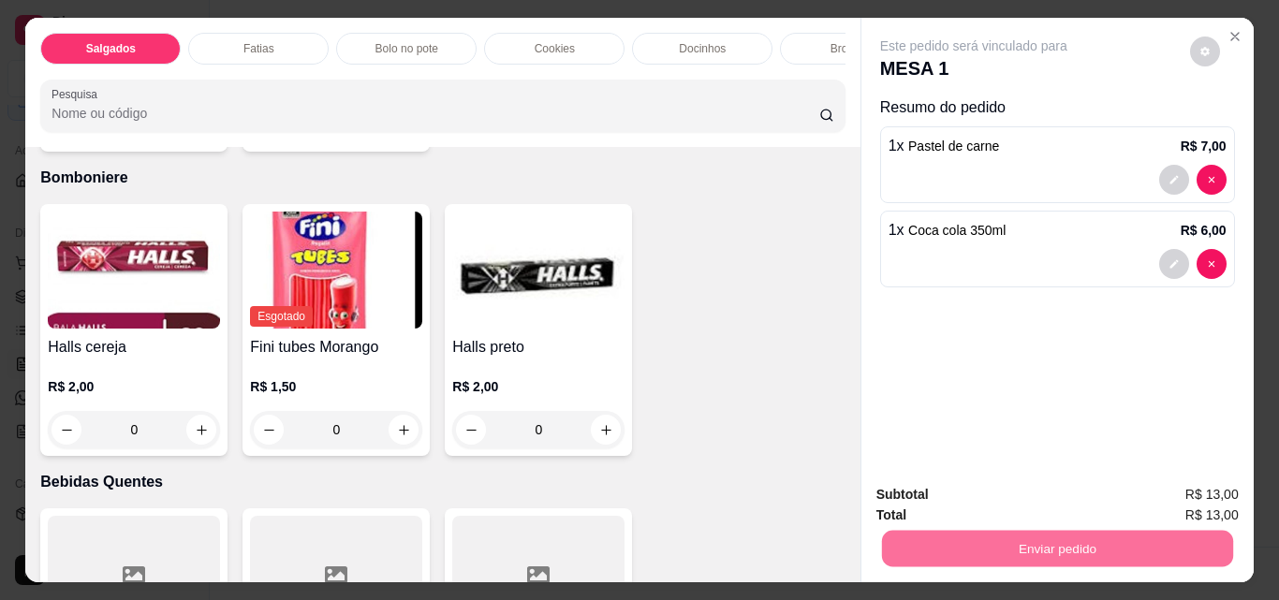
click at [1200, 486] on button "Enviar pedido" at bounding box center [1190, 496] width 106 height 36
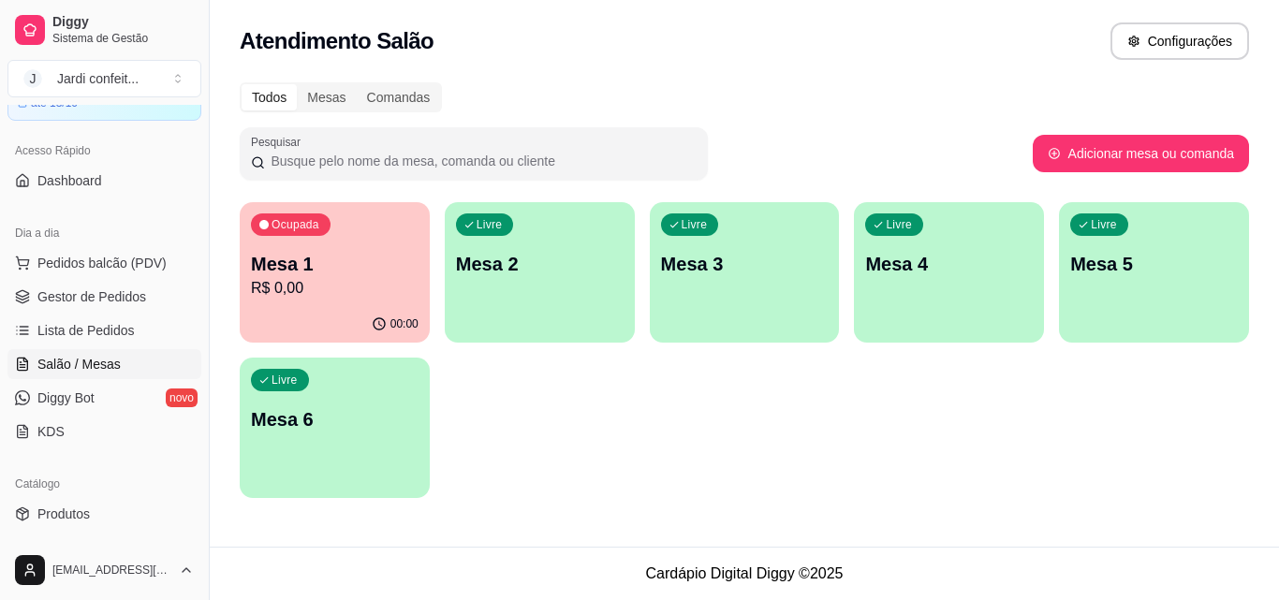
click at [344, 284] on p "R$ 0,00" at bounding box center [335, 288] width 168 height 22
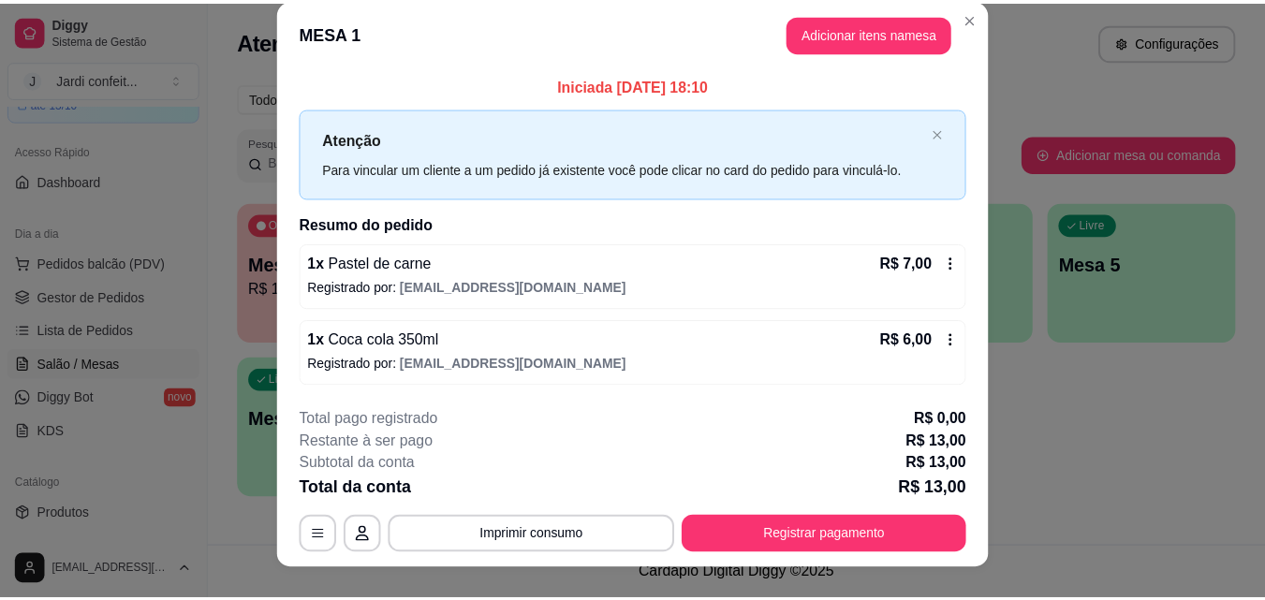
scroll to position [0, 0]
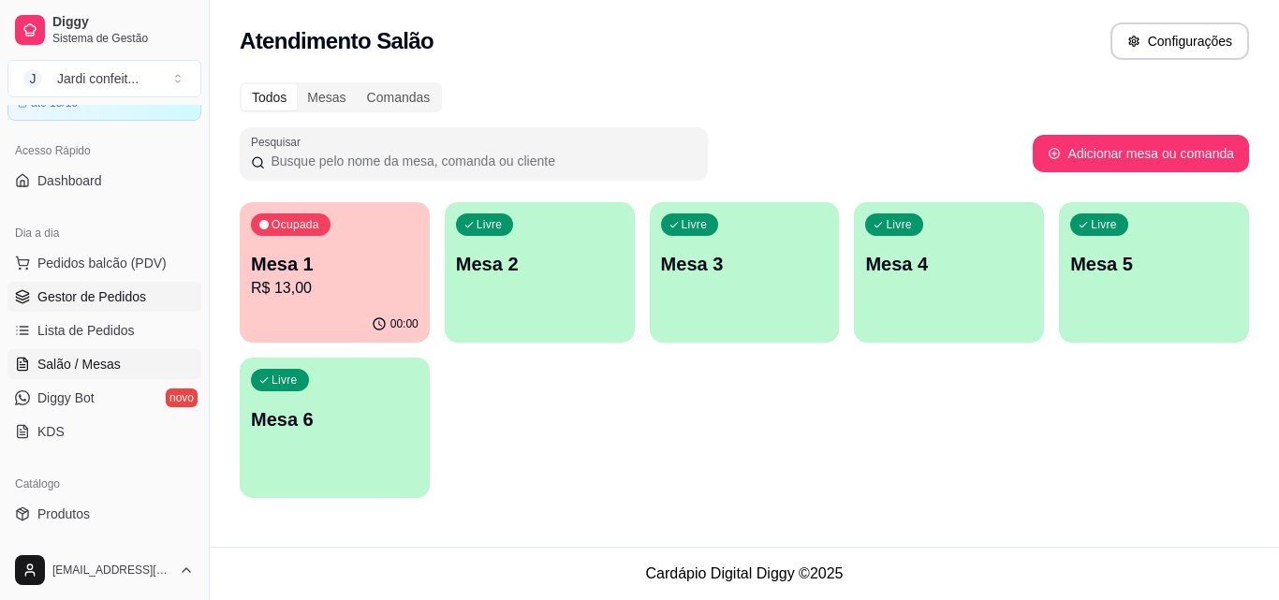
click at [99, 307] on link "Gestor de Pedidos" at bounding box center [104, 297] width 194 height 30
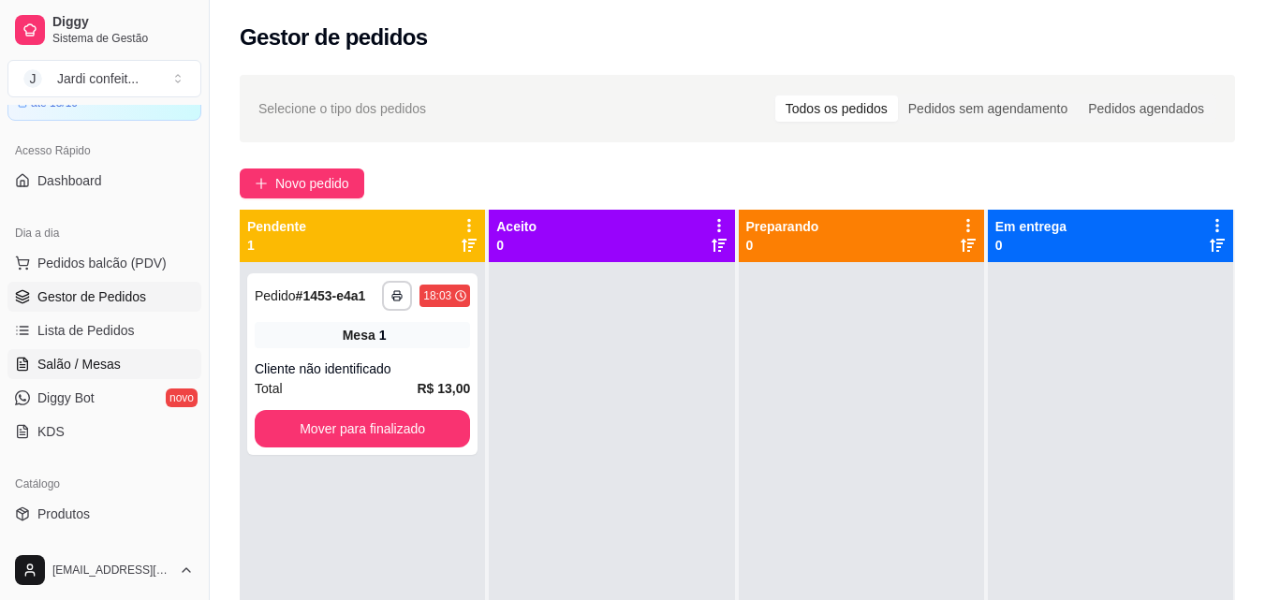
click at [40, 360] on span "Salão / Mesas" at bounding box center [78, 364] width 83 height 19
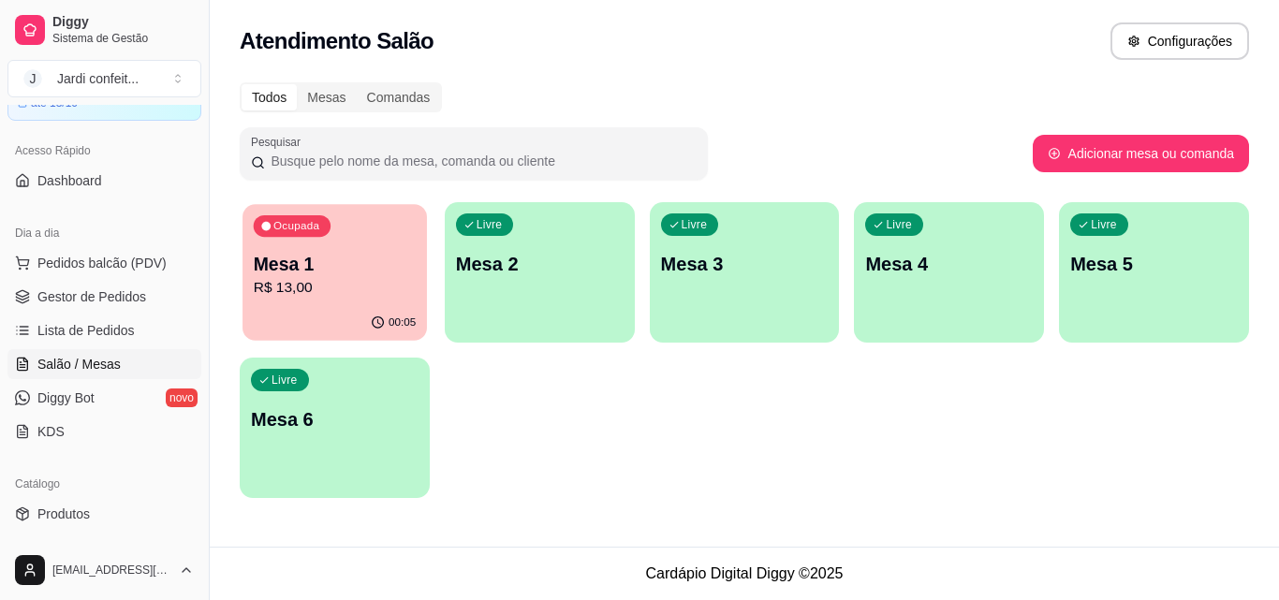
click at [322, 295] on p "R$ 13,00" at bounding box center [335, 288] width 162 height 22
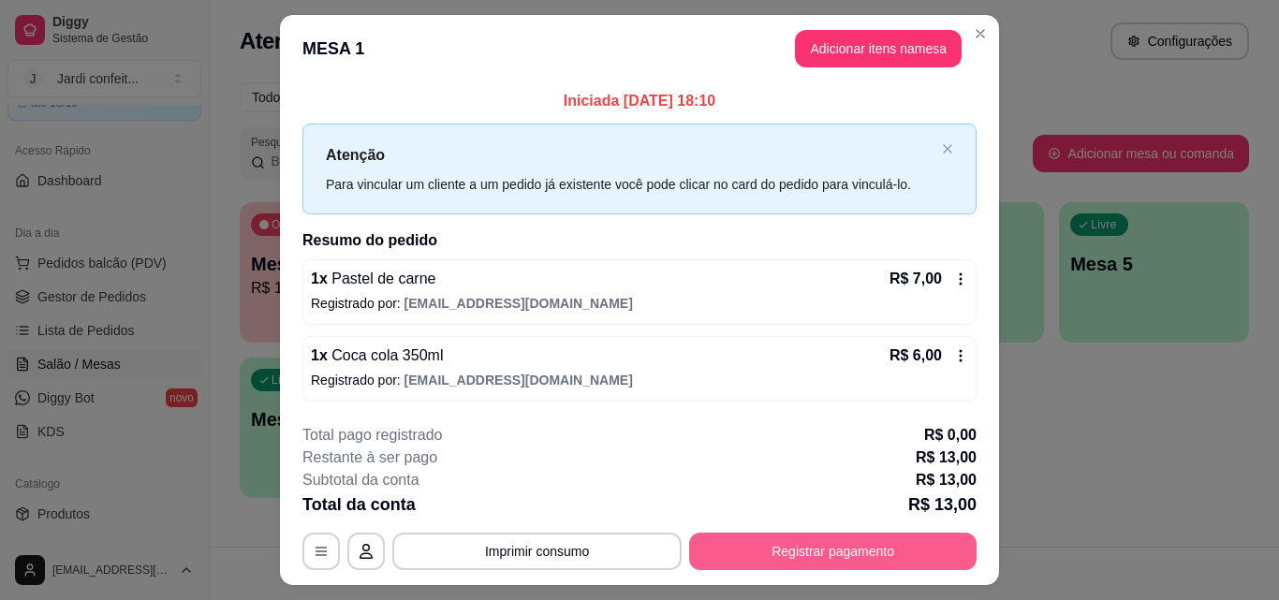
click at [865, 559] on button "Registrar pagamento" at bounding box center [833, 551] width 288 height 37
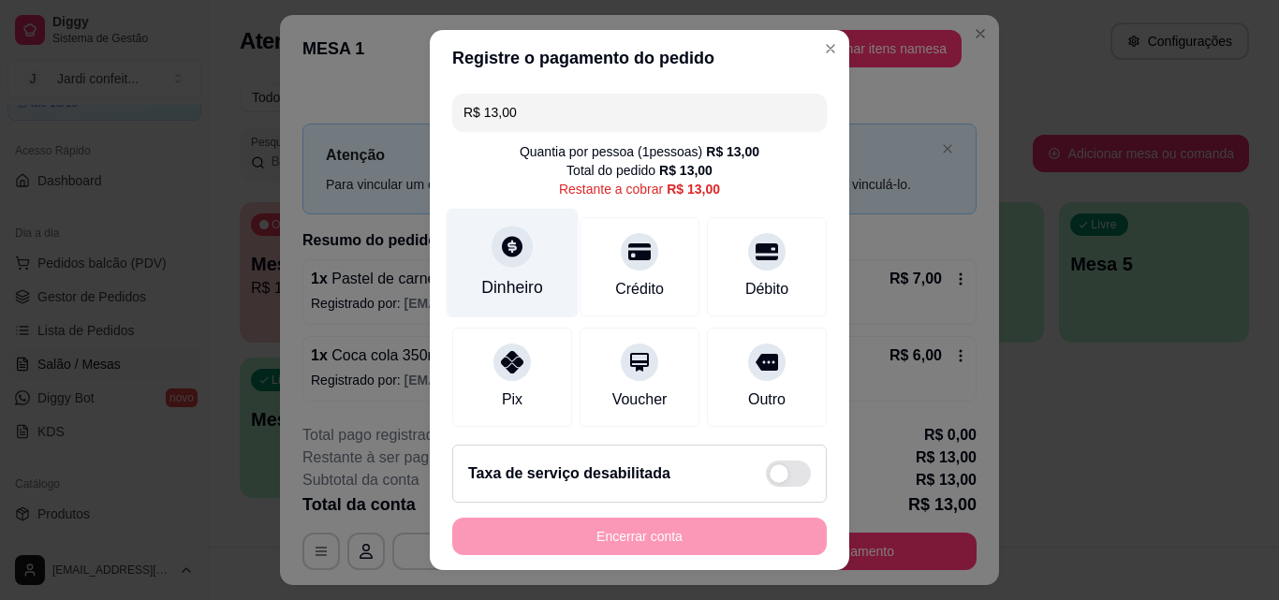
click at [495, 289] on div "Dinheiro" at bounding box center [512, 287] width 62 height 24
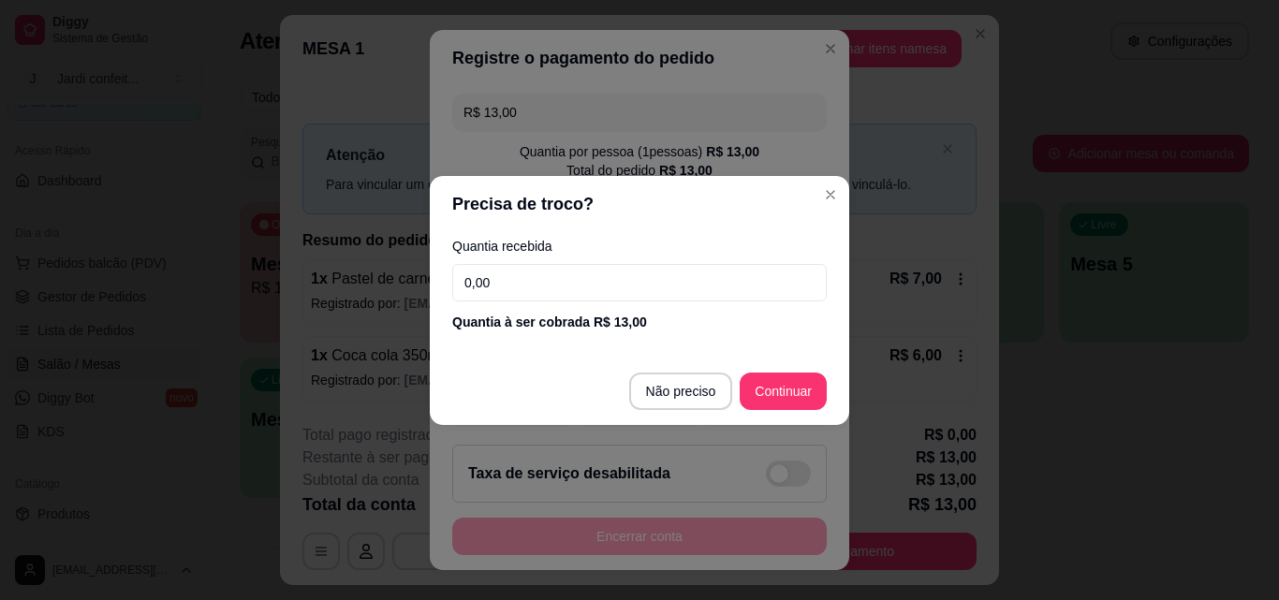
click at [635, 278] on input "0,00" at bounding box center [639, 282] width 375 height 37
type input "13,00"
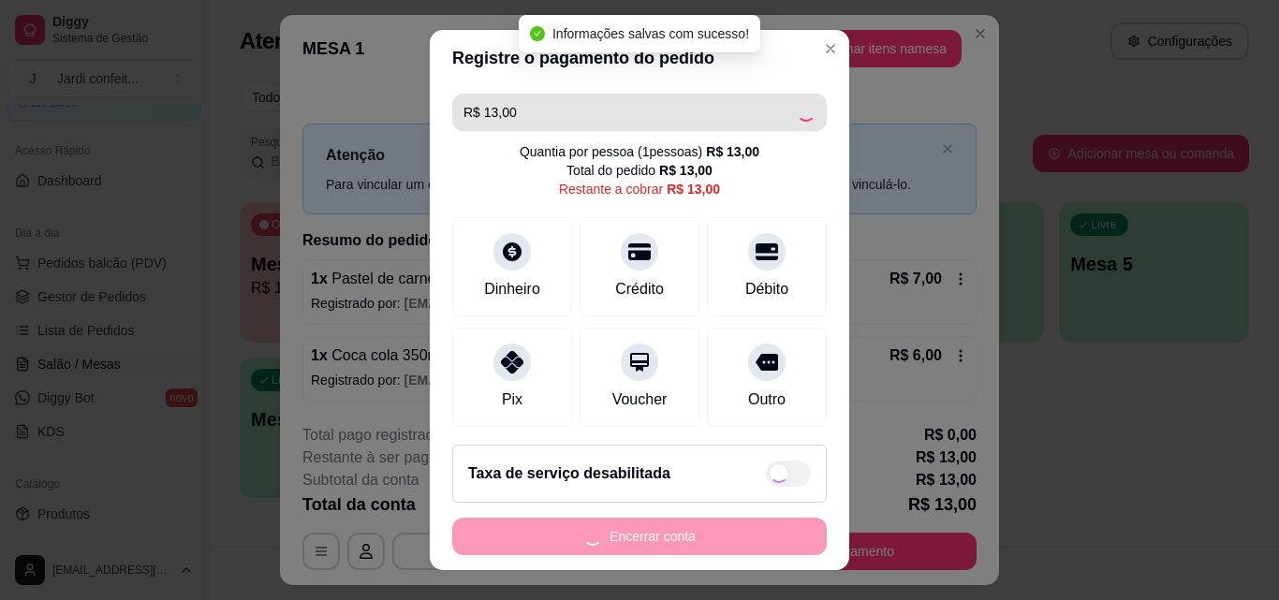
type input "R$ 0,00"
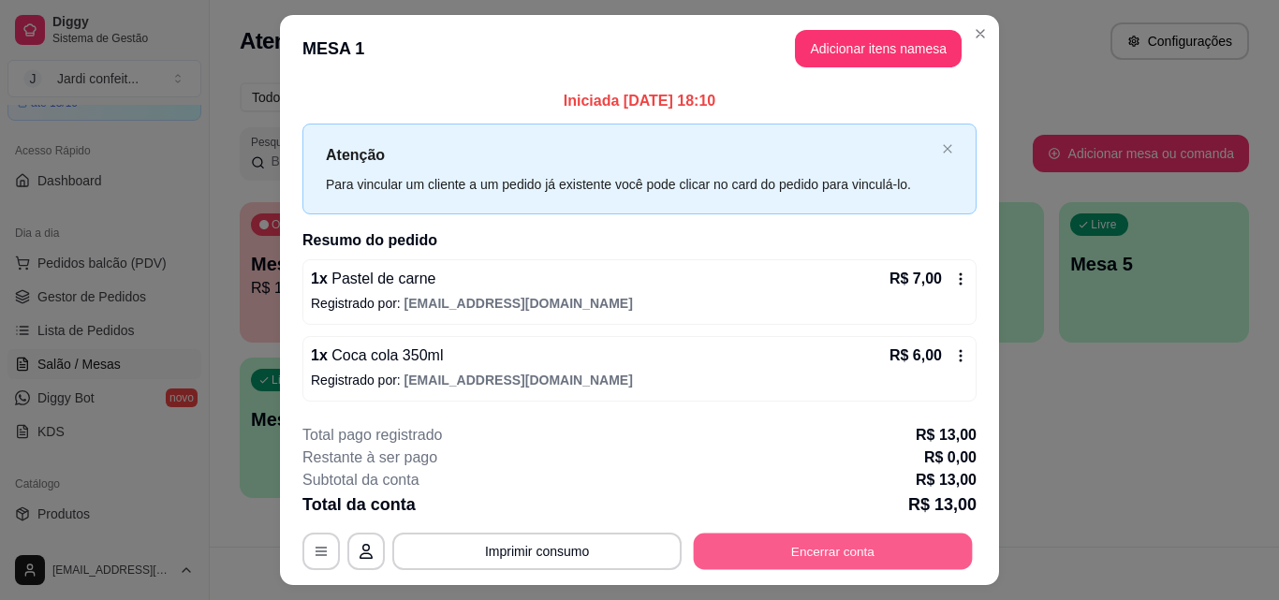
click at [790, 557] on button "Encerrar conta" at bounding box center [833, 552] width 279 height 37
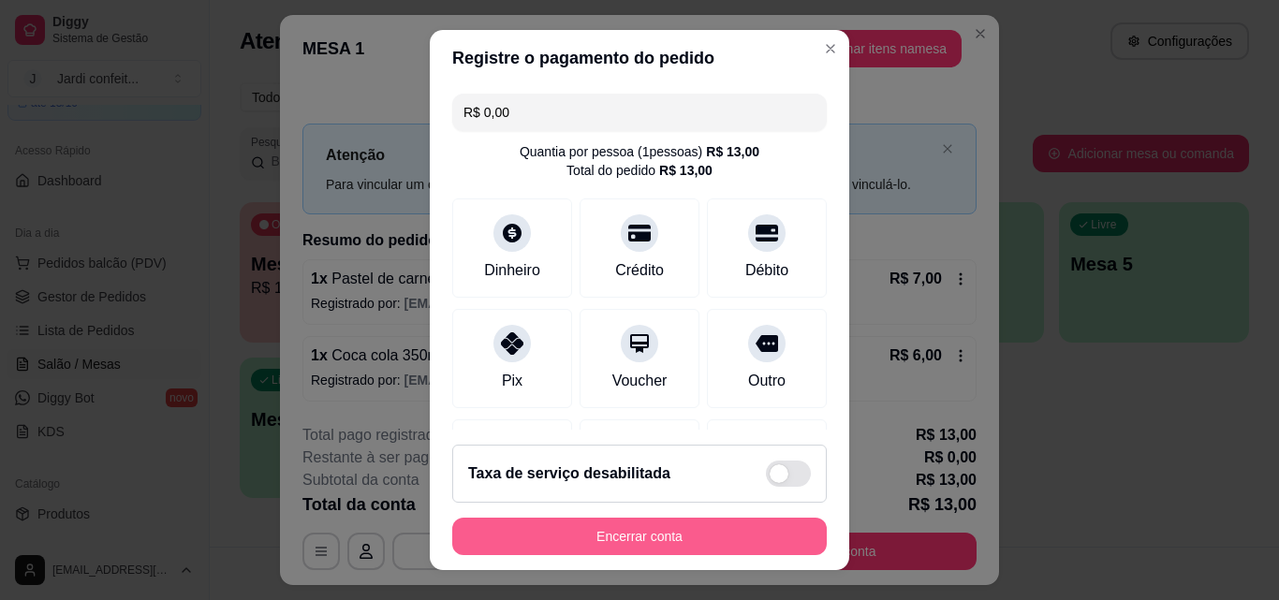
click at [758, 533] on button "Encerrar conta" at bounding box center [639, 536] width 375 height 37
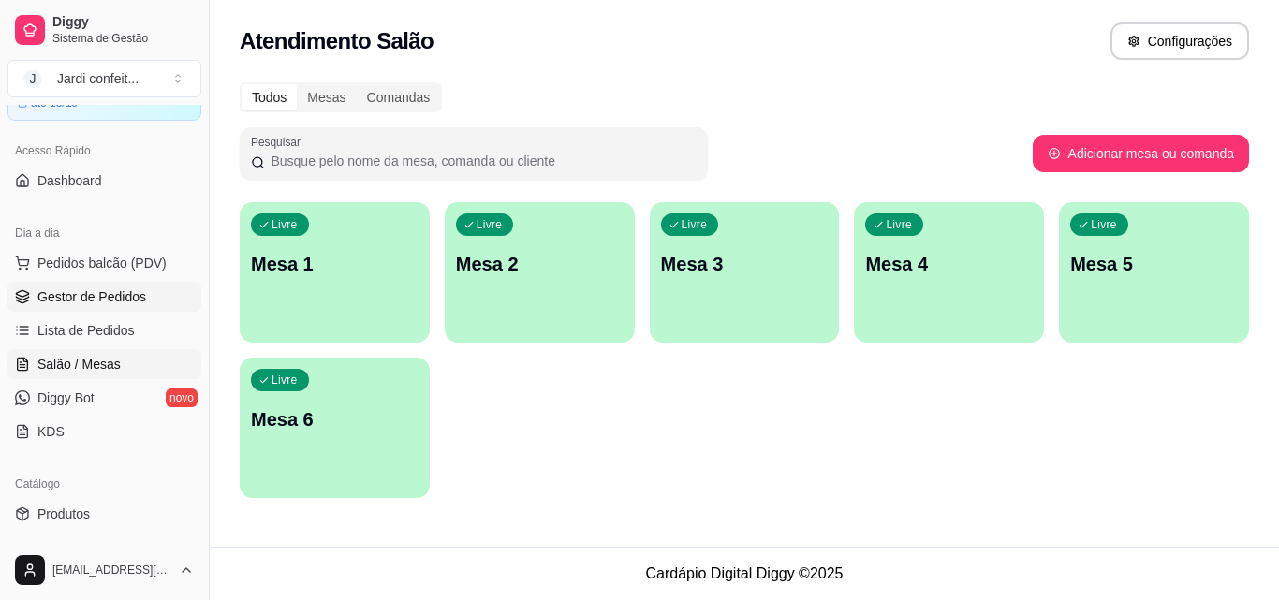
click at [150, 301] on link "Gestor de Pedidos" at bounding box center [104, 297] width 194 height 30
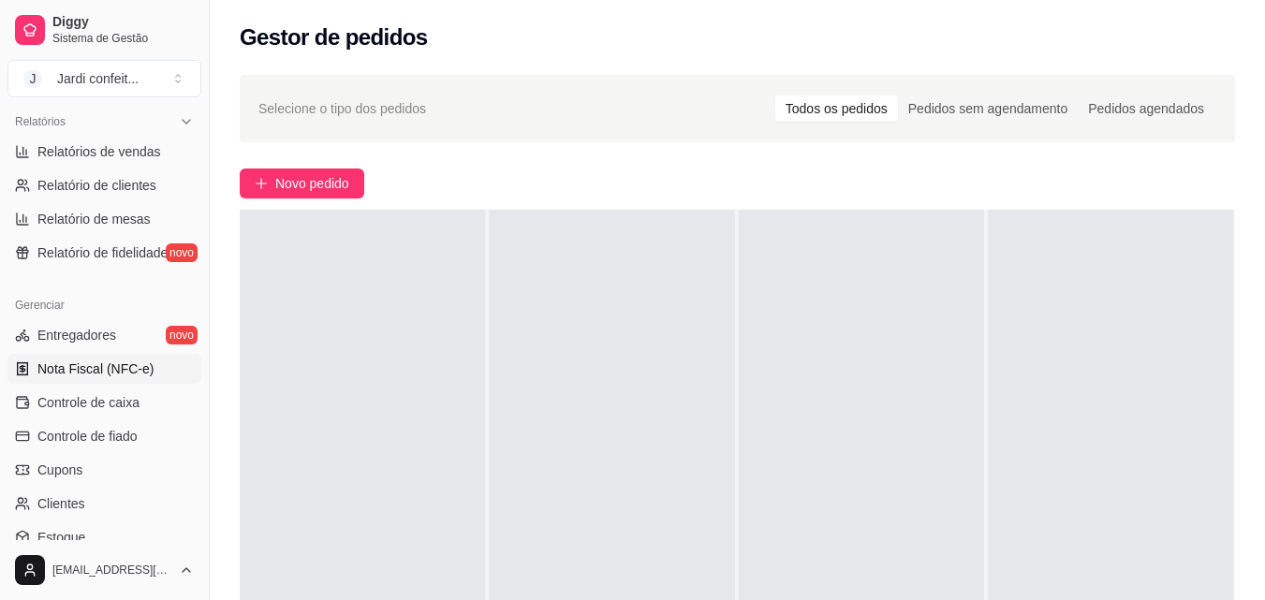
scroll to position [560, 0]
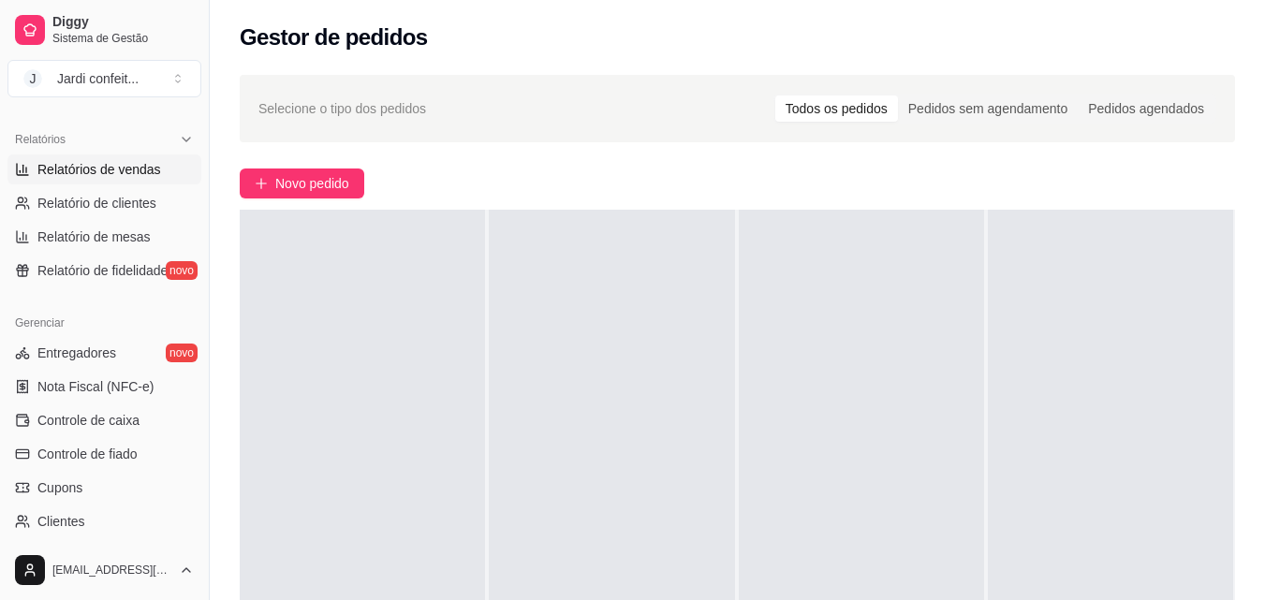
click at [135, 157] on link "Relatórios de vendas" at bounding box center [104, 170] width 194 height 30
select select "ALL"
select select "0"
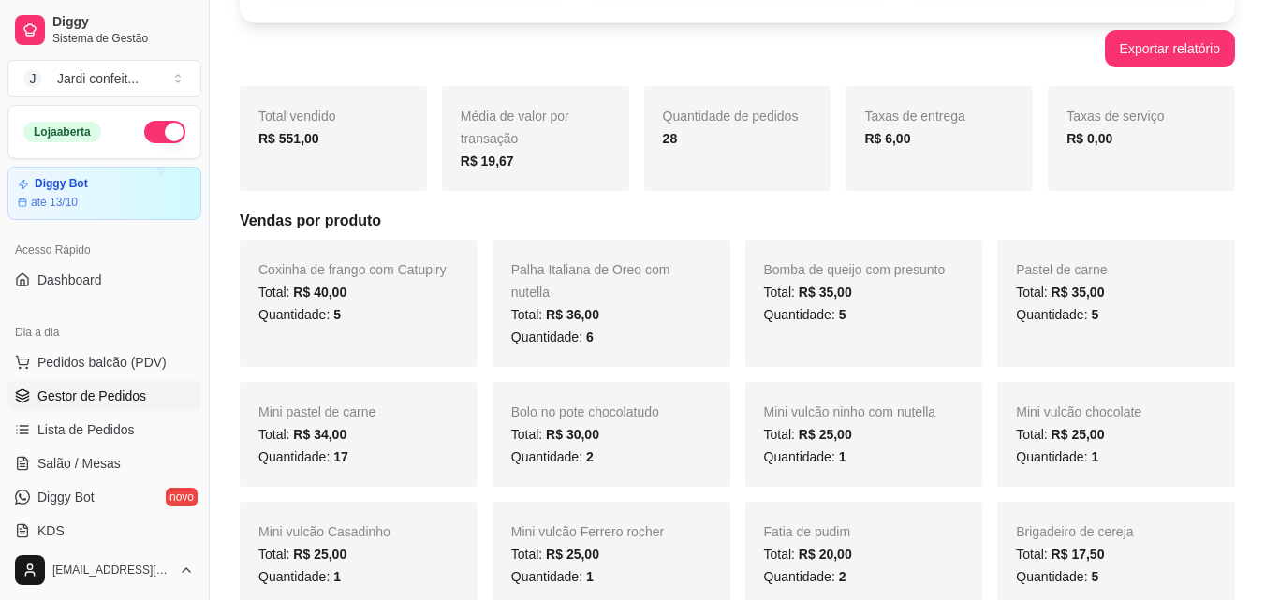
click at [123, 393] on span "Gestor de Pedidos" at bounding box center [91, 396] width 109 height 19
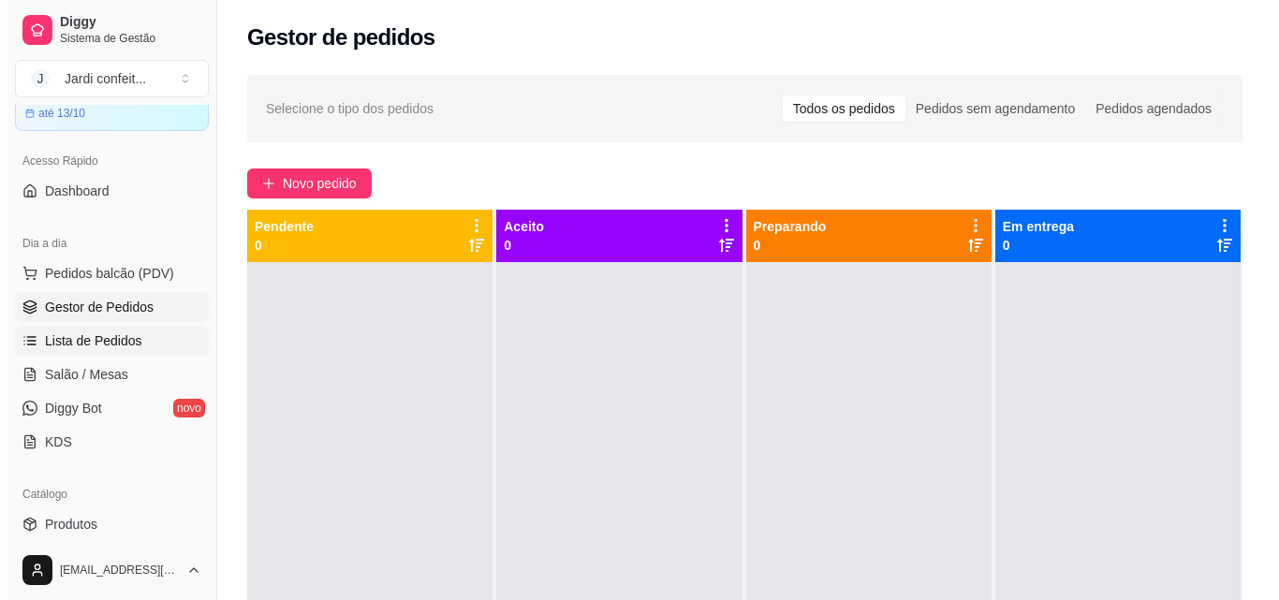
scroll to position [468, 0]
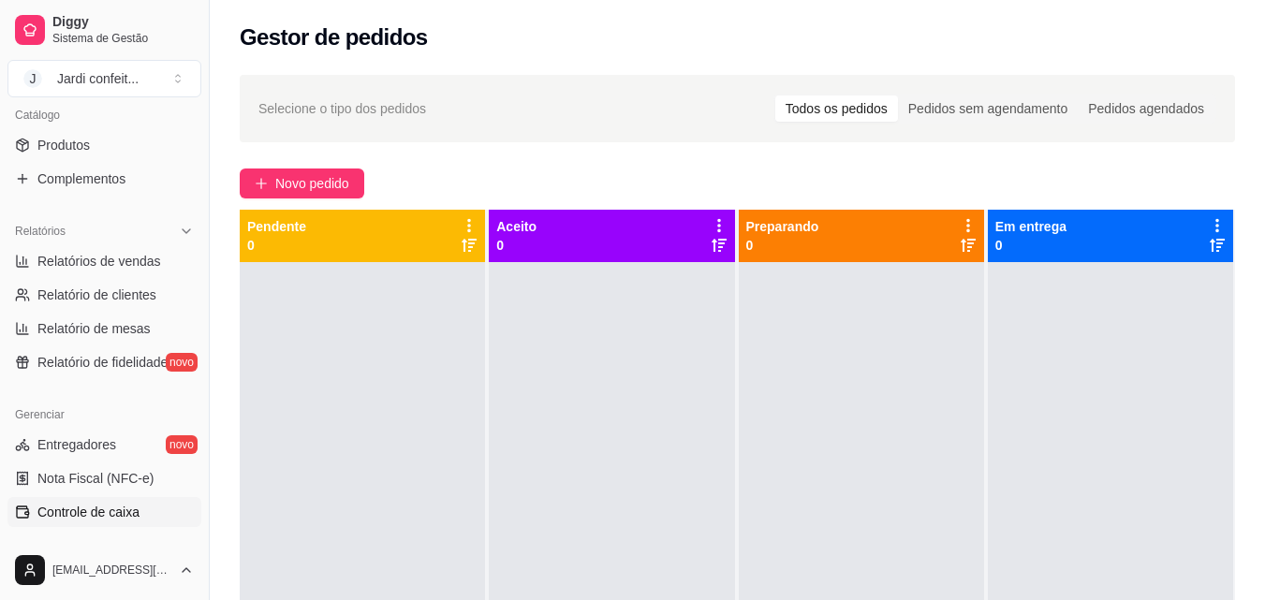
click at [145, 522] on link "Controle de caixa" at bounding box center [104, 512] width 194 height 30
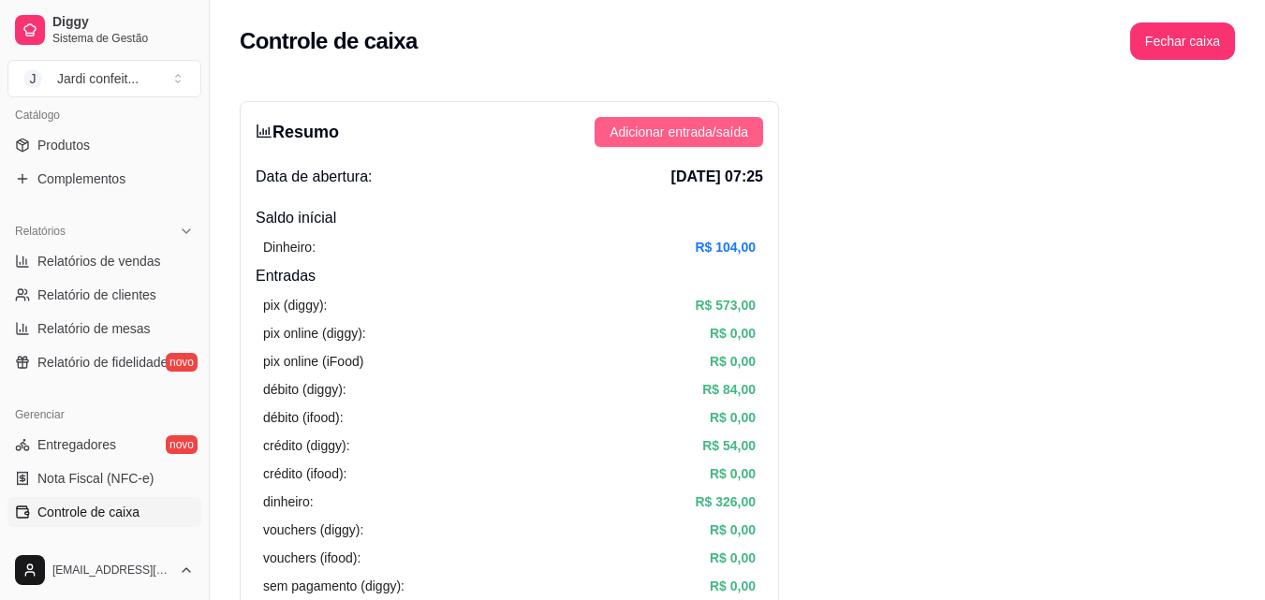
click at [651, 129] on span "Adicionar entrada/saída" at bounding box center [679, 132] width 139 height 21
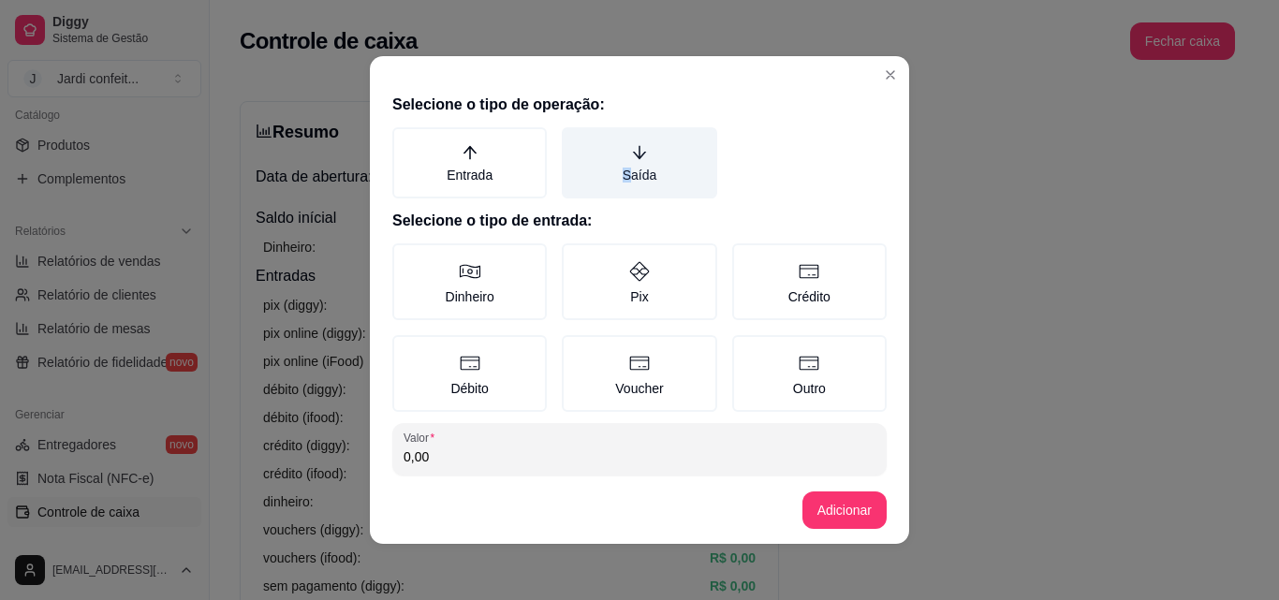
click at [633, 159] on label "Saída" at bounding box center [639, 162] width 155 height 71
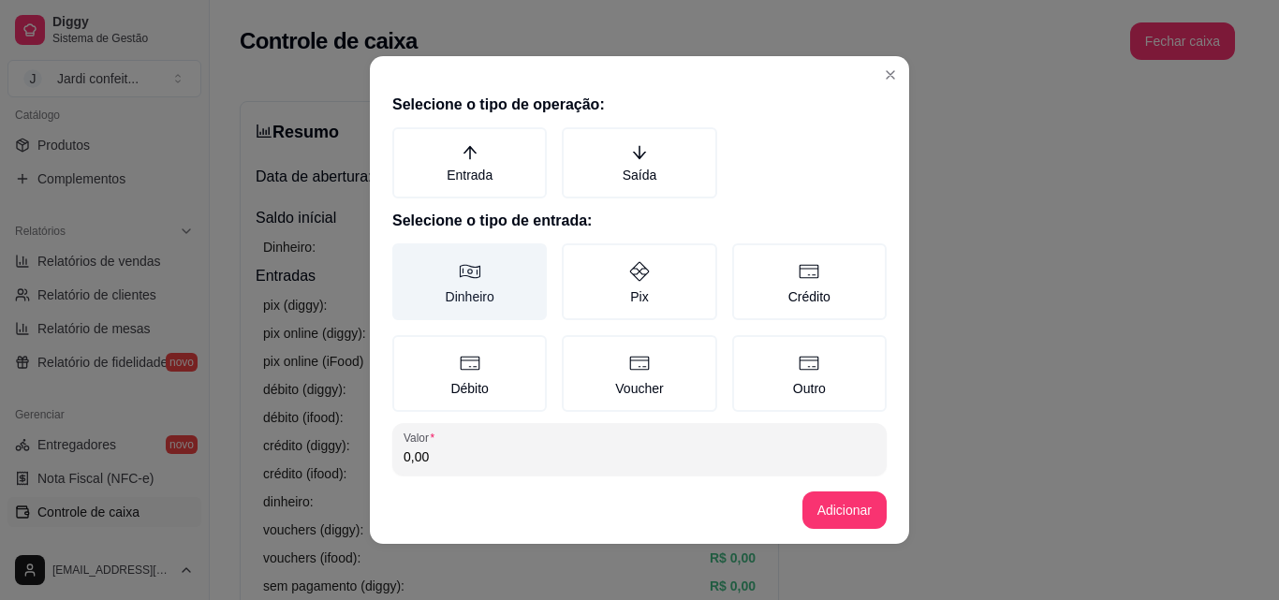
click at [446, 311] on label "Dinheiro" at bounding box center [469, 282] width 155 height 77
click at [406, 258] on button "Dinheiro" at bounding box center [399, 250] width 15 height 15
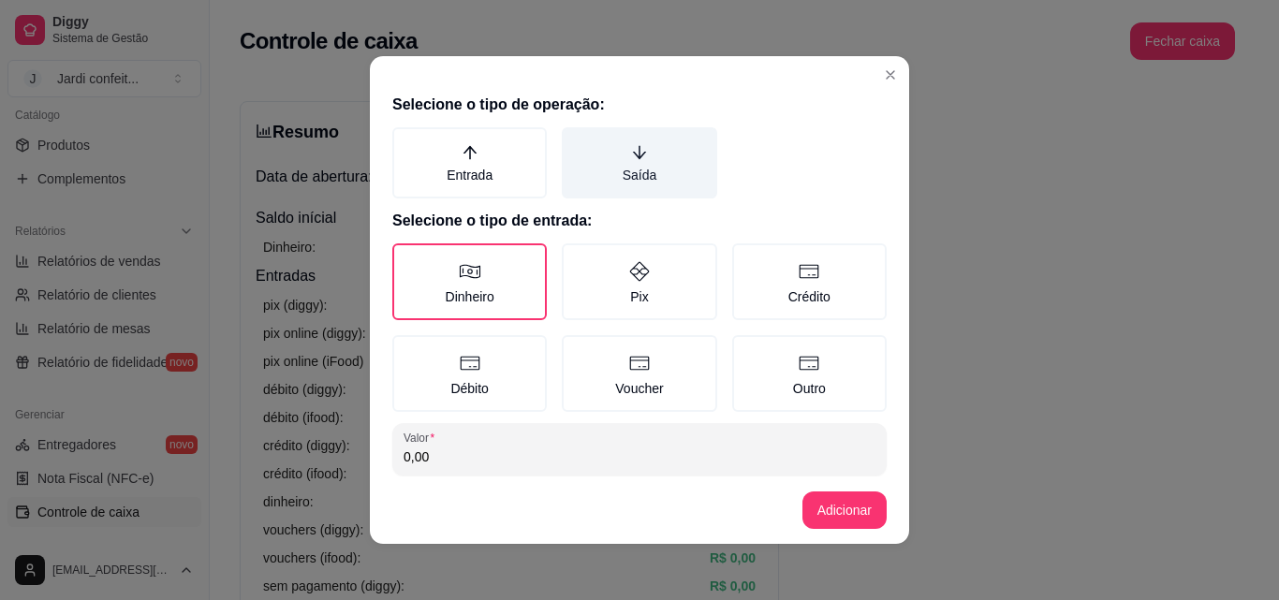
click at [631, 156] on icon "arrow-down" at bounding box center [639, 152] width 17 height 17
click at [576, 141] on button "Saída" at bounding box center [568, 133] width 15 height 15
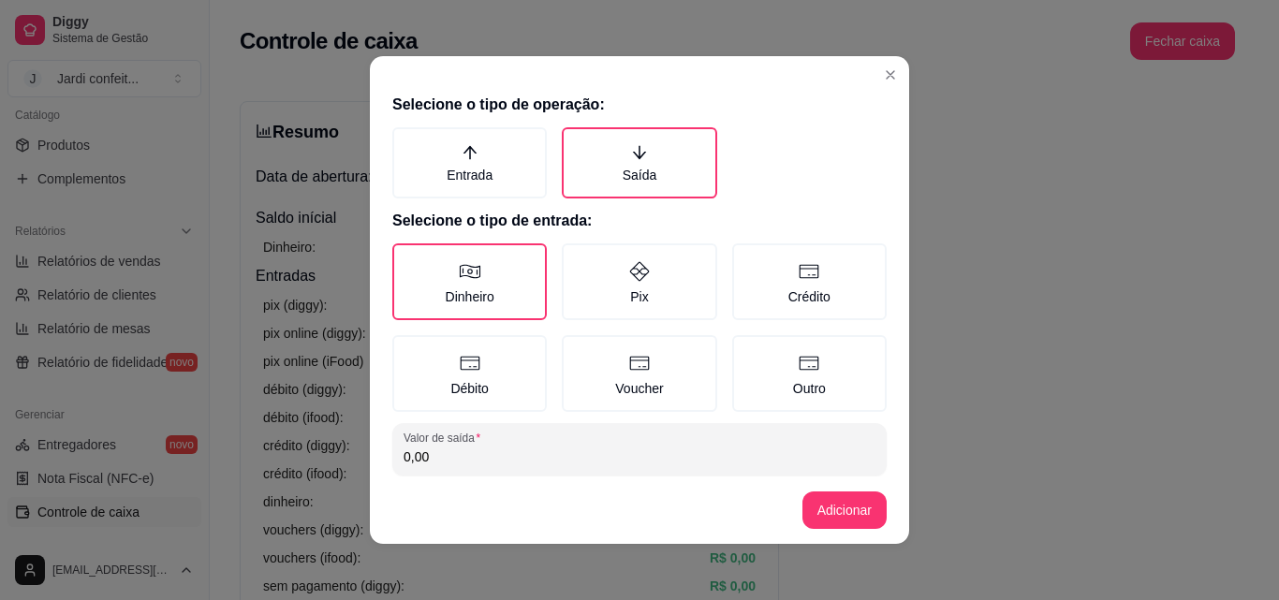
click at [494, 461] on input "0,00" at bounding box center [640, 457] width 472 height 19
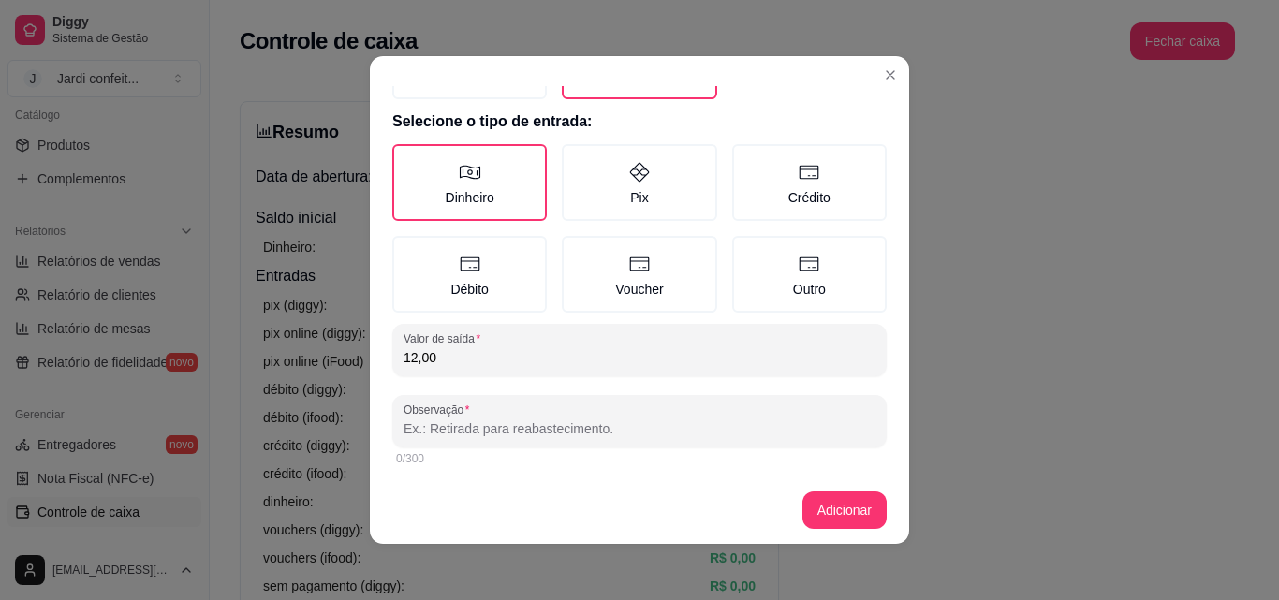
scroll to position [100, 0]
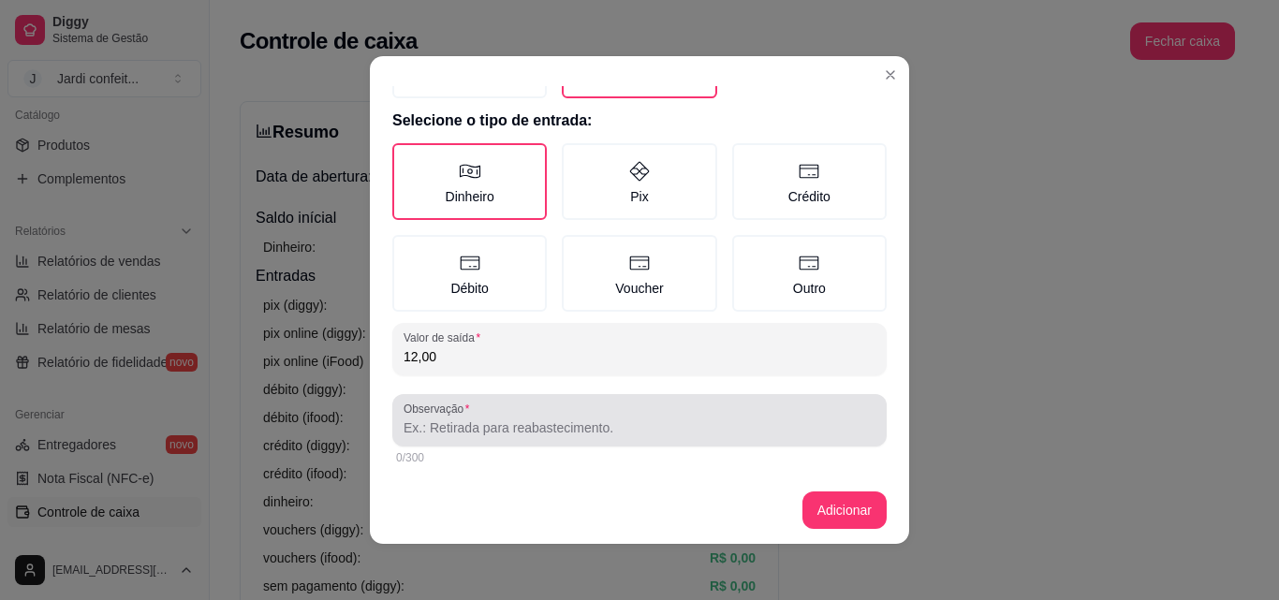
type input "12,00"
click at [640, 422] on input "Observação" at bounding box center [640, 428] width 472 height 19
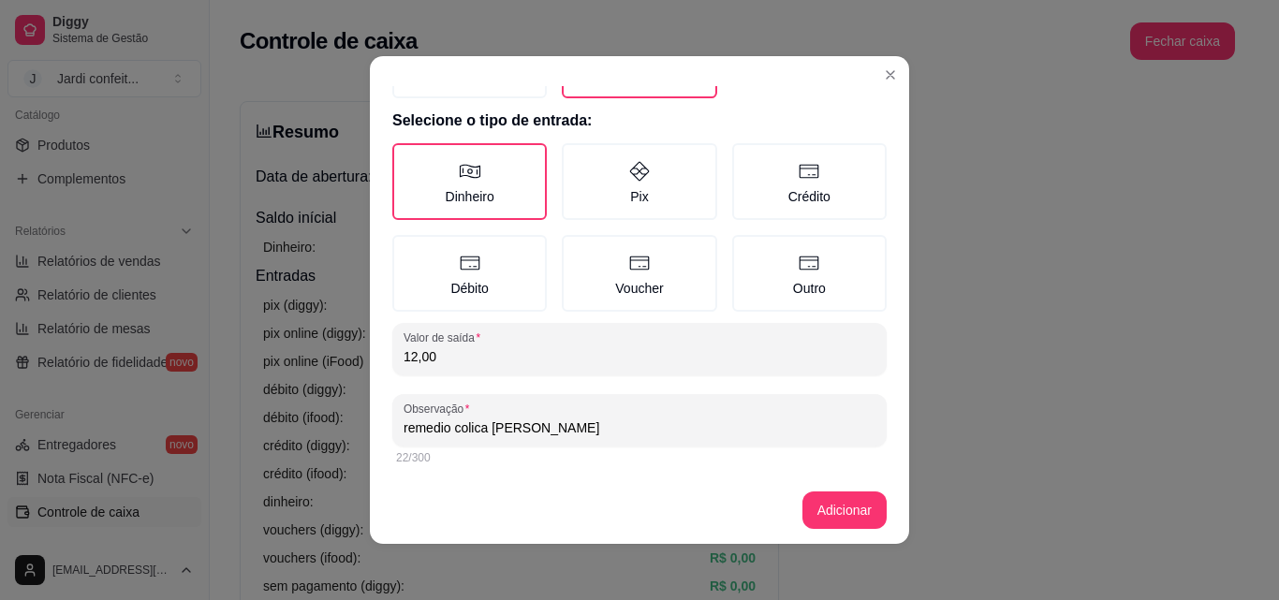
type input "remedio colica [PERSON_NAME]"
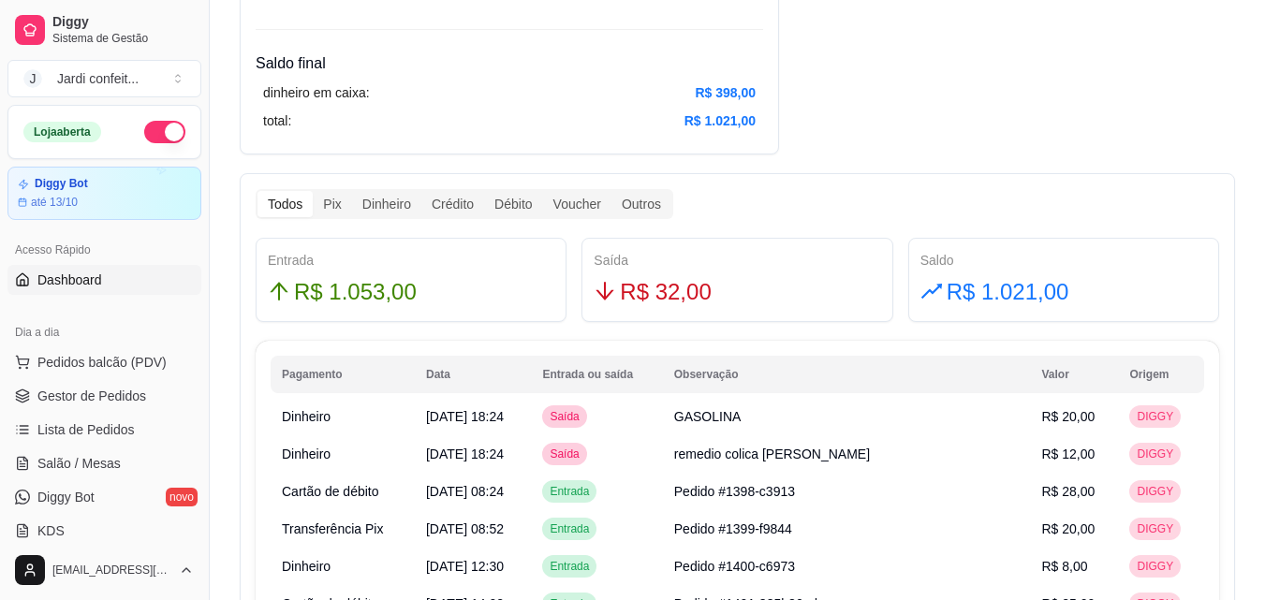
scroll to position [0, 0]
click at [142, 403] on span "Gestor de Pedidos" at bounding box center [91, 396] width 109 height 19
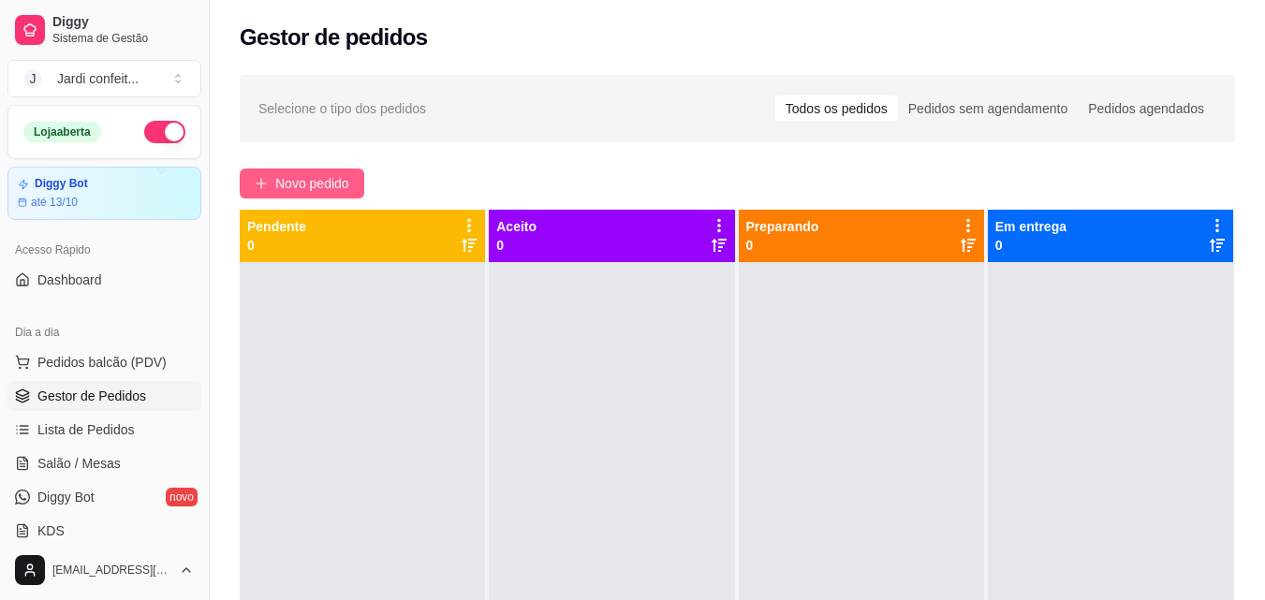
click at [322, 192] on span "Novo pedido" at bounding box center [312, 183] width 74 height 21
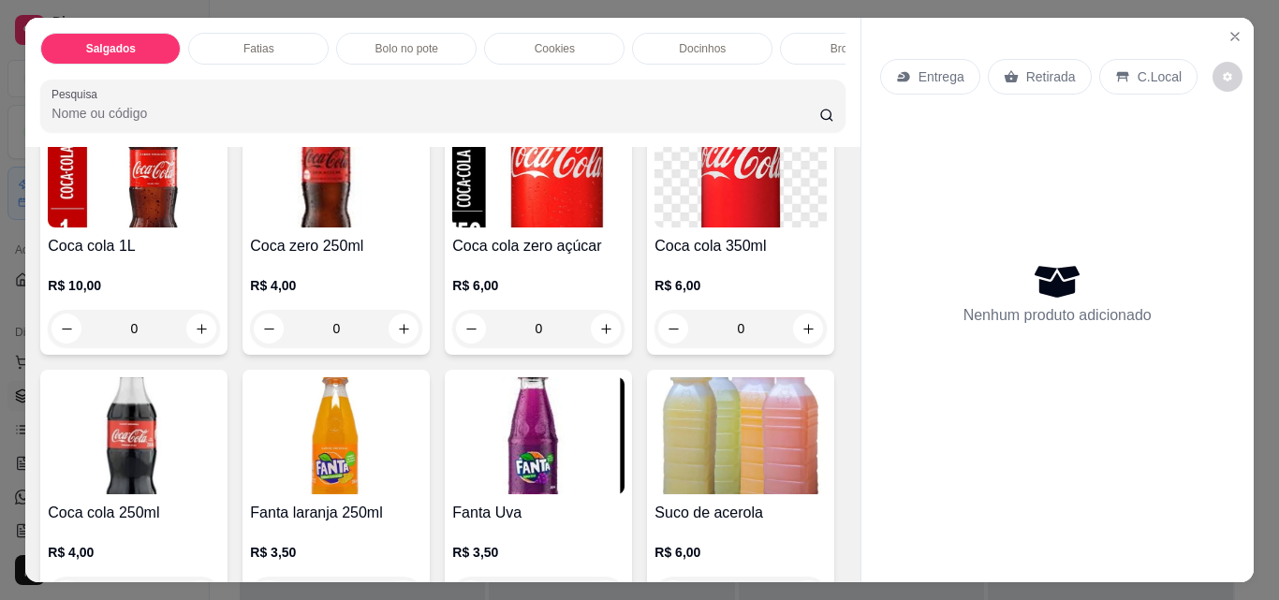
scroll to position [3653, 0]
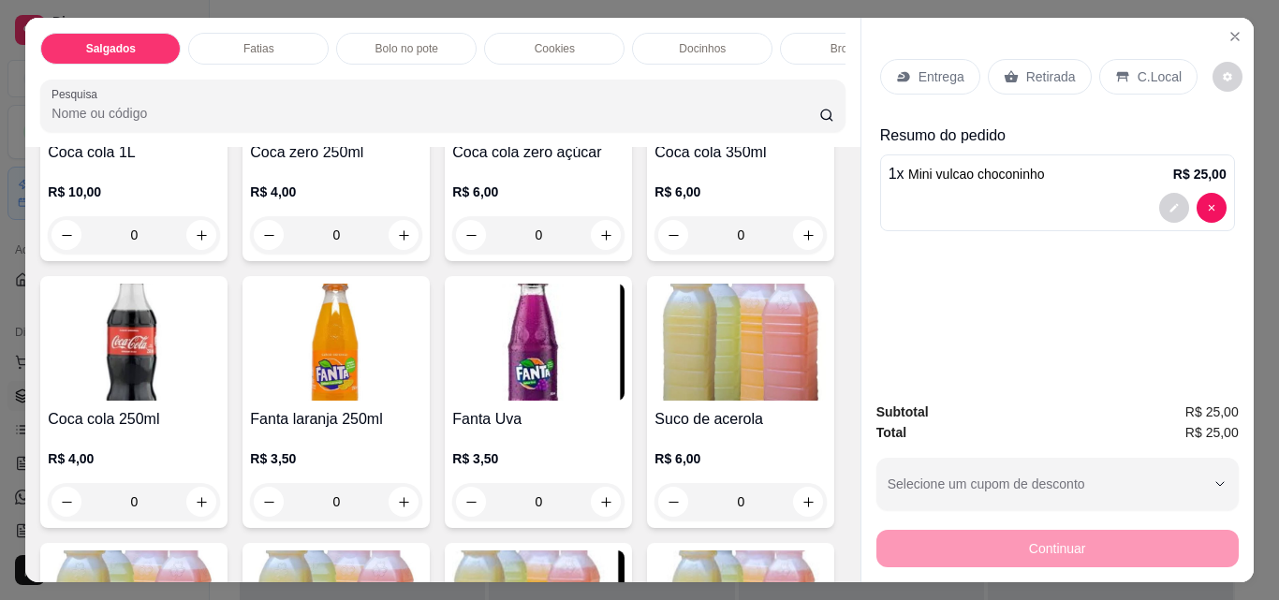
type input "1"
click at [1004, 69] on icon at bounding box center [1011, 76] width 15 height 15
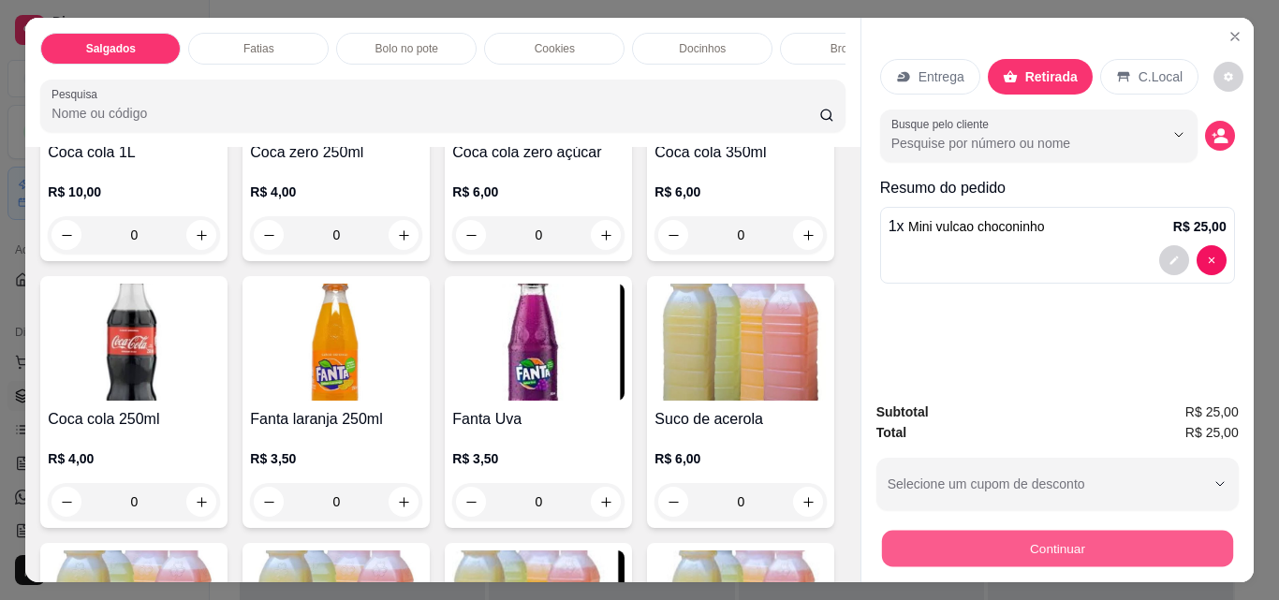
click at [881, 553] on button "Continuar" at bounding box center [1056, 548] width 351 height 37
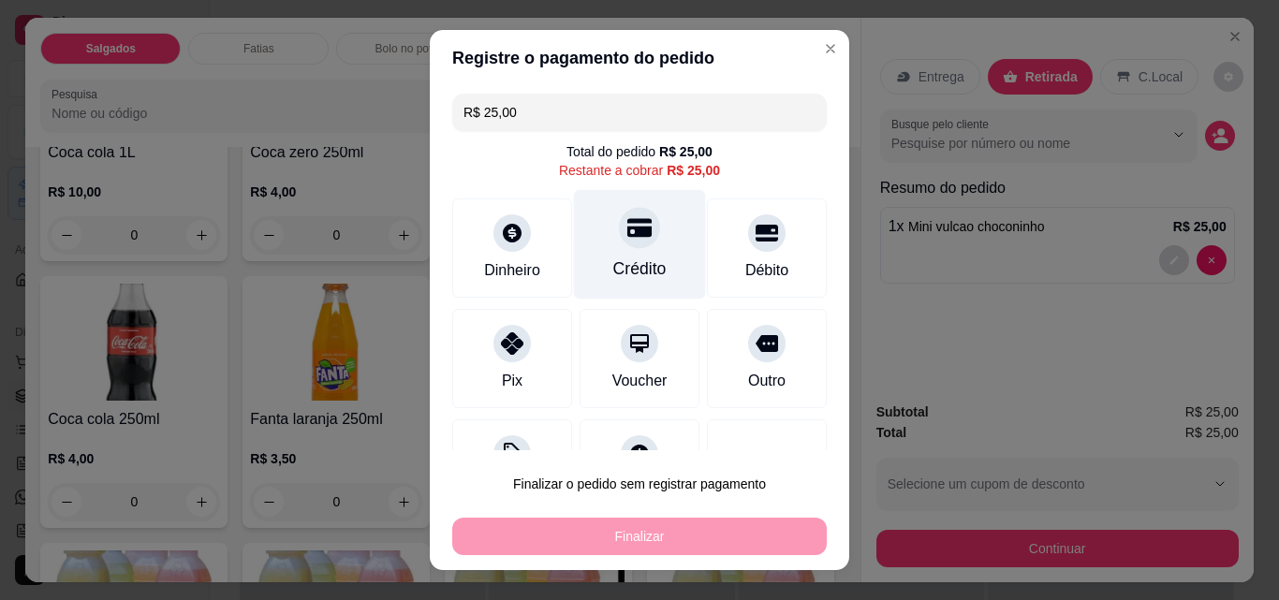
click at [620, 256] on div "Crédito" at bounding box center [640, 245] width 132 height 110
type input "R$ 0,00"
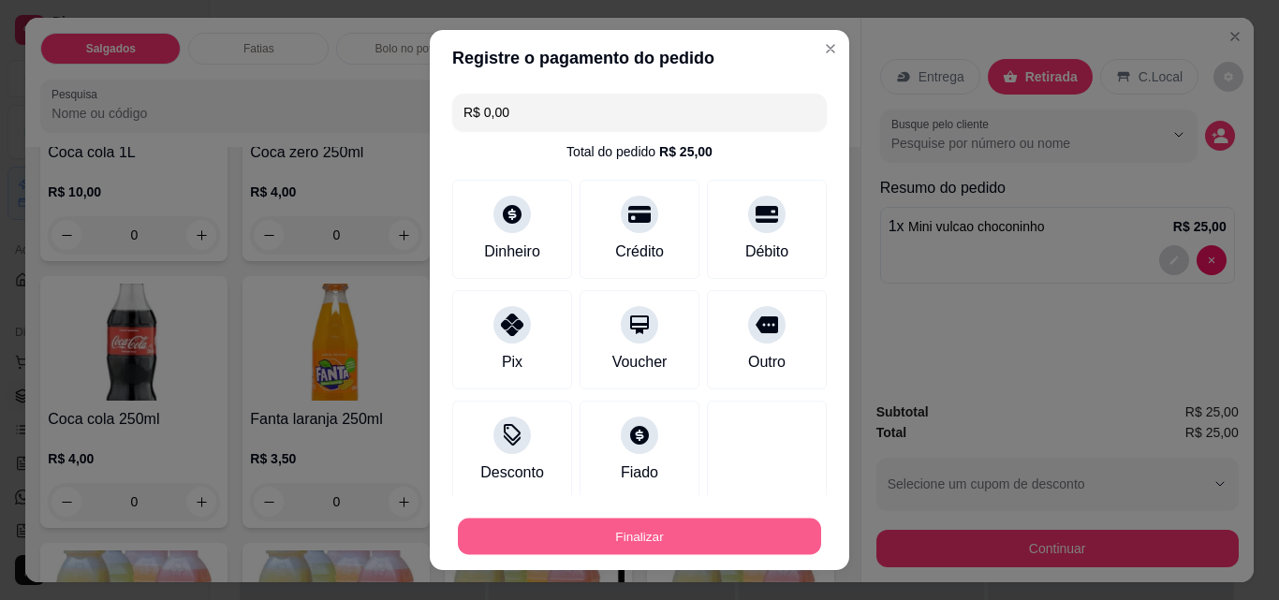
click at [610, 556] on footer "Finalizar" at bounding box center [640, 532] width 420 height 75
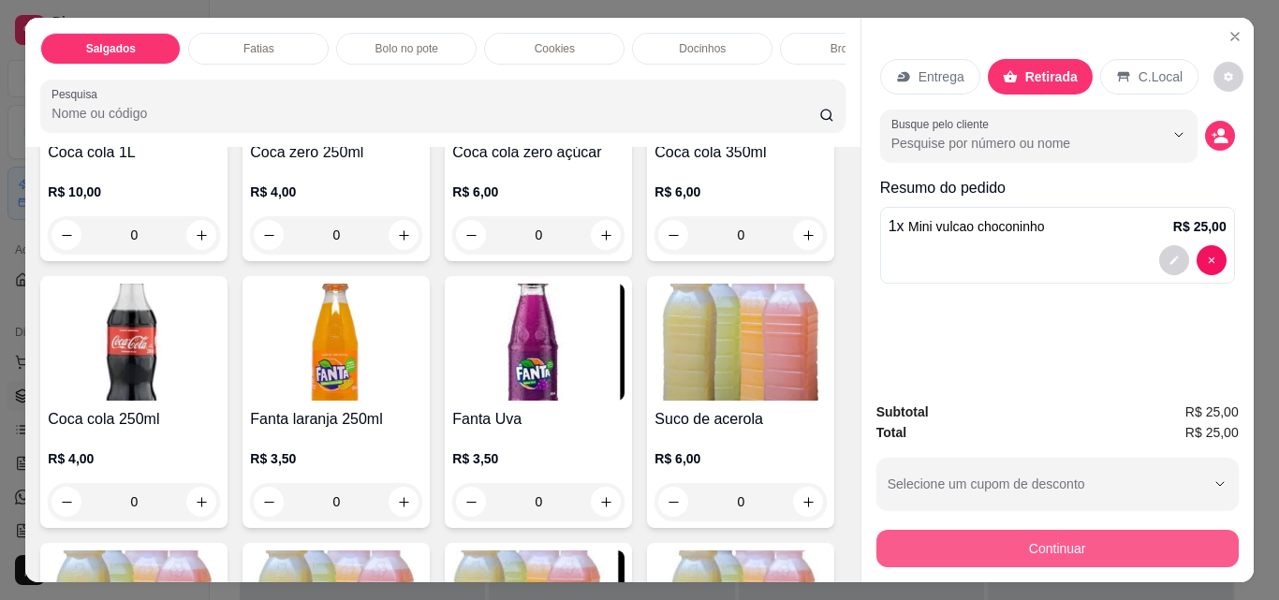
click at [929, 552] on button "Continuar" at bounding box center [1058, 548] width 362 height 37
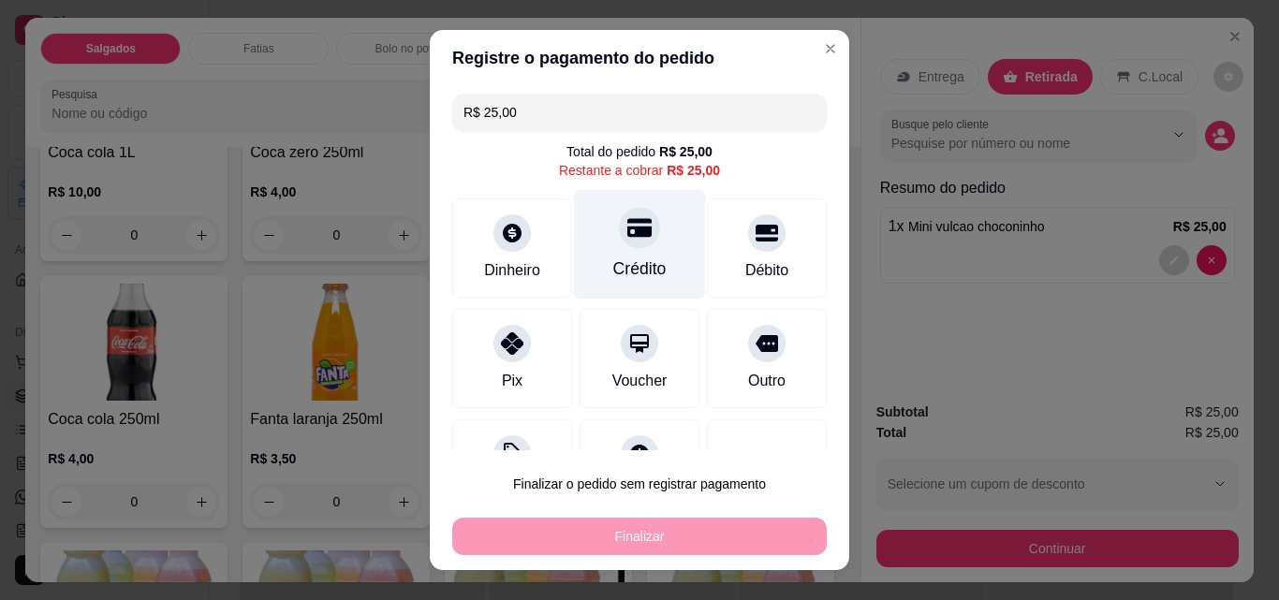
click at [659, 270] on div "Crédito" at bounding box center [640, 245] width 132 height 110
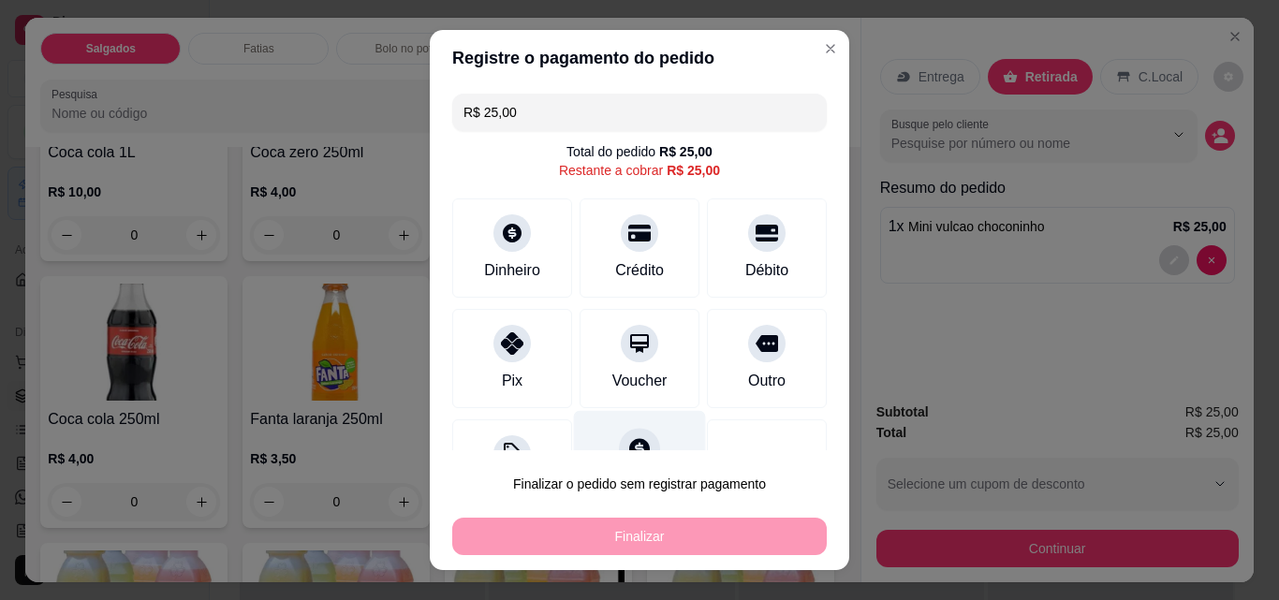
type input "R$ 0,00"
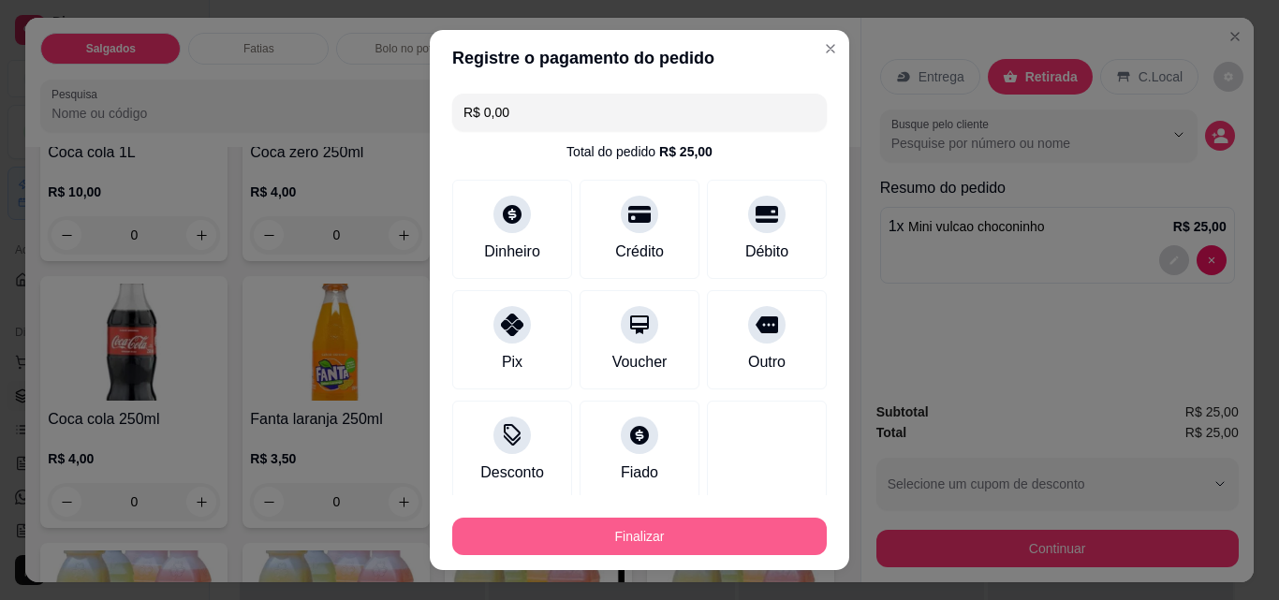
click at [613, 542] on button "Finalizar" at bounding box center [639, 536] width 375 height 37
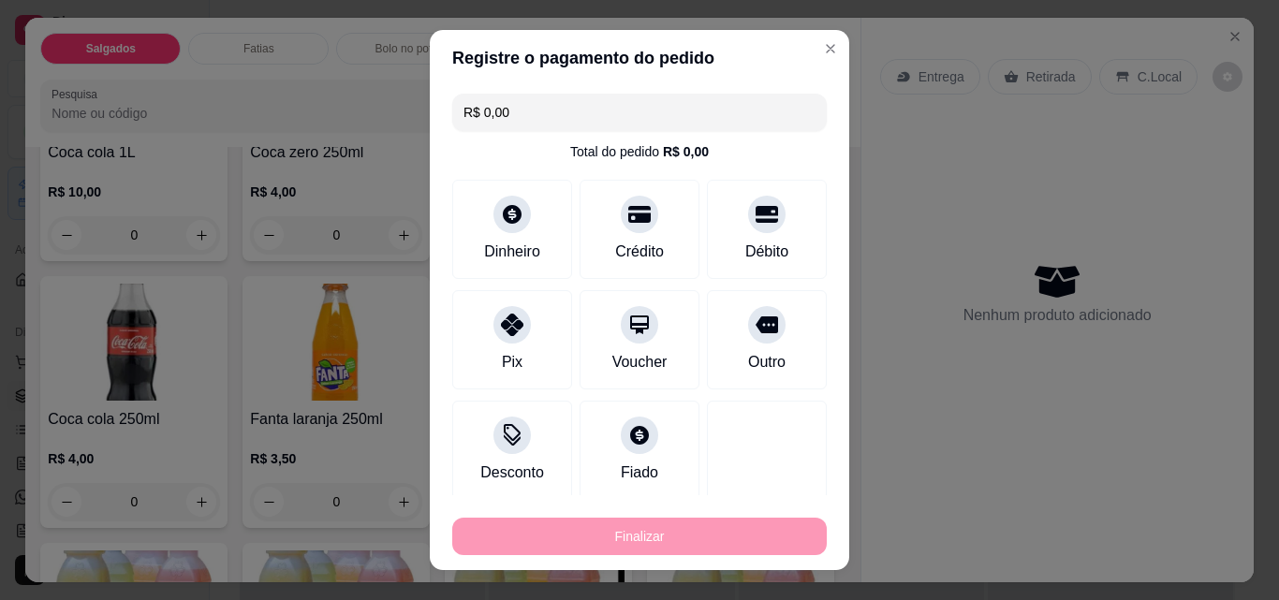
type input "0"
type input "-R$ 25,00"
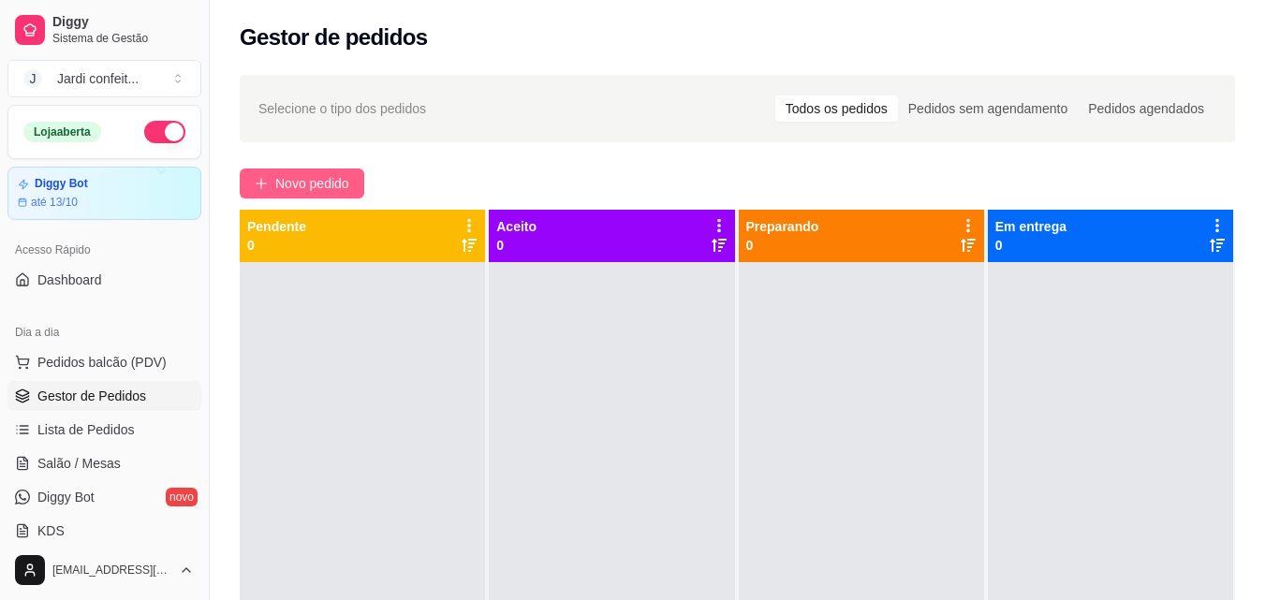
click at [267, 196] on button "Novo pedido" at bounding box center [302, 184] width 125 height 30
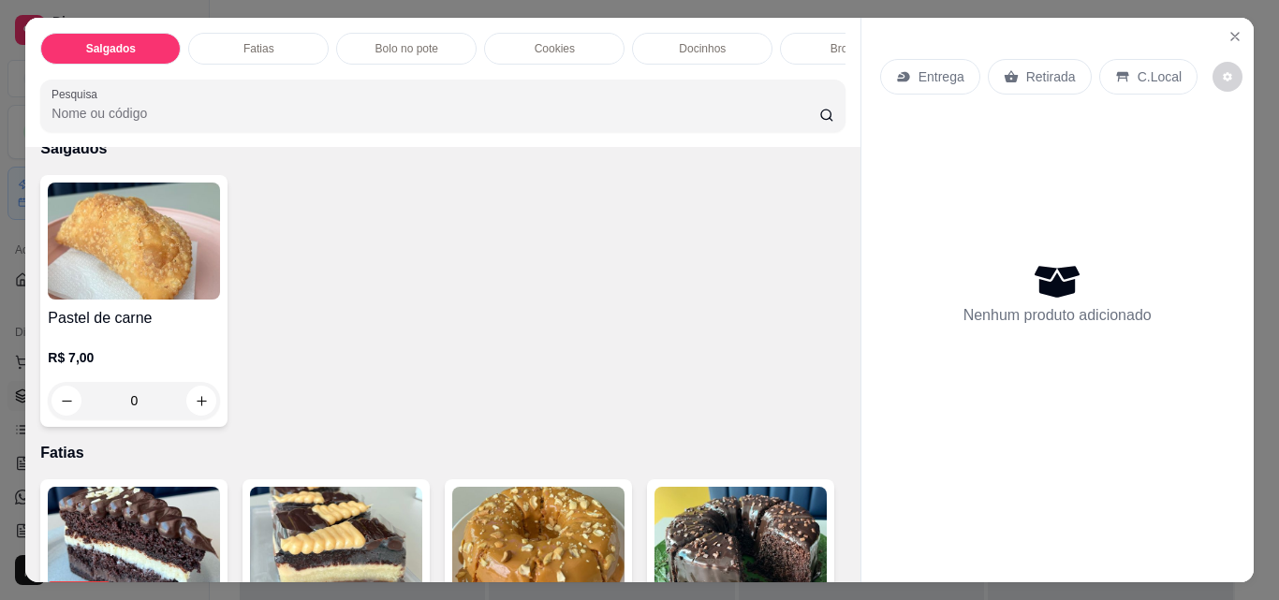
scroll to position [281, 0]
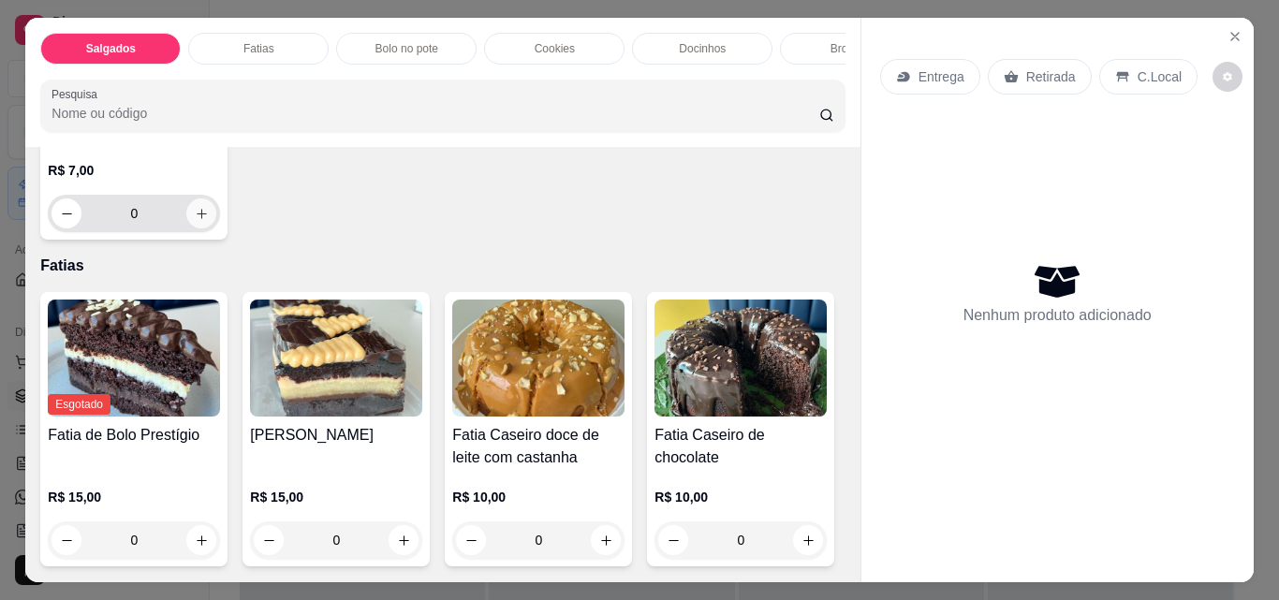
click at [205, 218] on button "increase-product-quantity" at bounding box center [201, 214] width 30 height 30
type input "1"
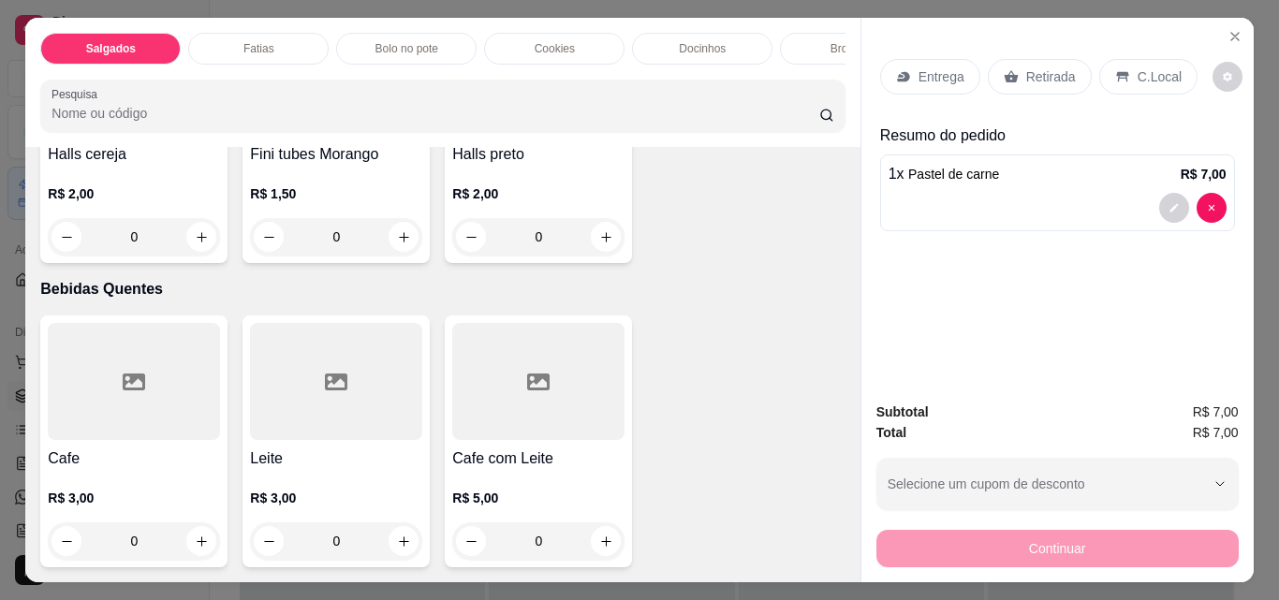
scroll to position [4871, 0]
type input "1"
click at [1027, 67] on p "Retirada" at bounding box center [1052, 76] width 50 height 19
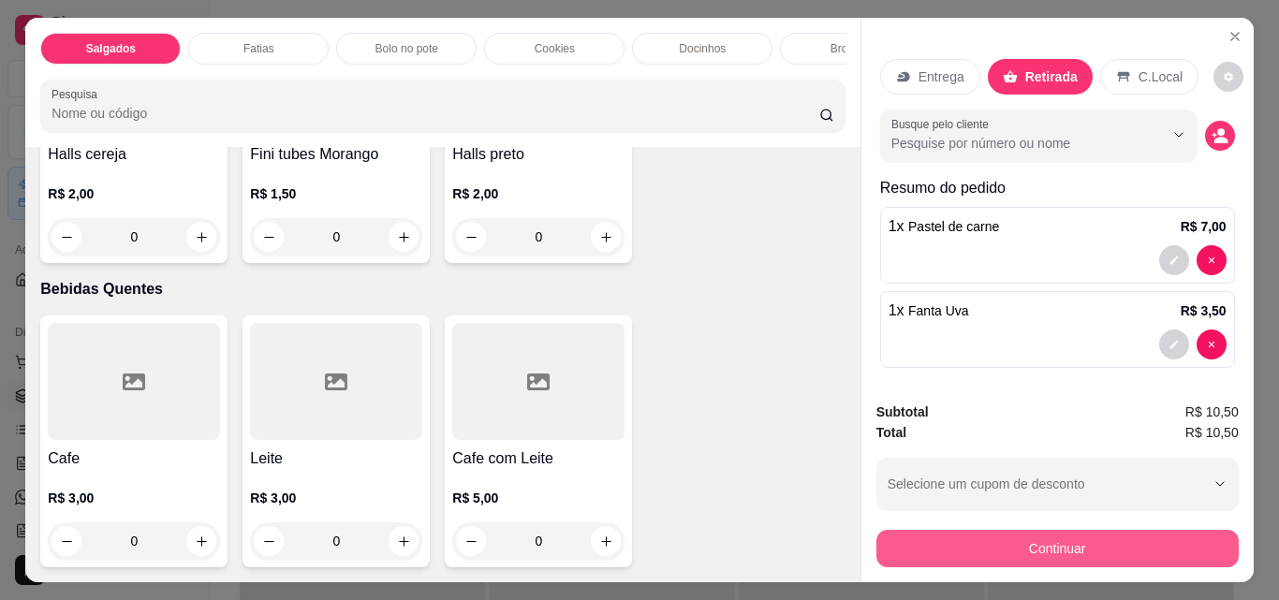
click at [965, 540] on button "Continuar" at bounding box center [1058, 548] width 362 height 37
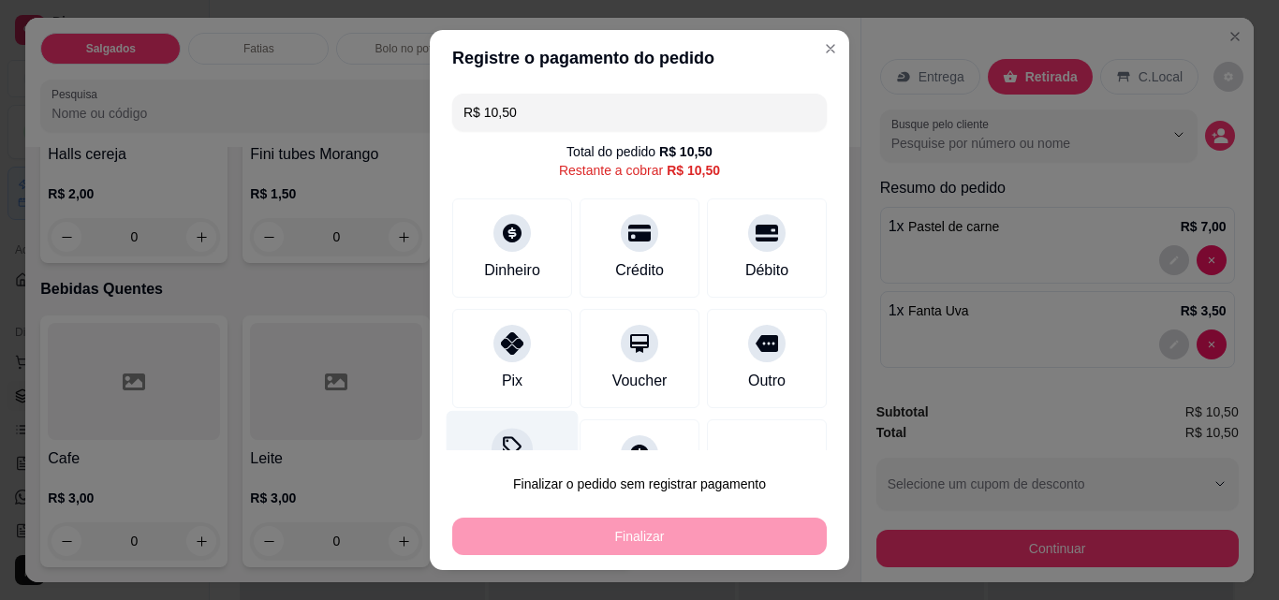
scroll to position [76, 0]
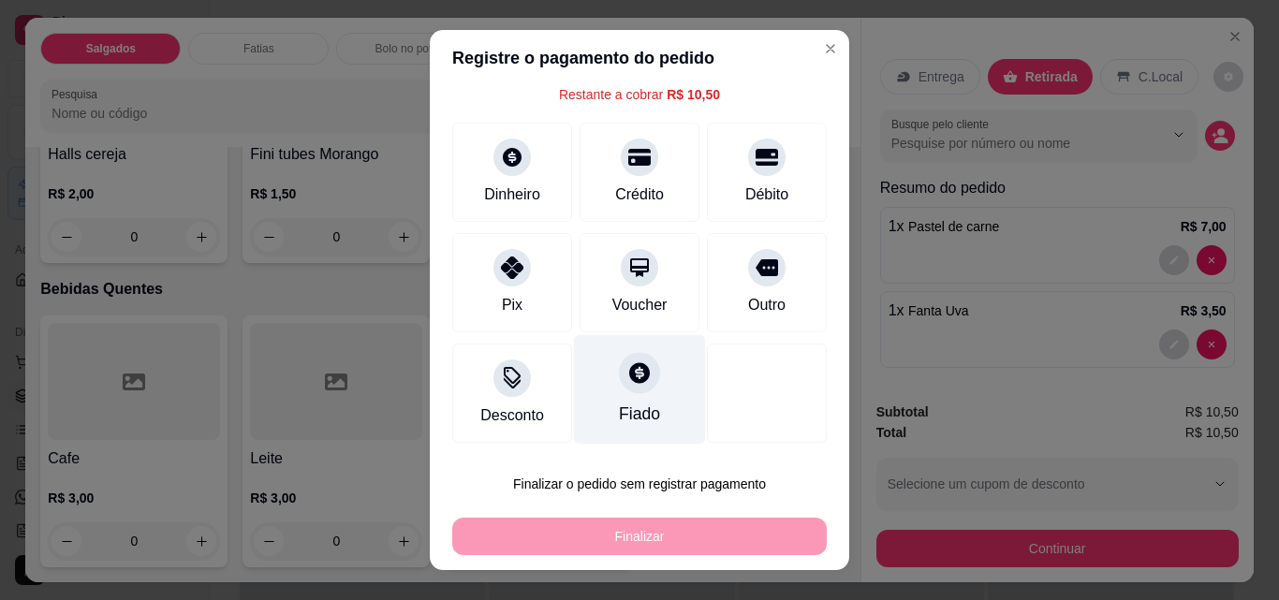
click at [628, 373] on icon at bounding box center [640, 373] width 24 height 24
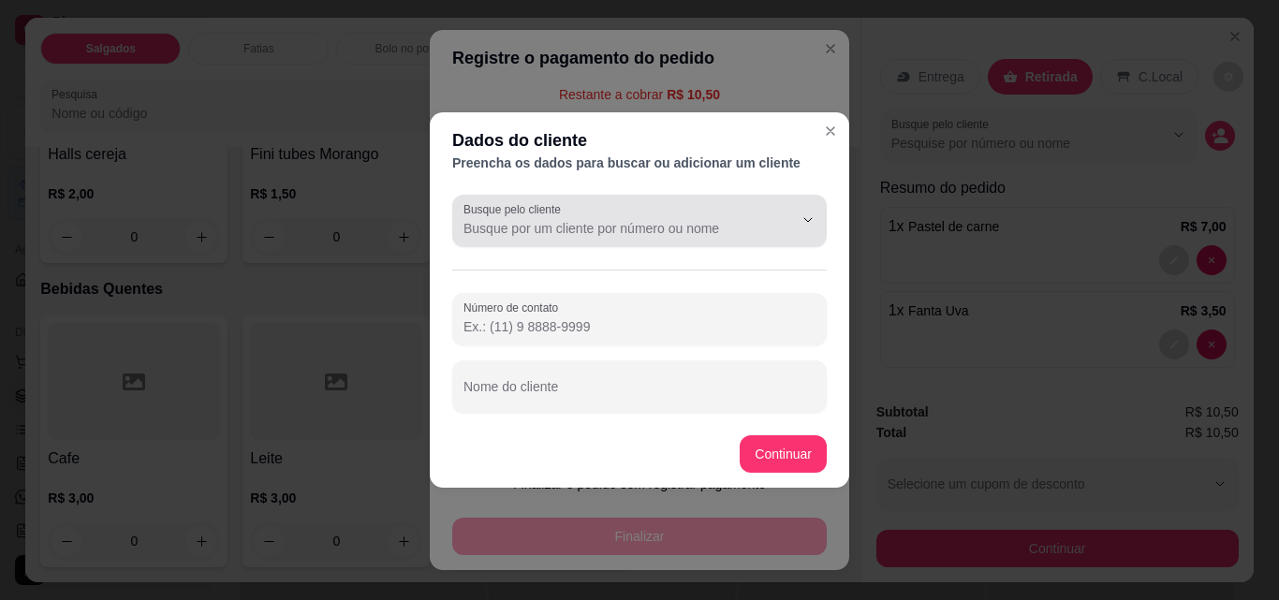
click at [658, 215] on div at bounding box center [640, 220] width 352 height 37
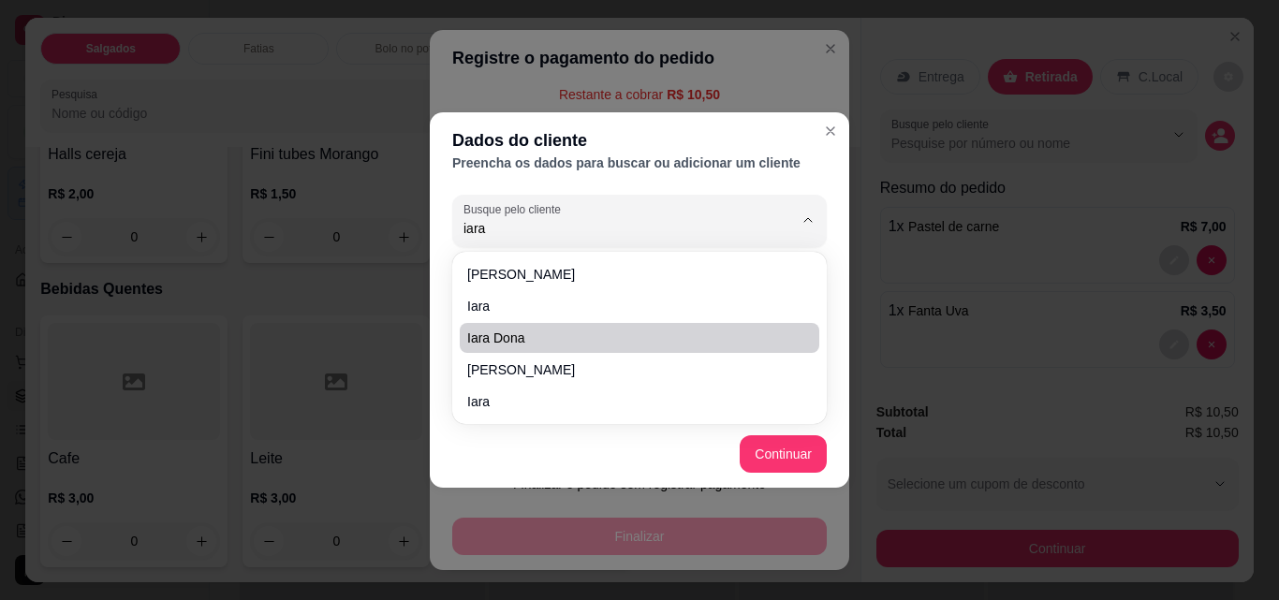
click at [498, 337] on span "iara dona" at bounding box center [630, 338] width 326 height 19
type input "iara dona"
type input "[PHONE_NUMBER]"
type input "iara dona"
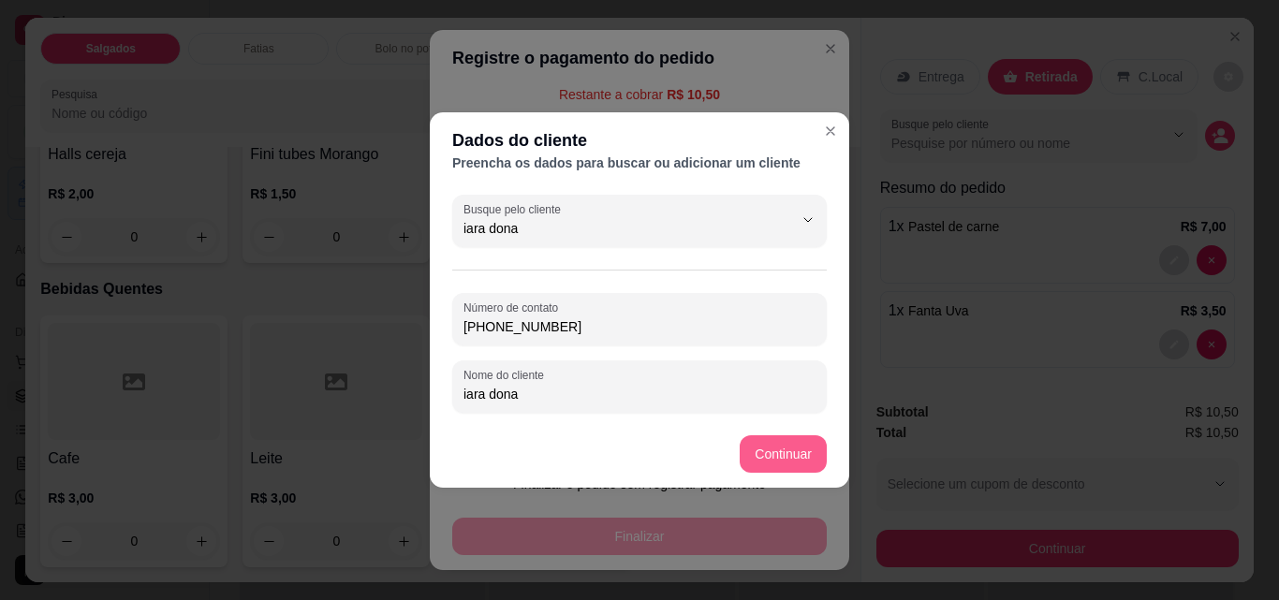
type input "iara dona"
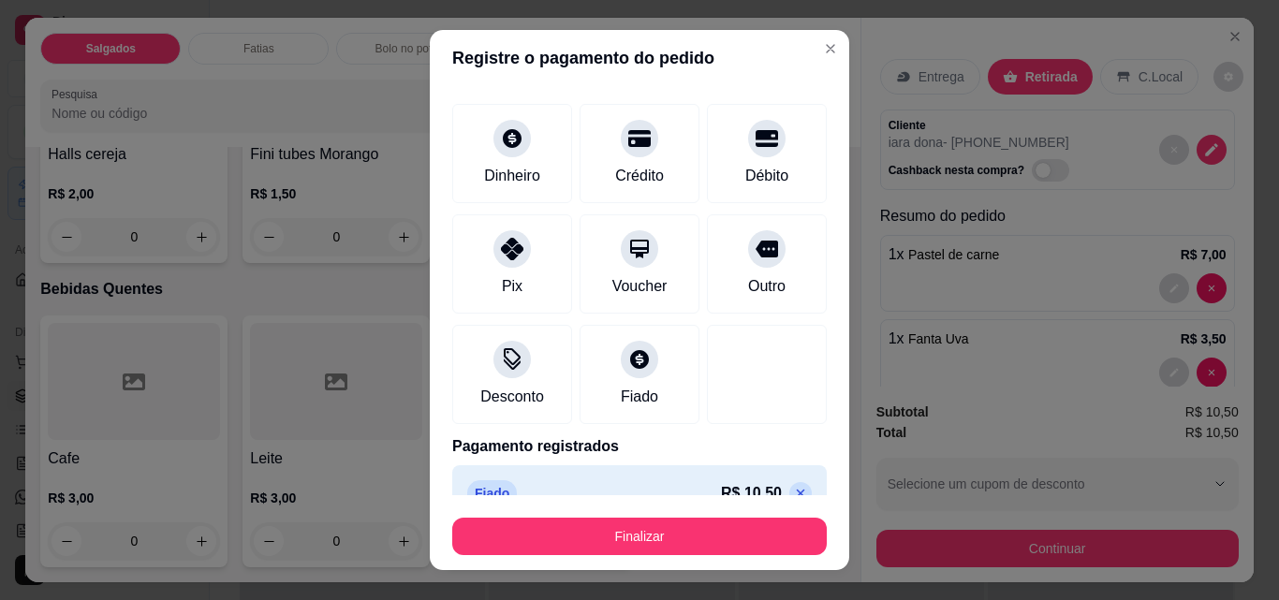
type input "R$ 0,00"
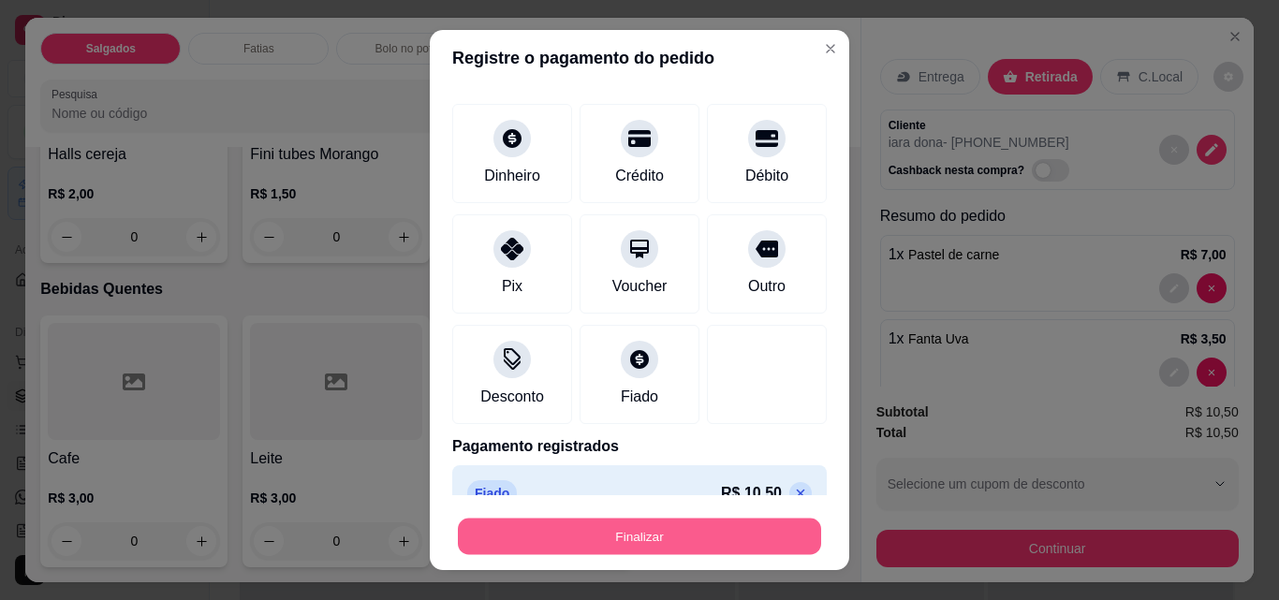
click at [686, 542] on button "Finalizar" at bounding box center [639, 537] width 363 height 37
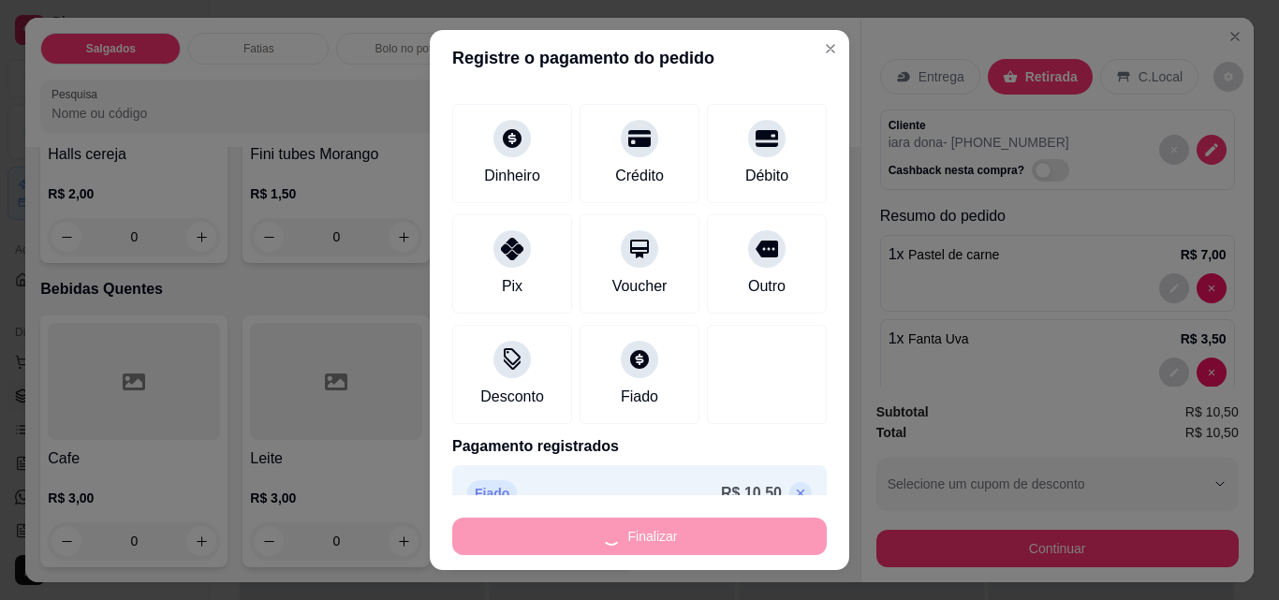
type input "0"
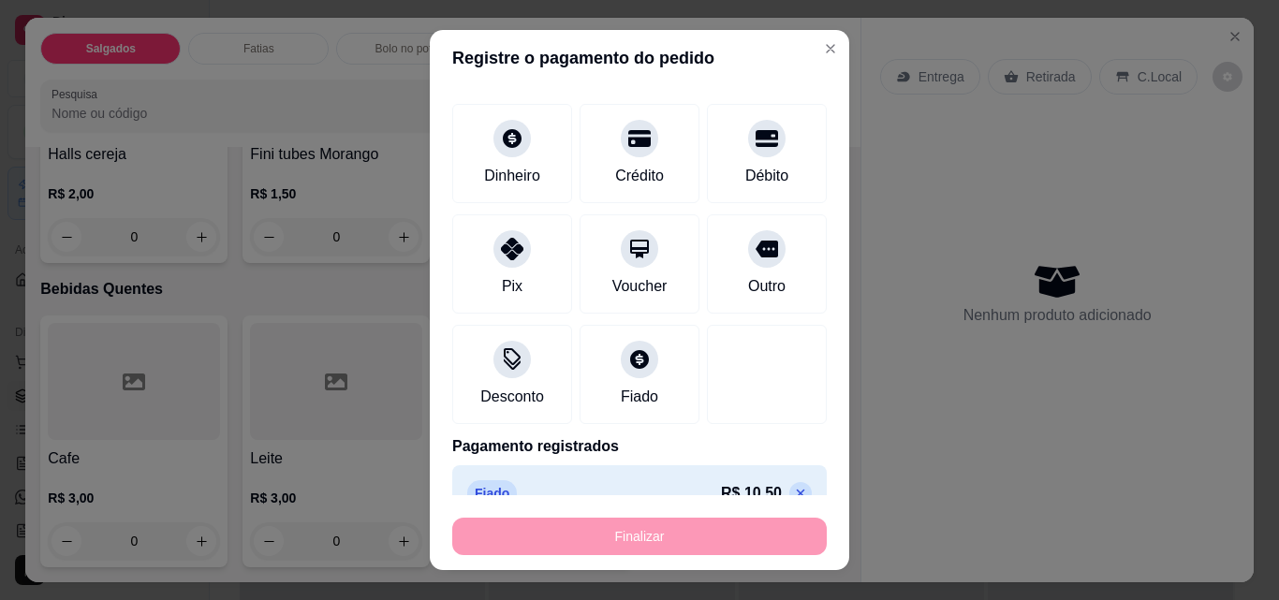
type input "-R$ 10,50"
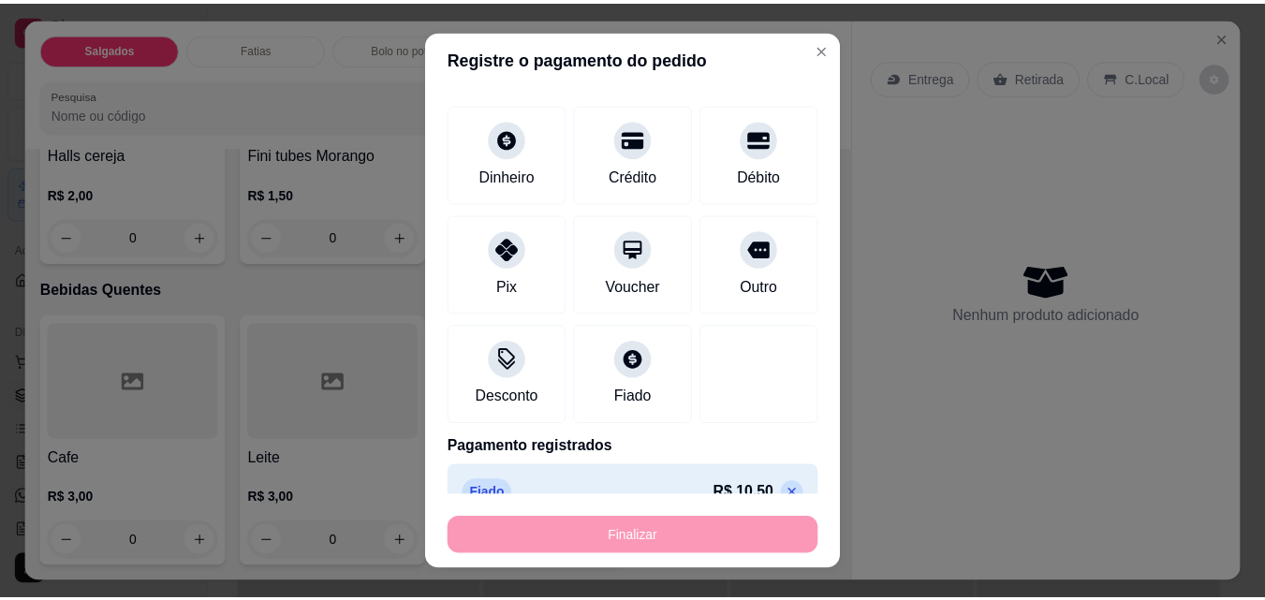
scroll to position [4869, 0]
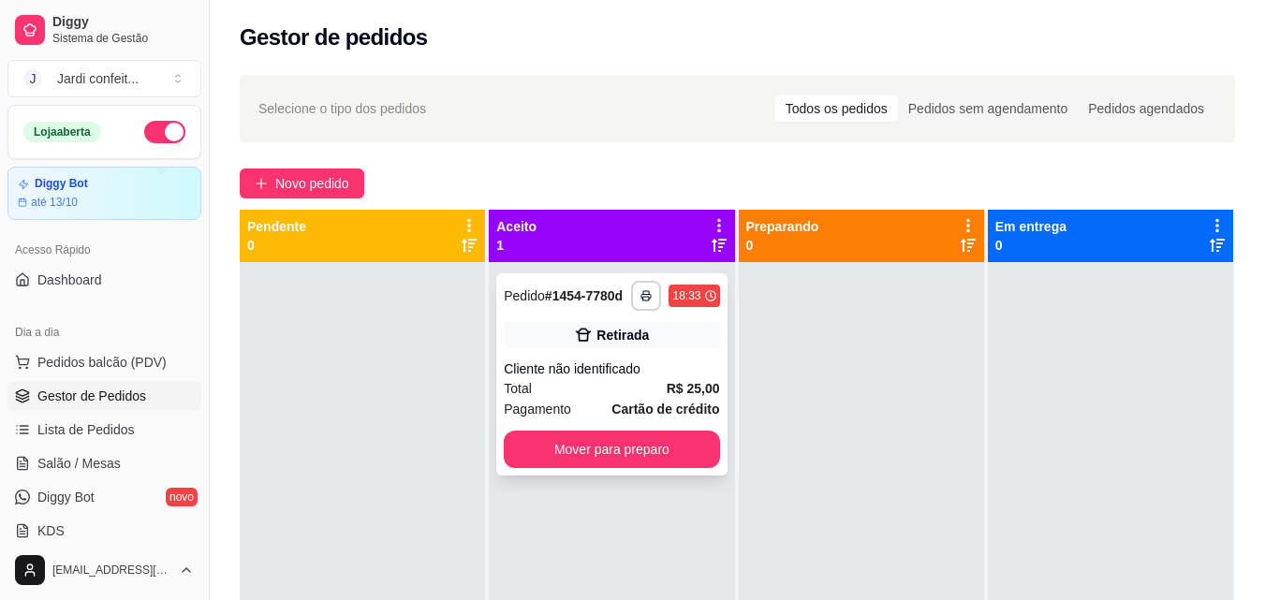
click at [643, 475] on div "**********" at bounding box center [611, 374] width 230 height 202
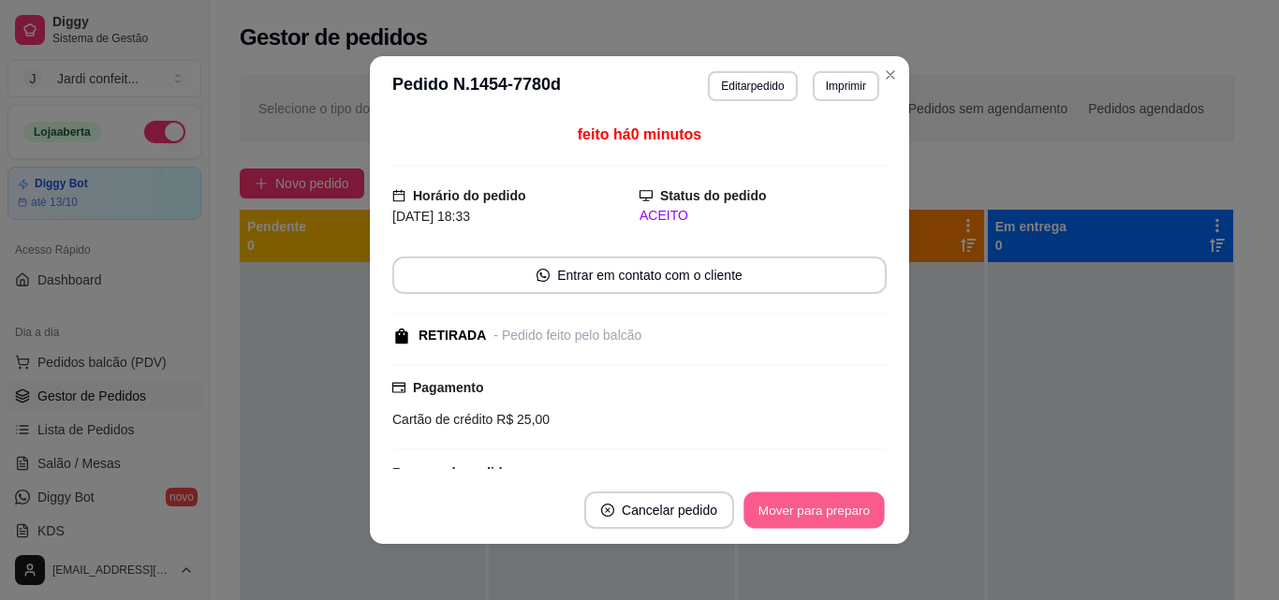
click at [768, 497] on button "Mover para preparo" at bounding box center [814, 511] width 140 height 37
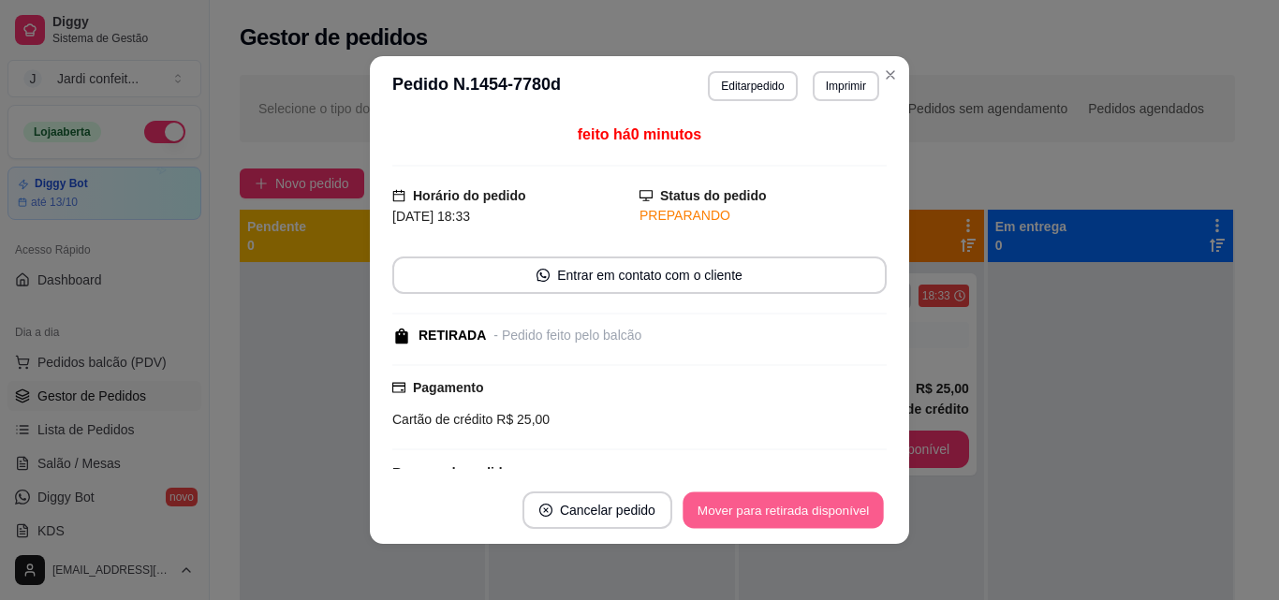
click at [764, 498] on button "Mover para retirada disponível" at bounding box center [783, 511] width 200 height 37
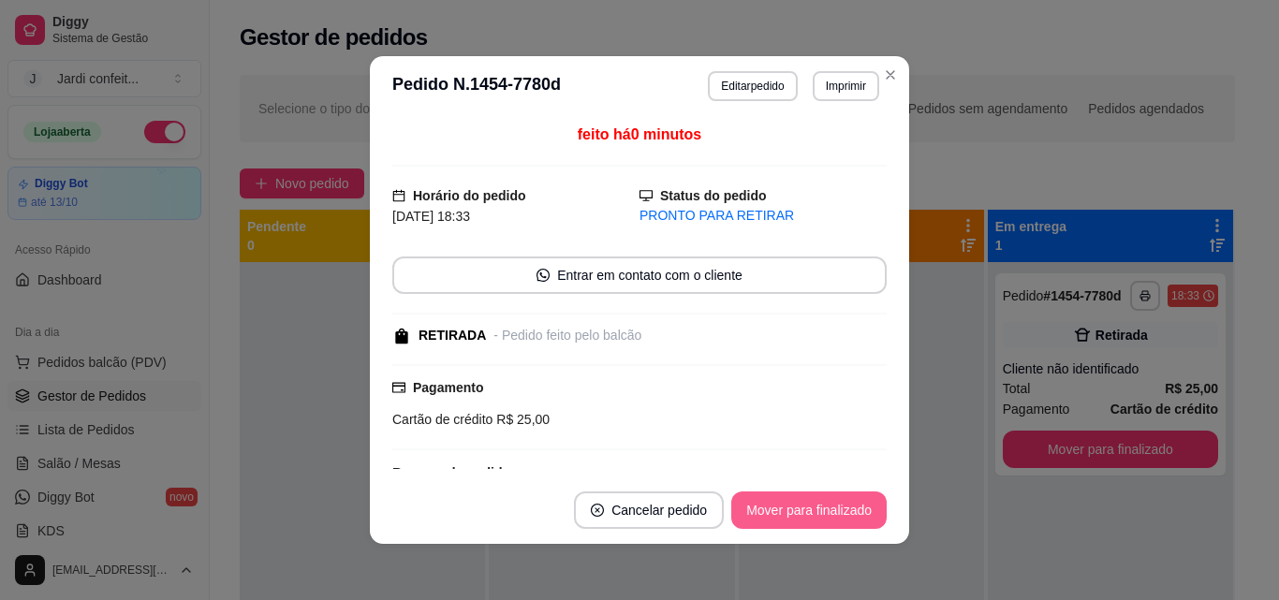
click at [847, 505] on button "Mover para finalizado" at bounding box center [809, 510] width 155 height 37
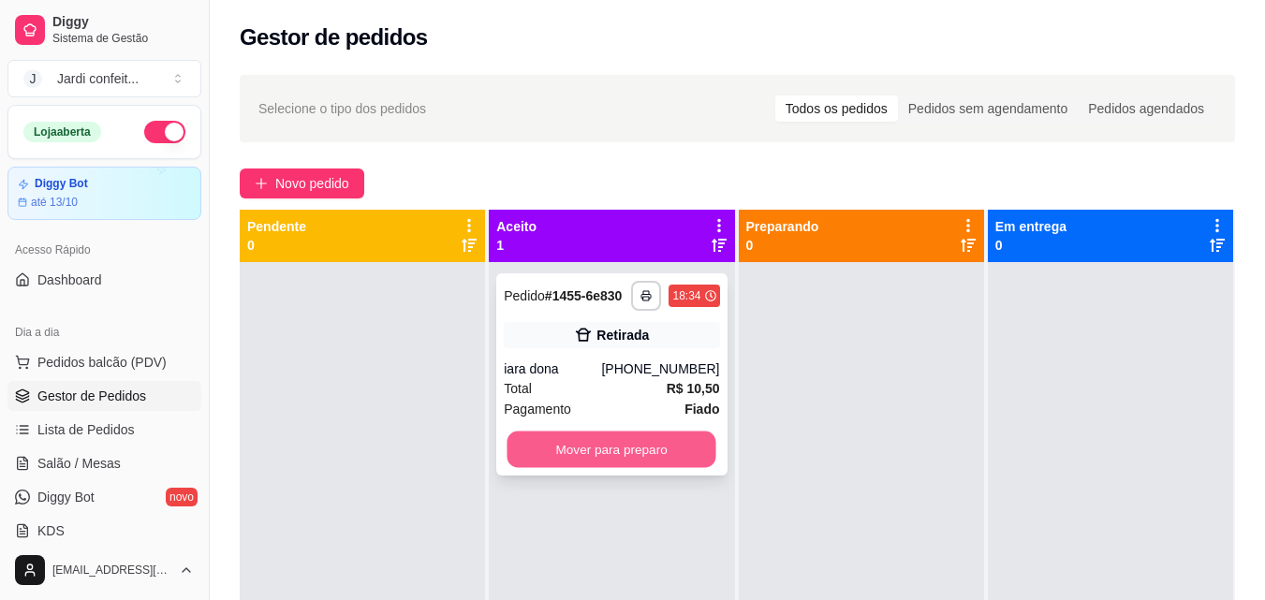
click at [628, 451] on button "Mover para preparo" at bounding box center [612, 450] width 209 height 37
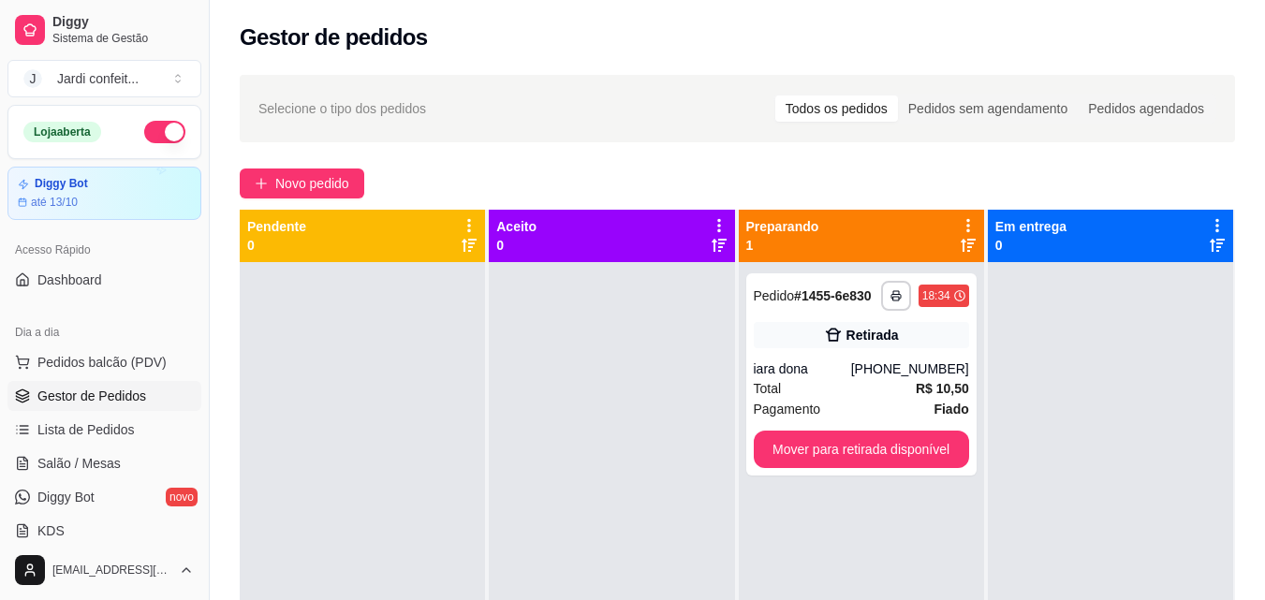
click at [621, 455] on div at bounding box center [611, 562] width 245 height 600
click at [769, 446] on button "Mover para retirada disponível" at bounding box center [861, 450] width 209 height 37
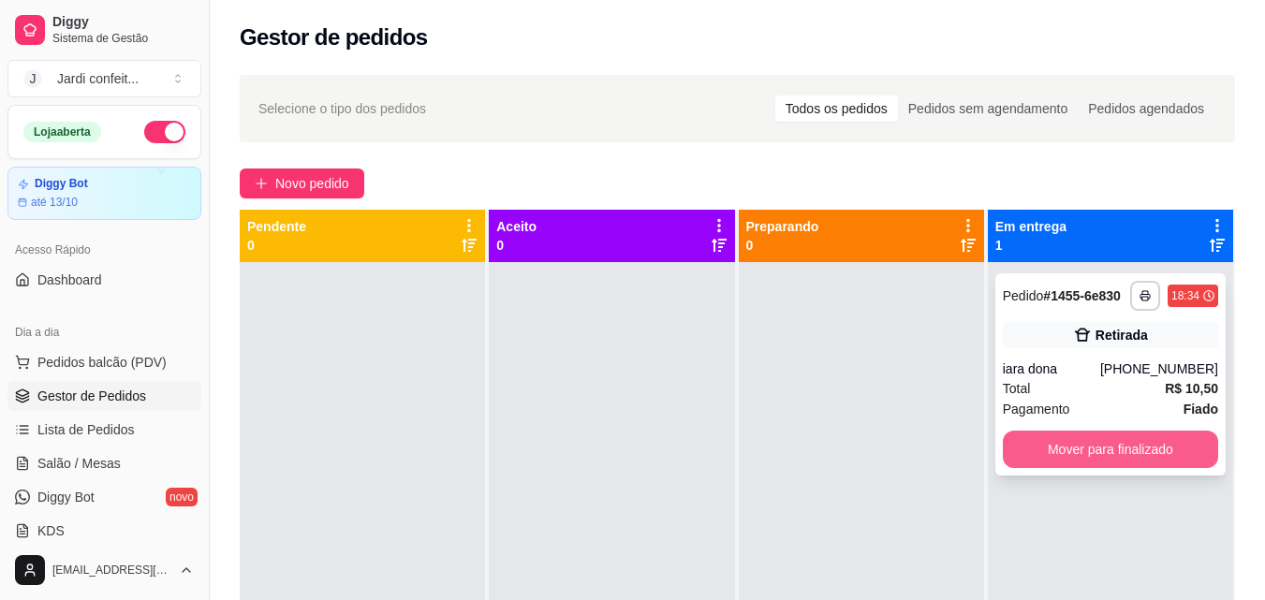
click at [1012, 450] on button "Mover para finalizado" at bounding box center [1110, 449] width 215 height 37
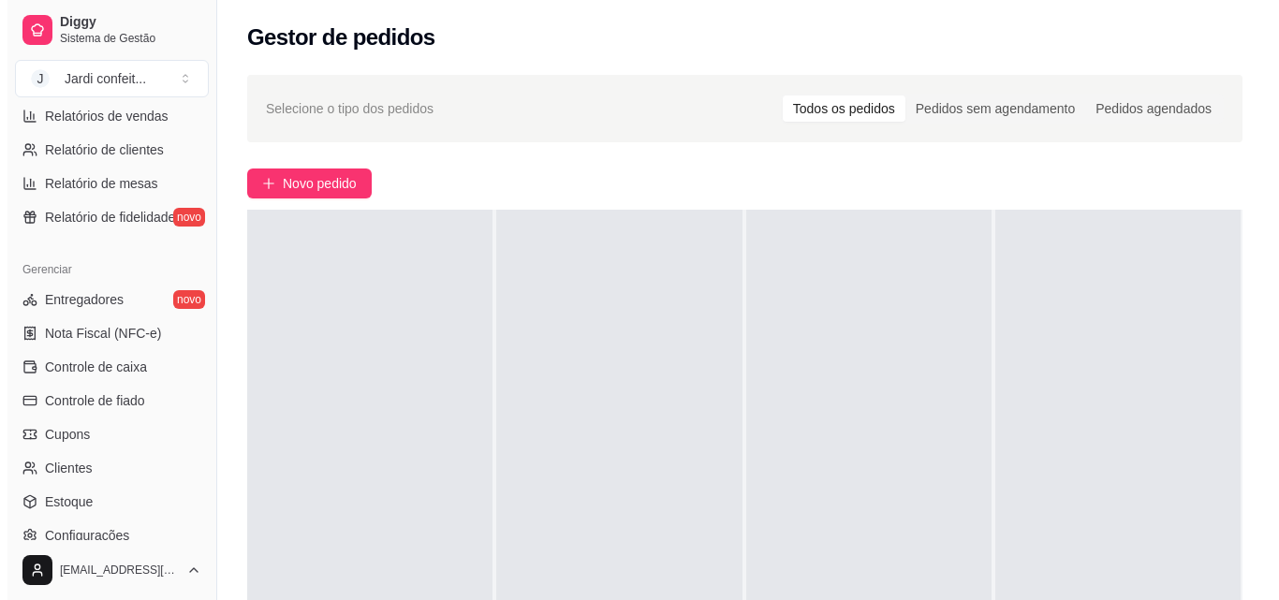
scroll to position [656, 0]
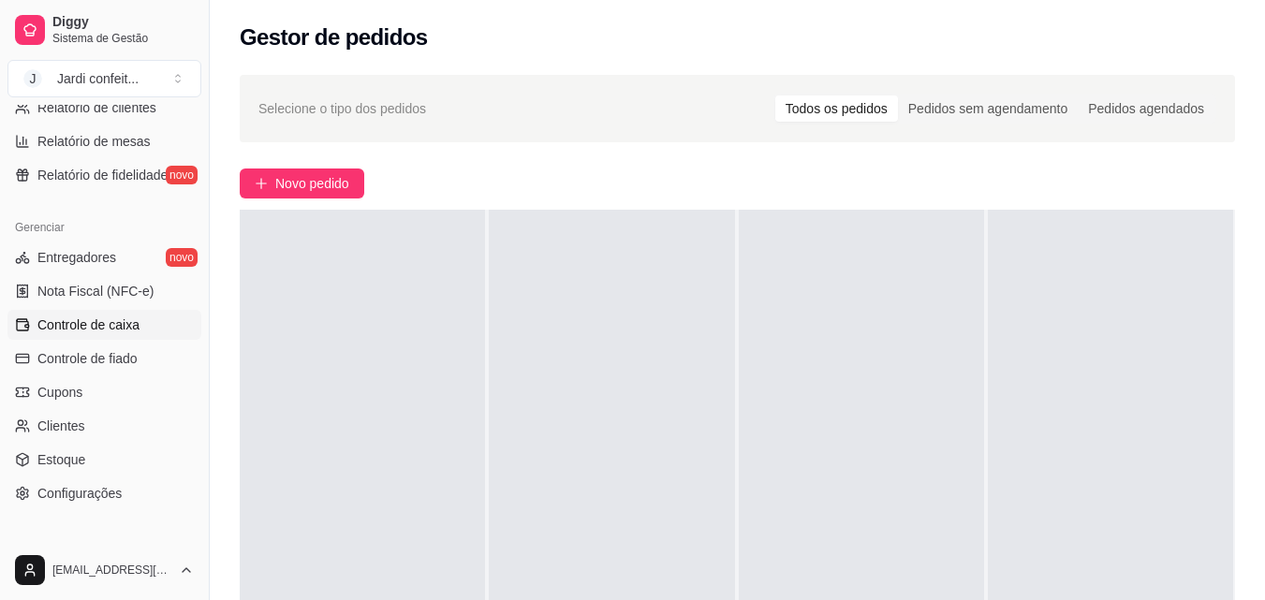
click at [151, 316] on link "Controle de caixa" at bounding box center [104, 325] width 194 height 30
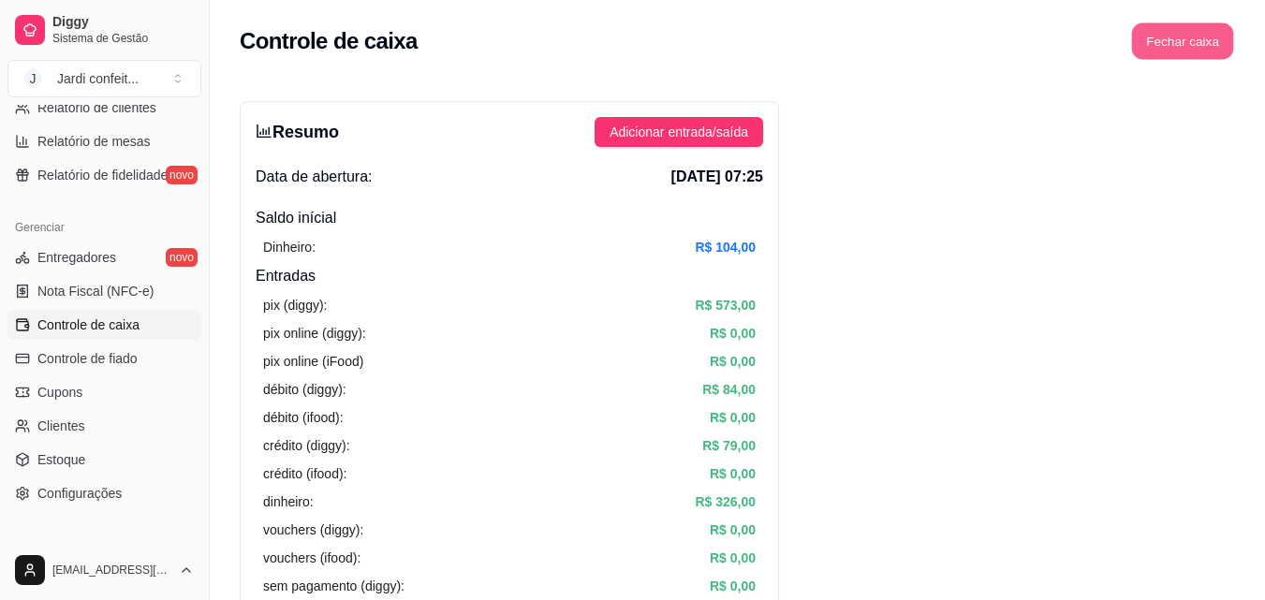
click at [1204, 39] on button "Fechar caixa" at bounding box center [1183, 41] width 102 height 37
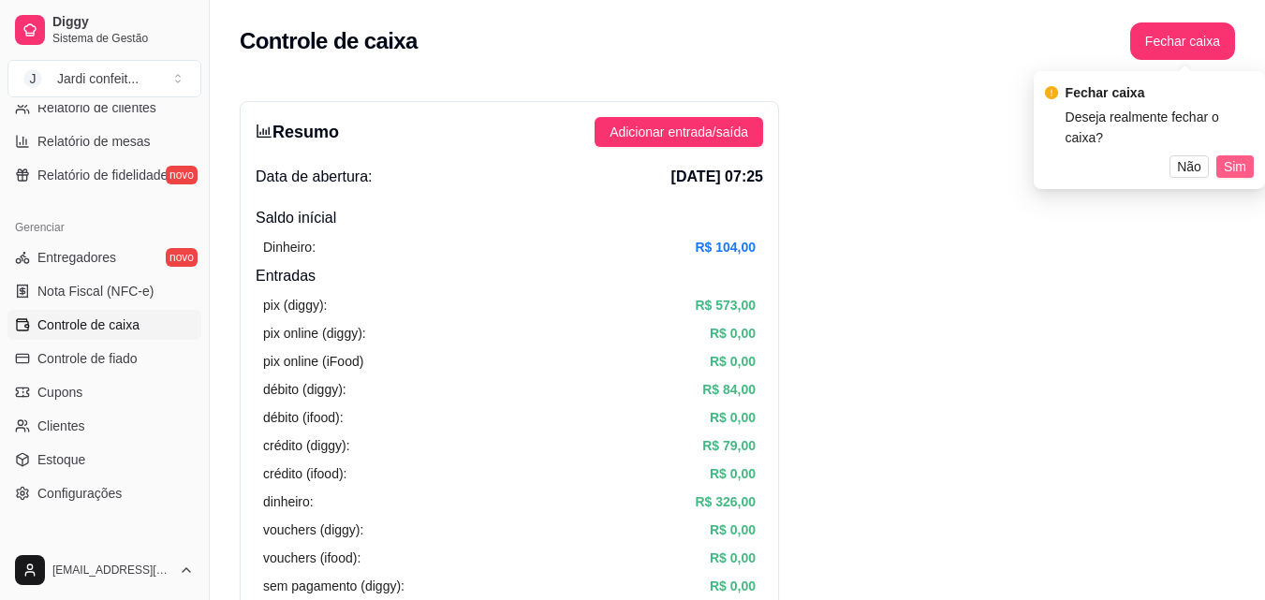
click at [1233, 156] on span "Sim" at bounding box center [1235, 166] width 22 height 21
